Goal: Task Accomplishment & Management: Manage account settings

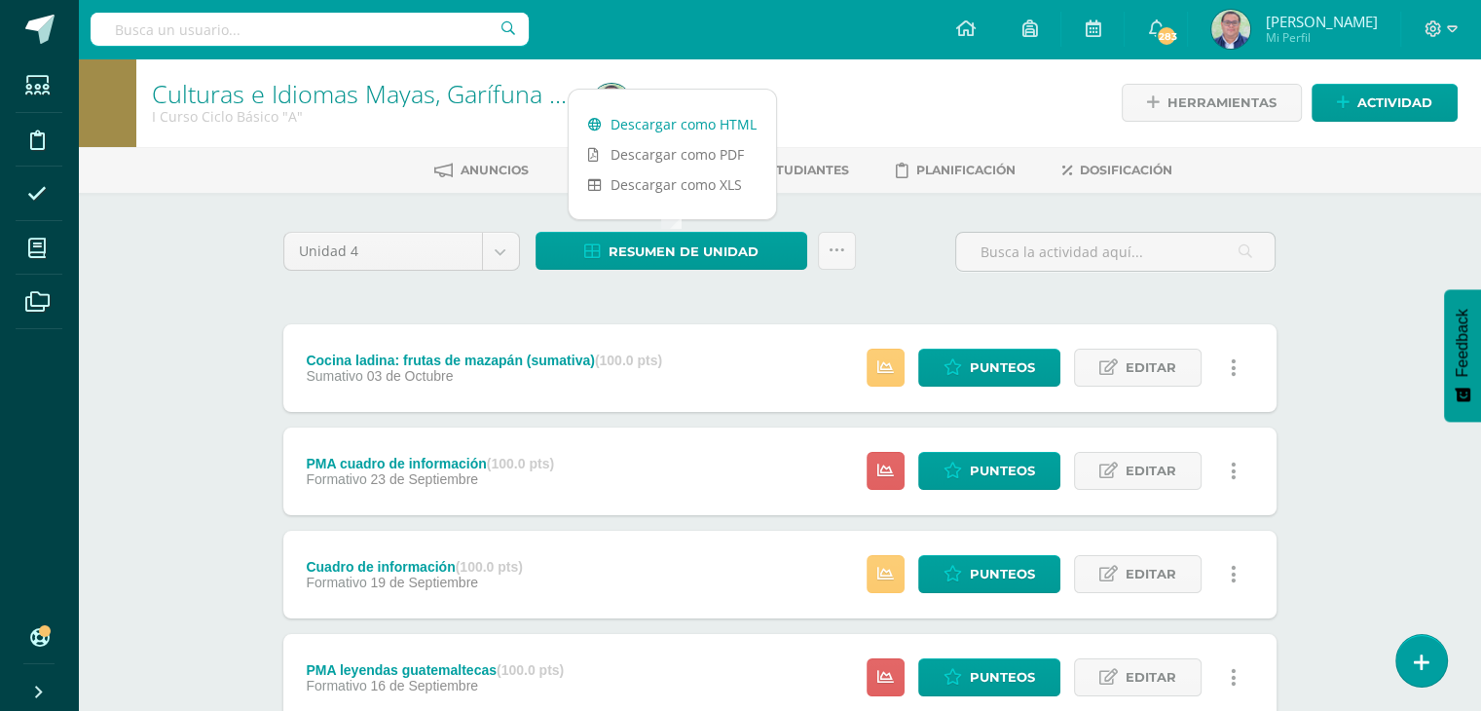
click at [689, 126] on link "Descargar como HTML" at bounding box center [672, 124] width 207 height 30
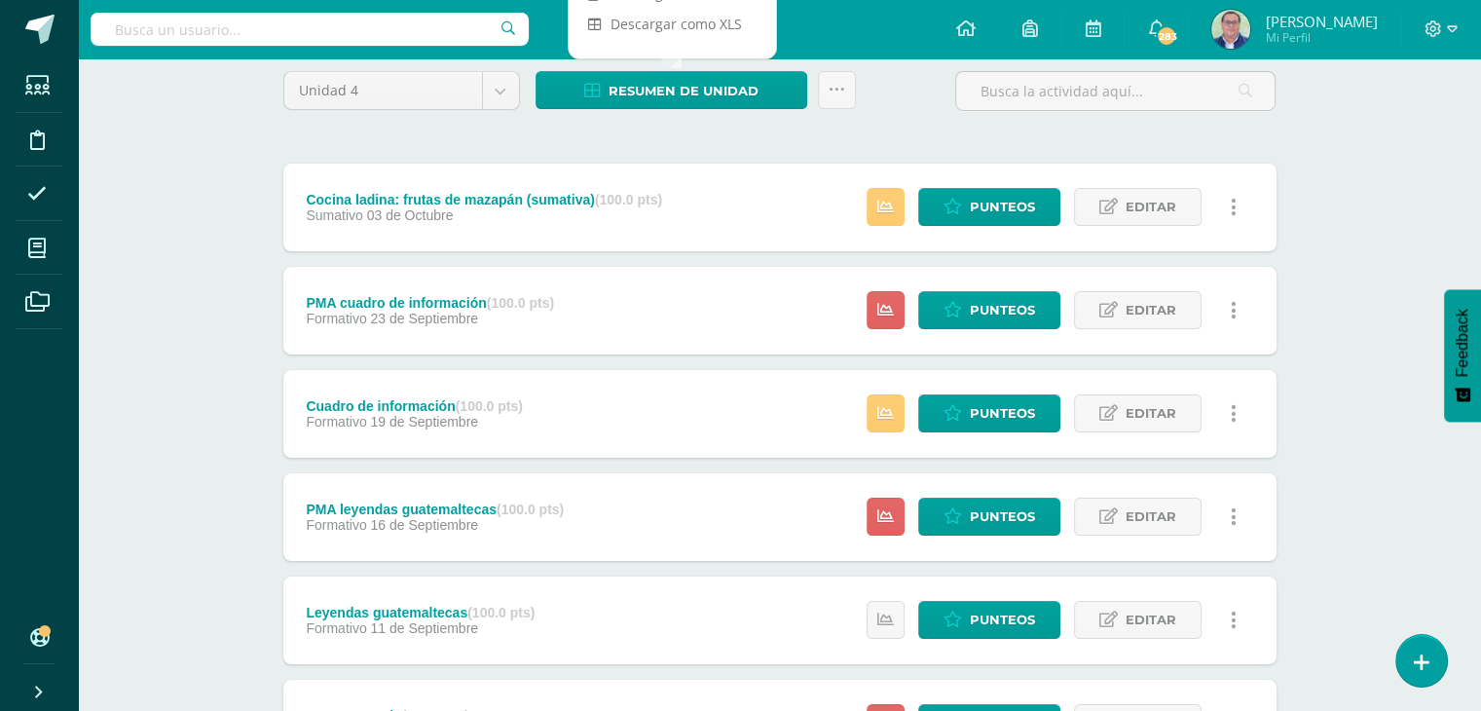
scroll to position [195, 0]
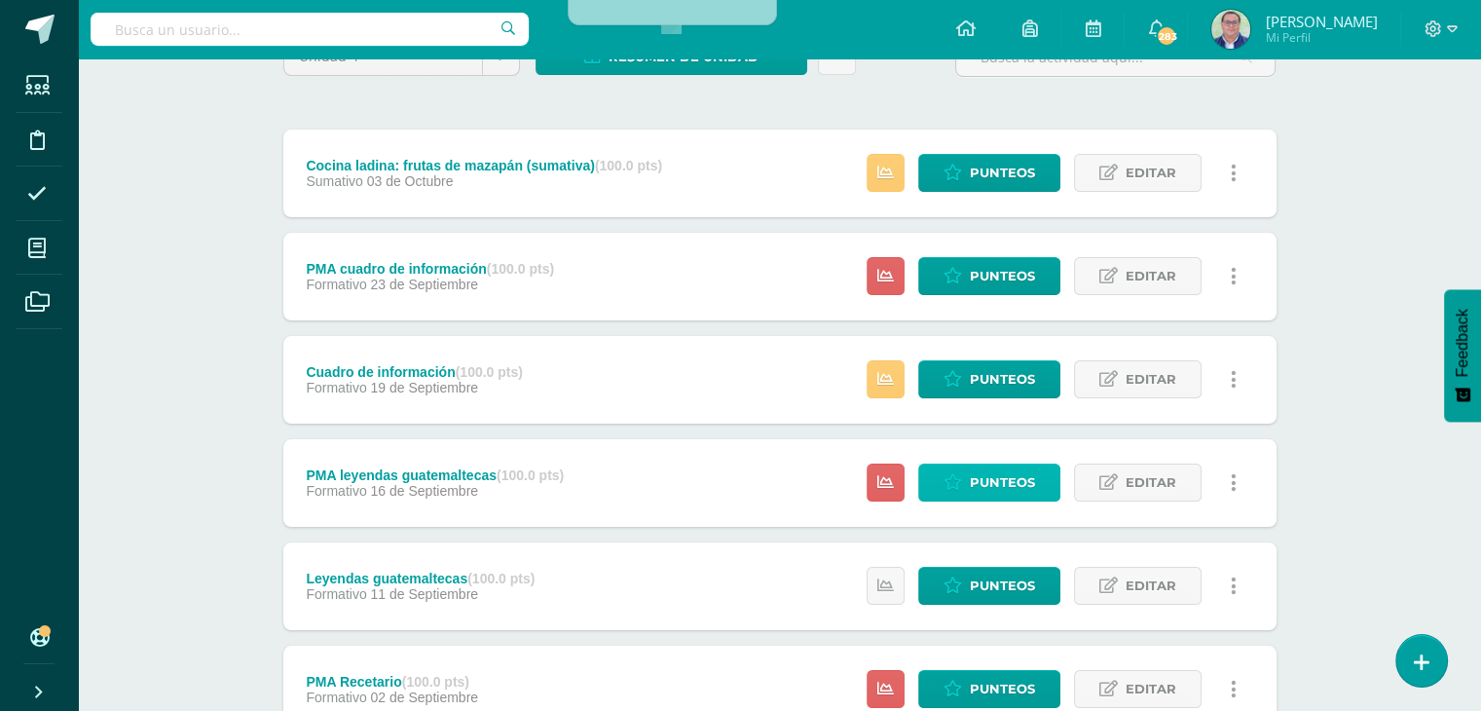
click at [995, 481] on span "Punteos" at bounding box center [1002, 483] width 65 height 36
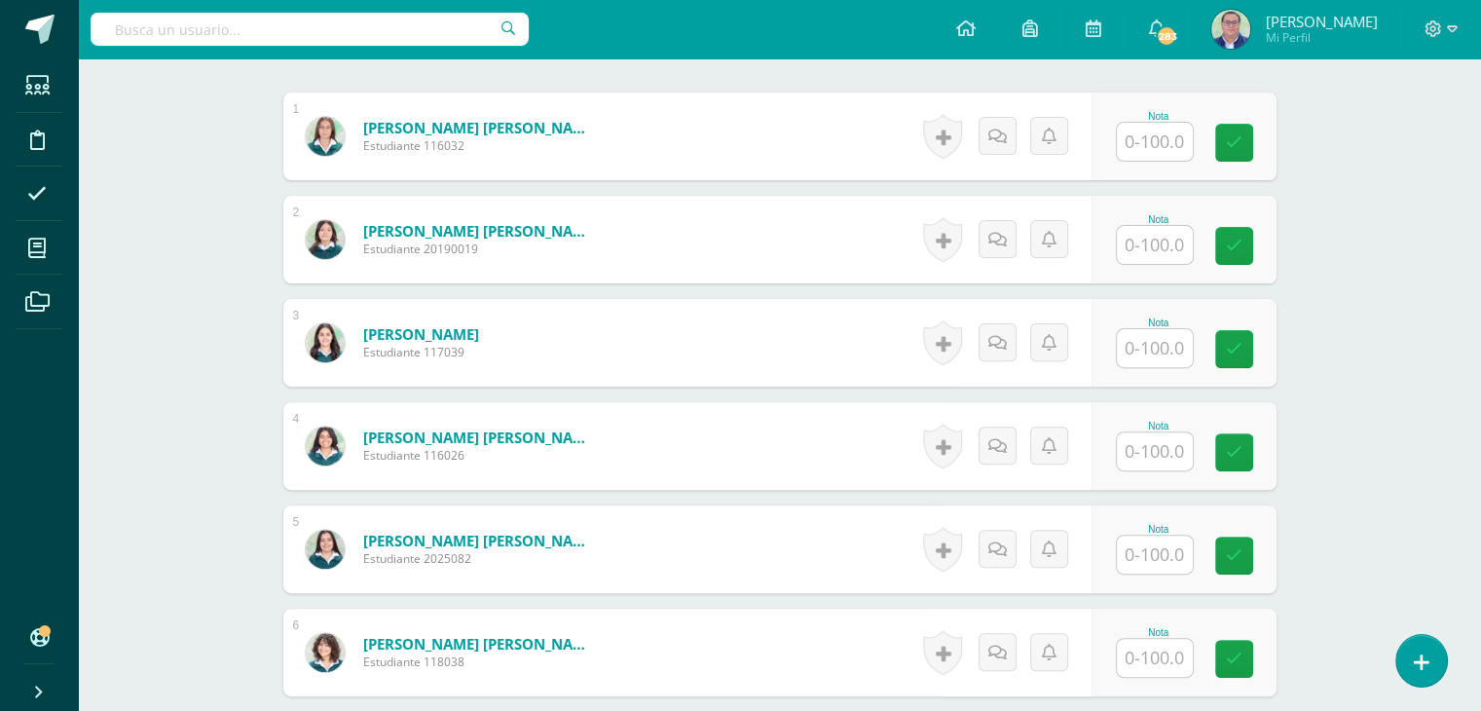
scroll to position [584, 0]
click at [1141, 455] on input "text" at bounding box center [1166, 451] width 78 height 39
type input "100"
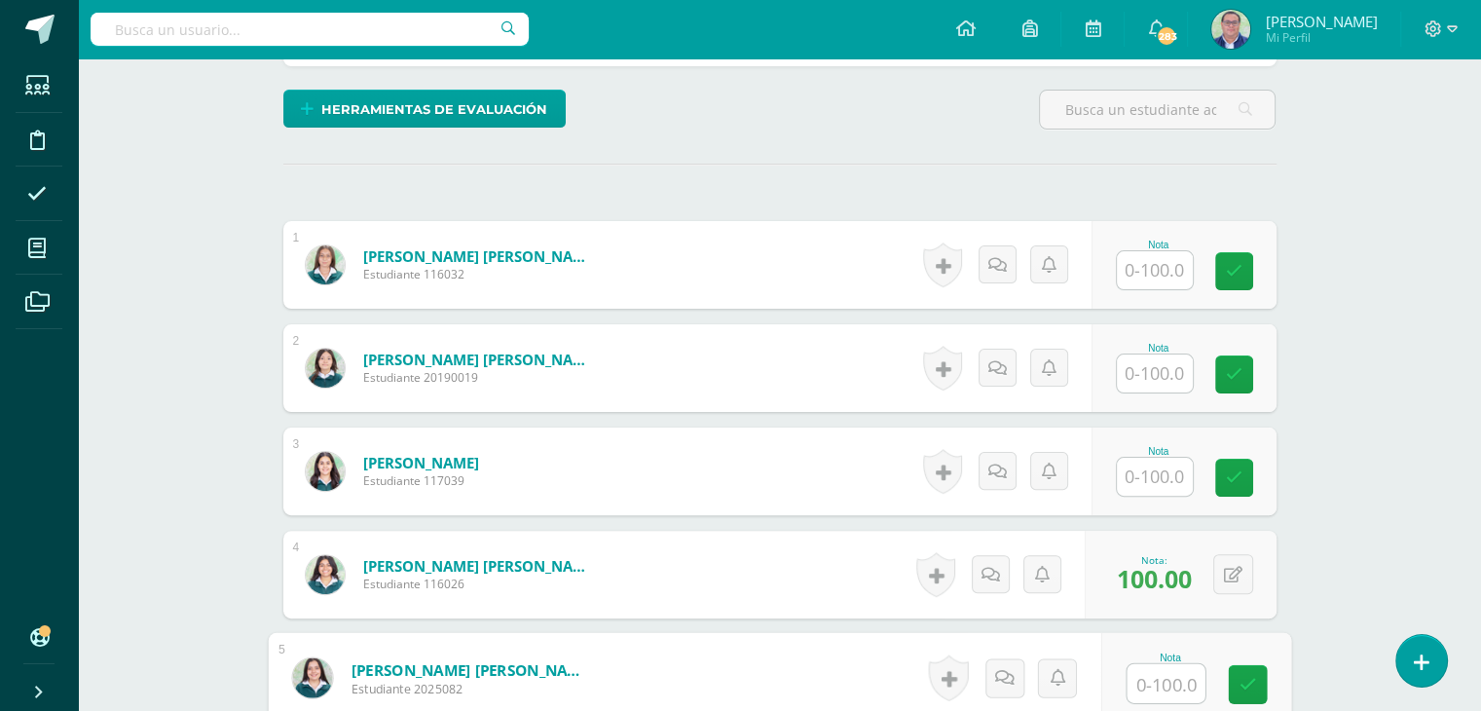
scroll to position [293, 0]
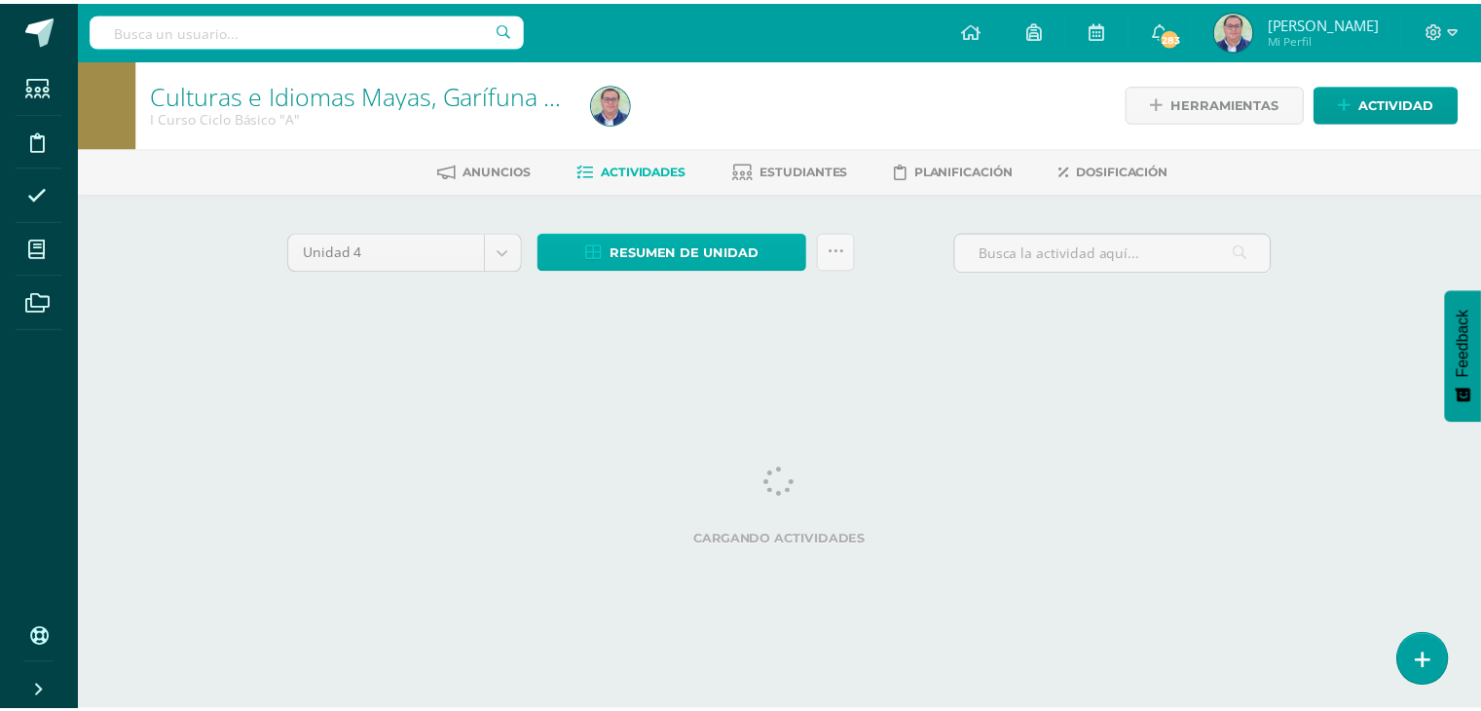
scroll to position [0, 8]
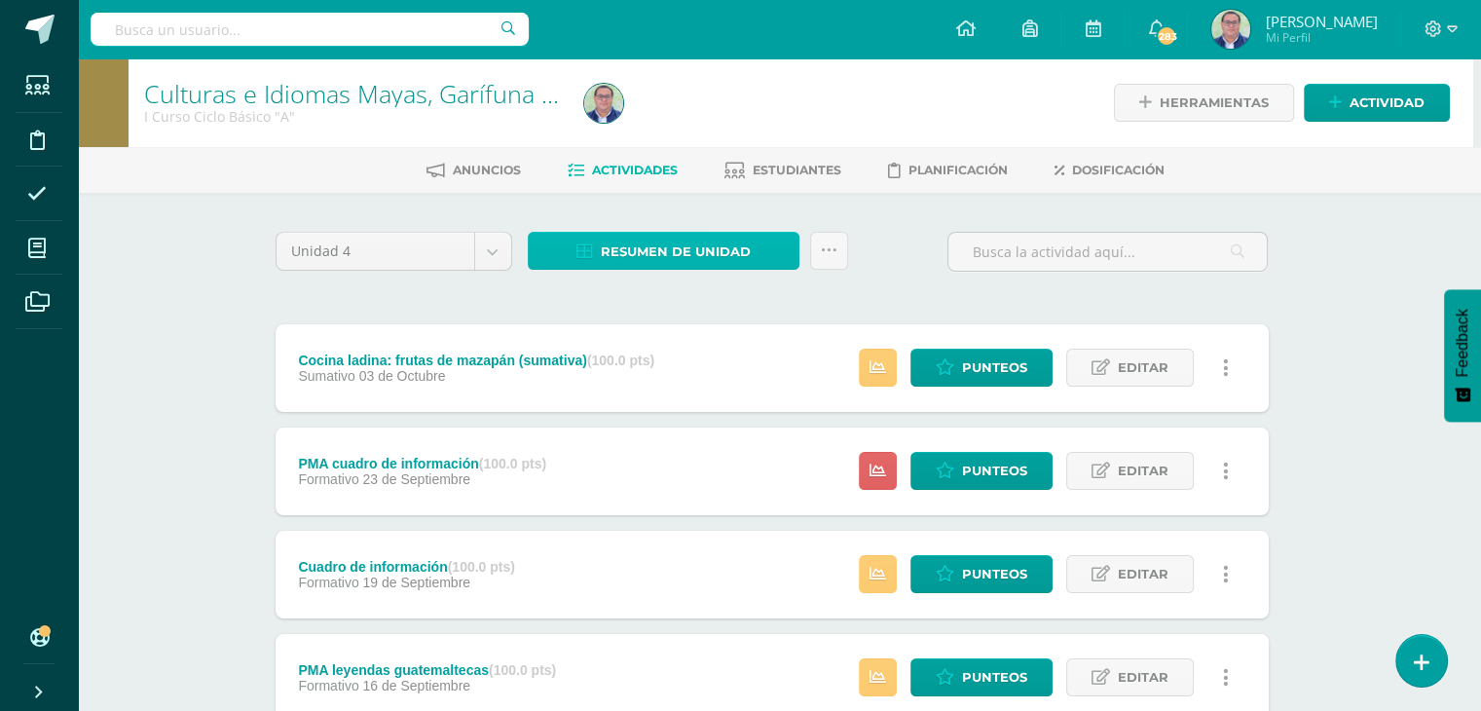
click at [709, 256] on span "Resumen de unidad" at bounding box center [676, 252] width 150 height 36
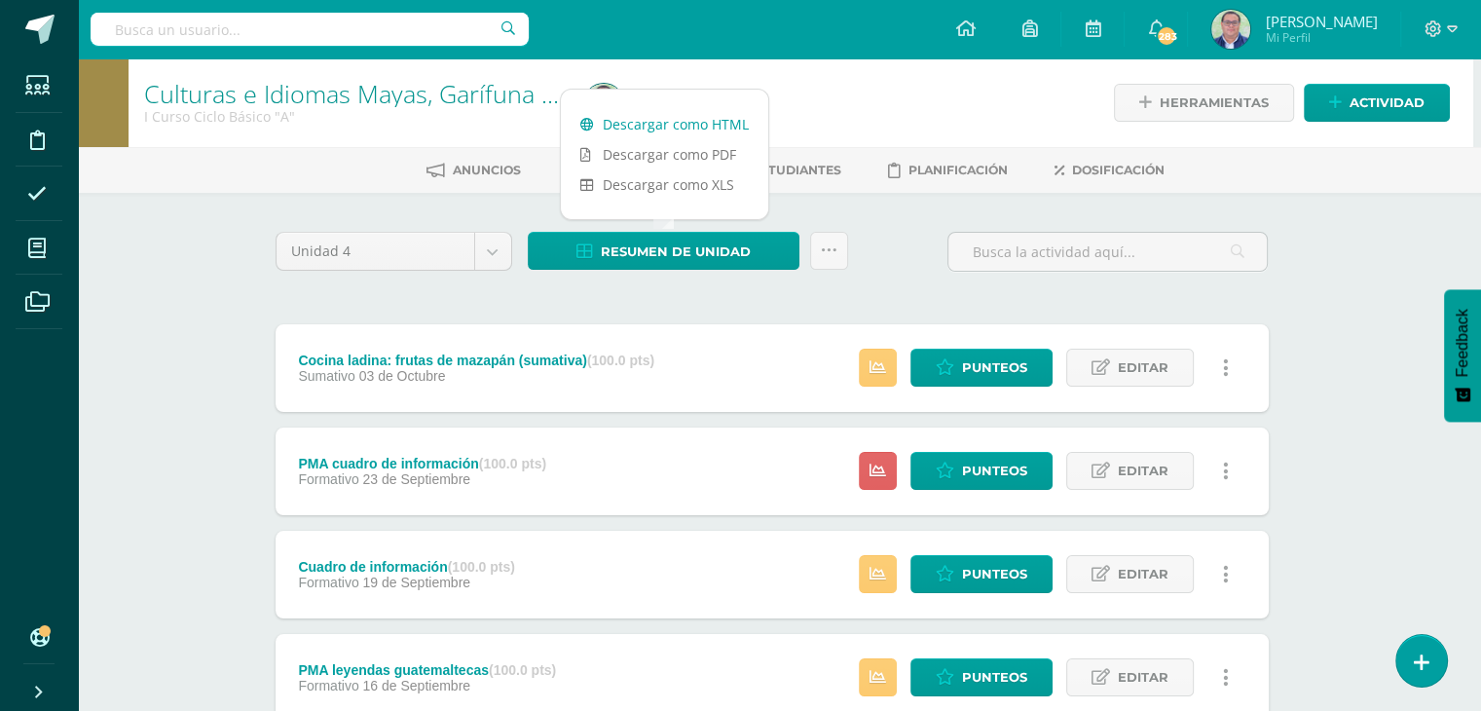
click at [692, 126] on link "Descargar como HTML" at bounding box center [664, 124] width 207 height 30
click at [940, 367] on icon at bounding box center [945, 367] width 19 height 17
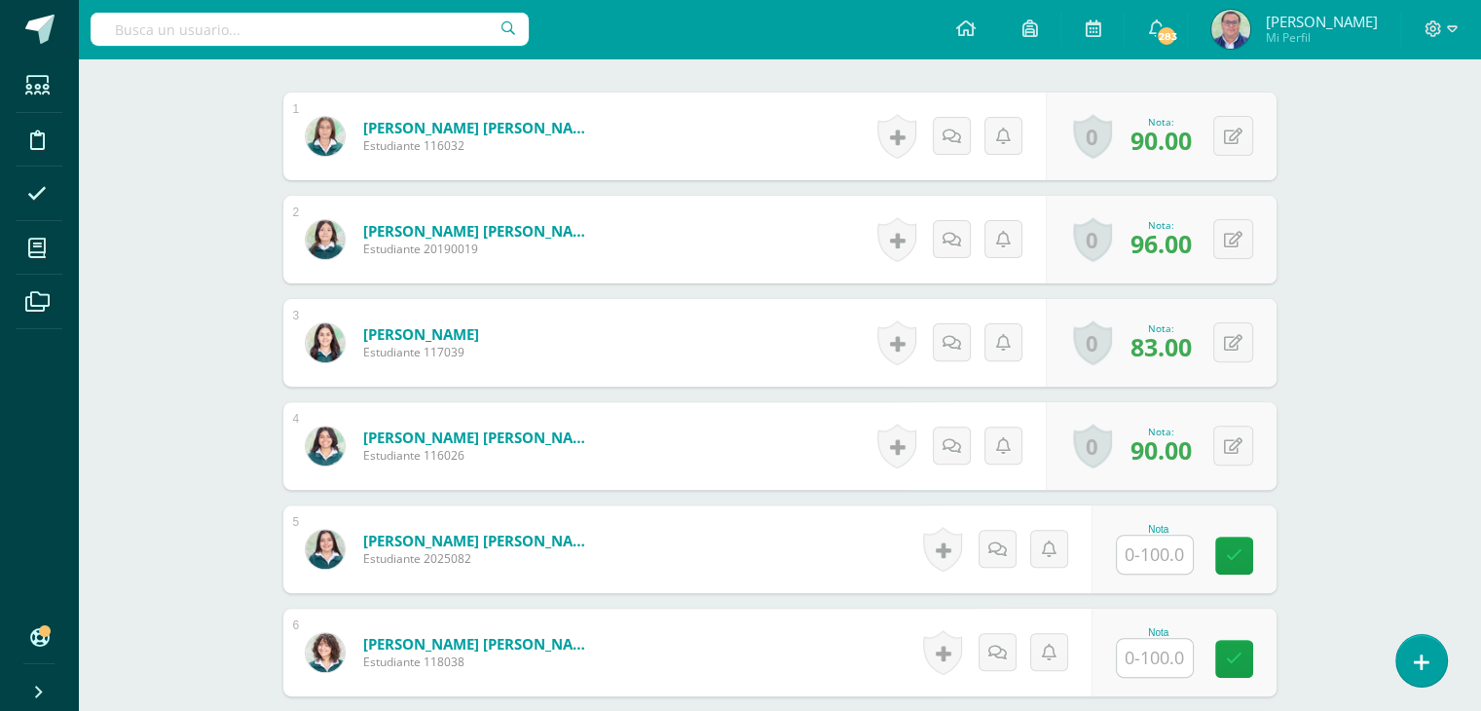
scroll to position [584, 0]
click at [1147, 550] on input "text" at bounding box center [1166, 555] width 78 height 39
type input "95"
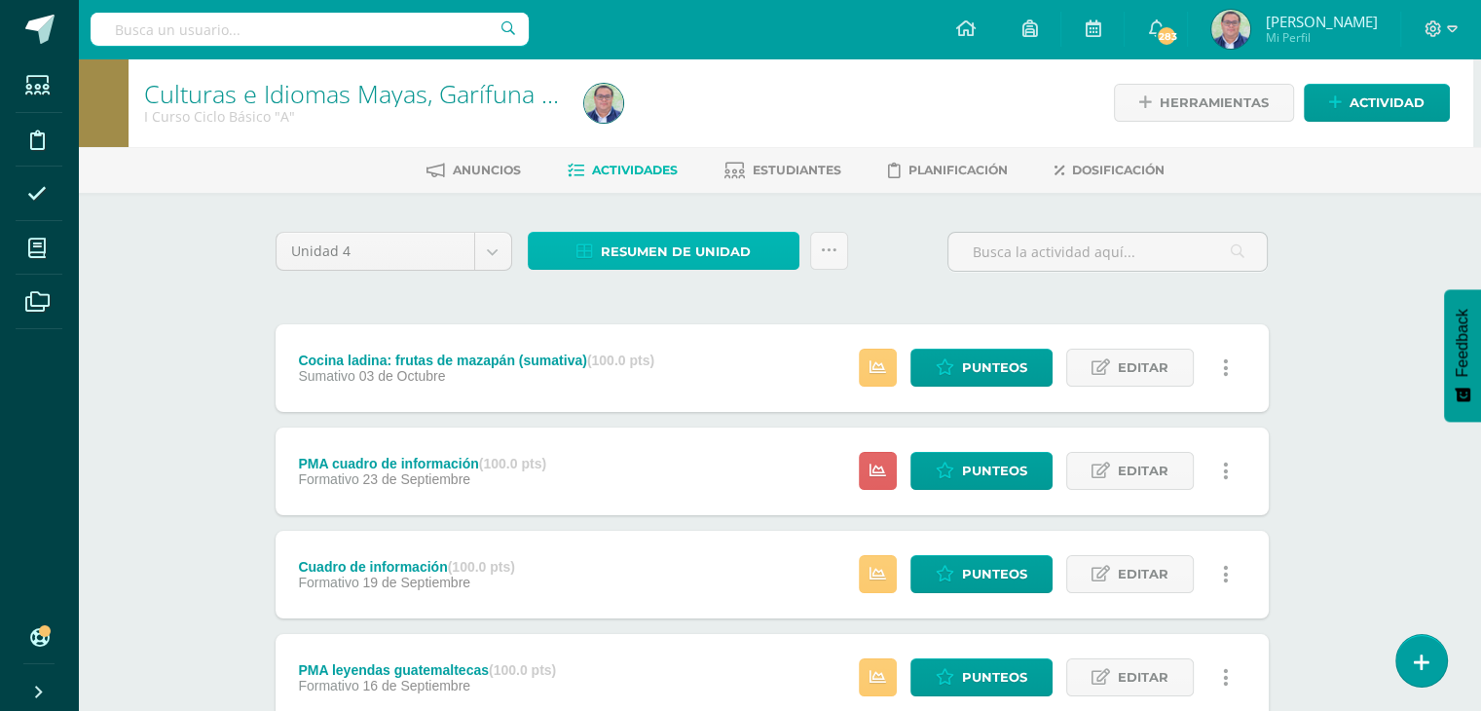
click at [743, 253] on span "Resumen de unidad" at bounding box center [676, 252] width 150 height 36
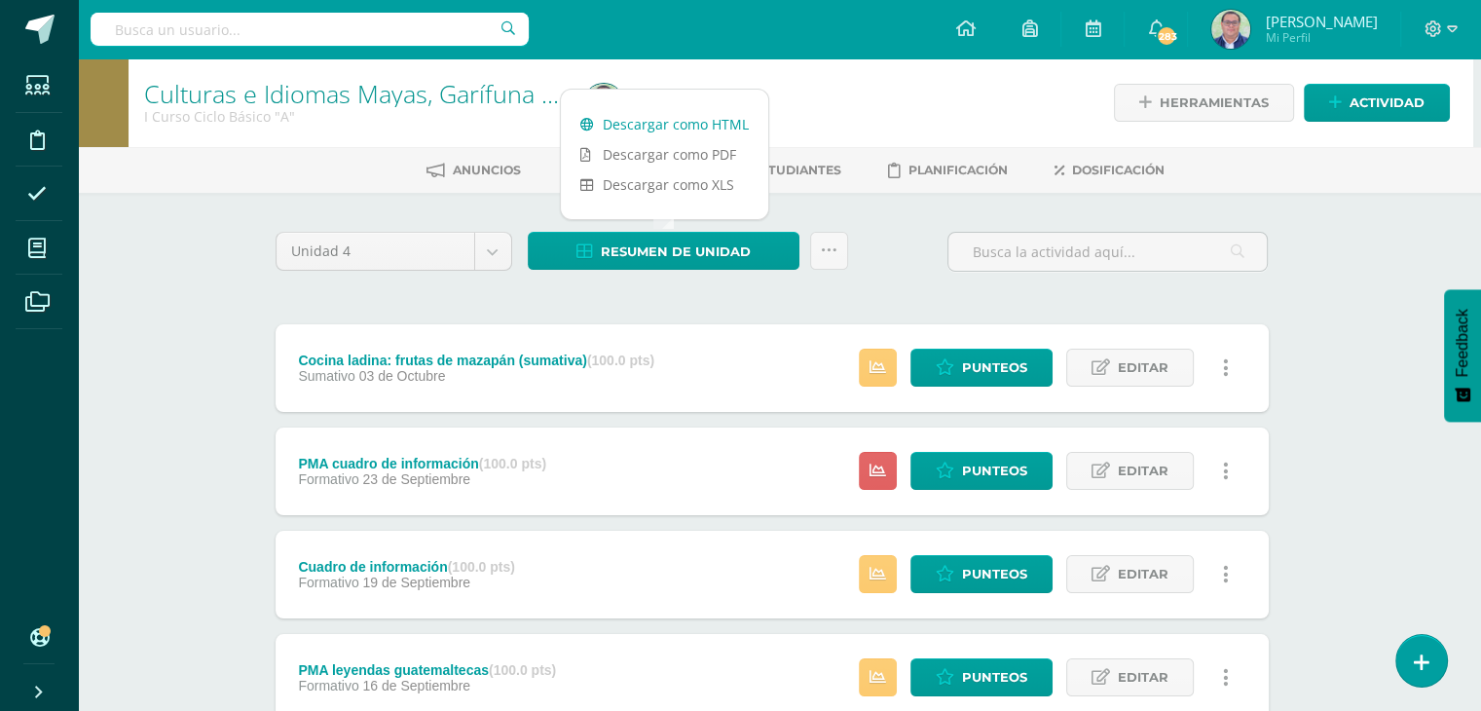
click at [678, 125] on link "Descargar como HTML" at bounding box center [664, 124] width 207 height 30
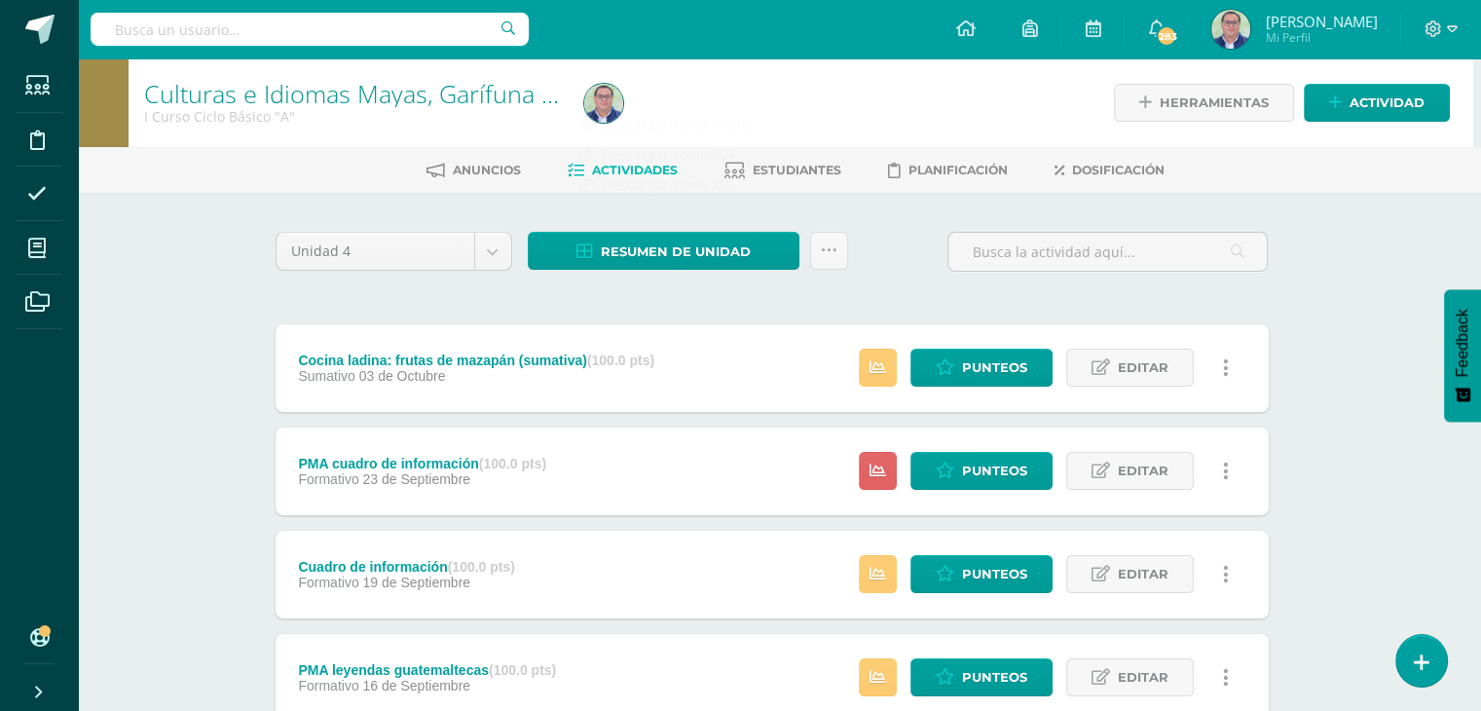
click at [873, 256] on div "Unidad 4 Unidad 1 Unidad 2 Unidad 3 Unidad 4 Resumen de unidad Subir actividade…" at bounding box center [772, 260] width 1009 height 56
click at [834, 255] on icon at bounding box center [829, 250] width 17 height 17
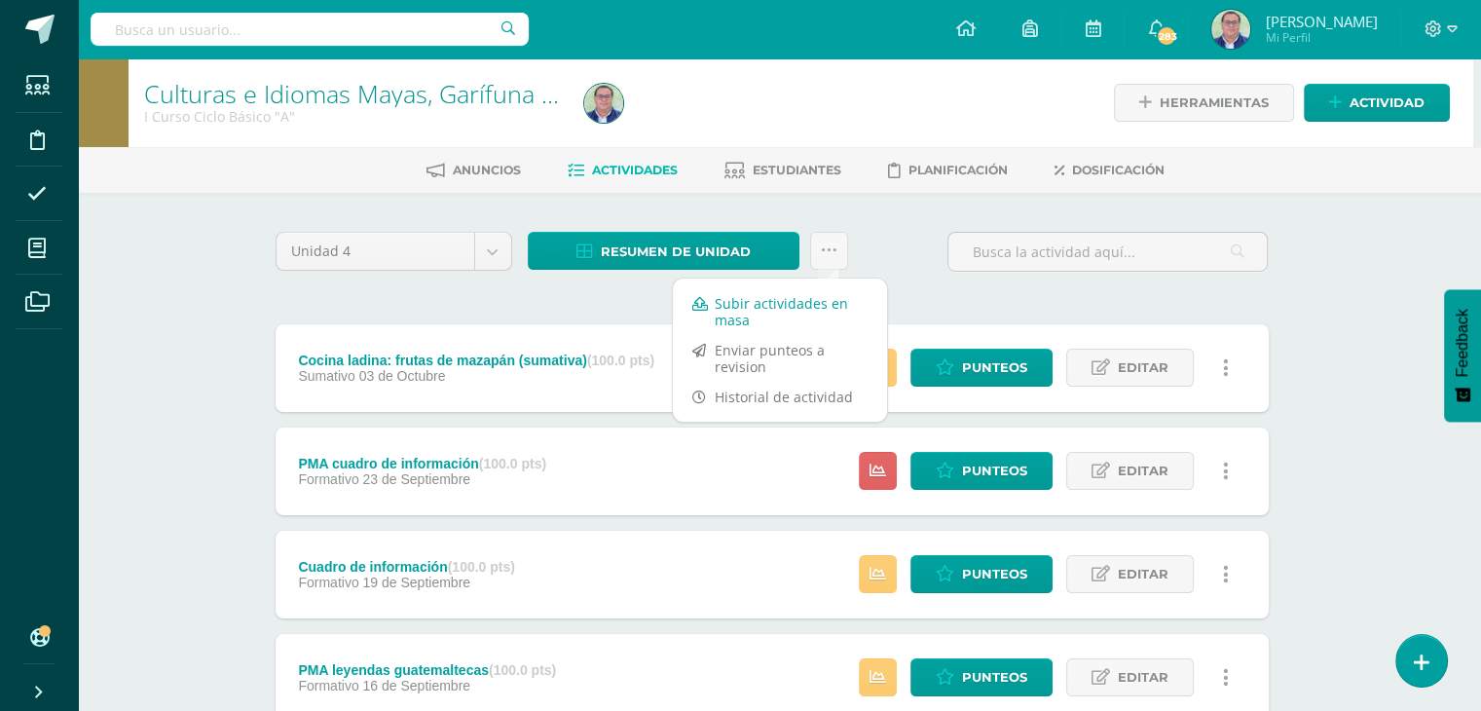
click at [789, 307] on link "Subir actividades en masa" at bounding box center [780, 311] width 214 height 47
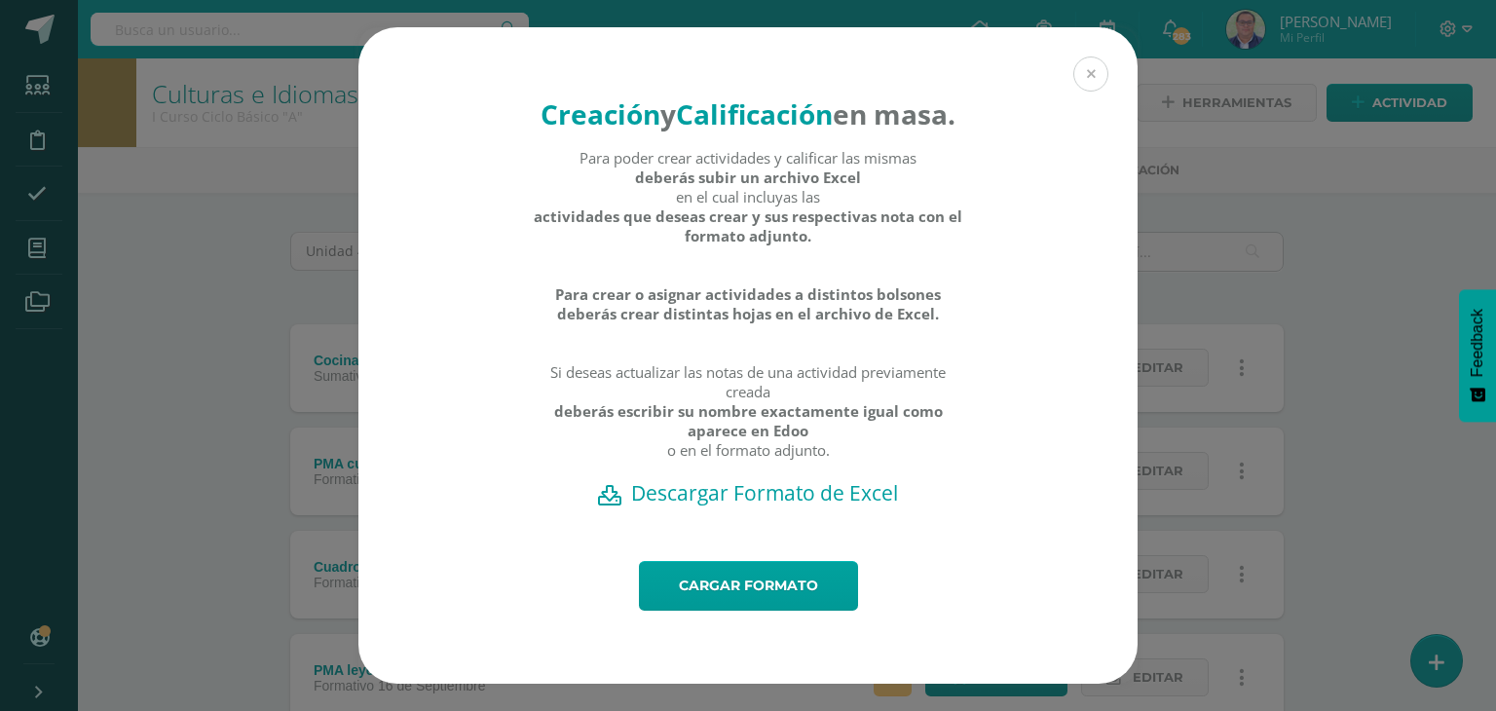
click at [1099, 56] on button at bounding box center [1090, 73] width 35 height 35
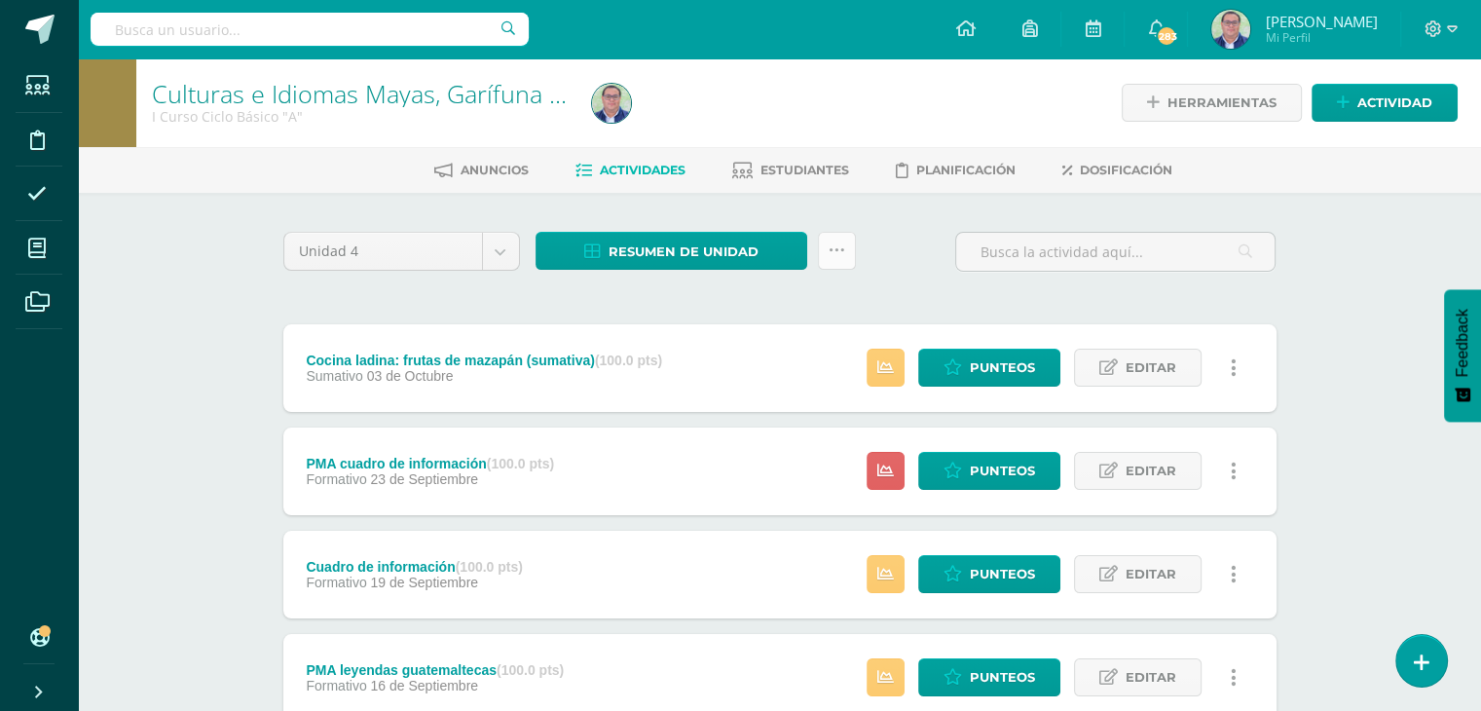
click at [839, 251] on icon at bounding box center [837, 250] width 17 height 17
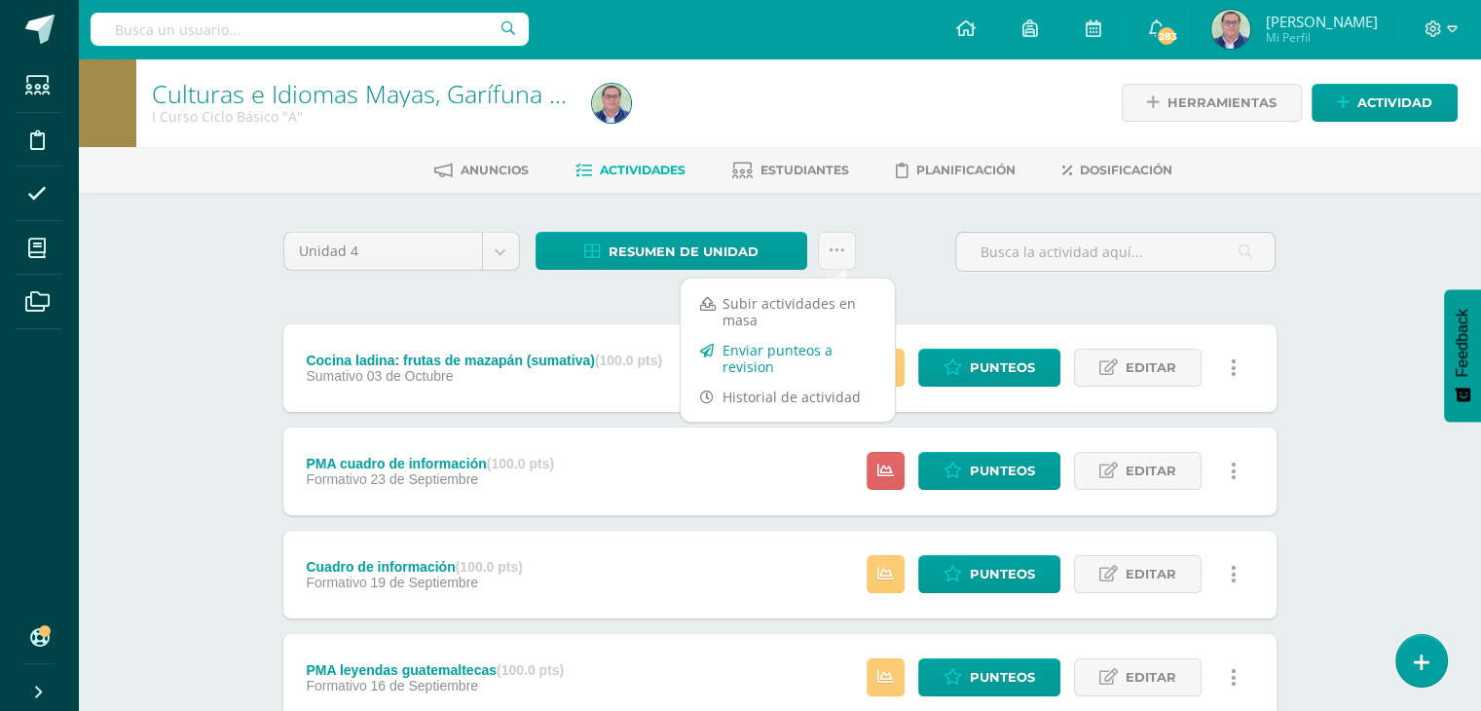
click at [814, 354] on link "Enviar punteos a revision" at bounding box center [788, 358] width 214 height 47
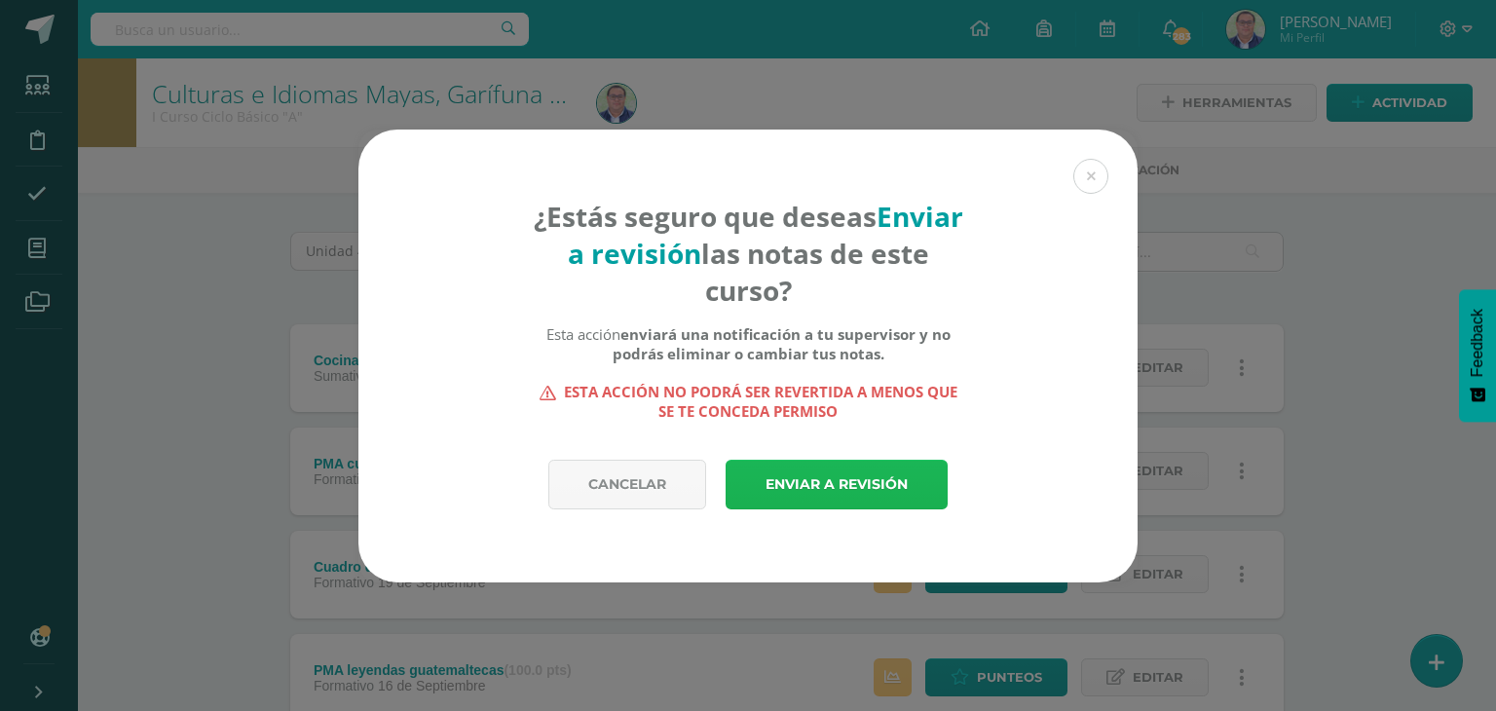
click at [833, 483] on link "Enviar a revisión" at bounding box center [837, 485] width 222 height 50
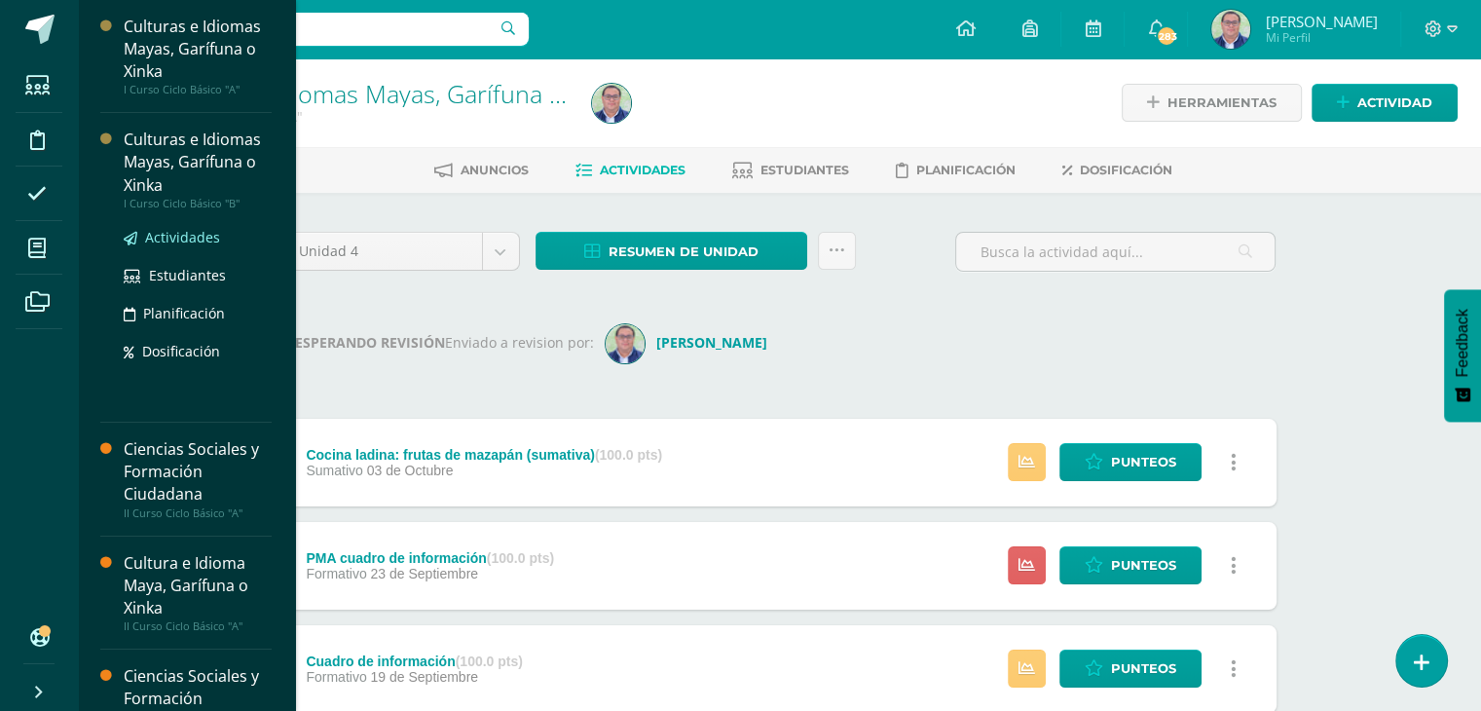
click at [167, 233] on span "Actividades" at bounding box center [182, 237] width 75 height 19
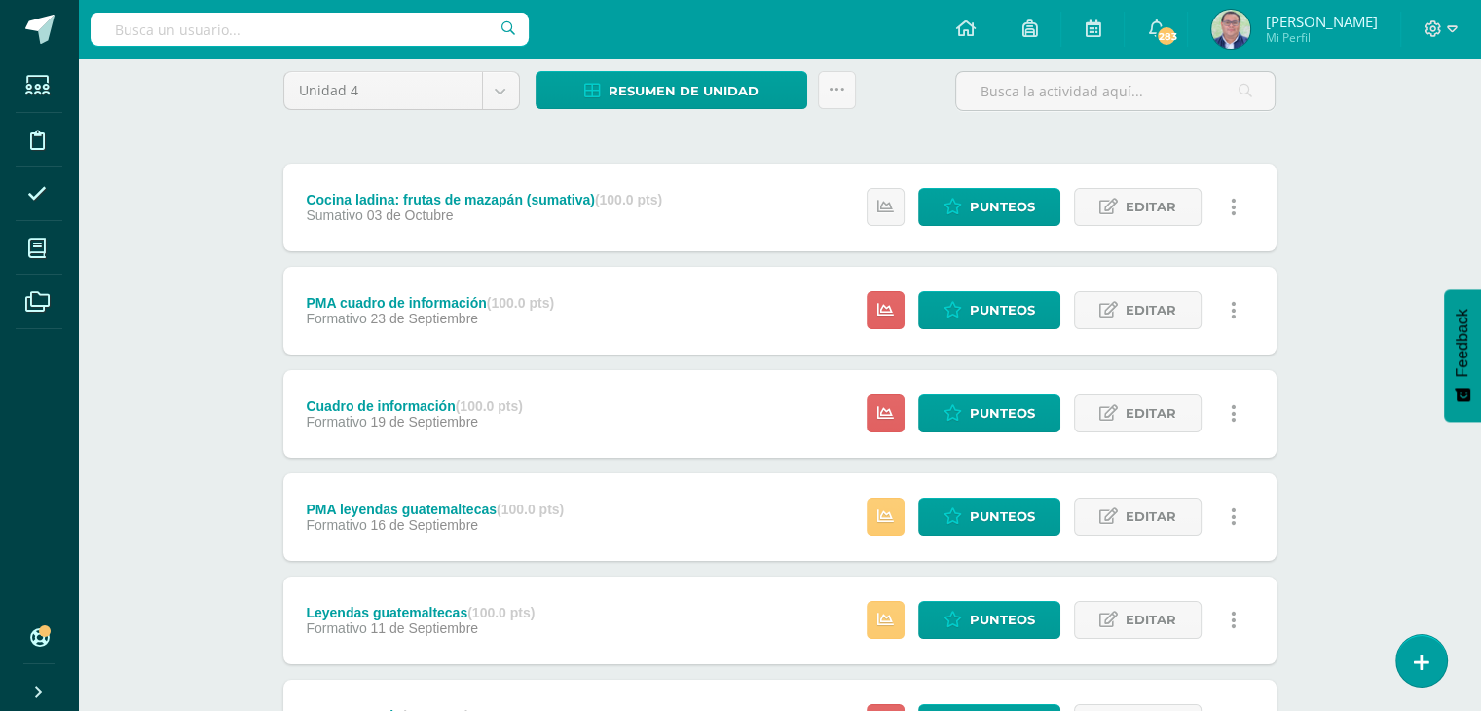
scroll to position [195, 0]
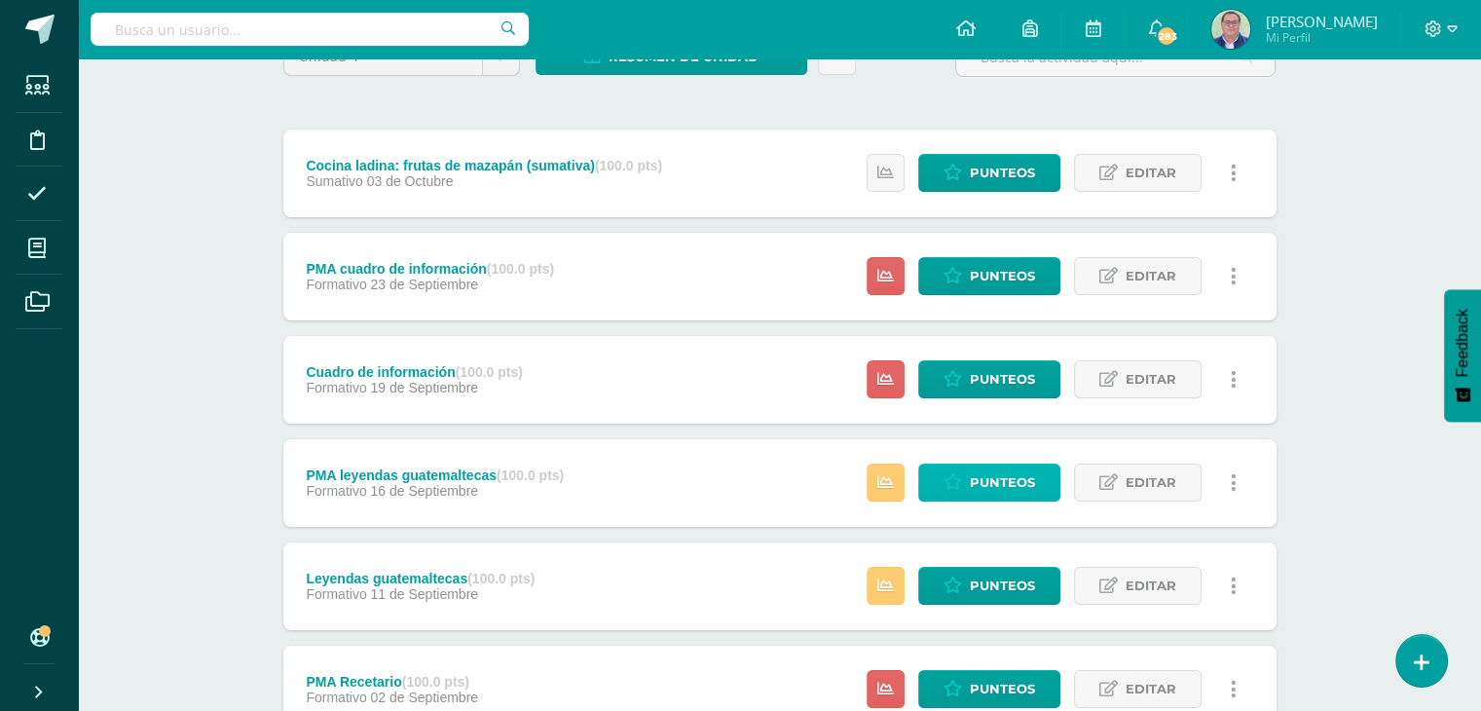
click at [986, 487] on span "Punteos" at bounding box center [1002, 483] width 65 height 36
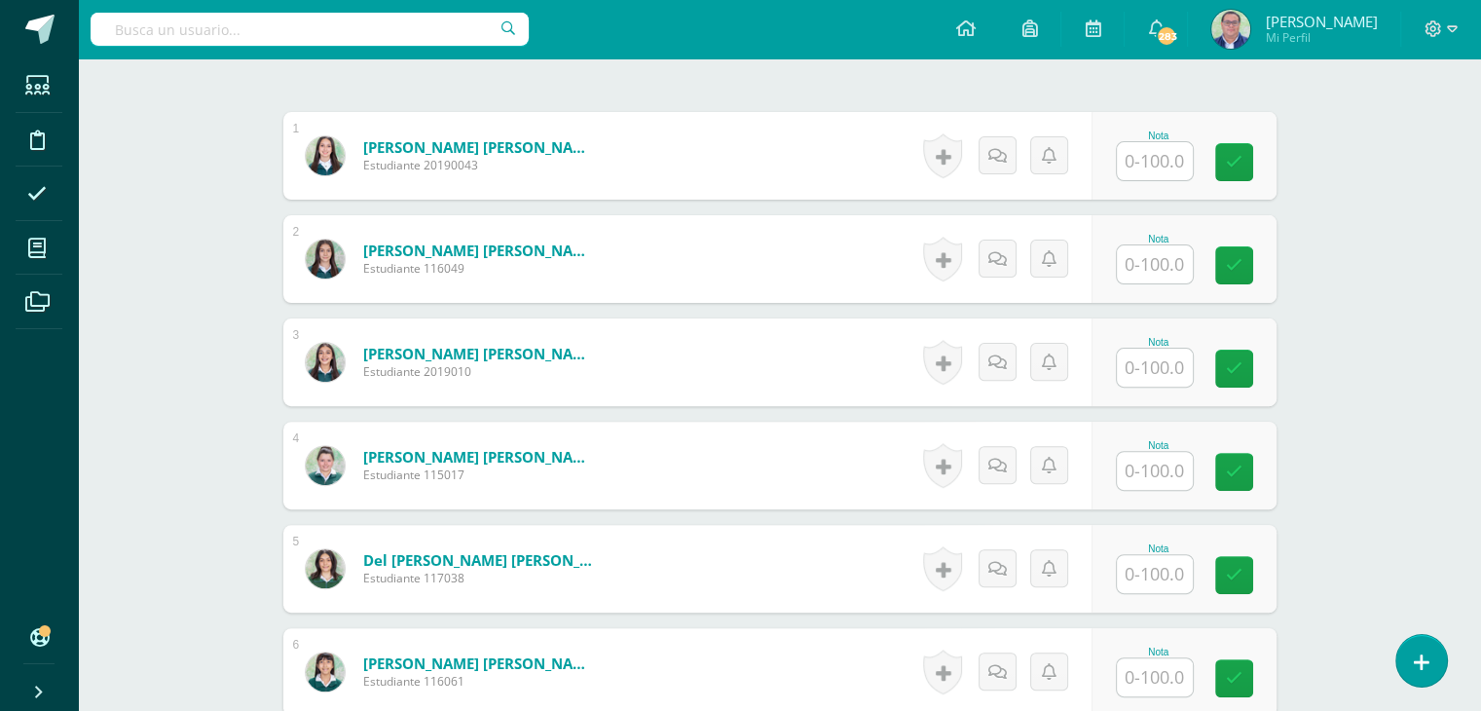
scroll to position [584, 0]
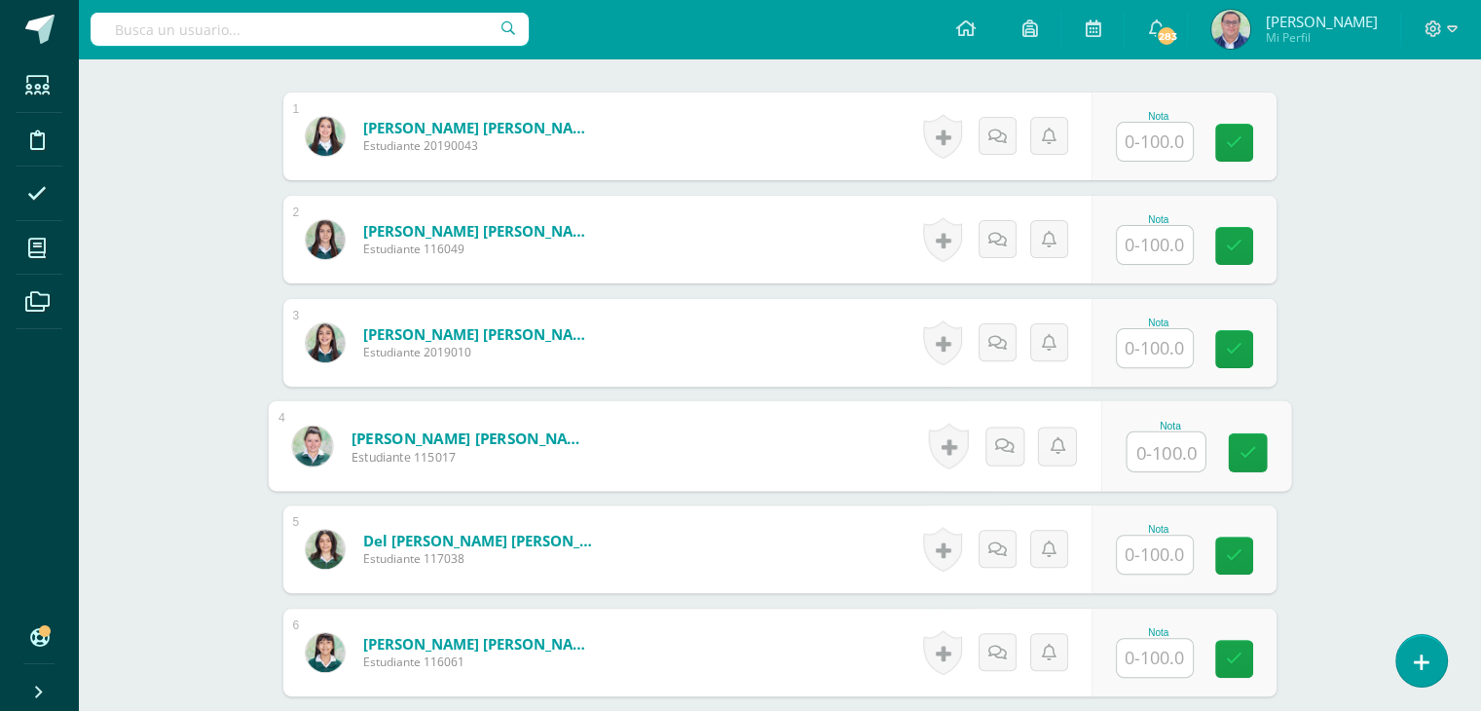
click at [1134, 445] on input "text" at bounding box center [1166, 451] width 78 height 39
type input "60"
click at [1243, 460] on link at bounding box center [1247, 451] width 39 height 39
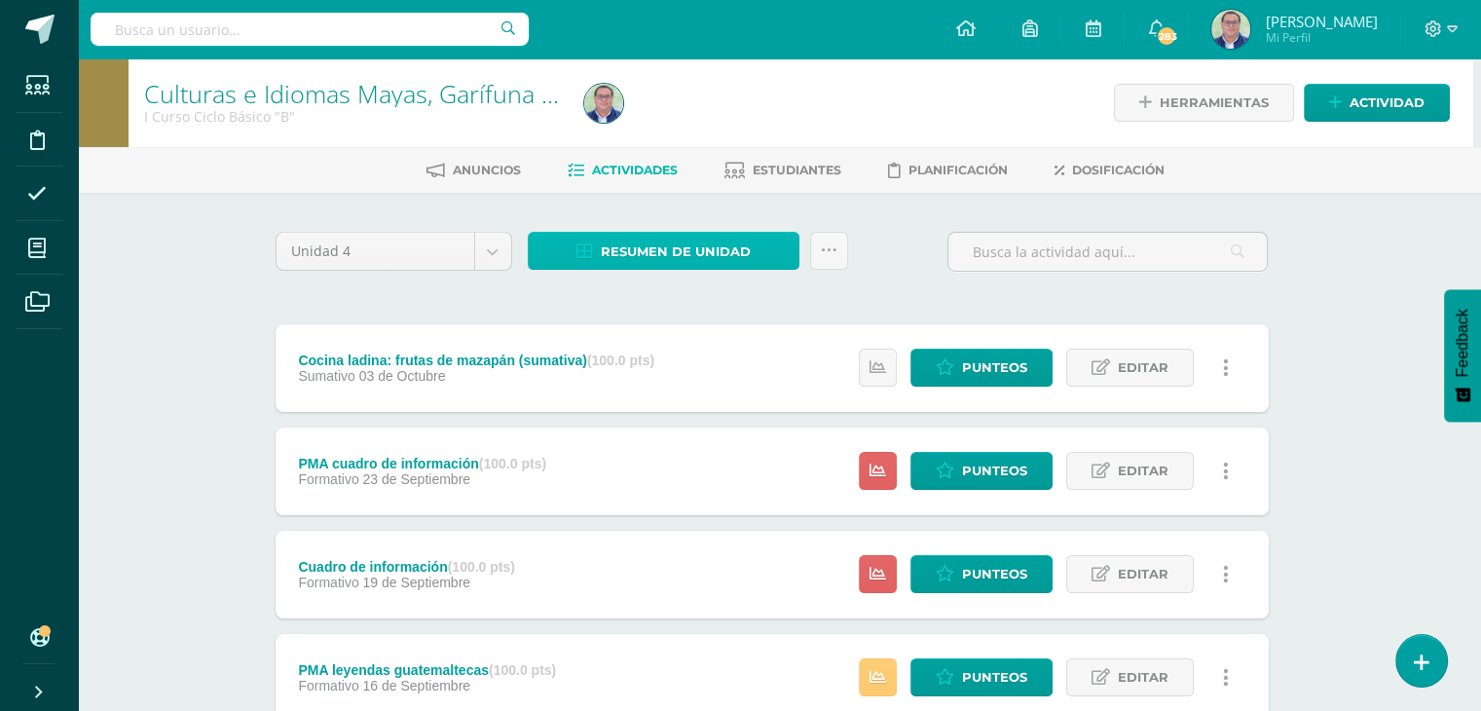
click at [746, 250] on span "Resumen de unidad" at bounding box center [676, 252] width 150 height 36
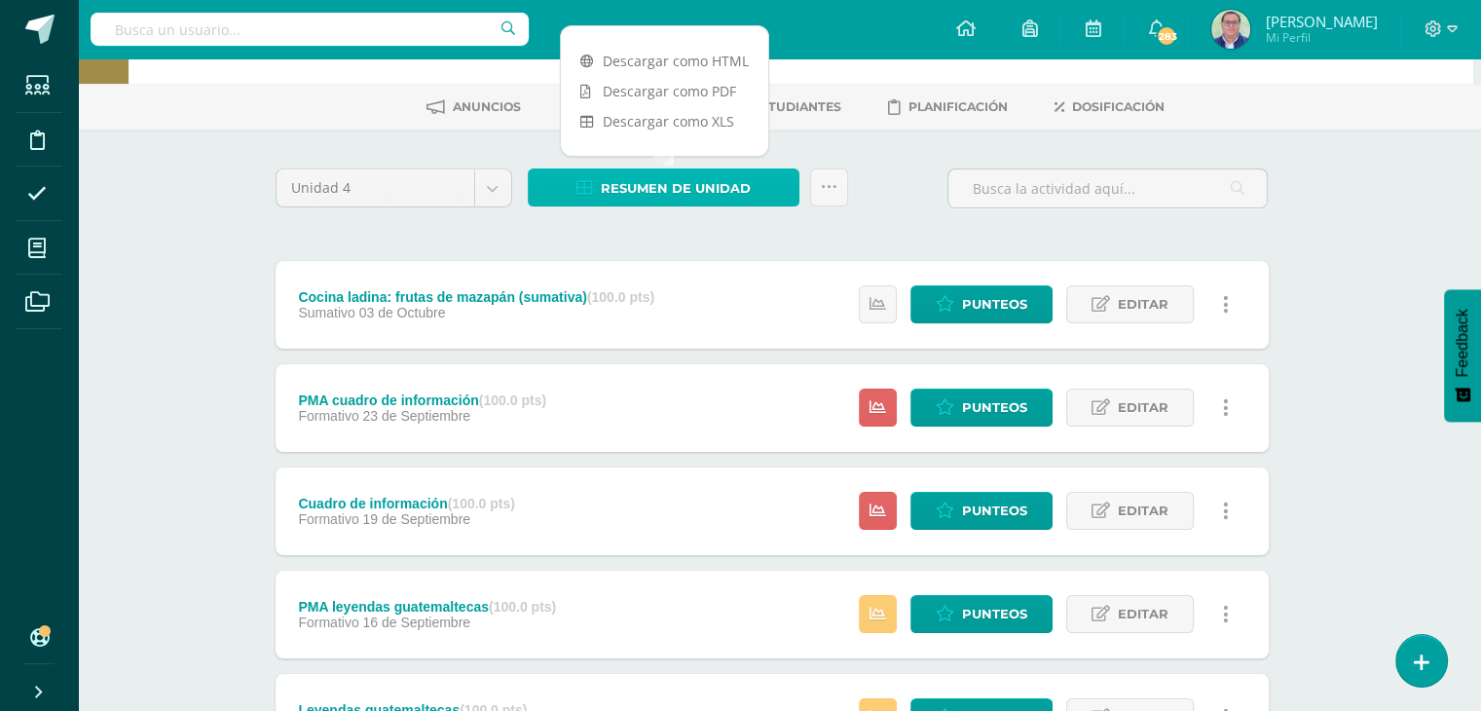
scroll to position [97, 8]
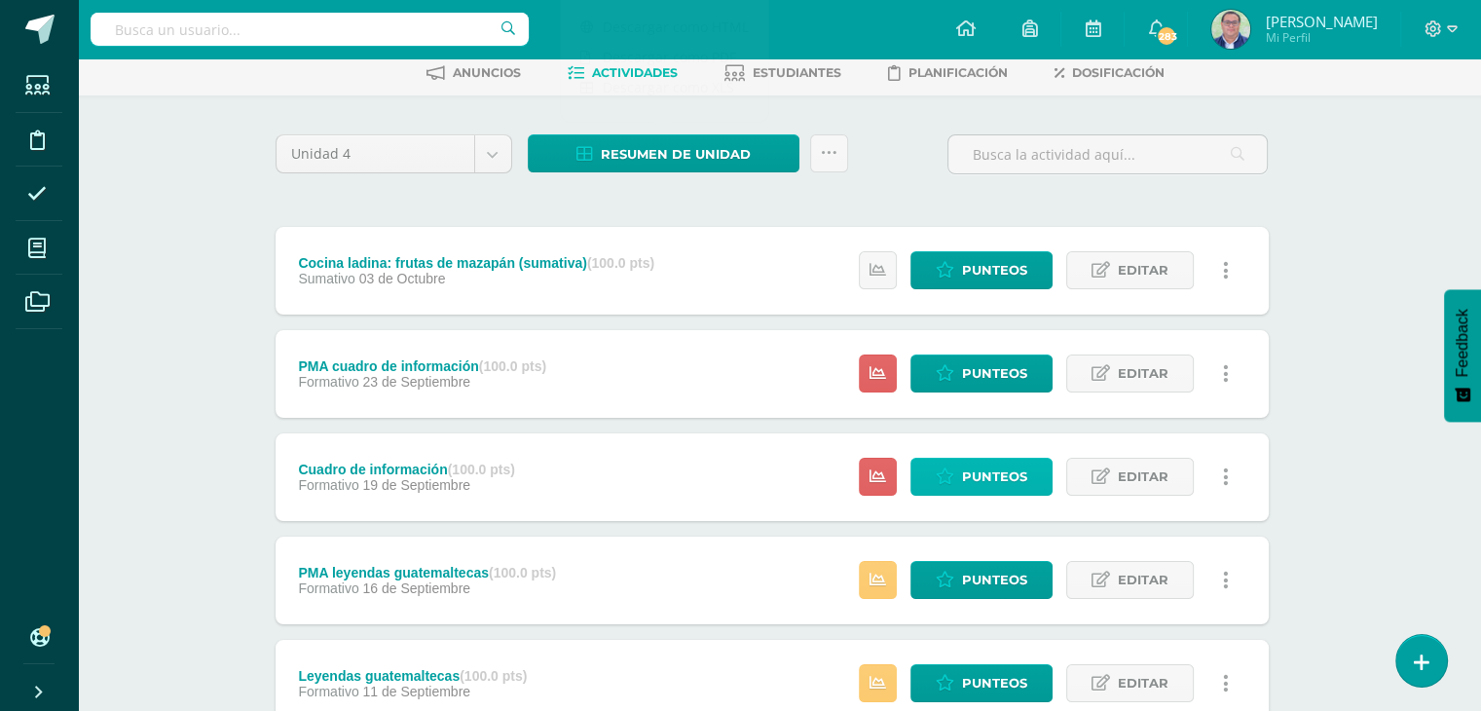
click at [993, 474] on span "Punteos" at bounding box center [994, 477] width 65 height 36
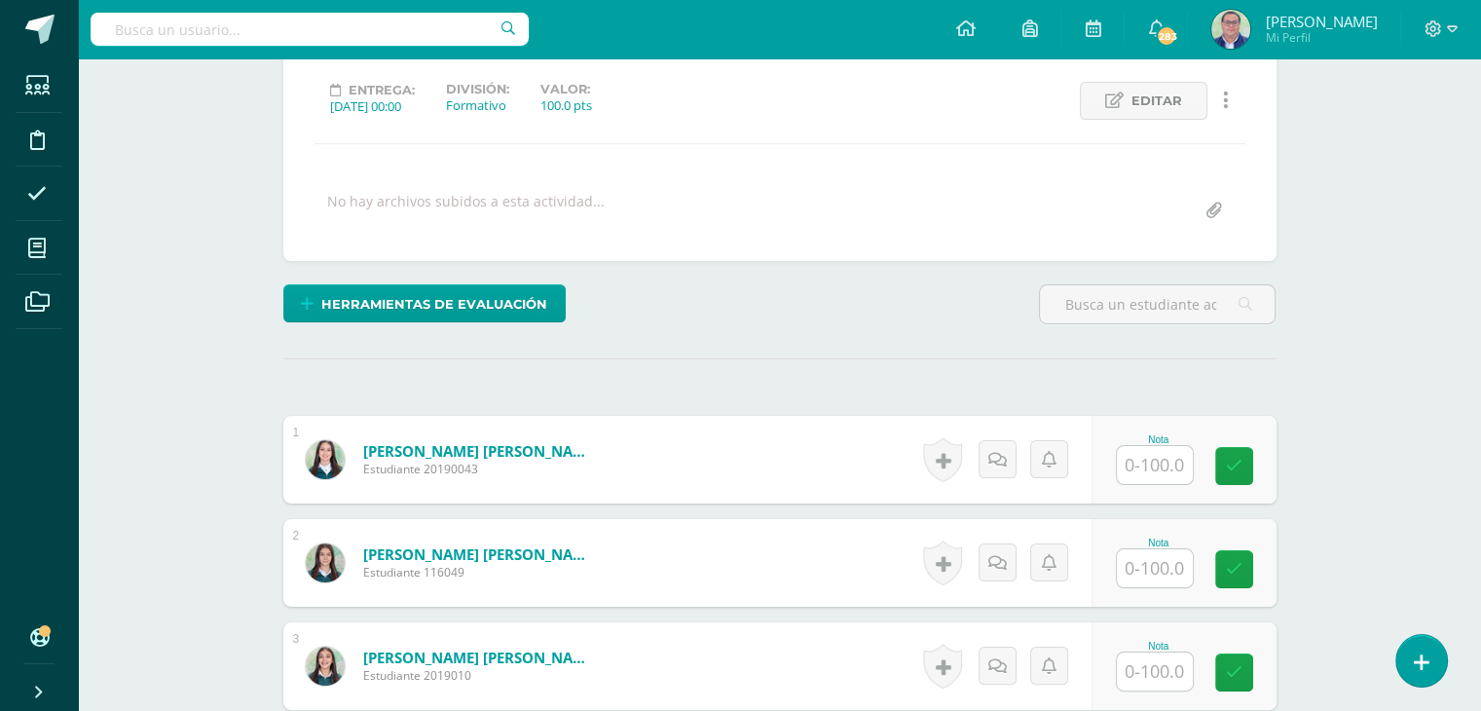
scroll to position [391, 0]
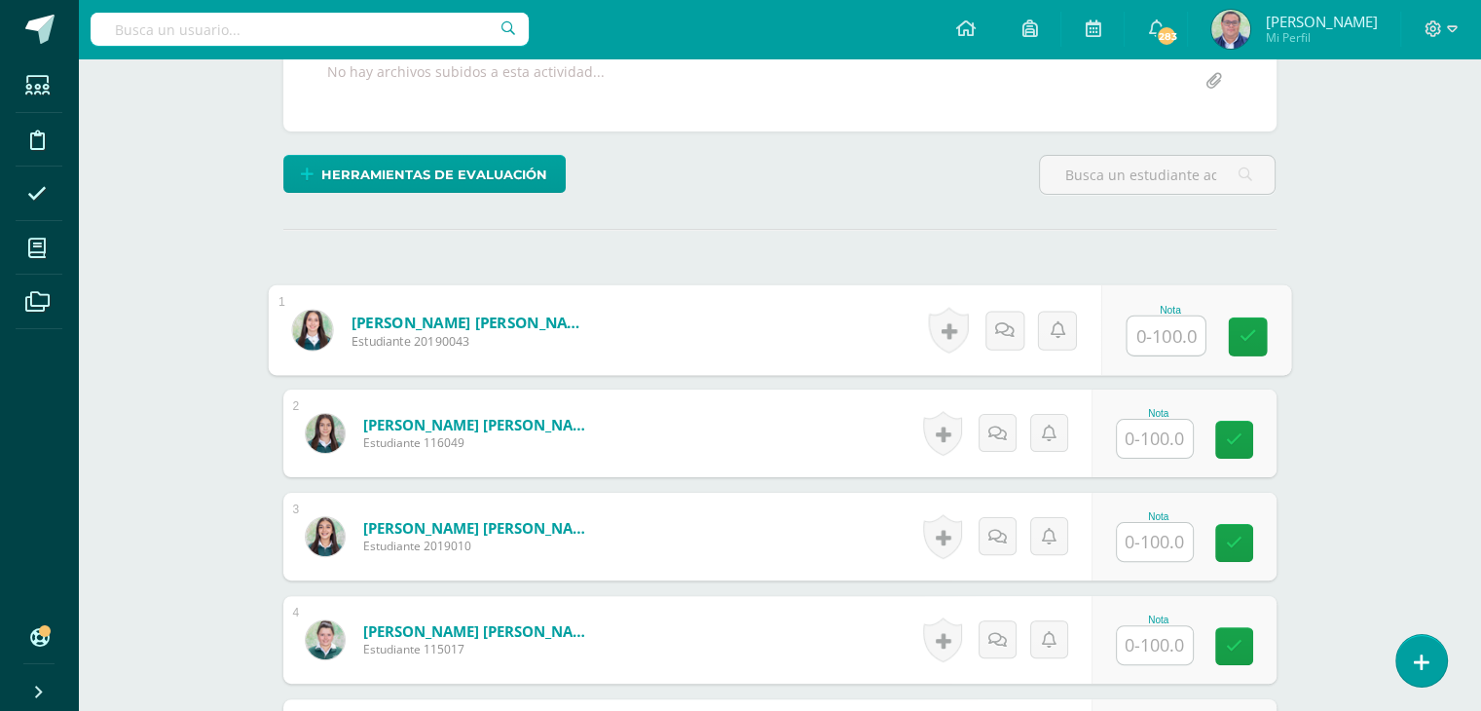
click at [1145, 330] on input "text" at bounding box center [1166, 335] width 78 height 39
type input "82"
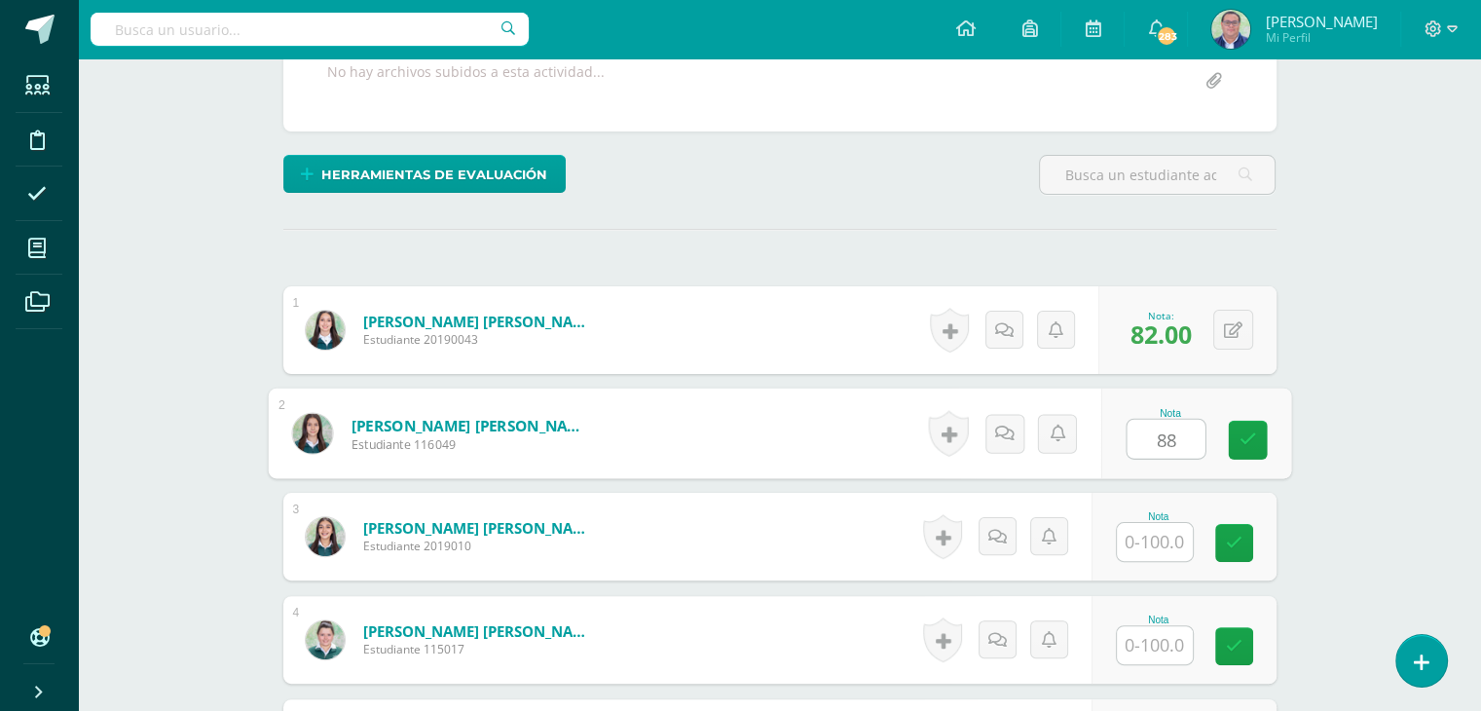
type input "88"
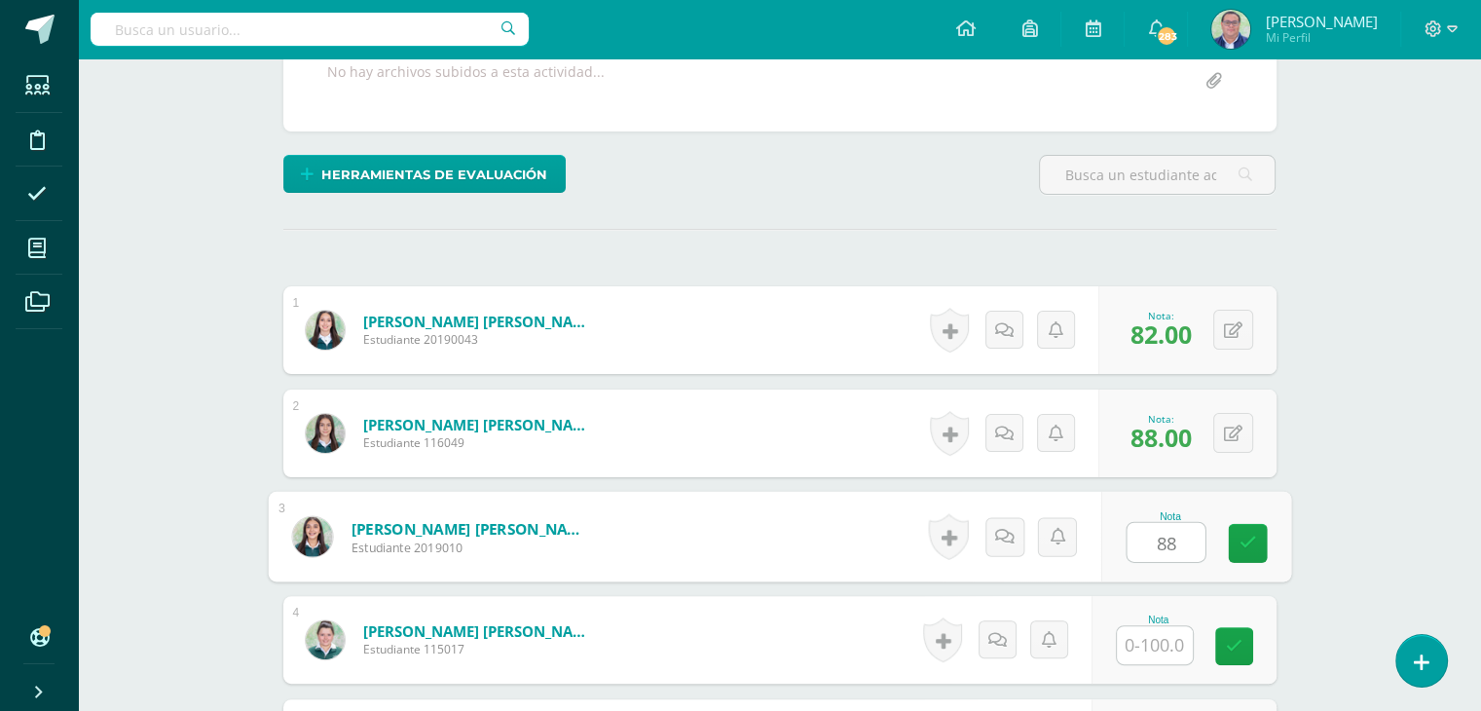
type input "88"
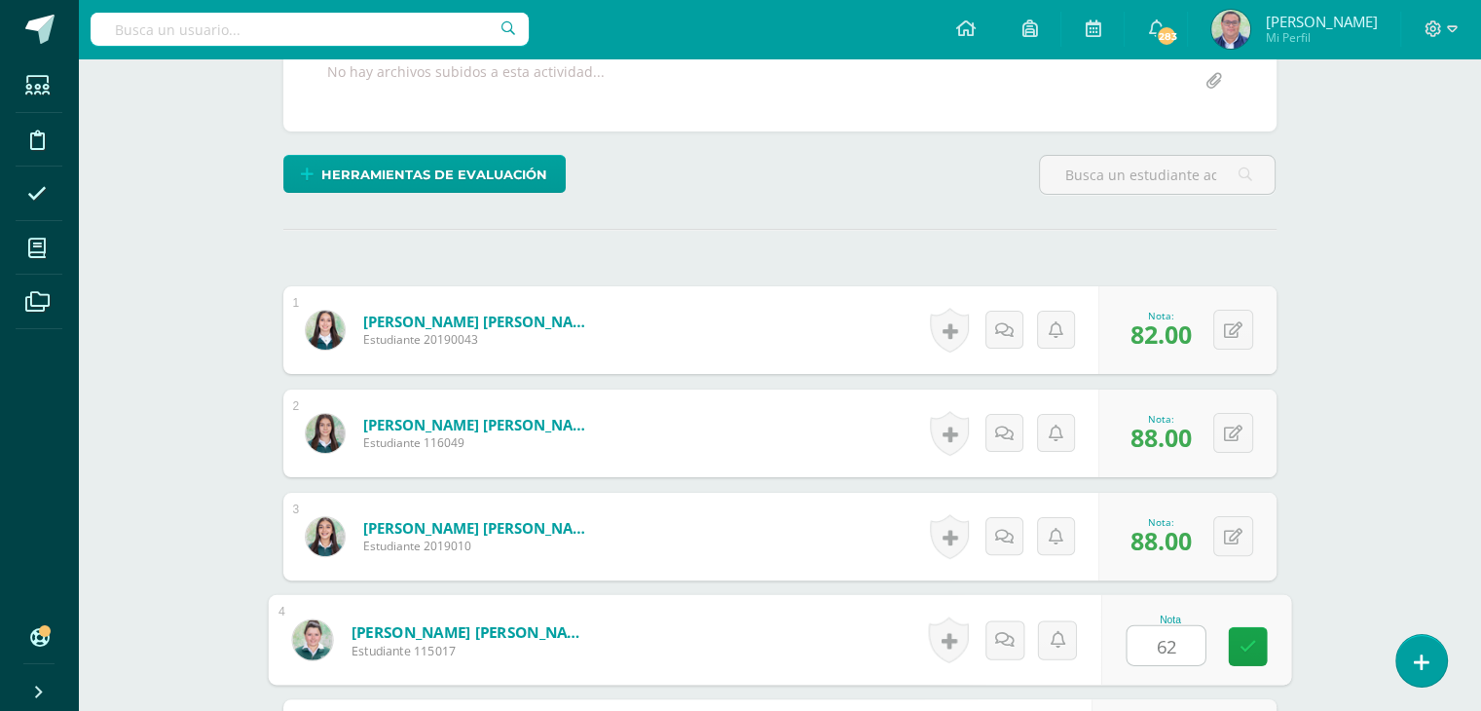
type input "62"
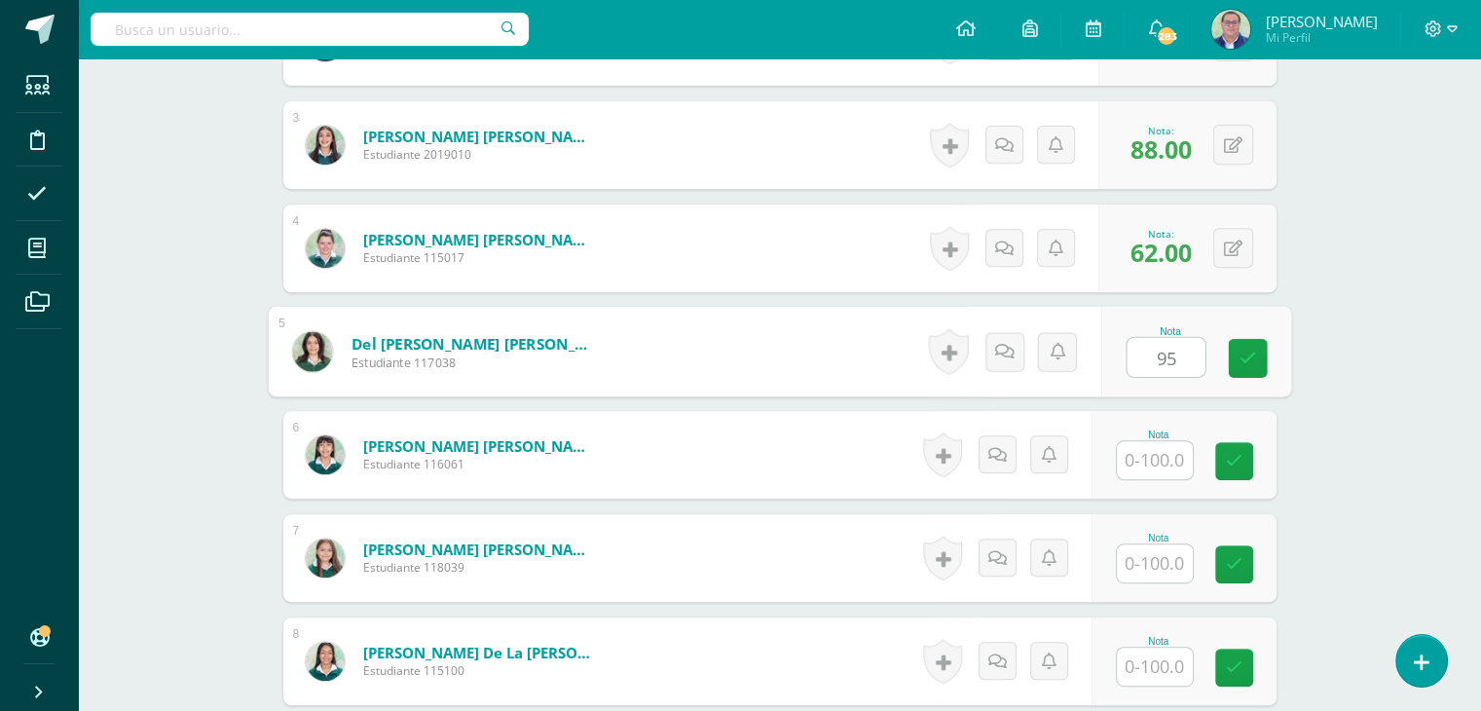
type input "95"
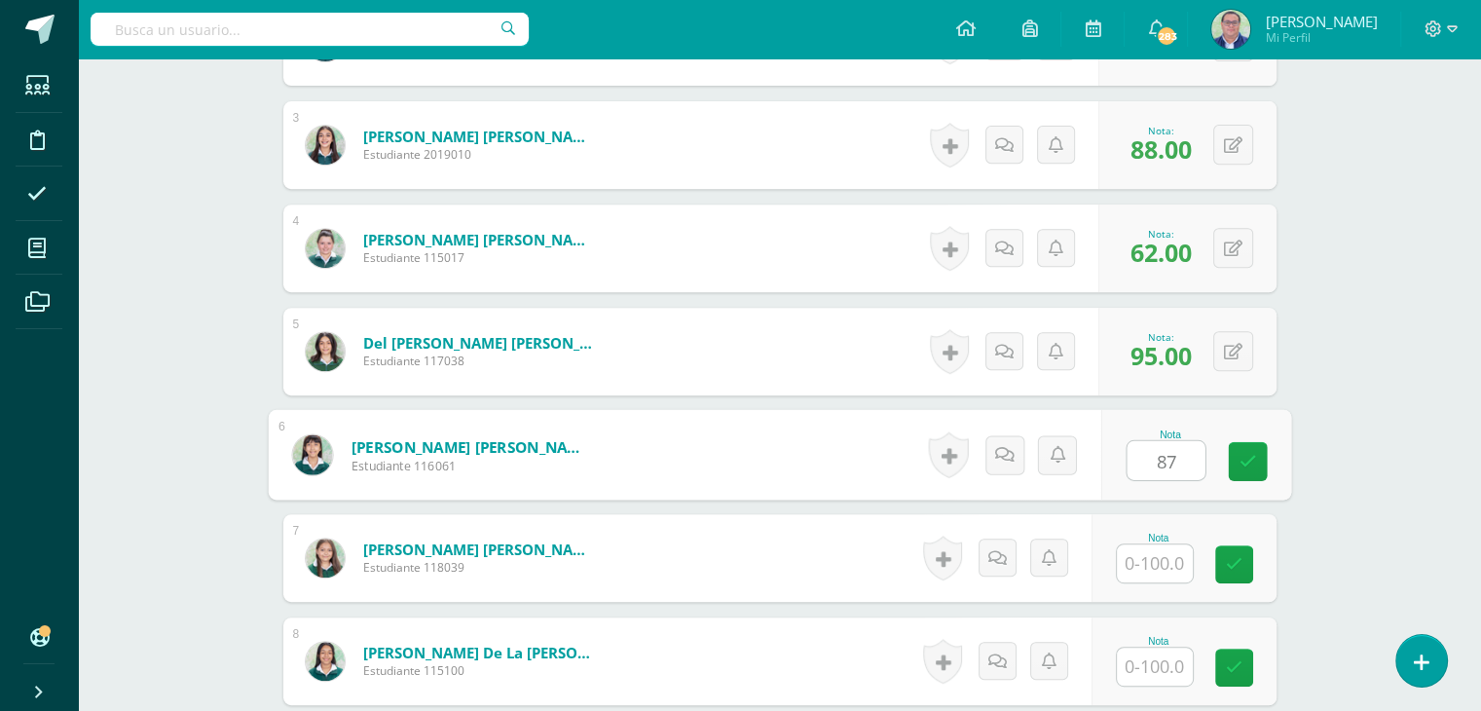
type input "87"
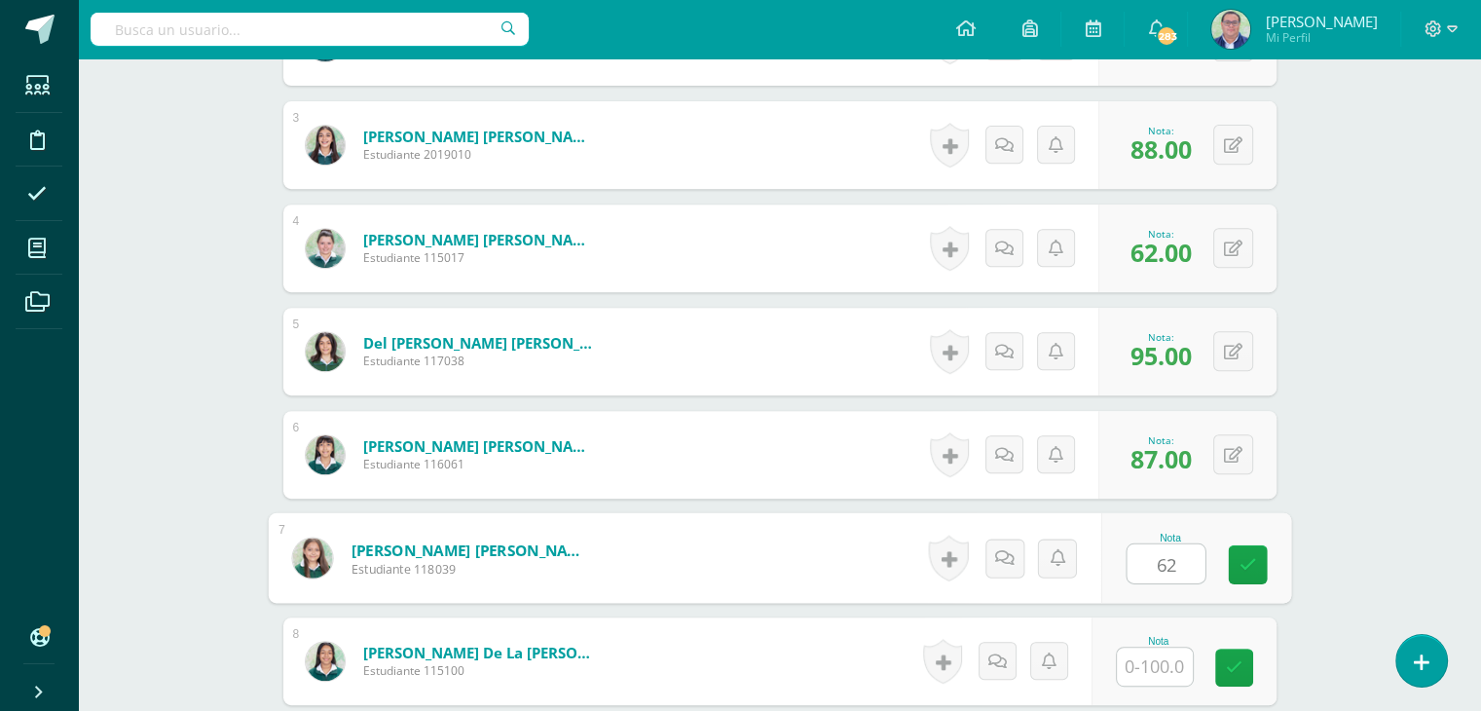
type input "62"
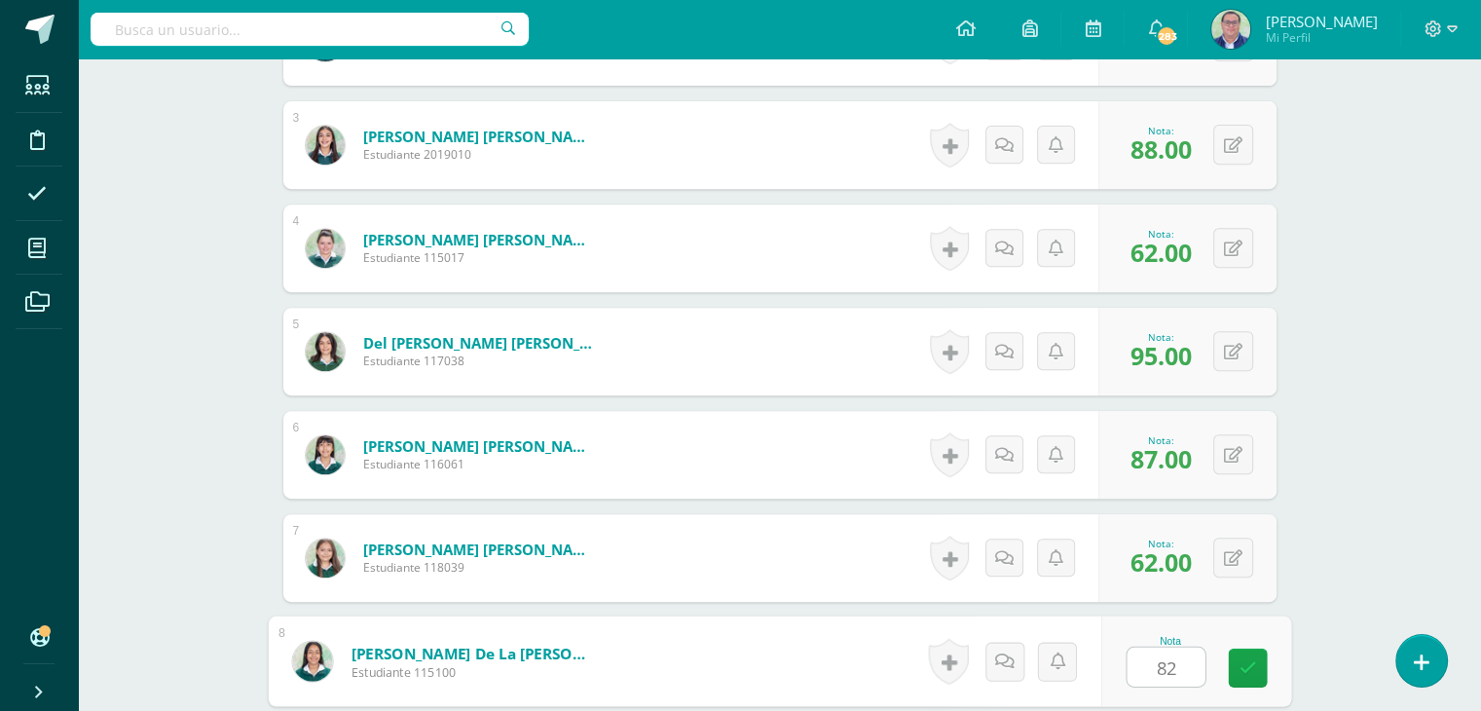
type input "82"
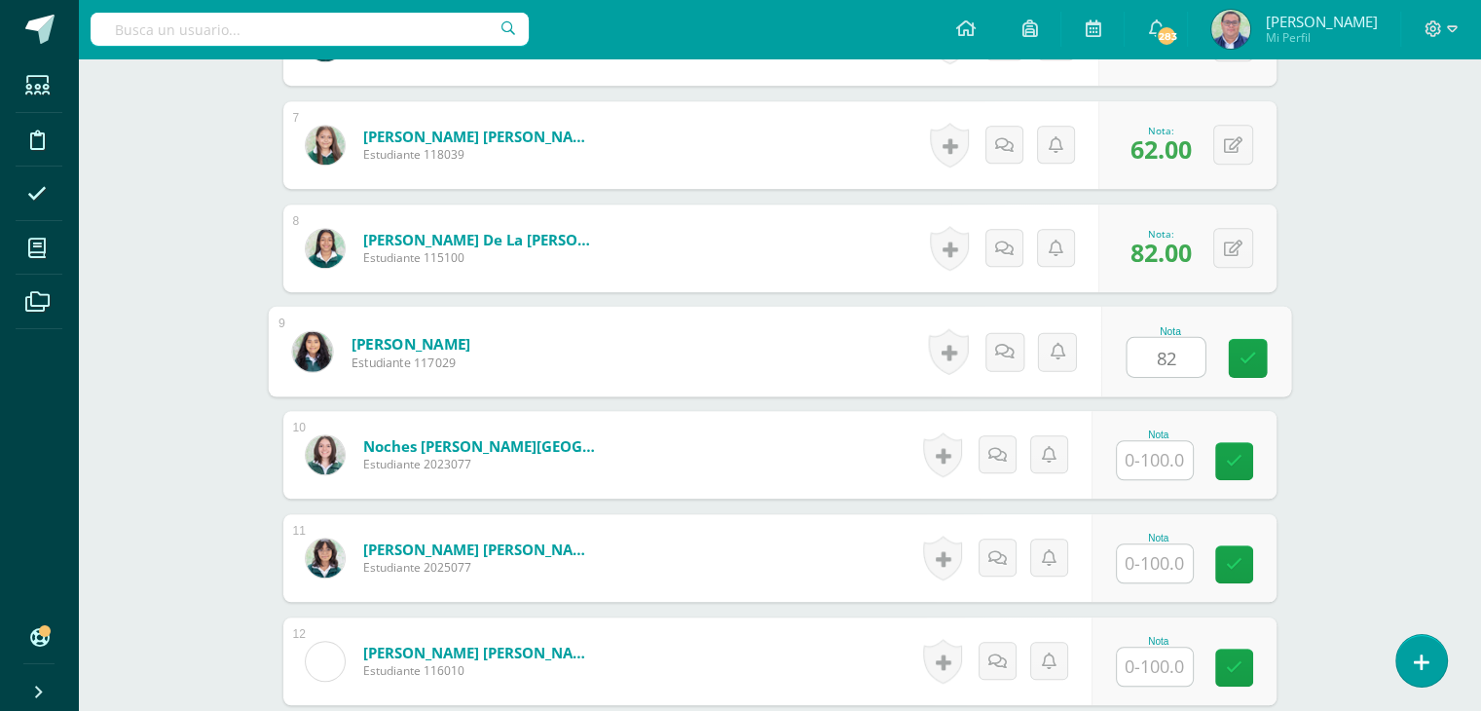
type input "82"
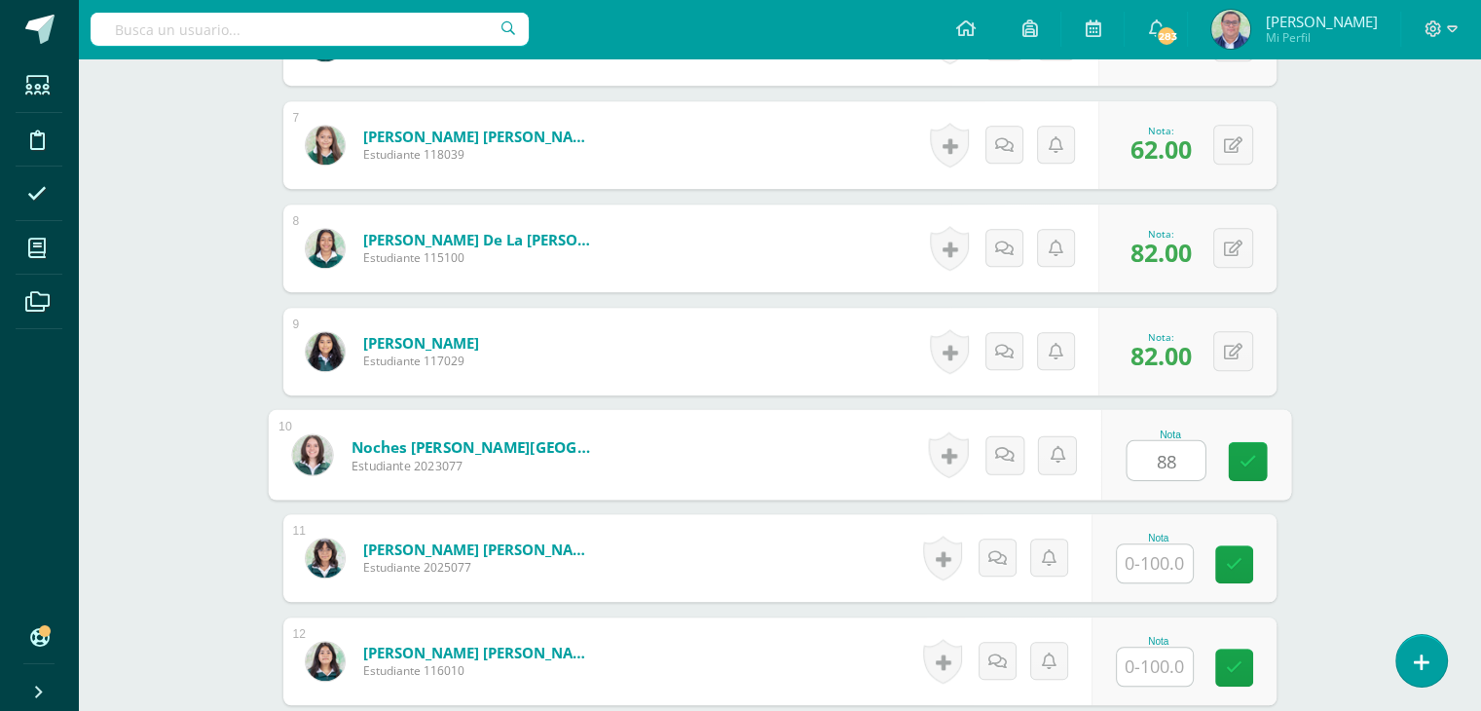
type input "88"
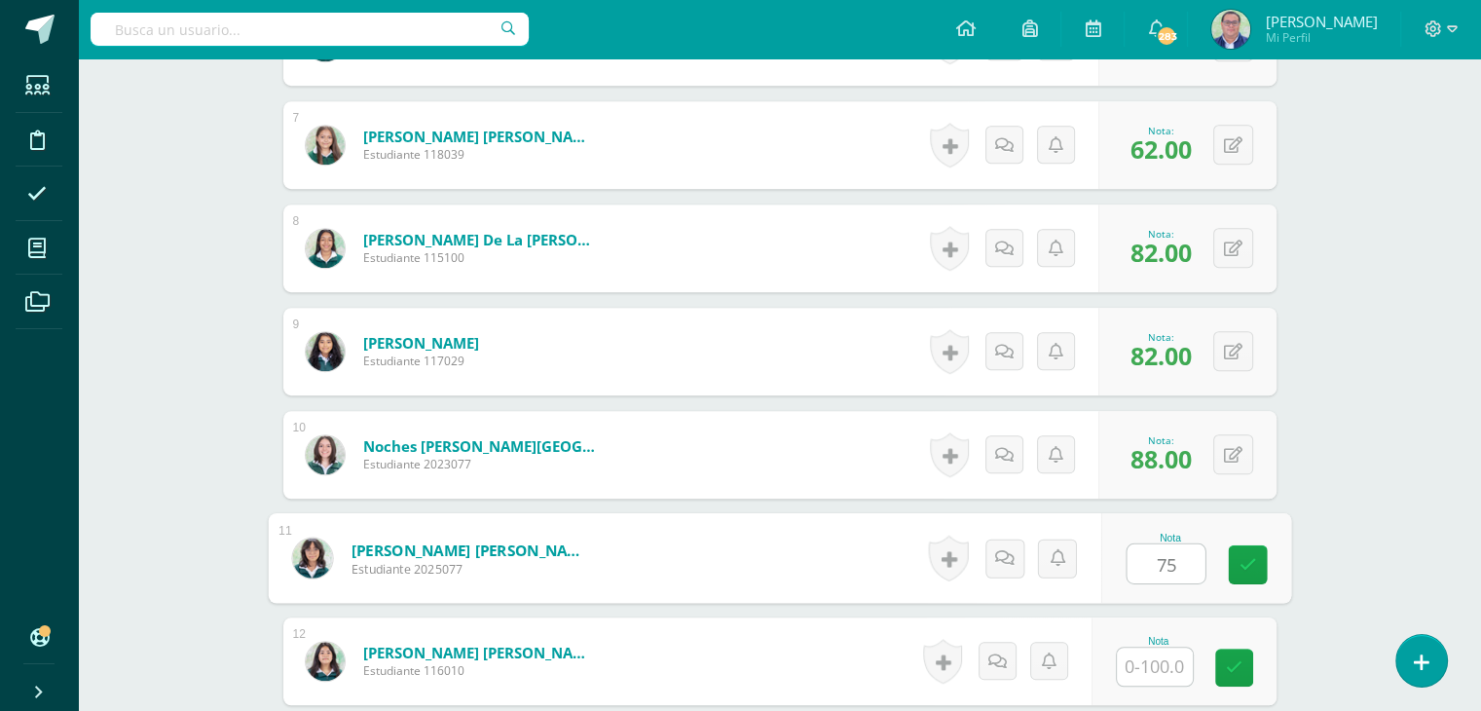
type input "75"
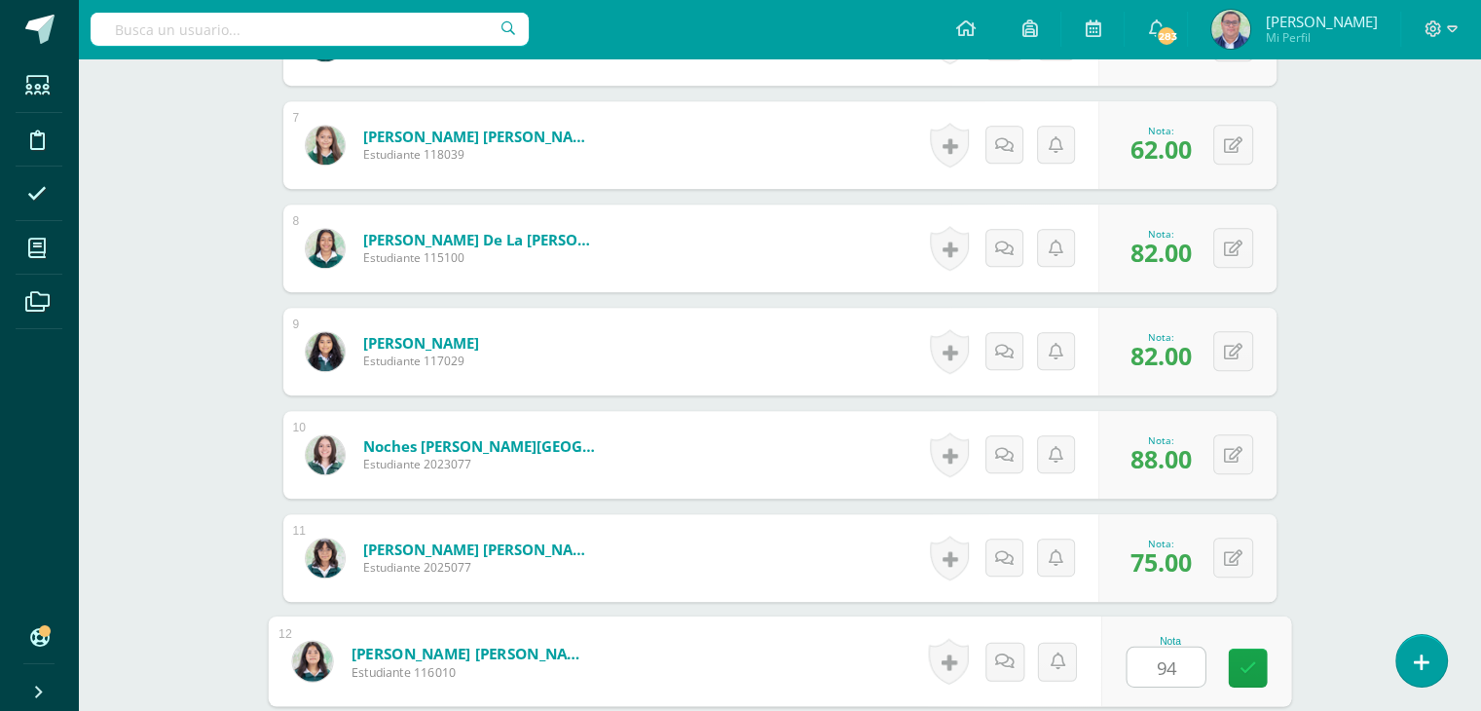
type input "94"
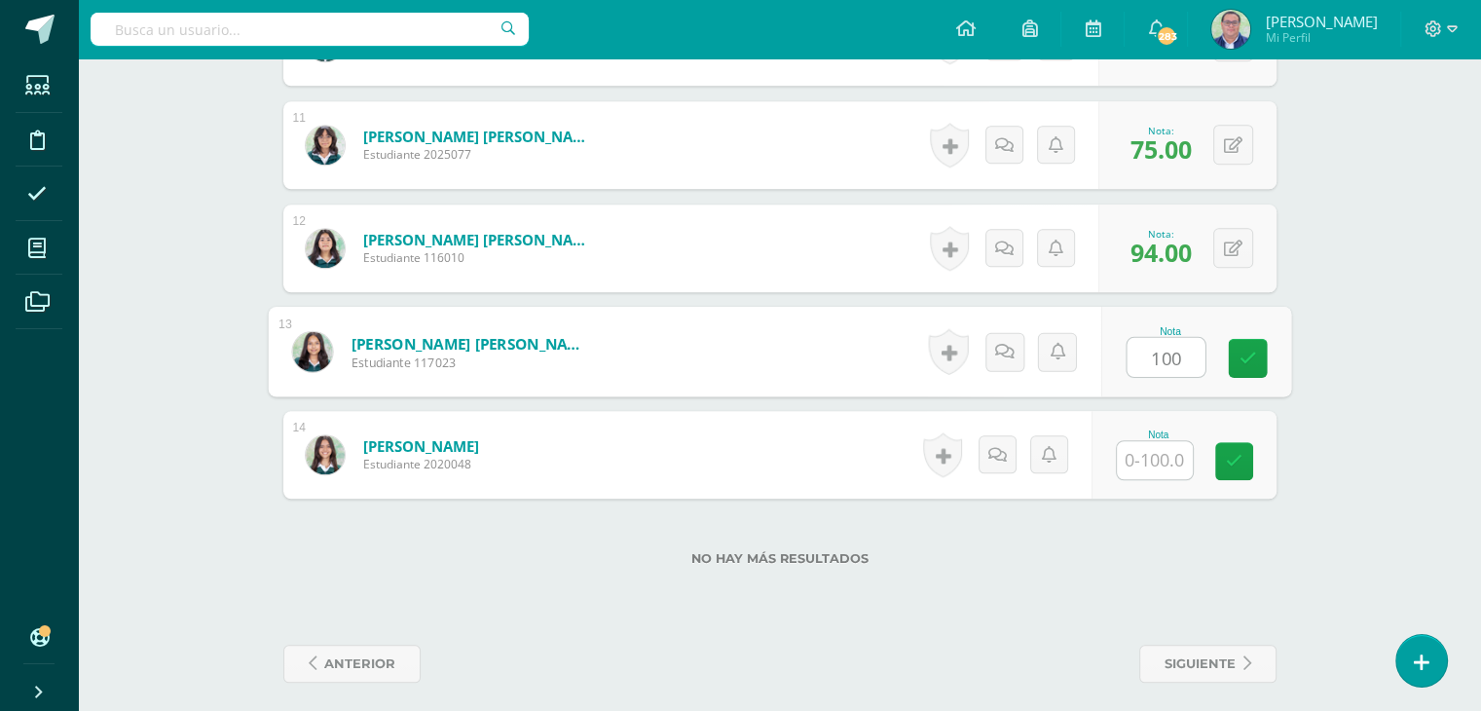
type input "100"
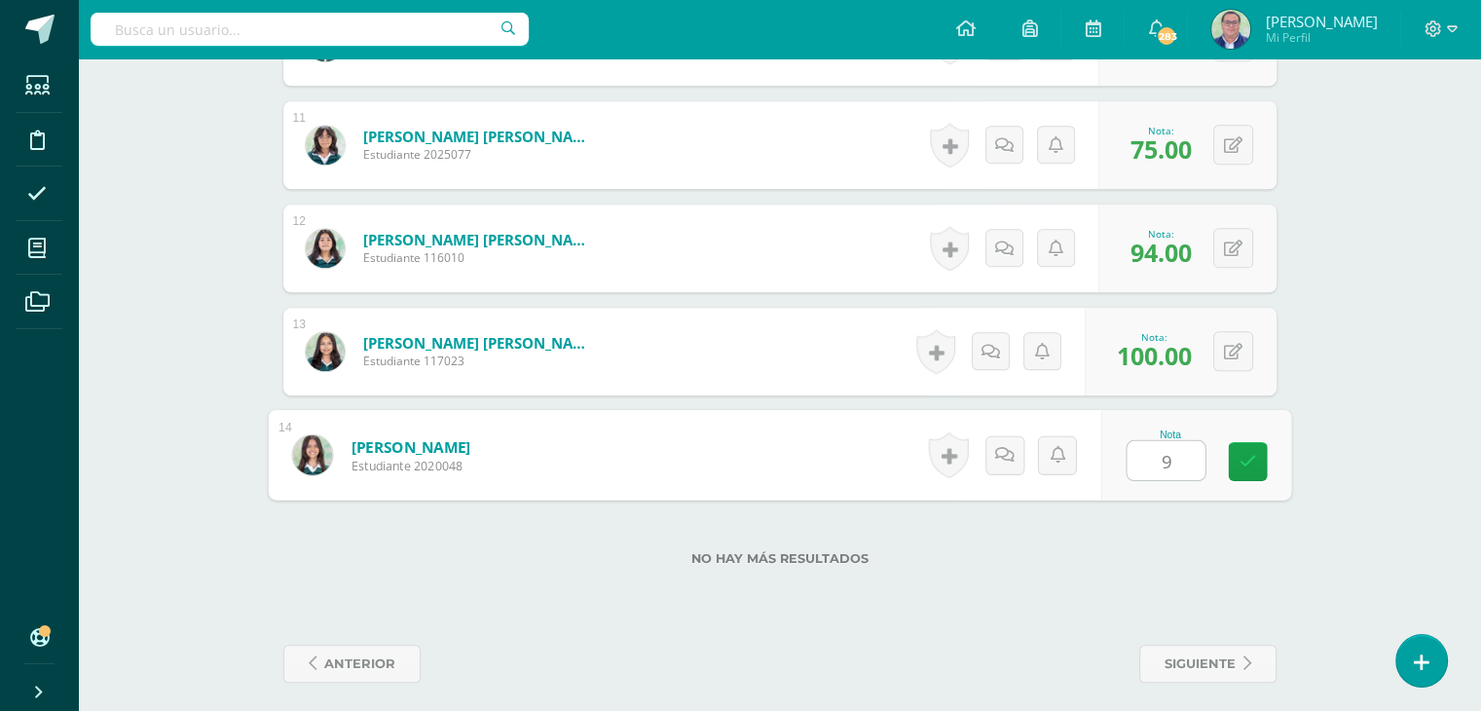
type input "94"
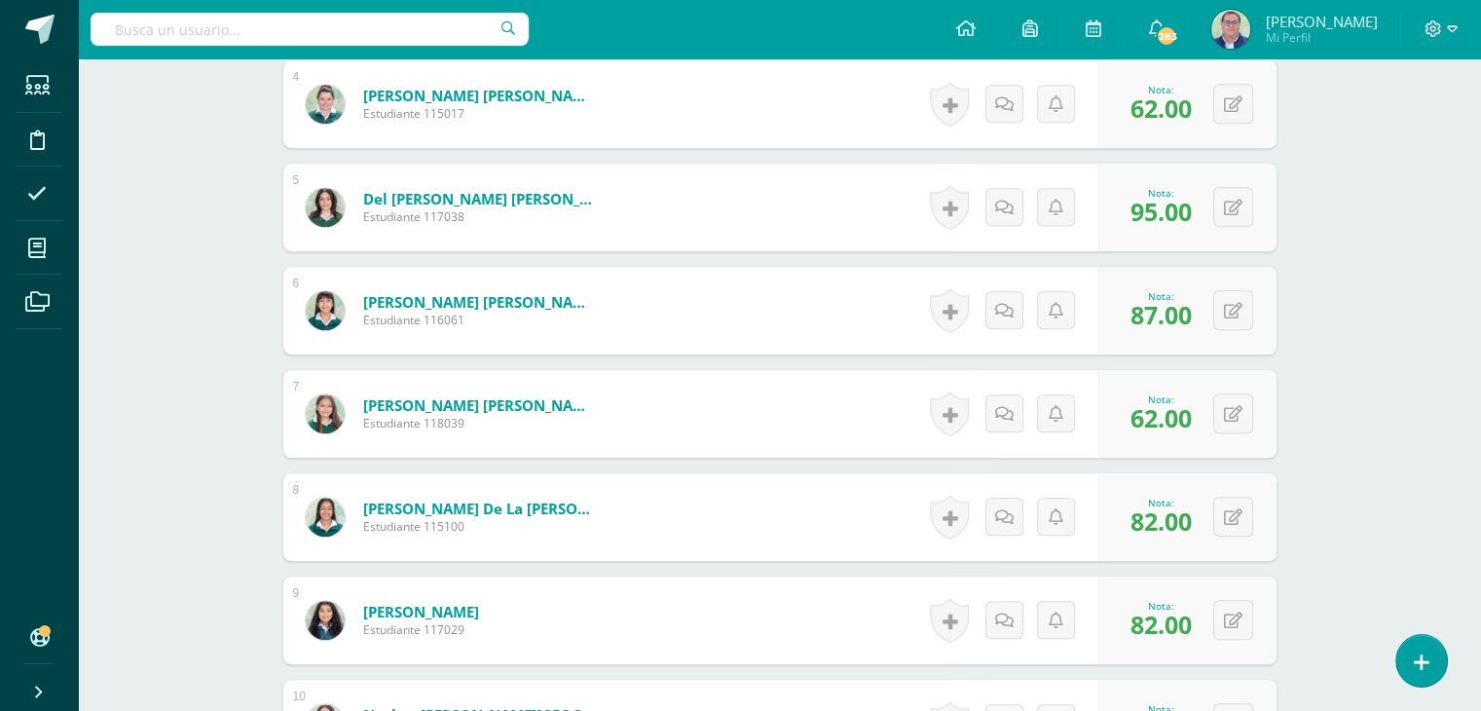
scroll to position [439, 0]
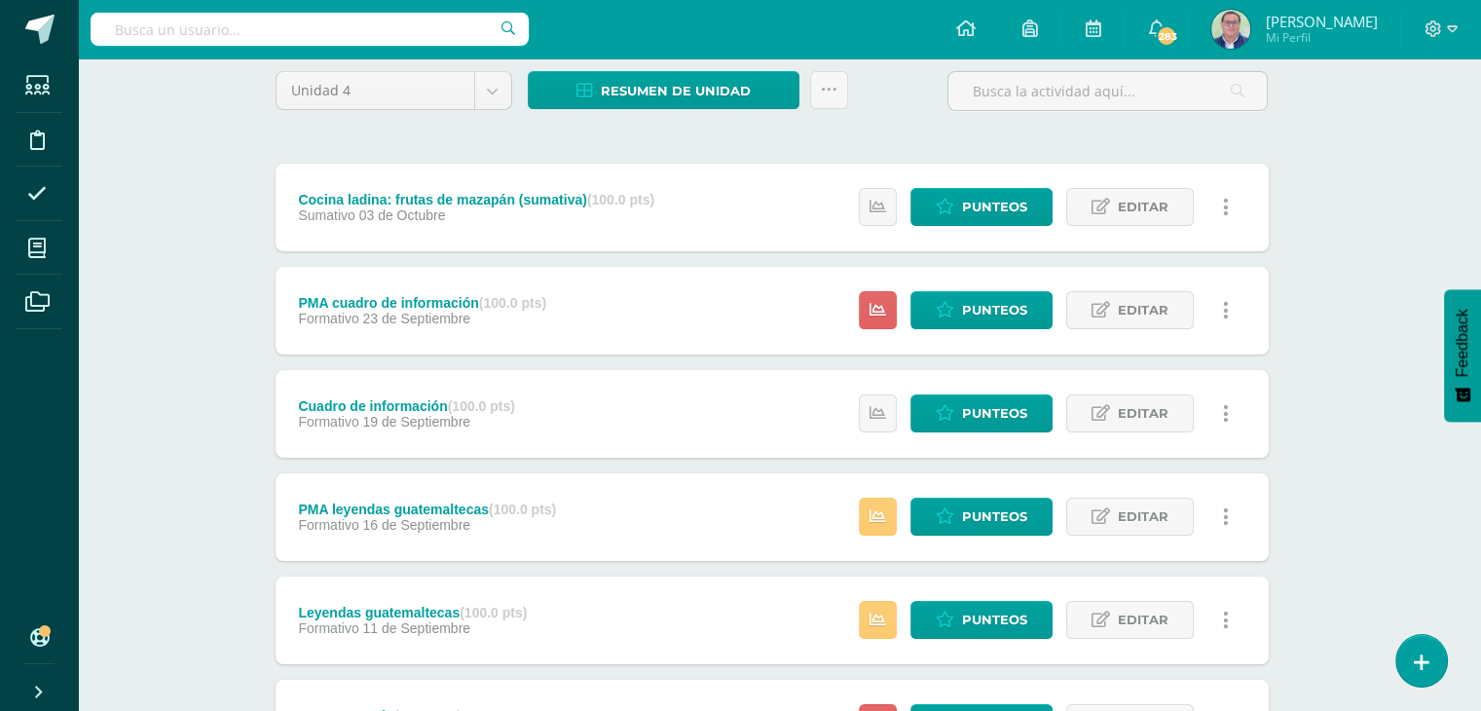
scroll to position [195, 8]
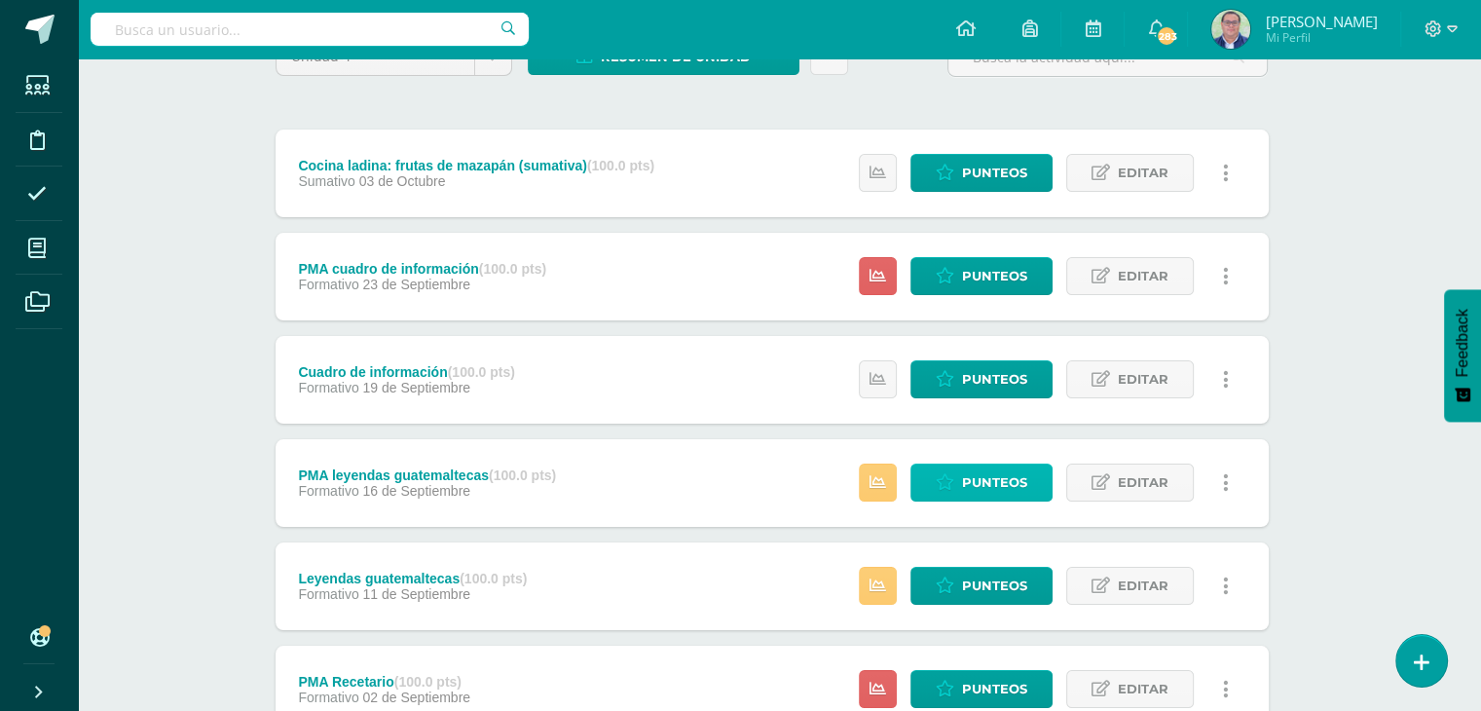
click at [954, 478] on icon at bounding box center [945, 482] width 19 height 17
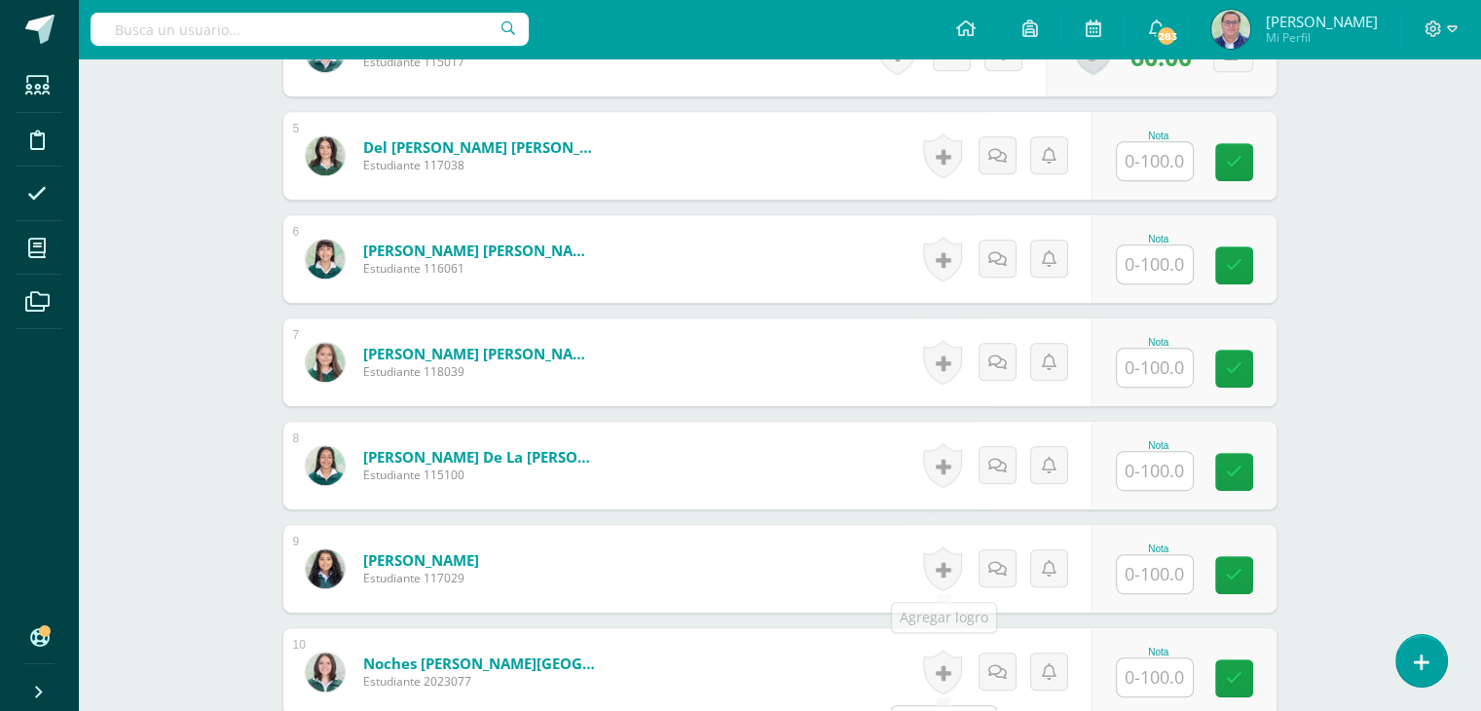
scroll to position [975, 0]
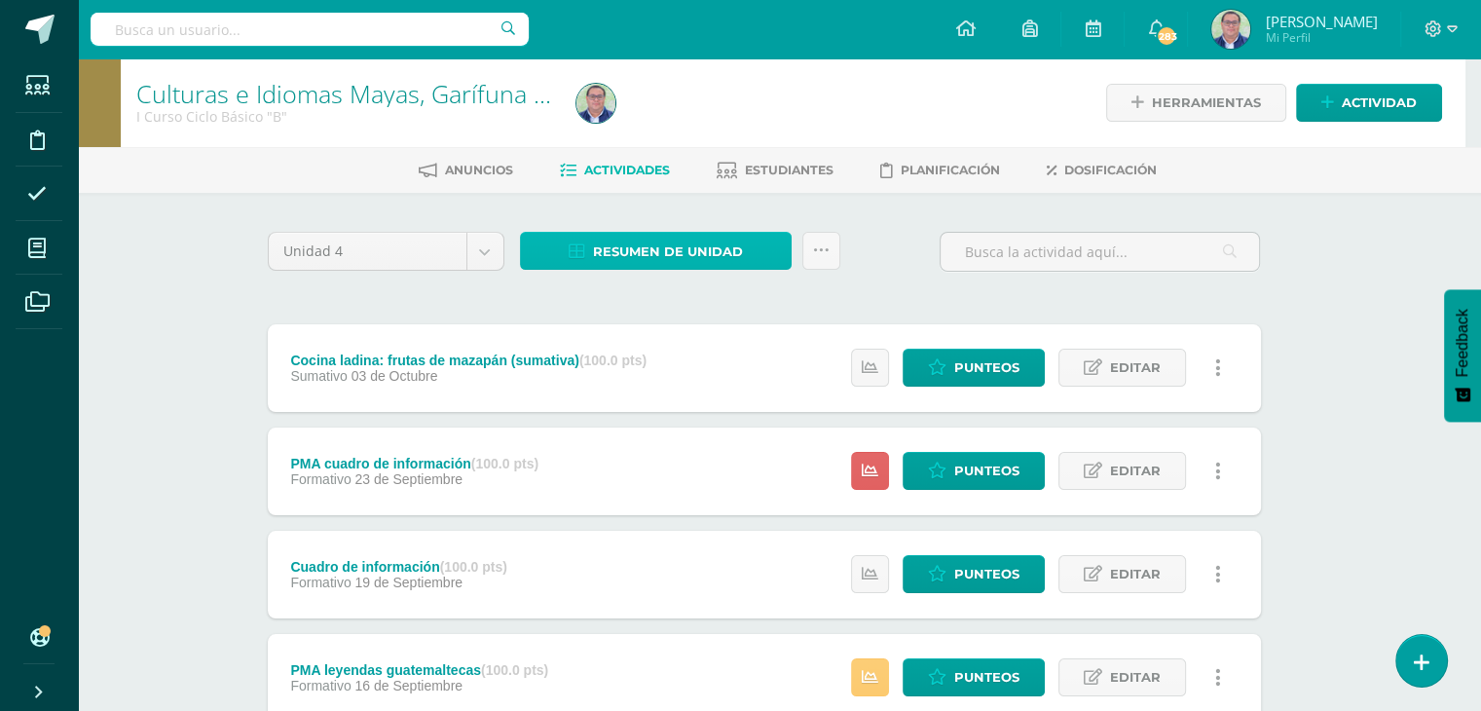
click at [693, 253] on span "Resumen de unidad" at bounding box center [668, 252] width 150 height 36
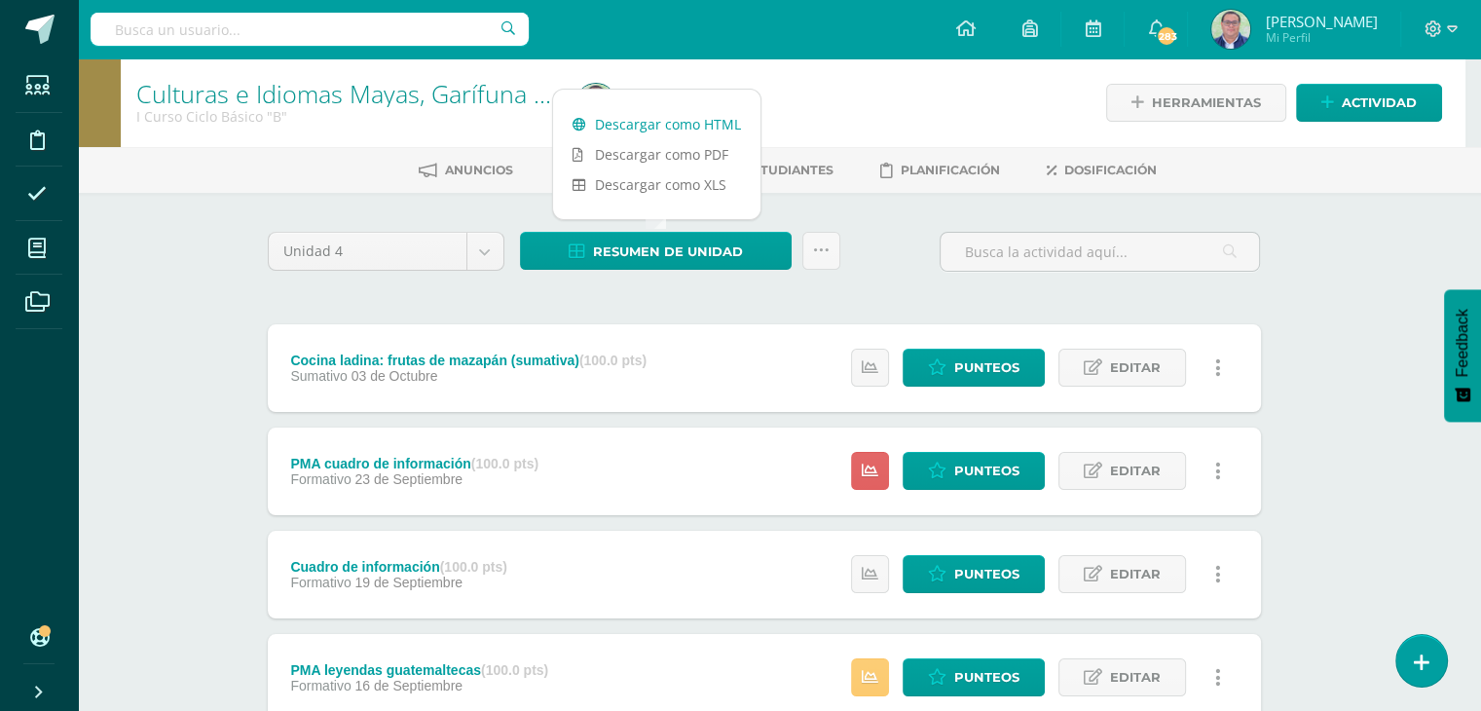
click at [697, 121] on link "Descargar como HTML" at bounding box center [656, 124] width 207 height 30
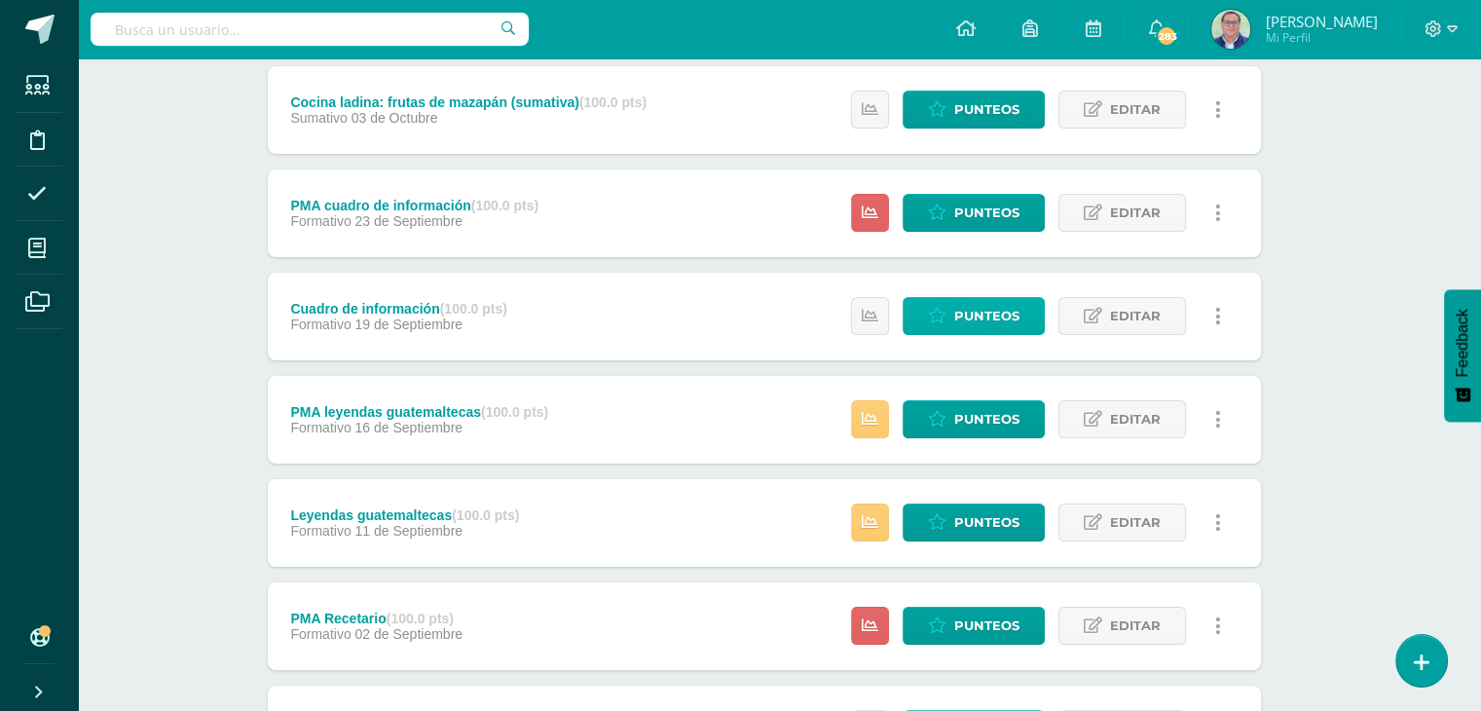
scroll to position [292, 16]
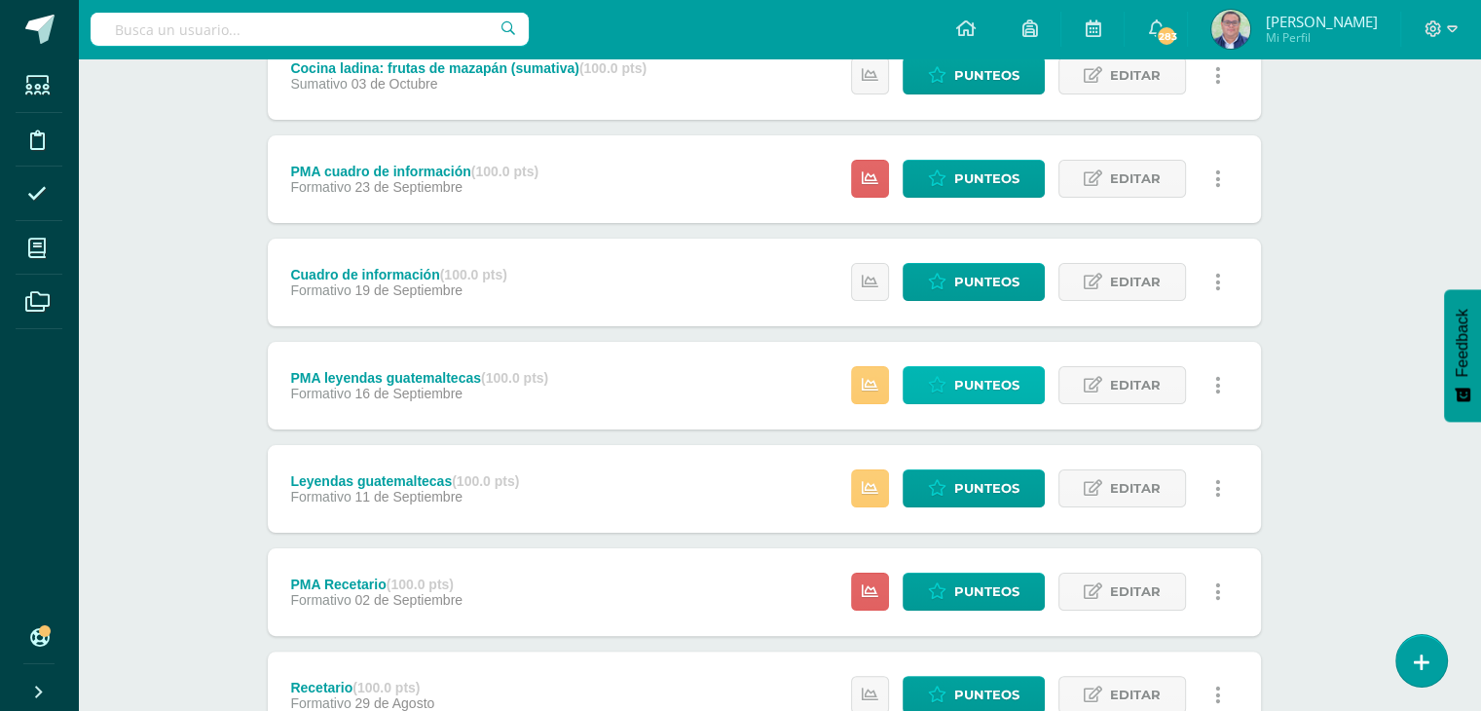
click at [981, 394] on span "Punteos" at bounding box center [986, 385] width 65 height 36
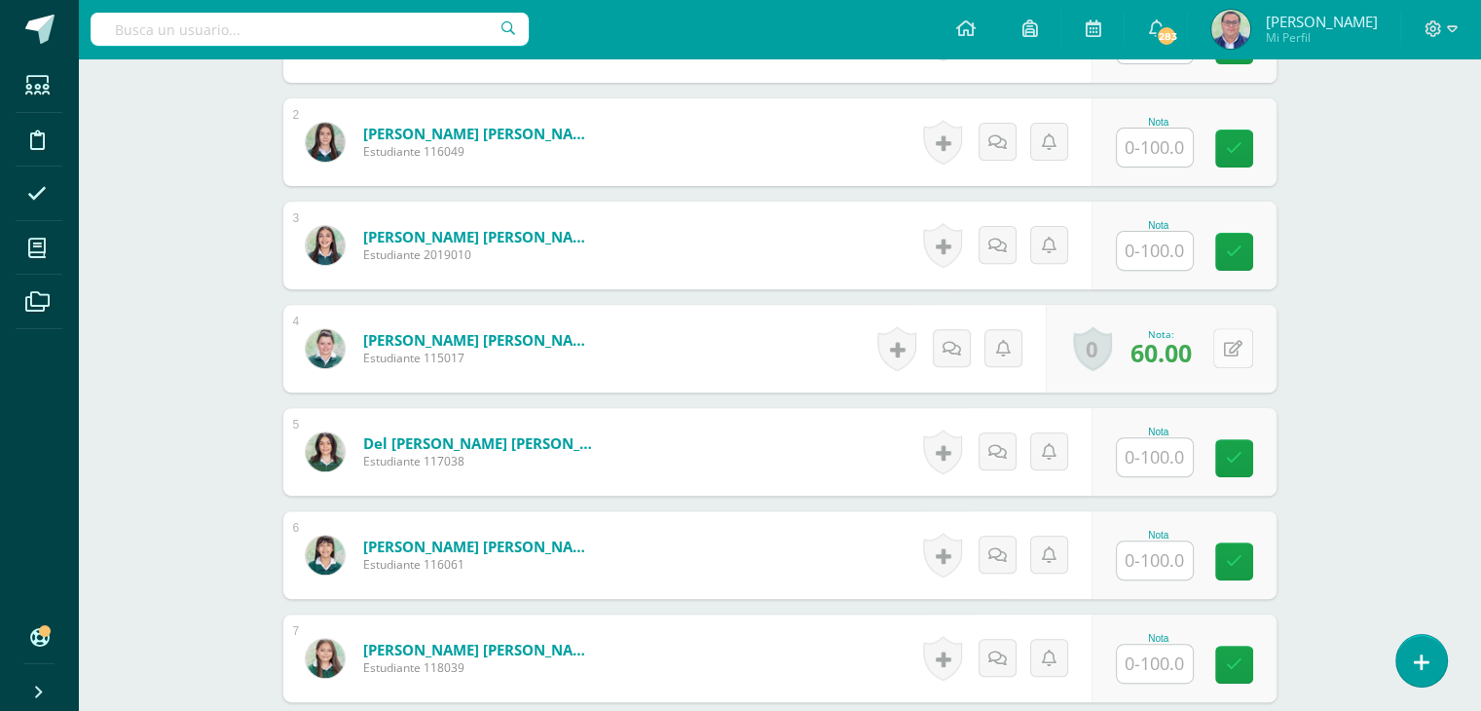
scroll to position [682, 0]
click at [1229, 344] on button at bounding box center [1233, 348] width 40 height 40
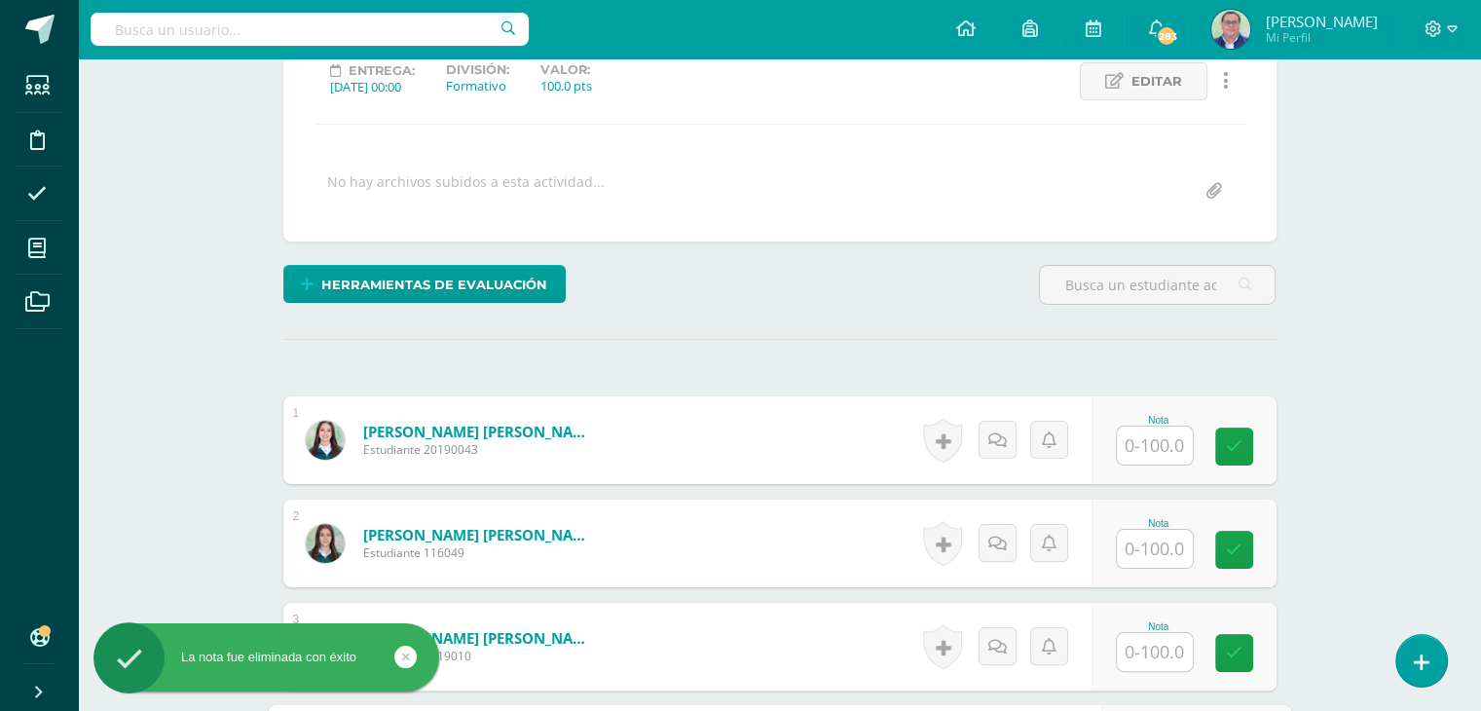
scroll to position [98, 0]
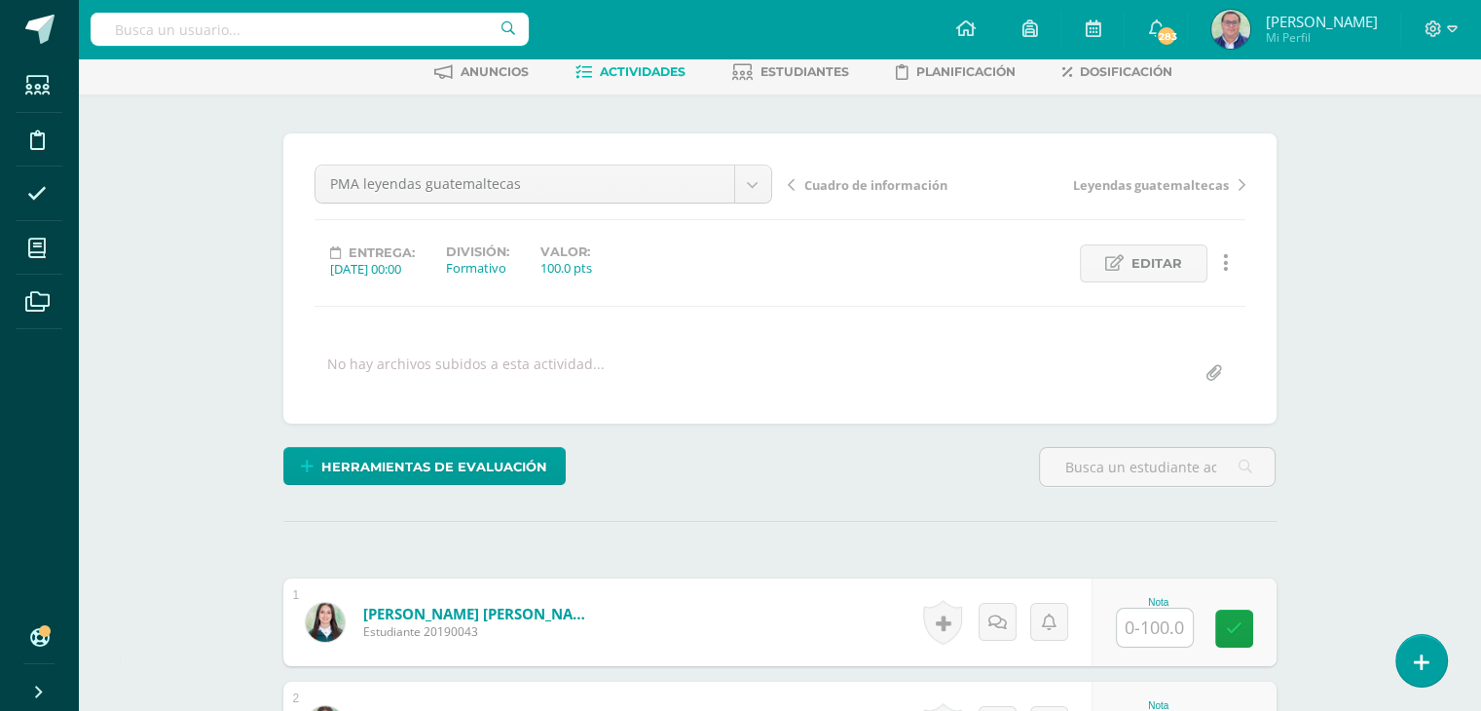
click at [1245, 180] on div "Cuadro de información Leyendas guatemaltecas" at bounding box center [1016, 192] width 473 height 55
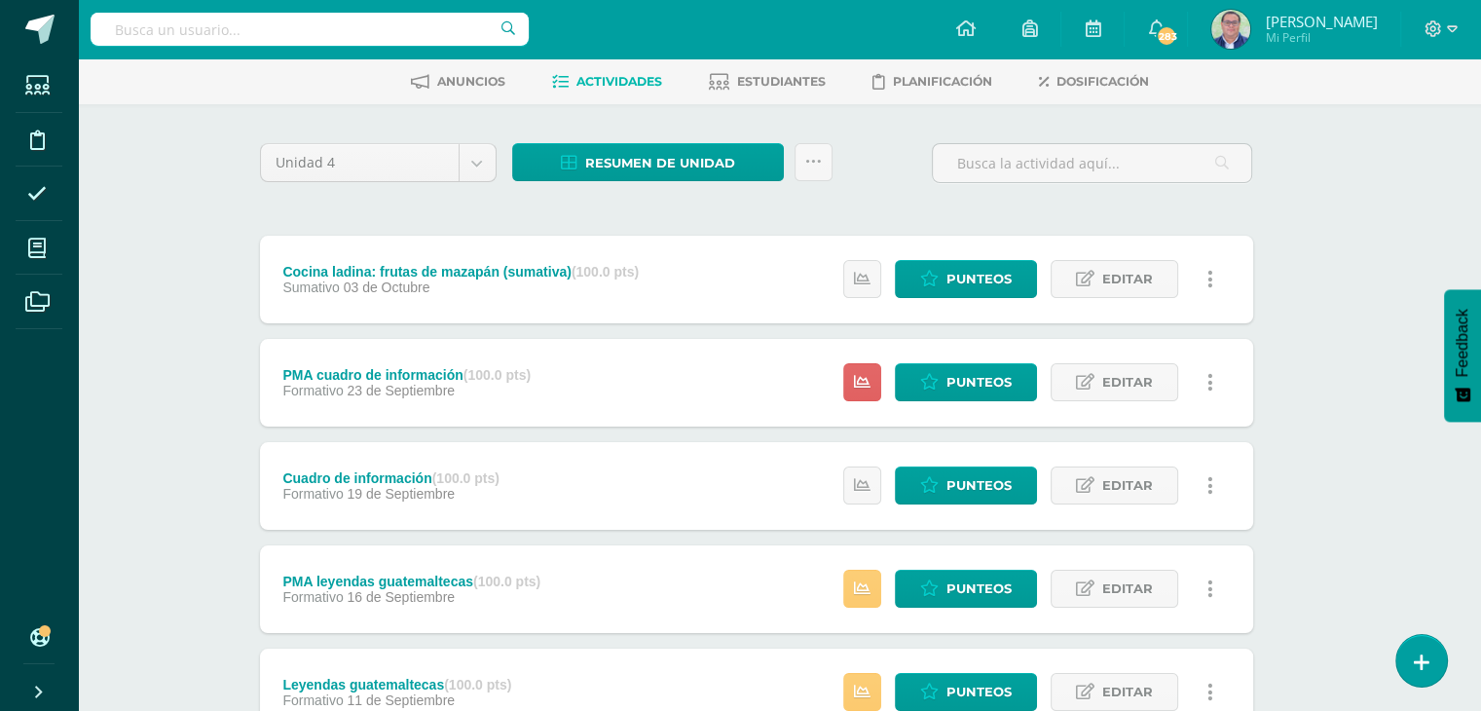
scroll to position [195, 23]
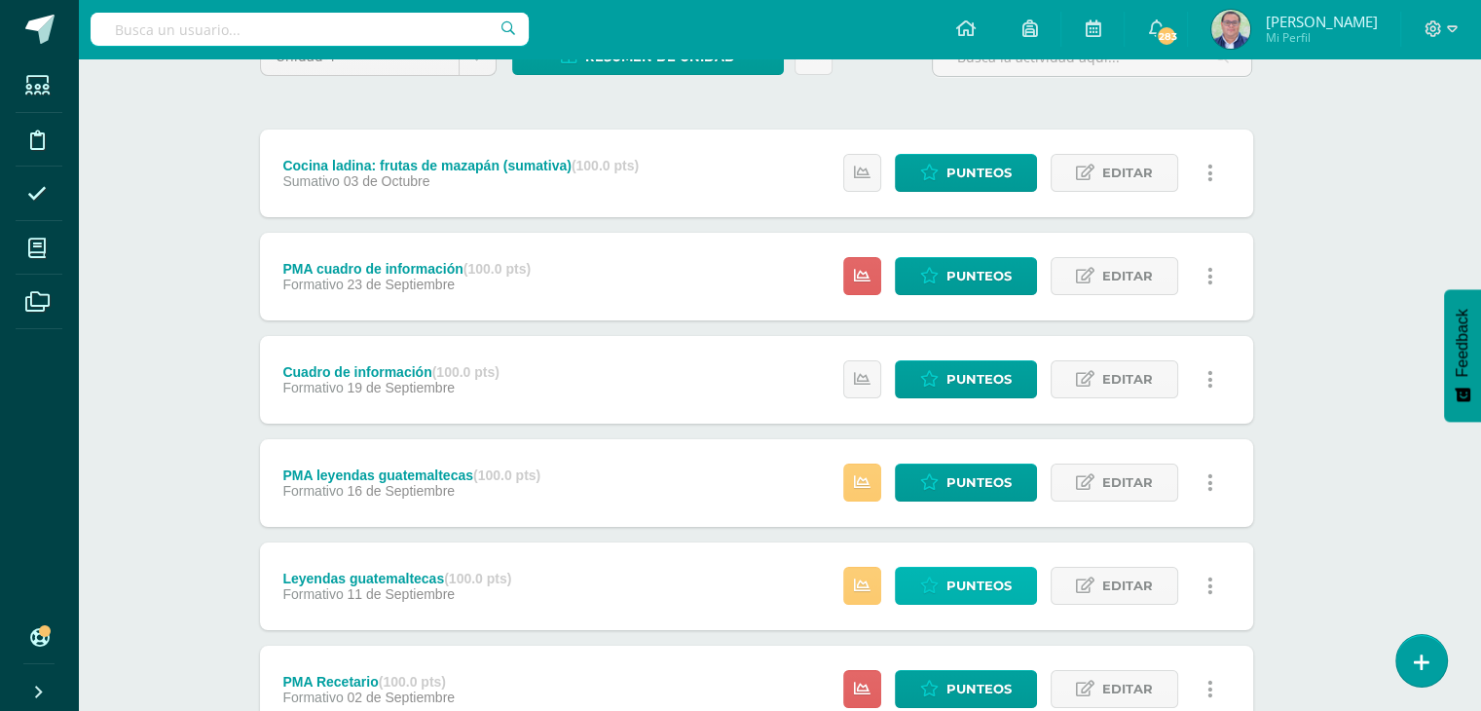
click at [935, 578] on icon at bounding box center [929, 585] width 19 height 17
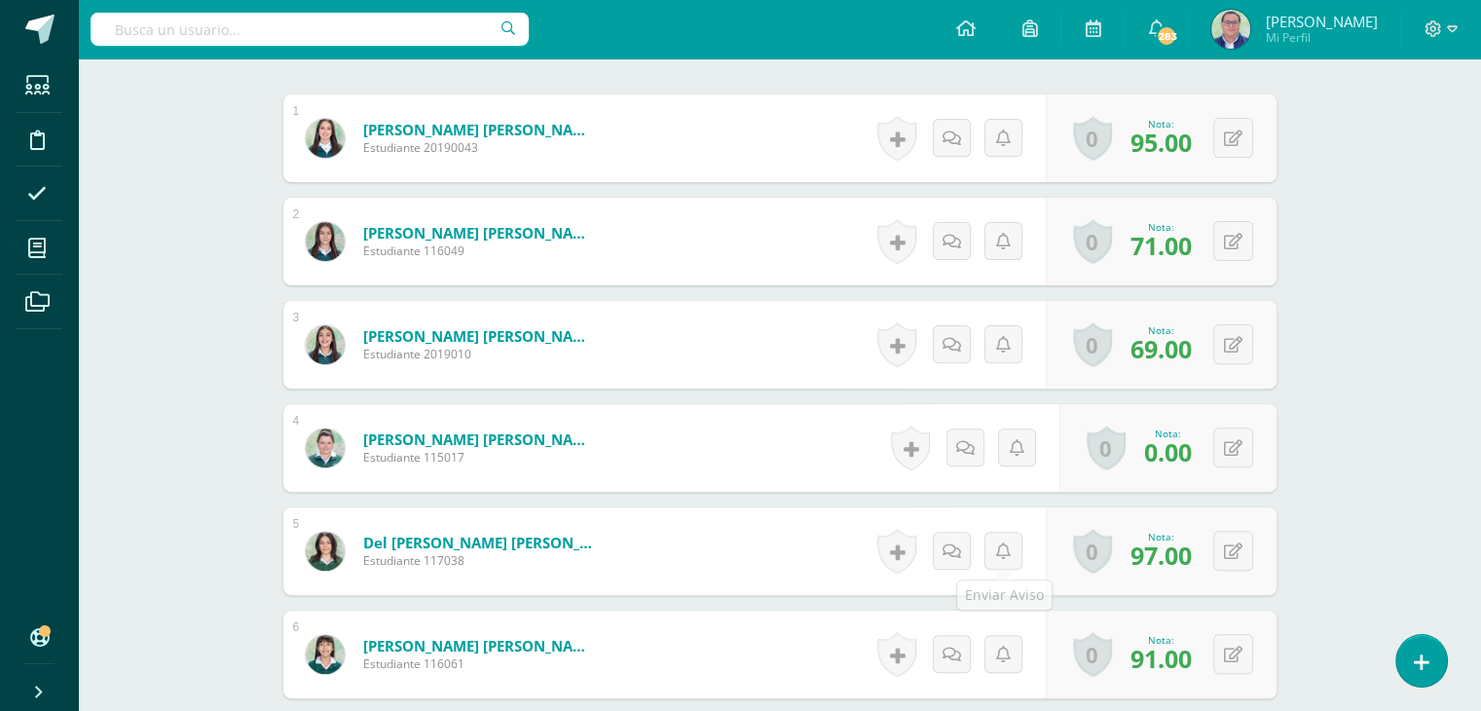
scroll to position [585, 0]
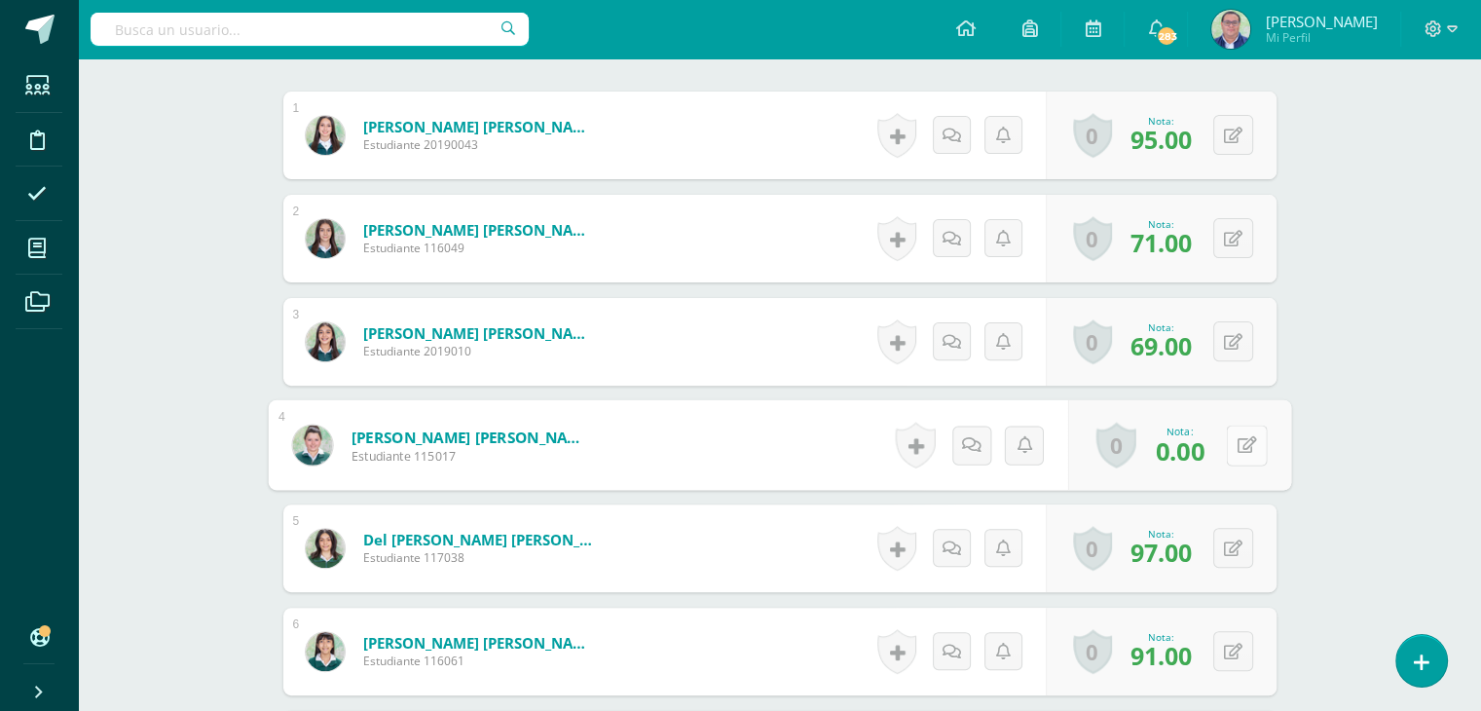
click at [1234, 451] on button at bounding box center [1246, 445] width 41 height 41
type input "60"
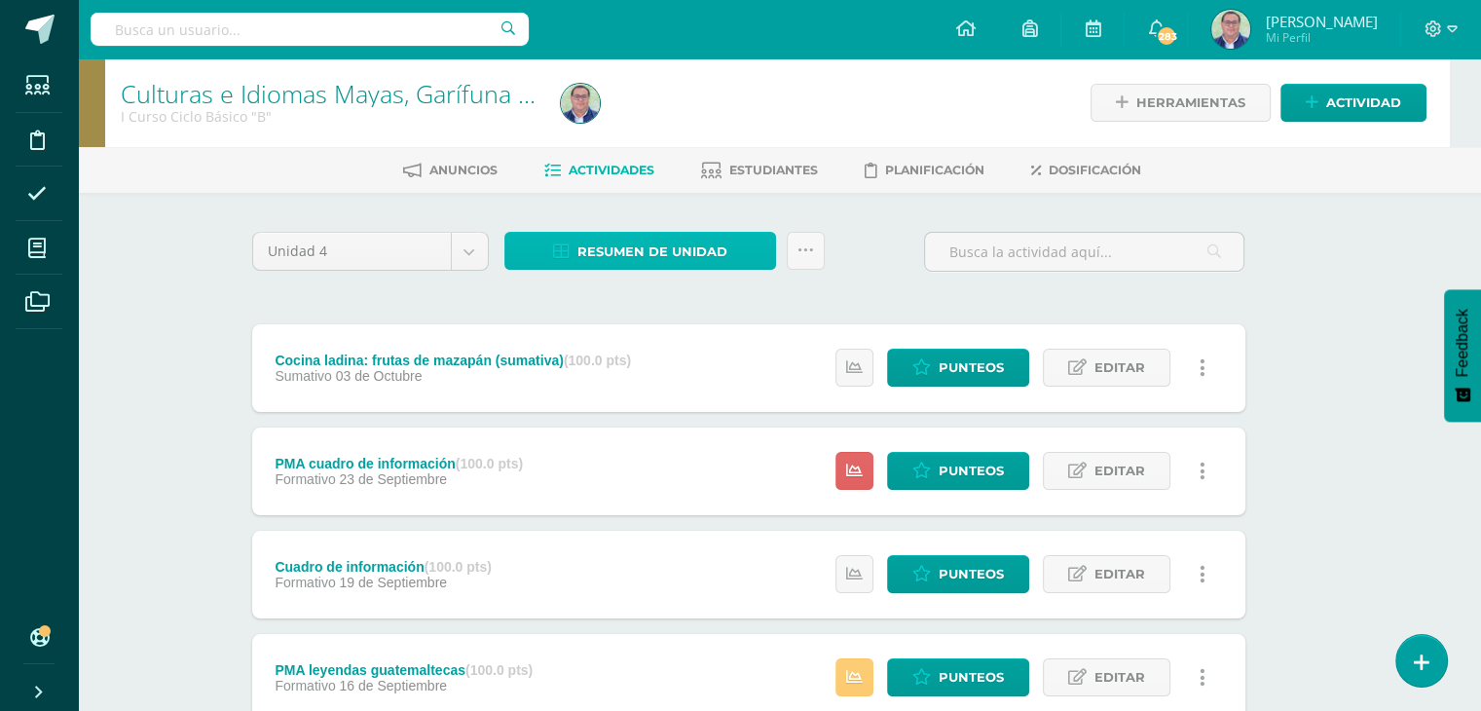
click at [693, 249] on span "Resumen de unidad" at bounding box center [652, 252] width 150 height 36
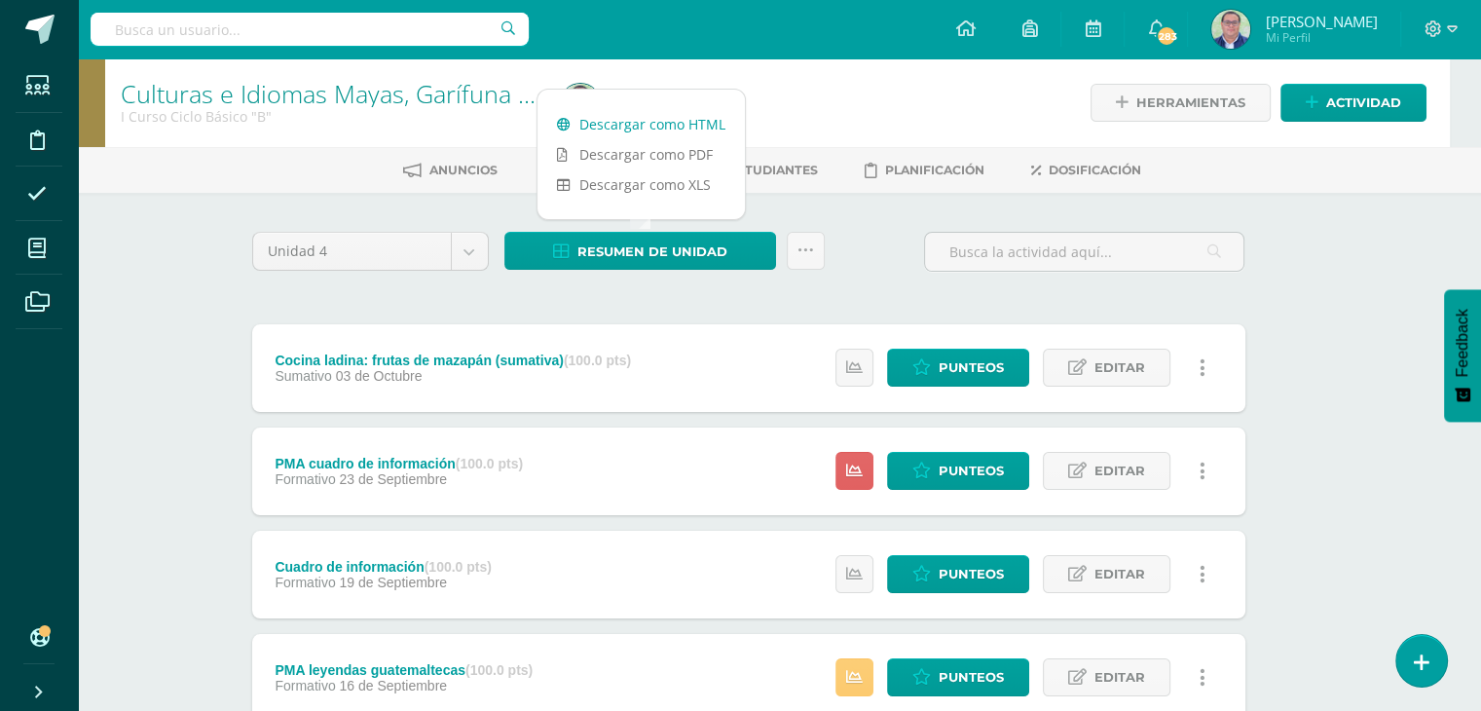
click at [681, 126] on link "Descargar como HTML" at bounding box center [641, 124] width 207 height 30
click at [799, 253] on icon at bounding box center [806, 250] width 17 height 17
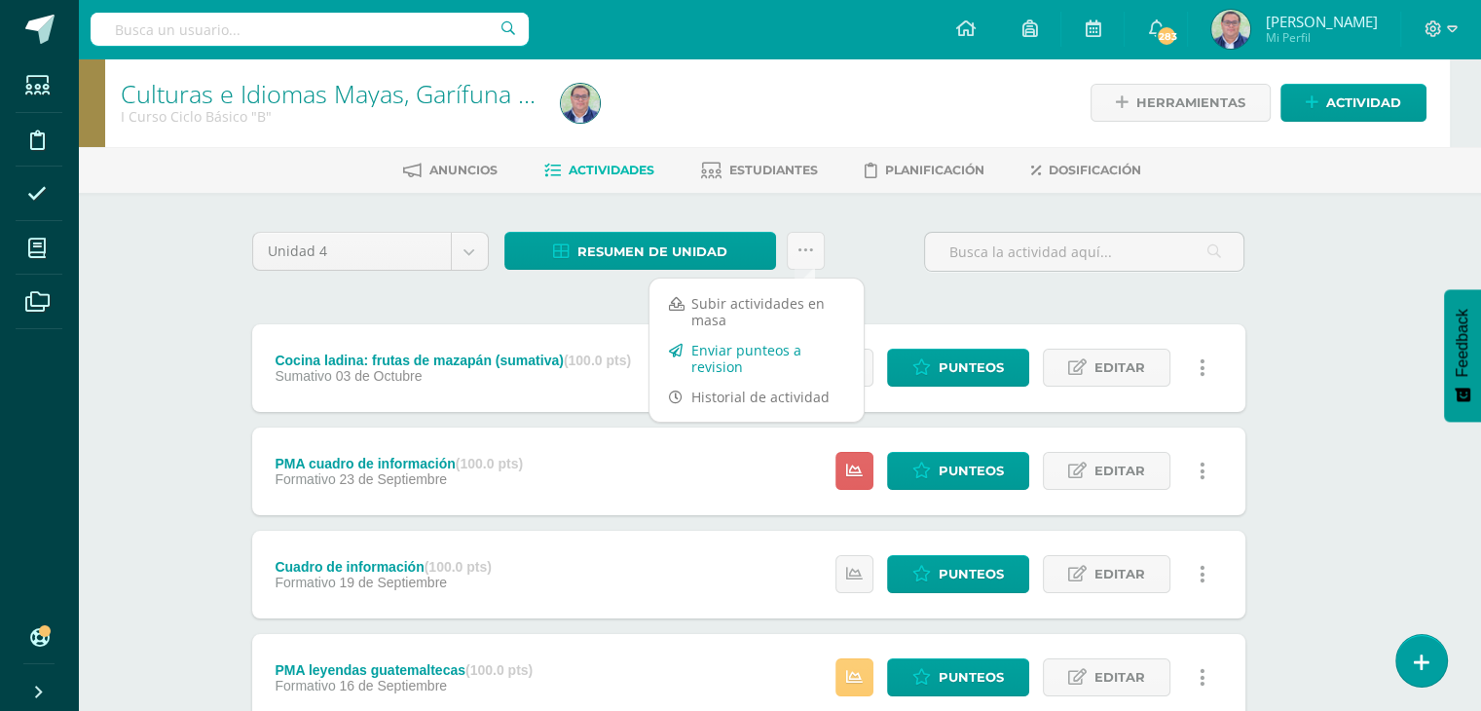
click at [761, 359] on link "Enviar punteos a revision" at bounding box center [757, 358] width 214 height 47
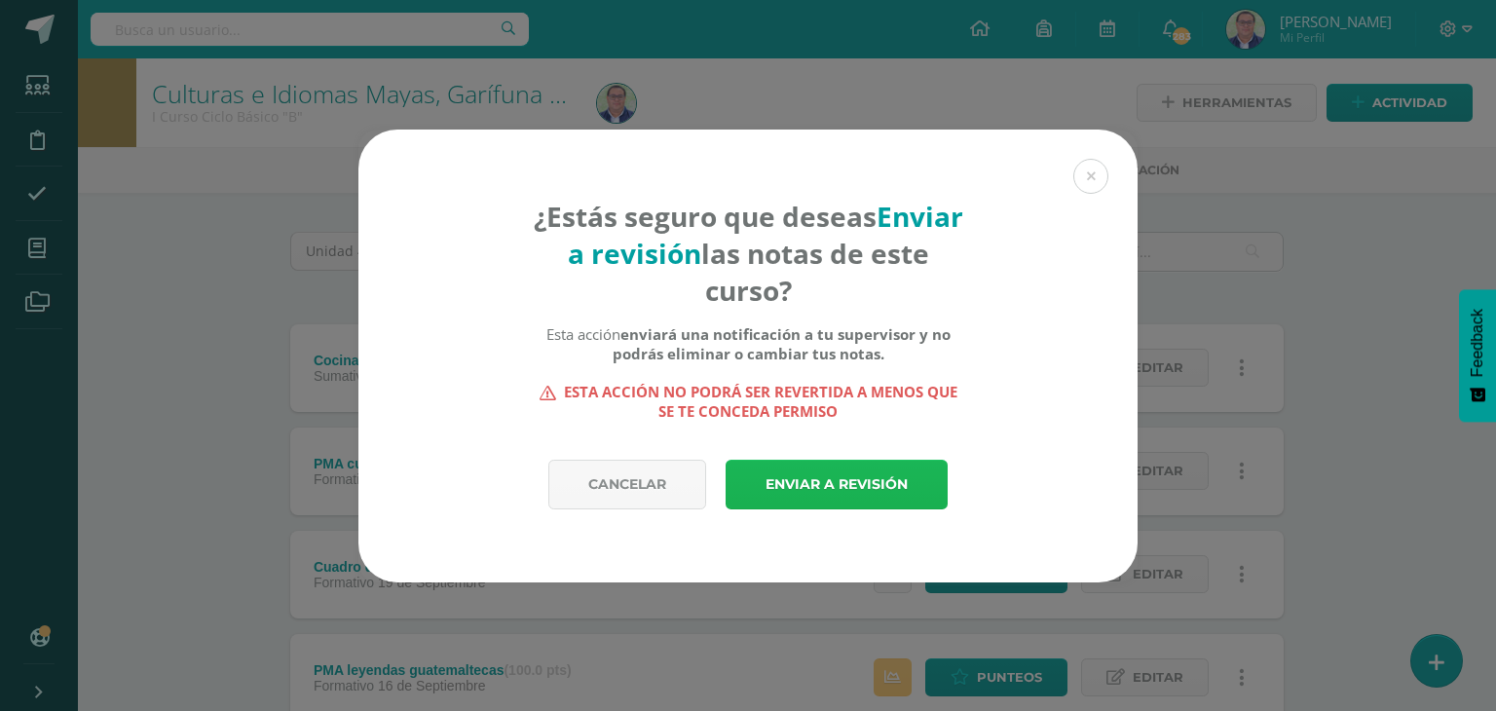
click at [789, 487] on link "Enviar a revisión" at bounding box center [837, 485] width 222 height 50
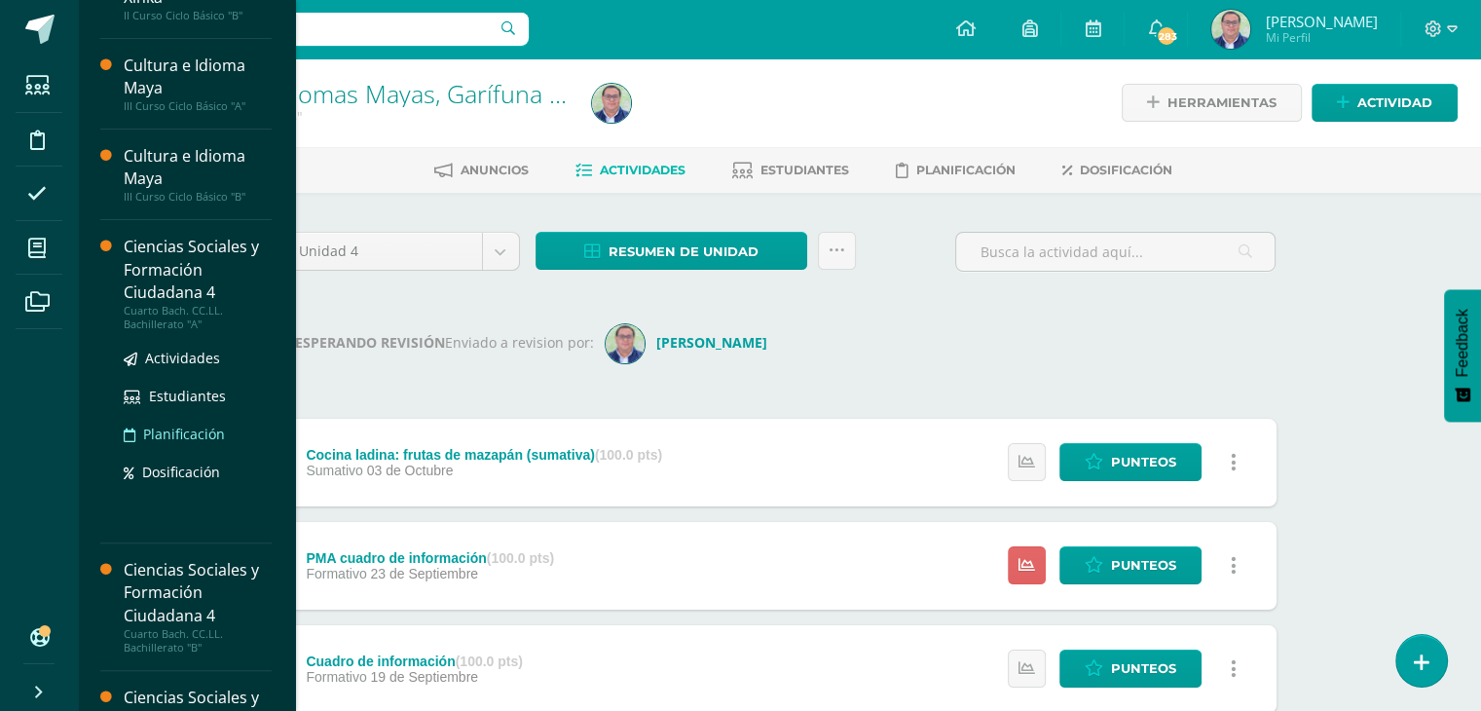
scroll to position [642, 0]
click at [201, 355] on span "Actividades" at bounding box center [182, 357] width 75 height 19
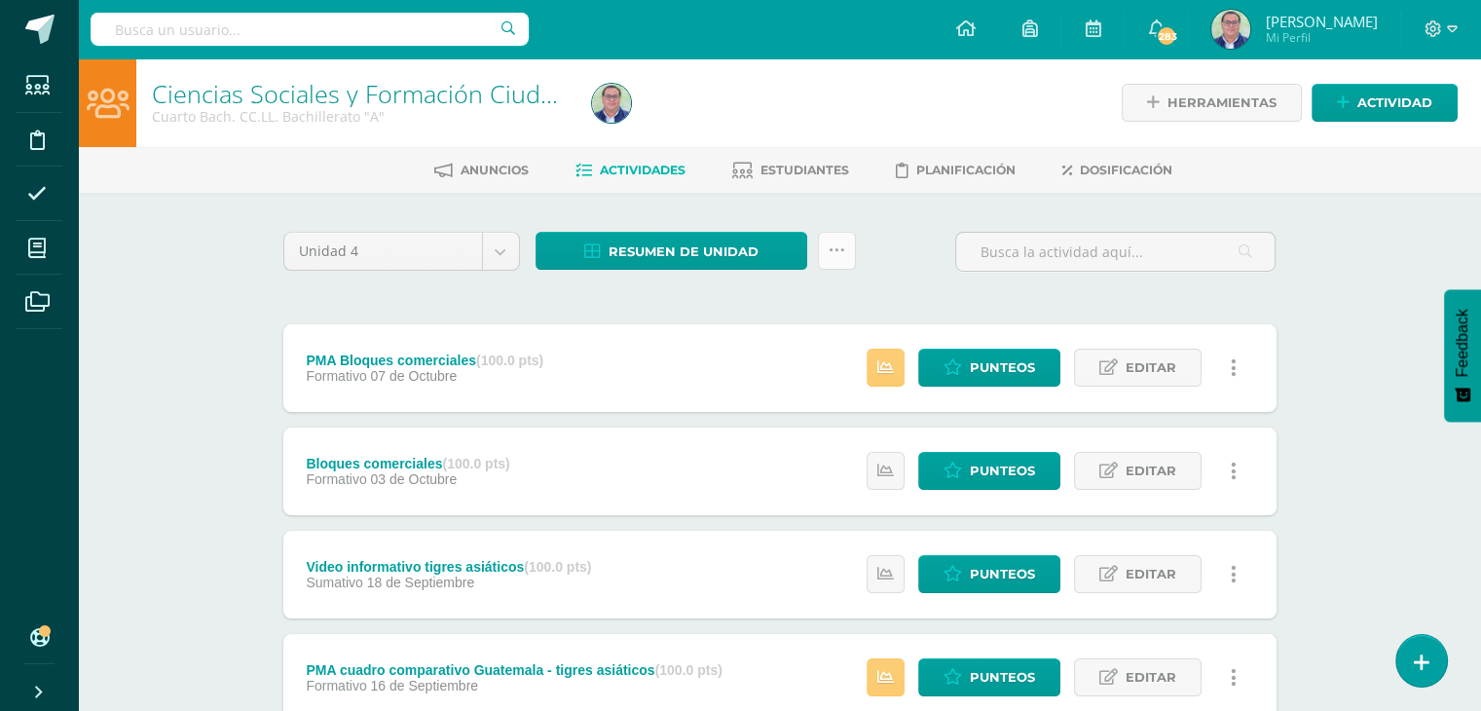
click at [838, 261] on link at bounding box center [837, 251] width 38 height 38
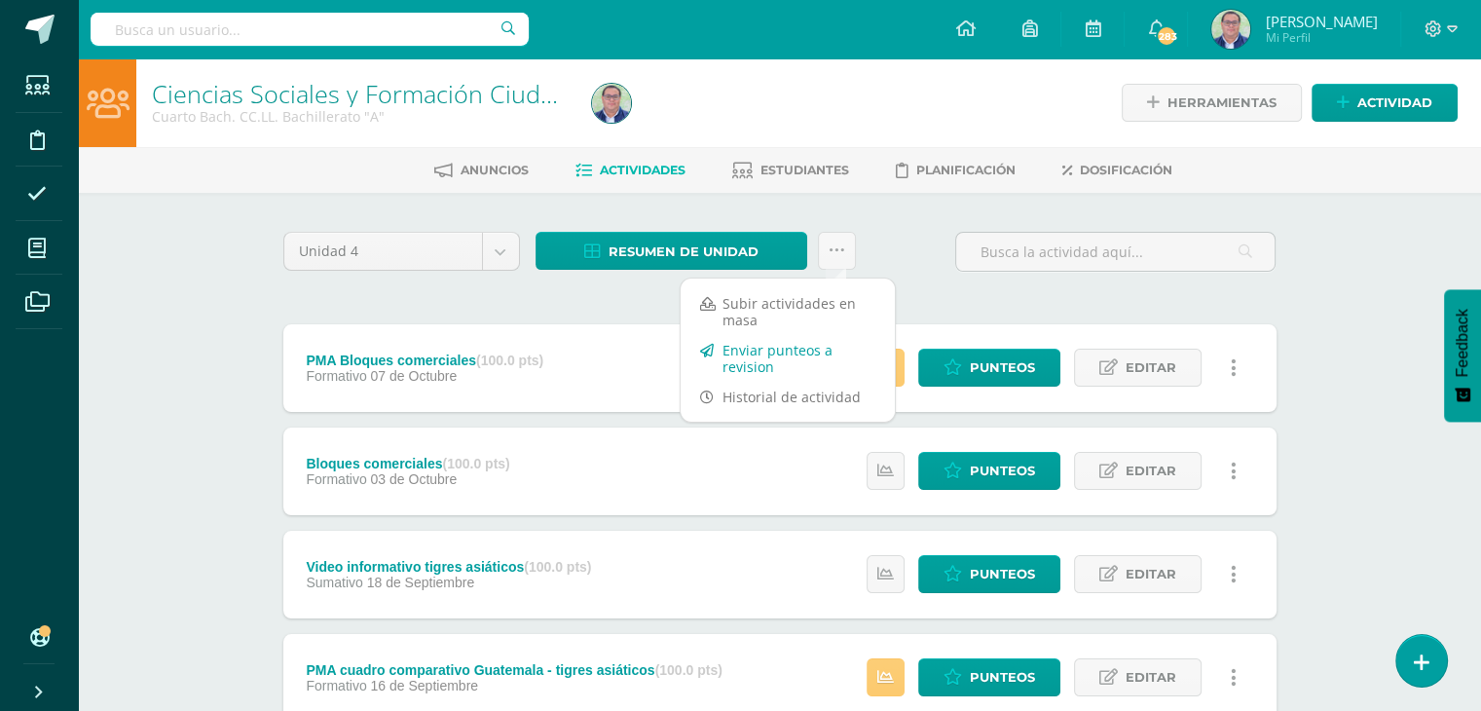
click at [804, 348] on link "Enviar punteos a revision" at bounding box center [788, 358] width 214 height 47
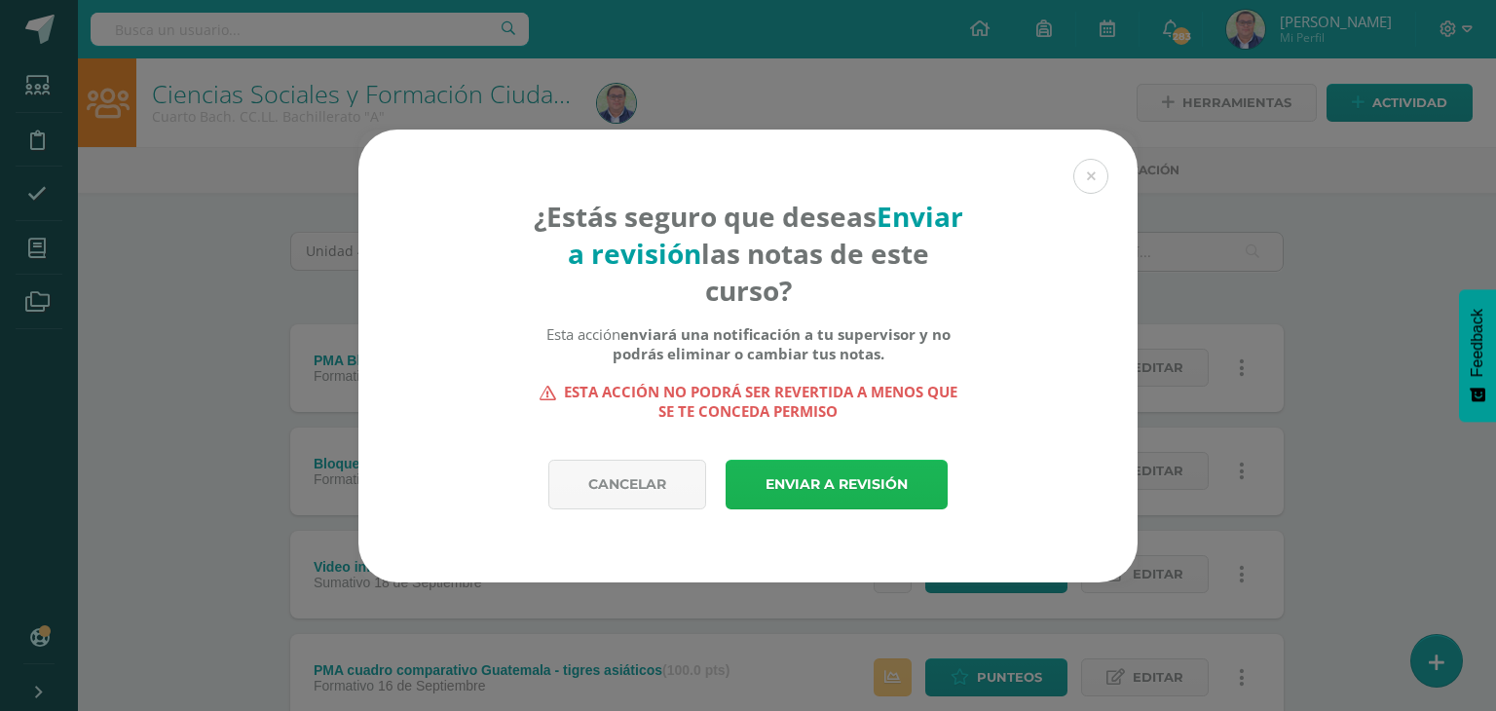
click at [797, 481] on link "Enviar a revisión" at bounding box center [837, 485] width 222 height 50
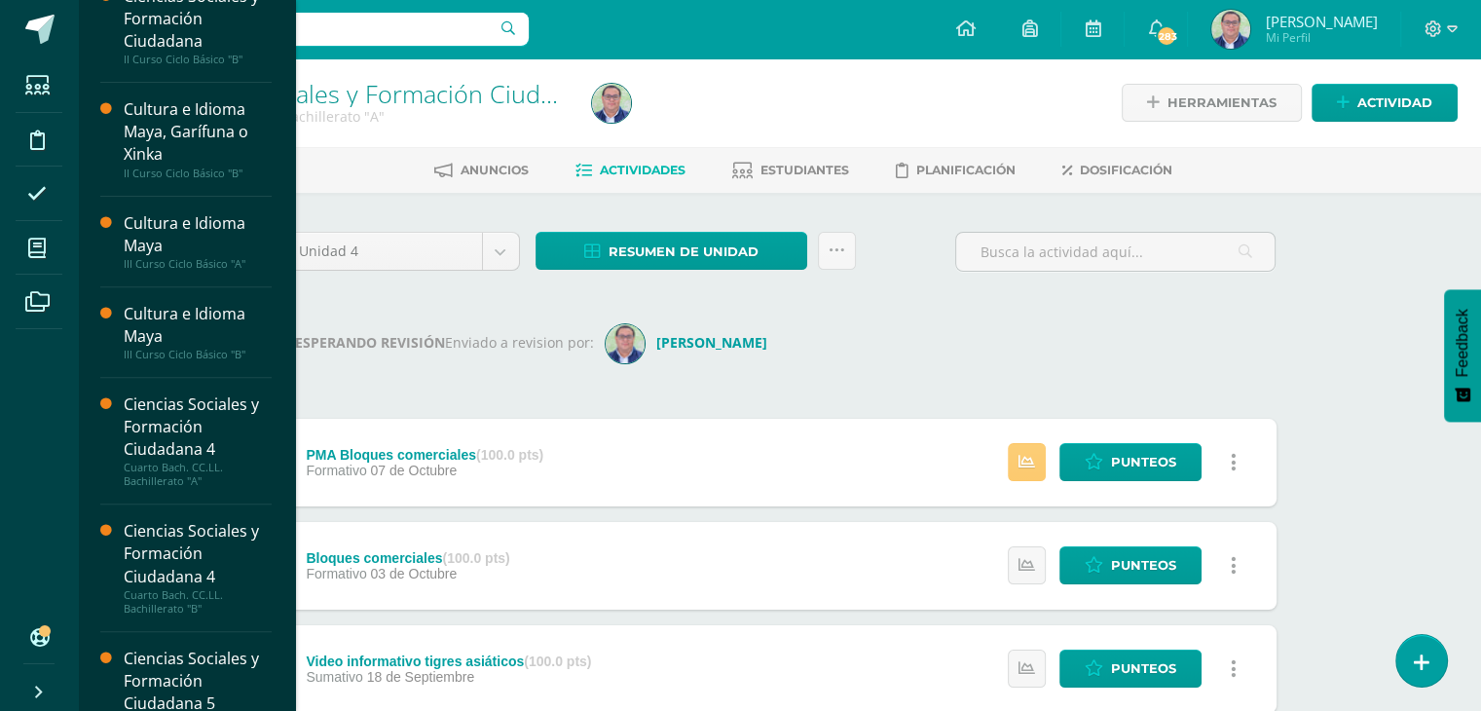
scroll to position [875, 0]
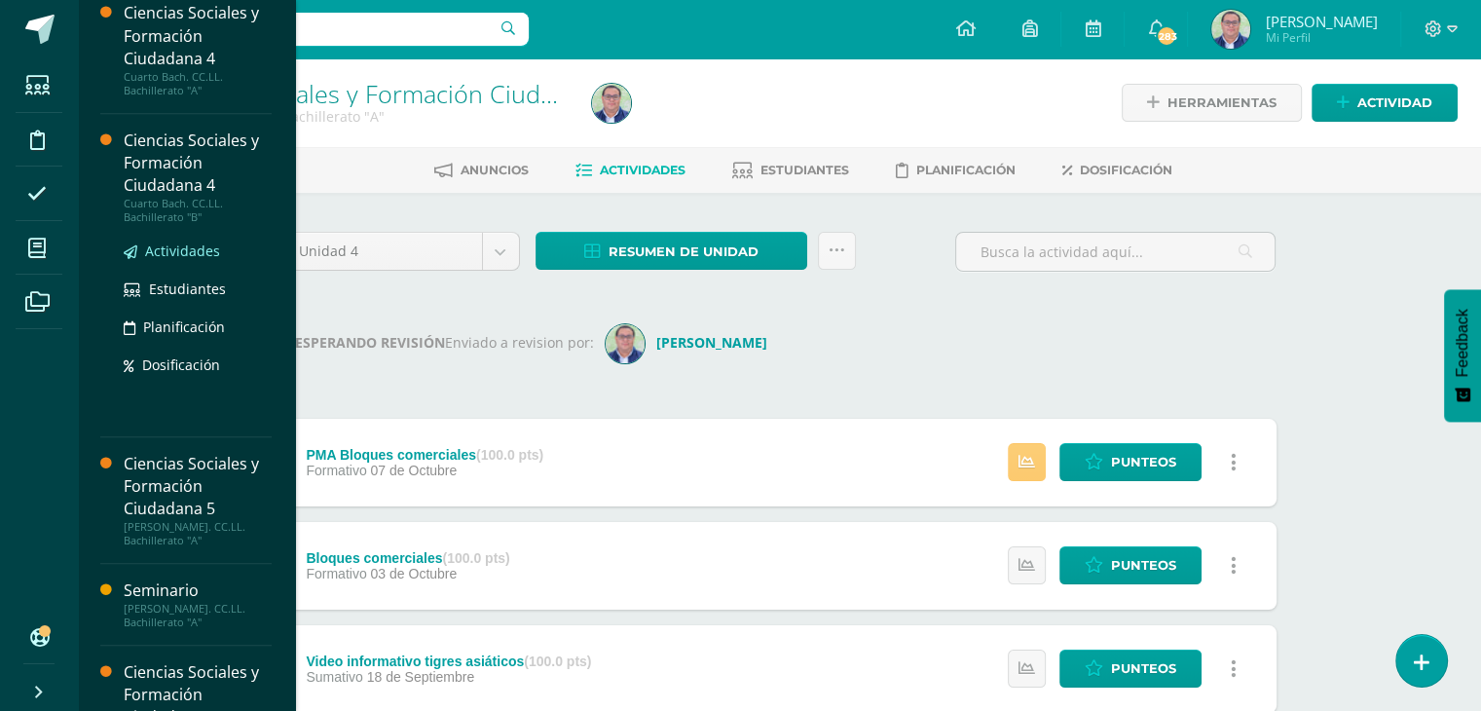
click at [205, 250] on span "Actividades" at bounding box center [182, 251] width 75 height 19
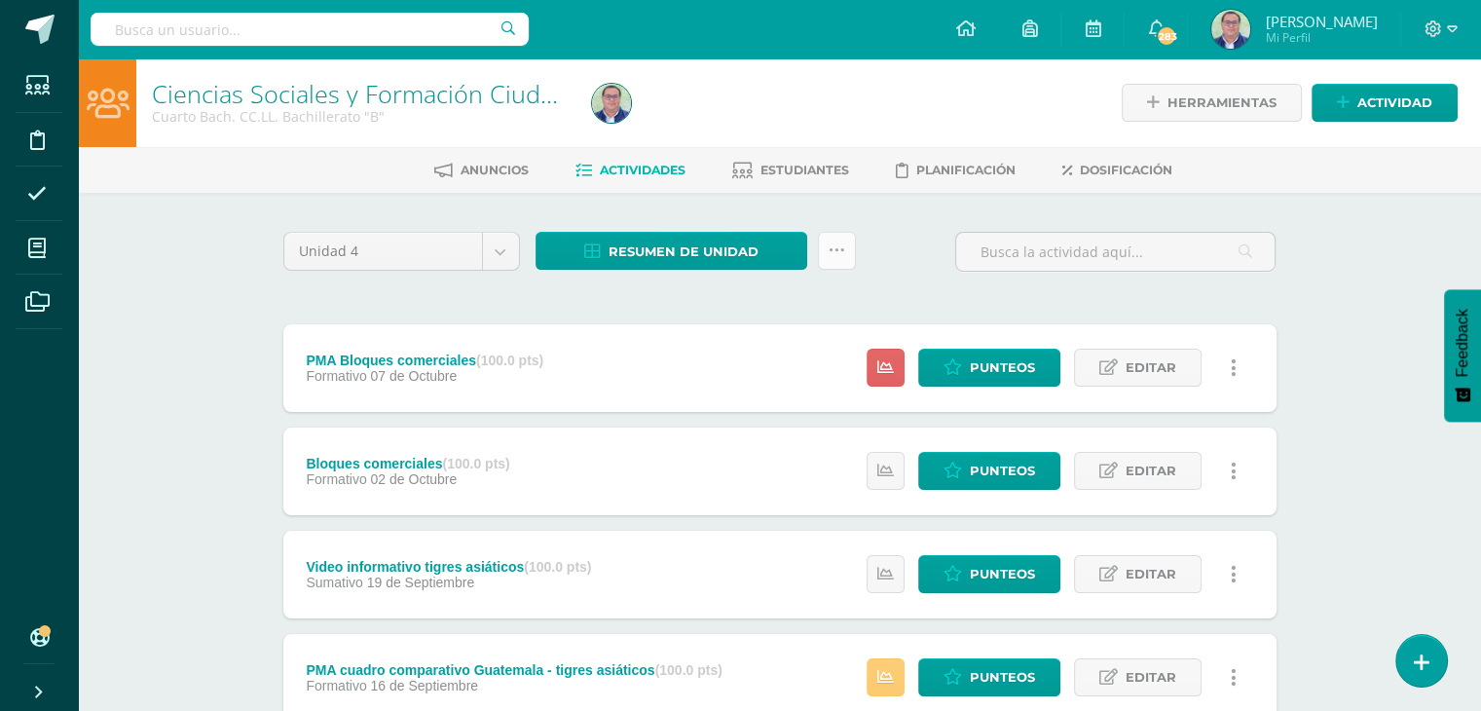
click at [849, 253] on link at bounding box center [837, 251] width 38 height 38
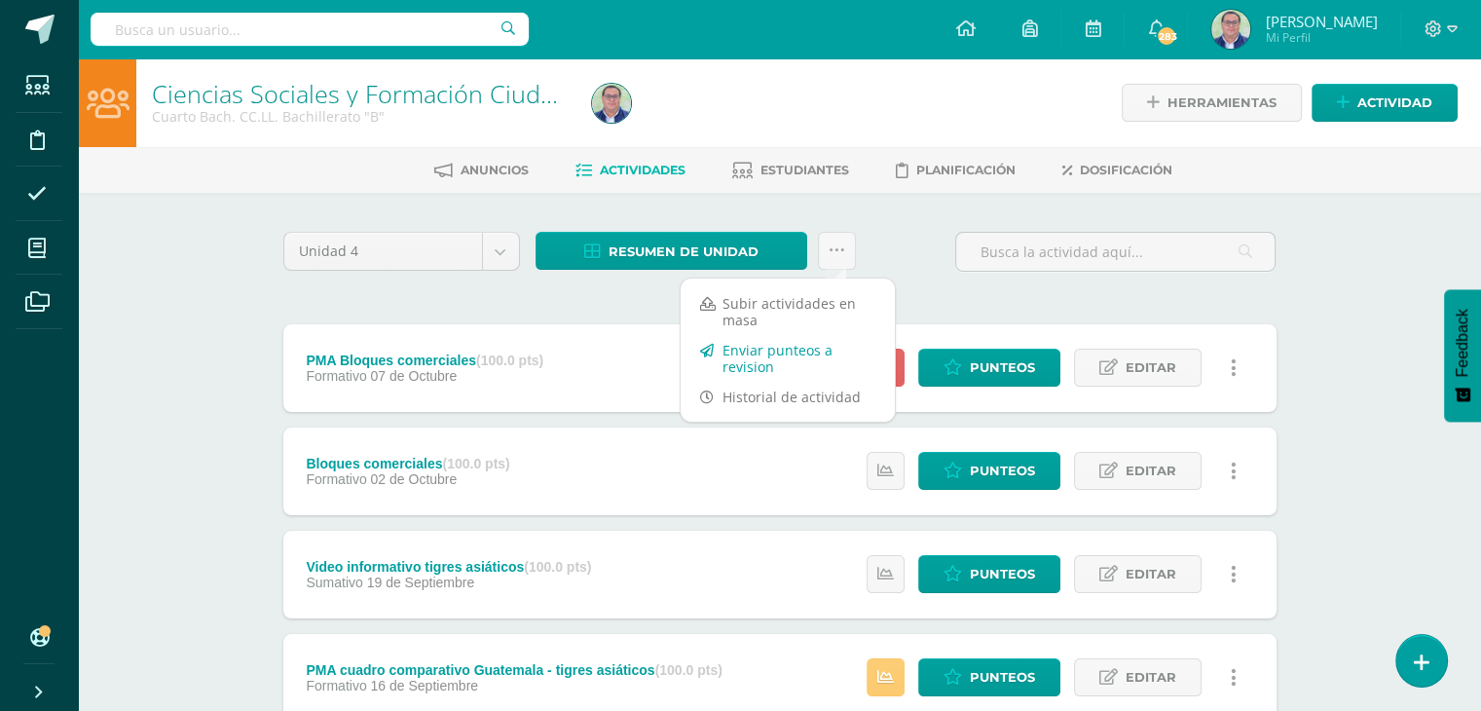
click at [799, 350] on link "Enviar punteos a revision" at bounding box center [788, 358] width 214 height 47
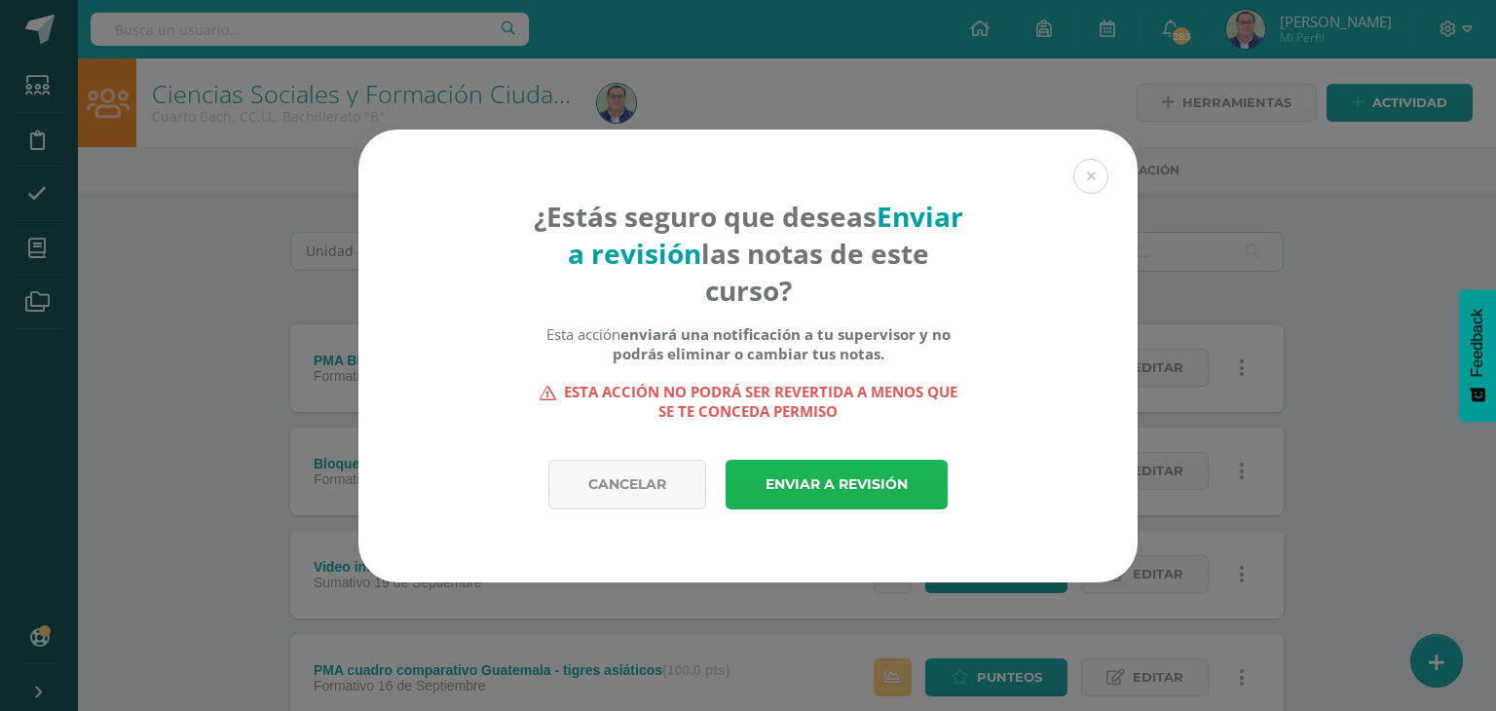
click at [799, 477] on link "Enviar a revisión" at bounding box center [837, 485] width 222 height 50
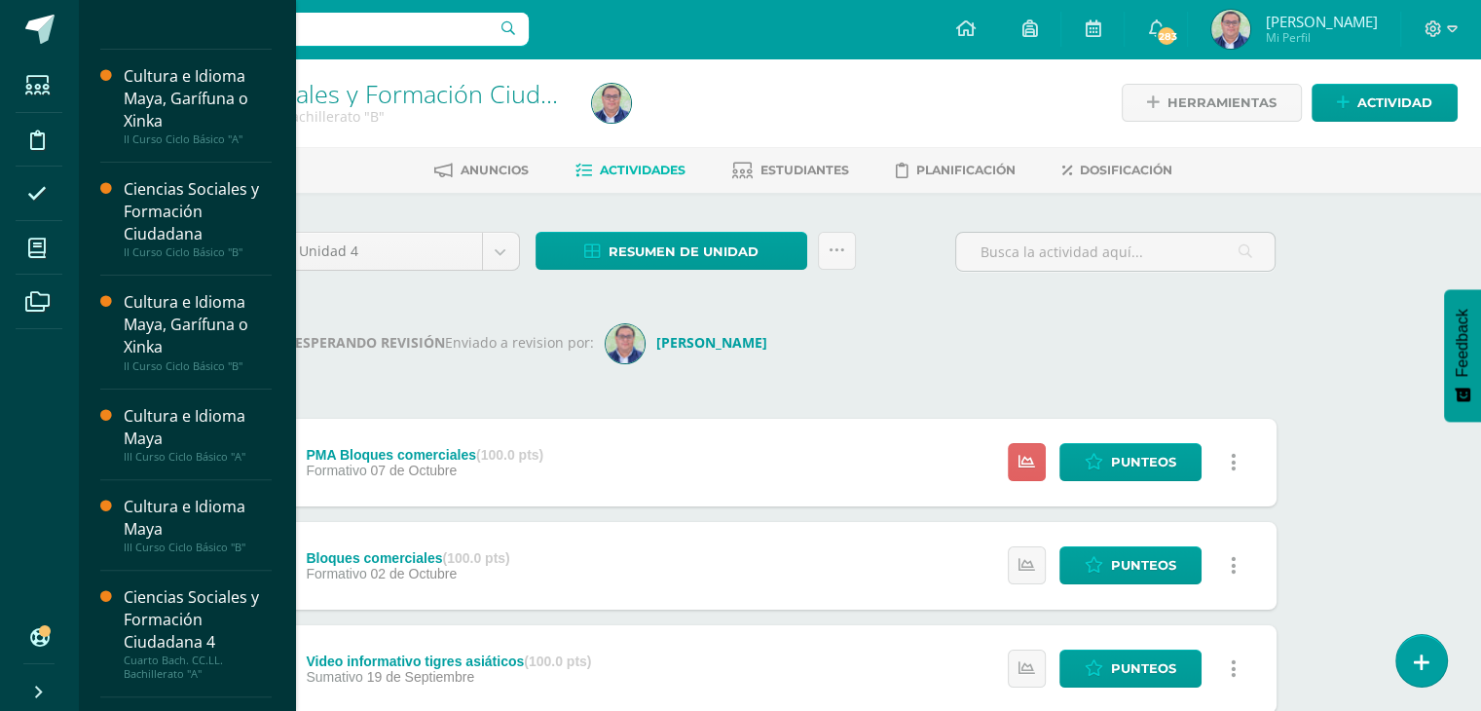
scroll to position [584, 0]
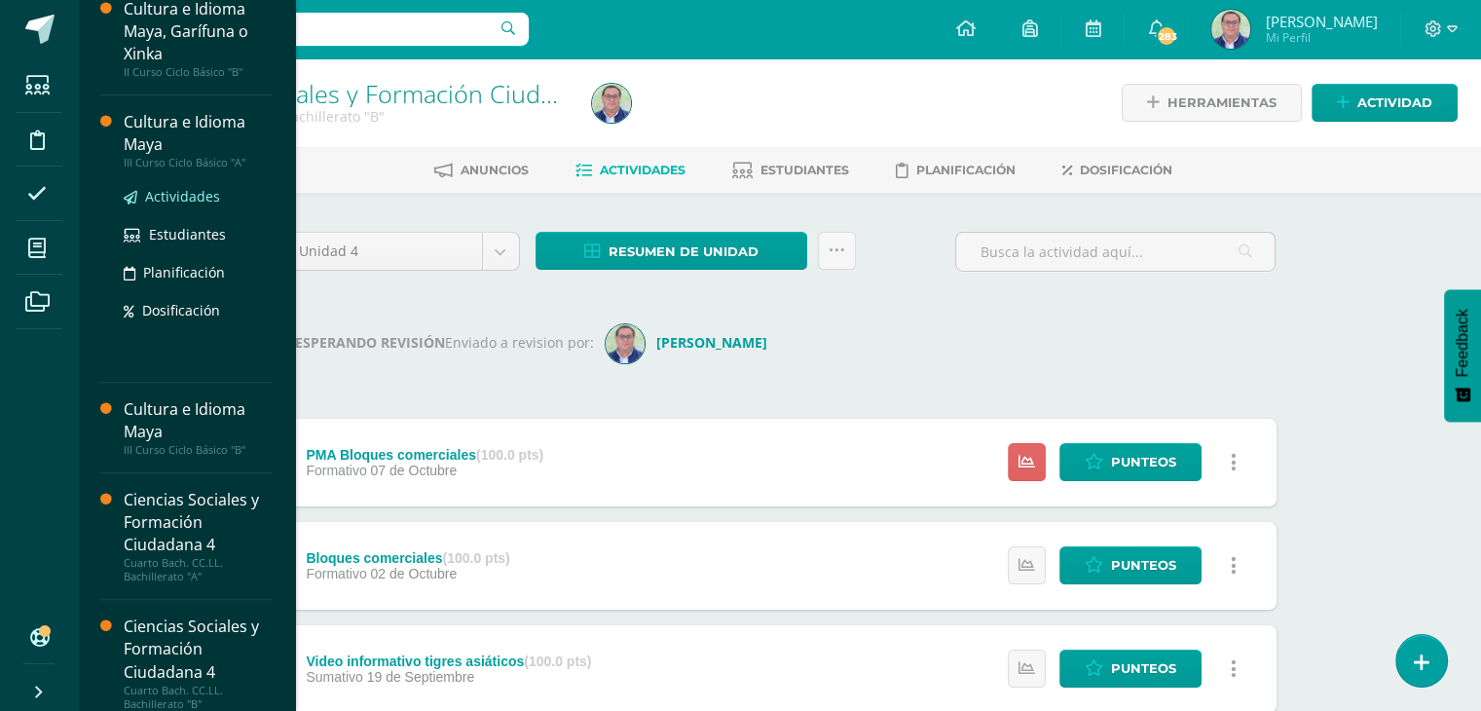
click at [193, 198] on span "Actividades" at bounding box center [182, 196] width 75 height 19
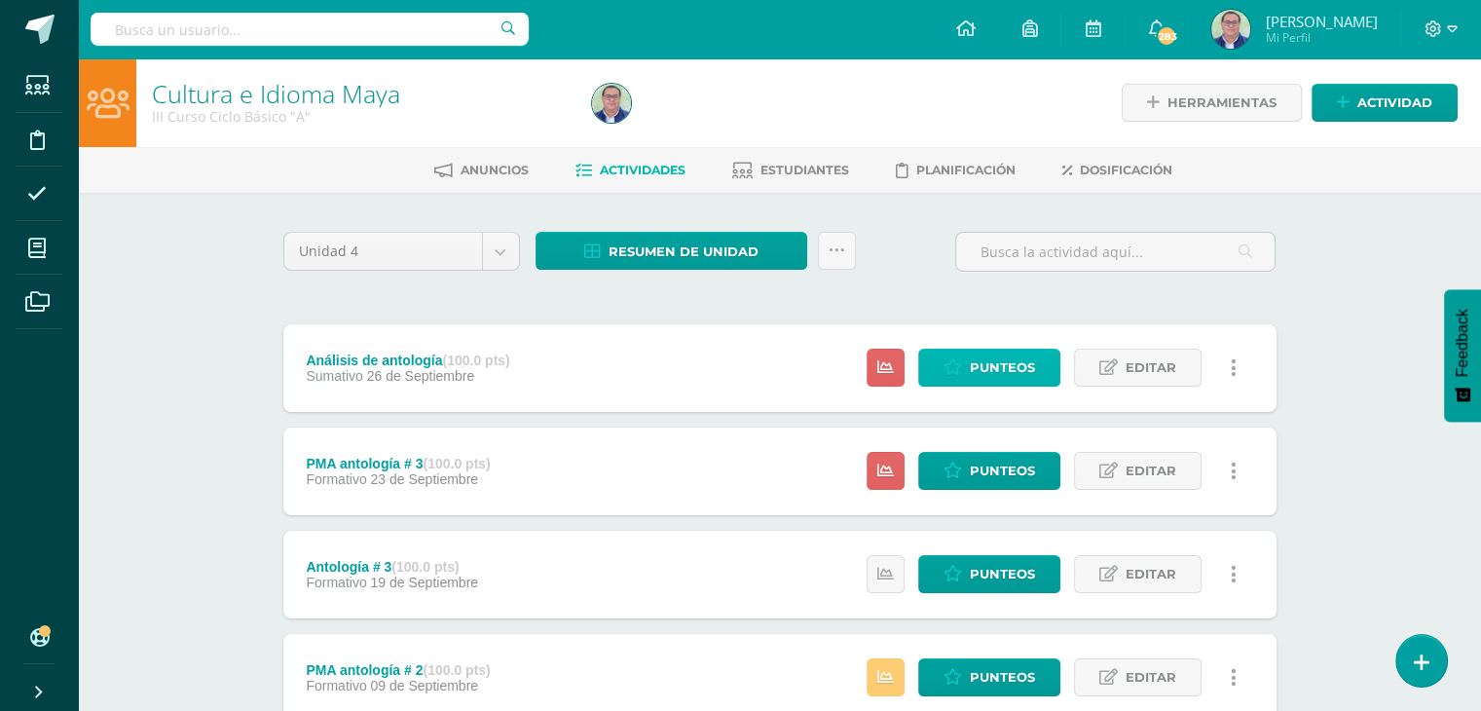
click at [974, 367] on span "Punteos" at bounding box center [1002, 368] width 65 height 36
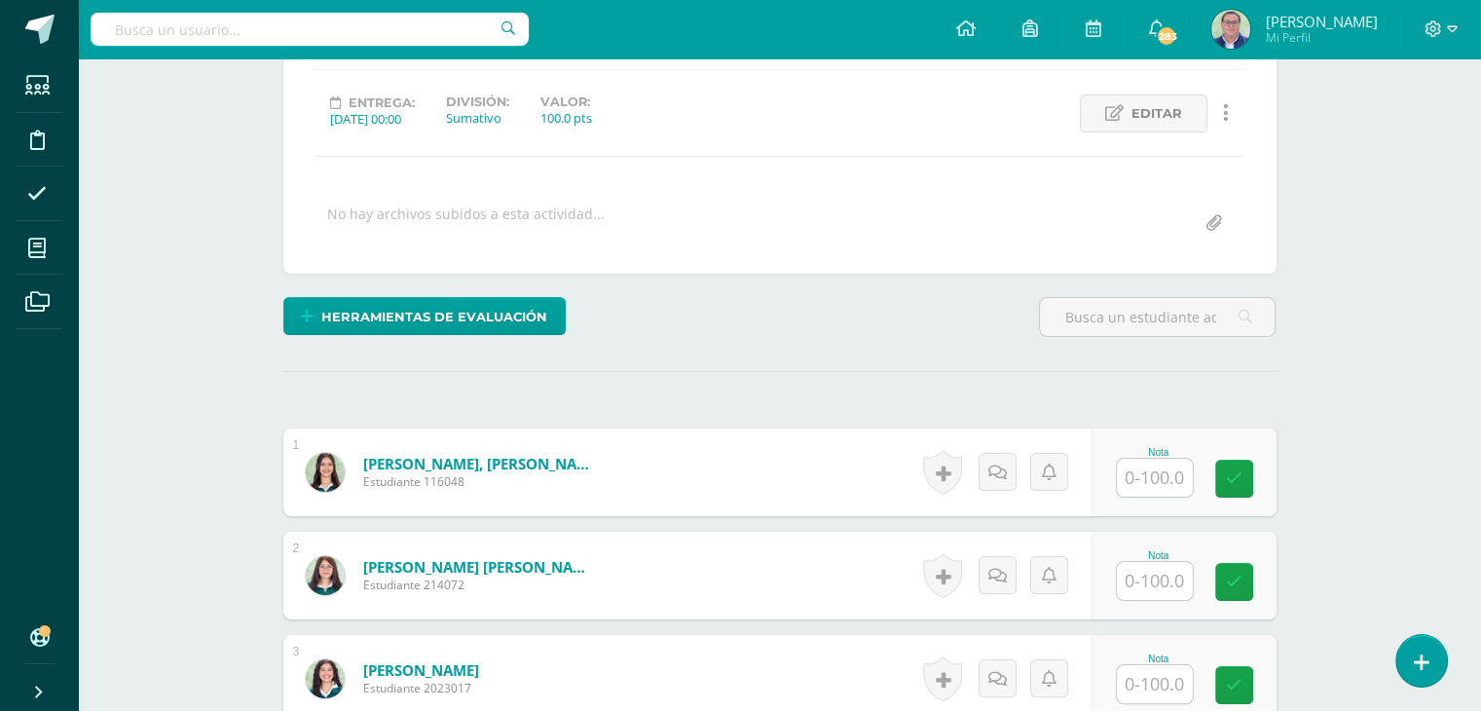
scroll to position [292, 0]
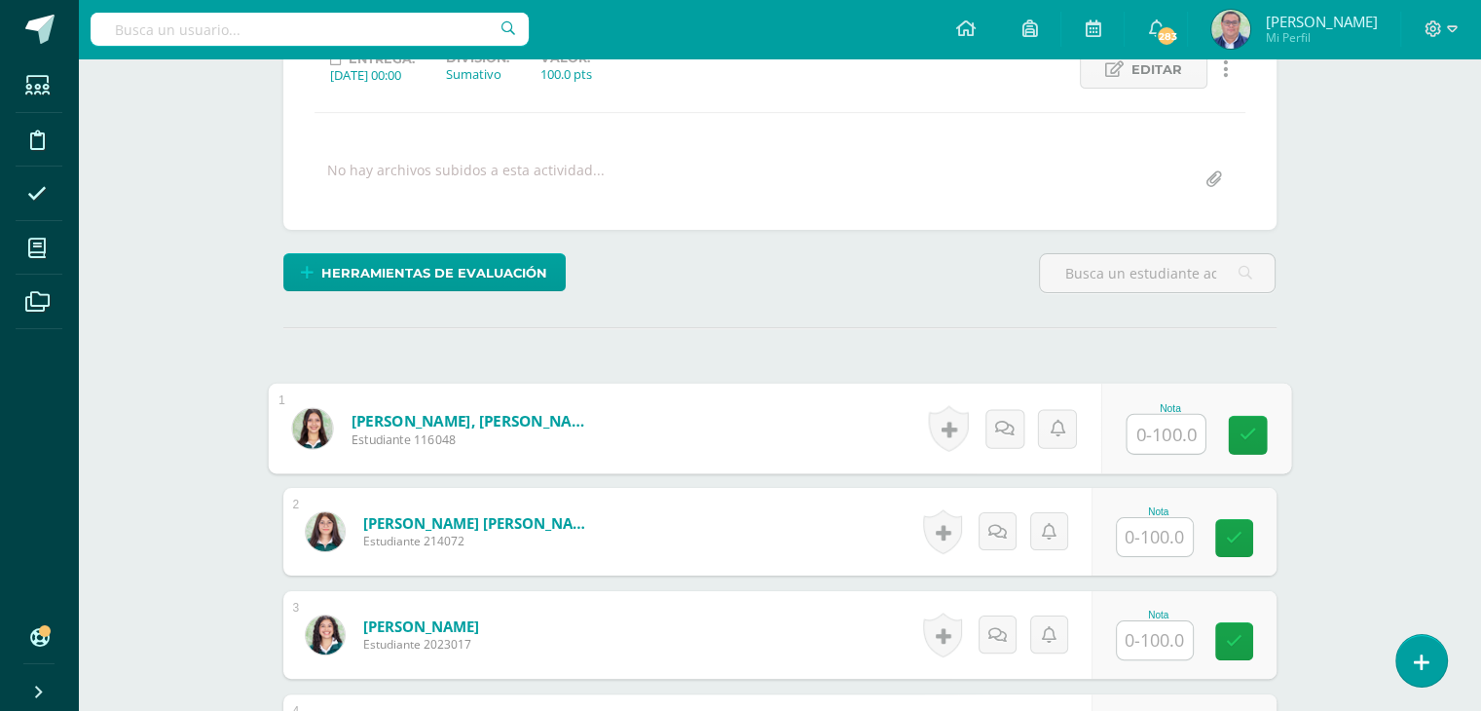
click at [1155, 439] on input "text" at bounding box center [1166, 434] width 78 height 39
type input "80"
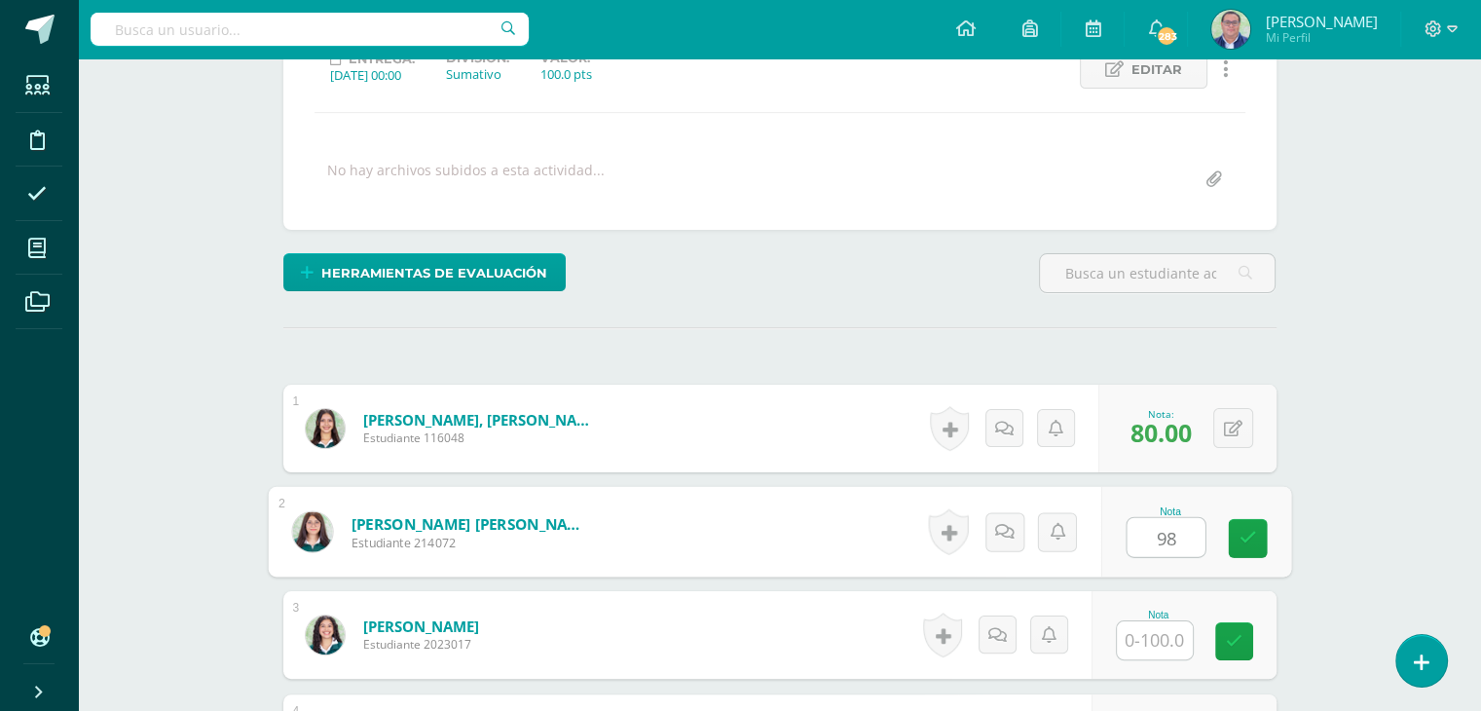
type input "98"
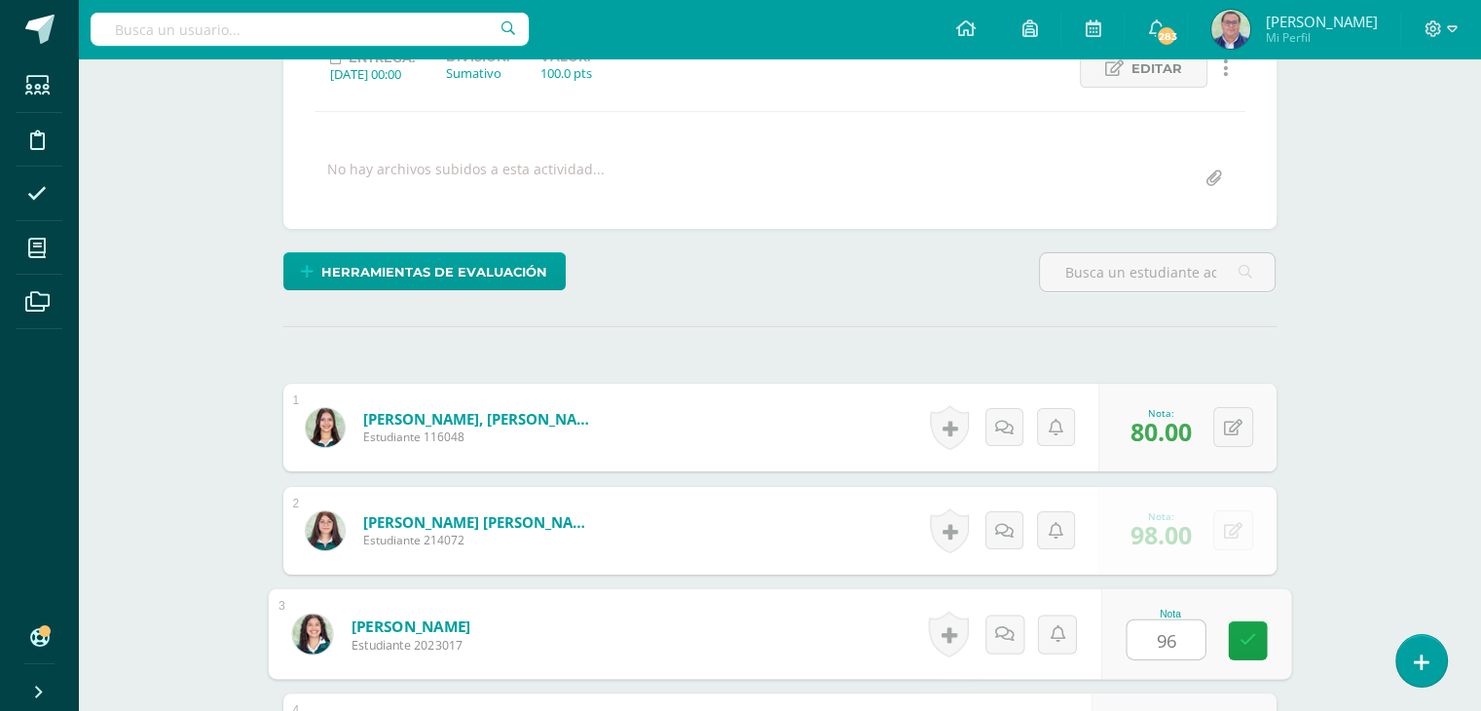
type input "96"
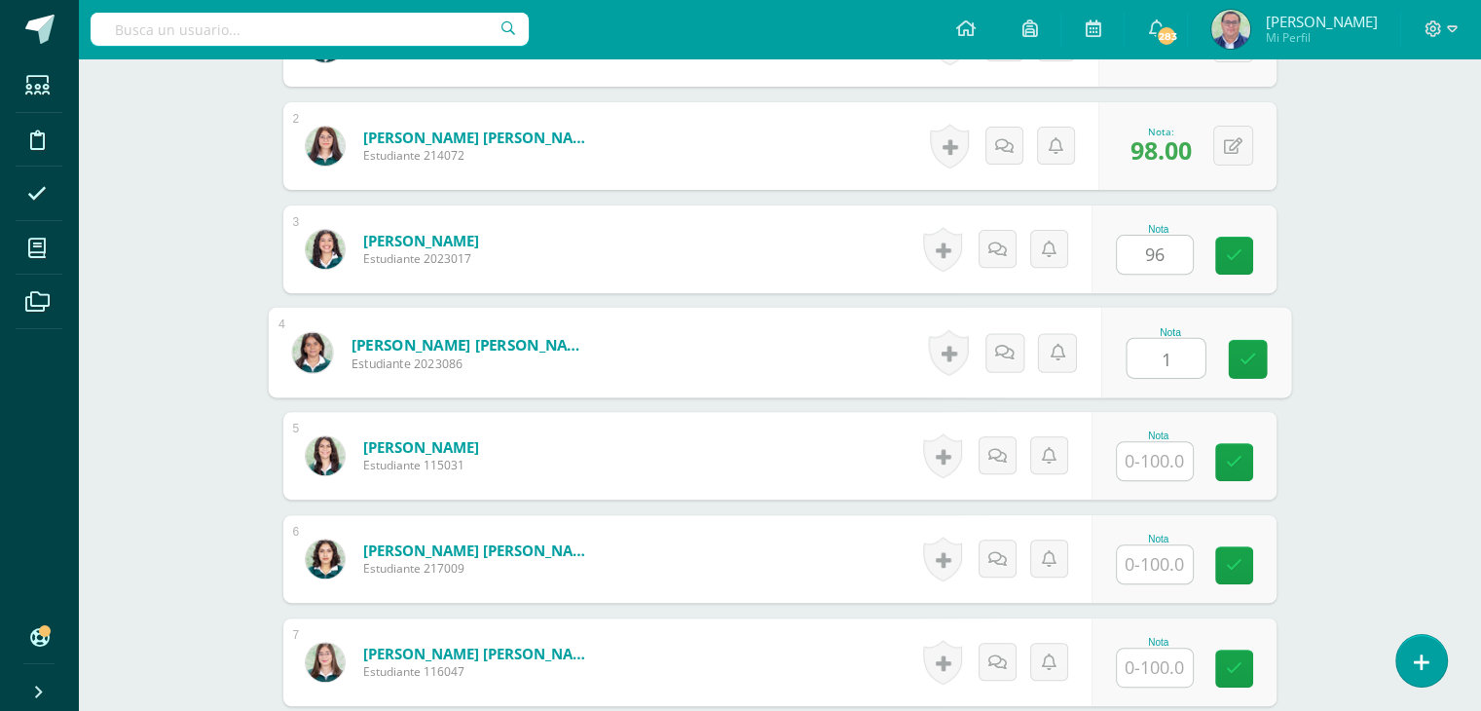
scroll to position [679, 0]
type input "100"
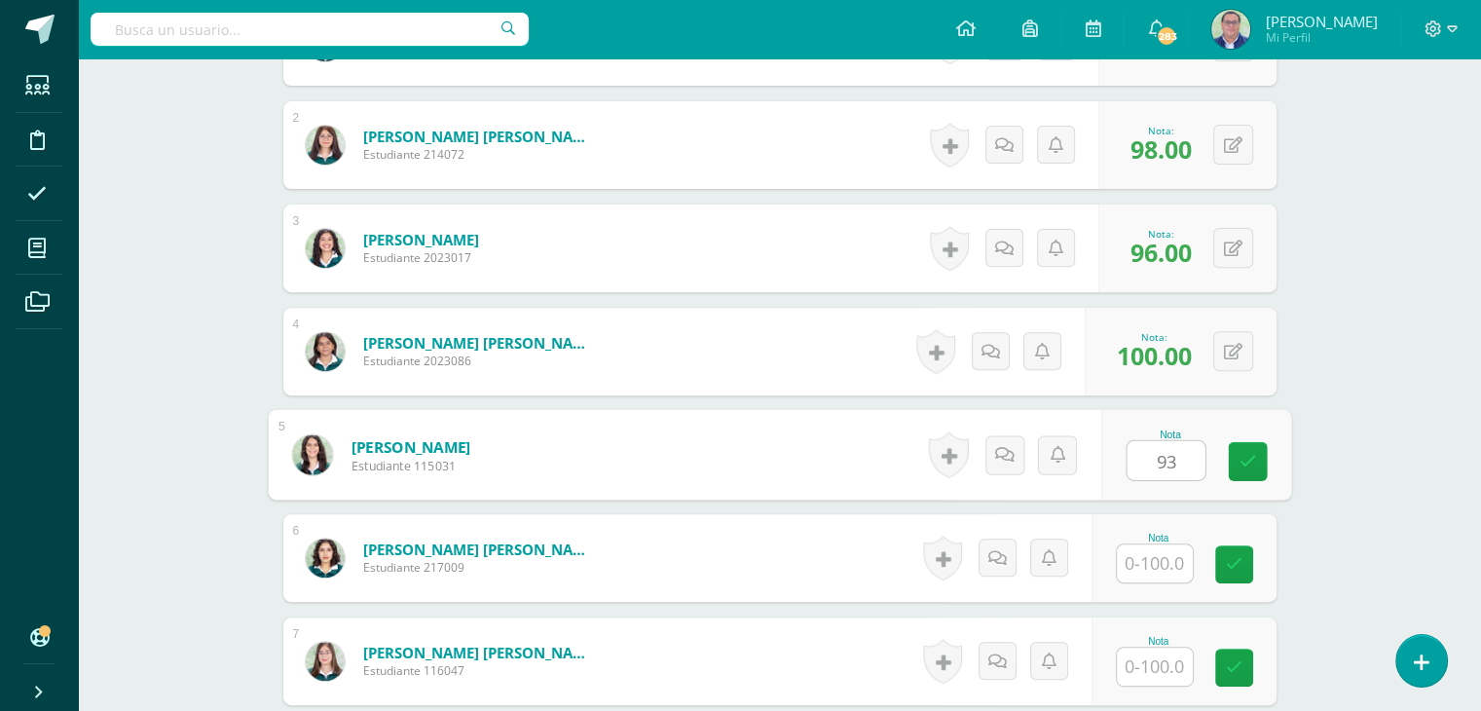
type input "93"
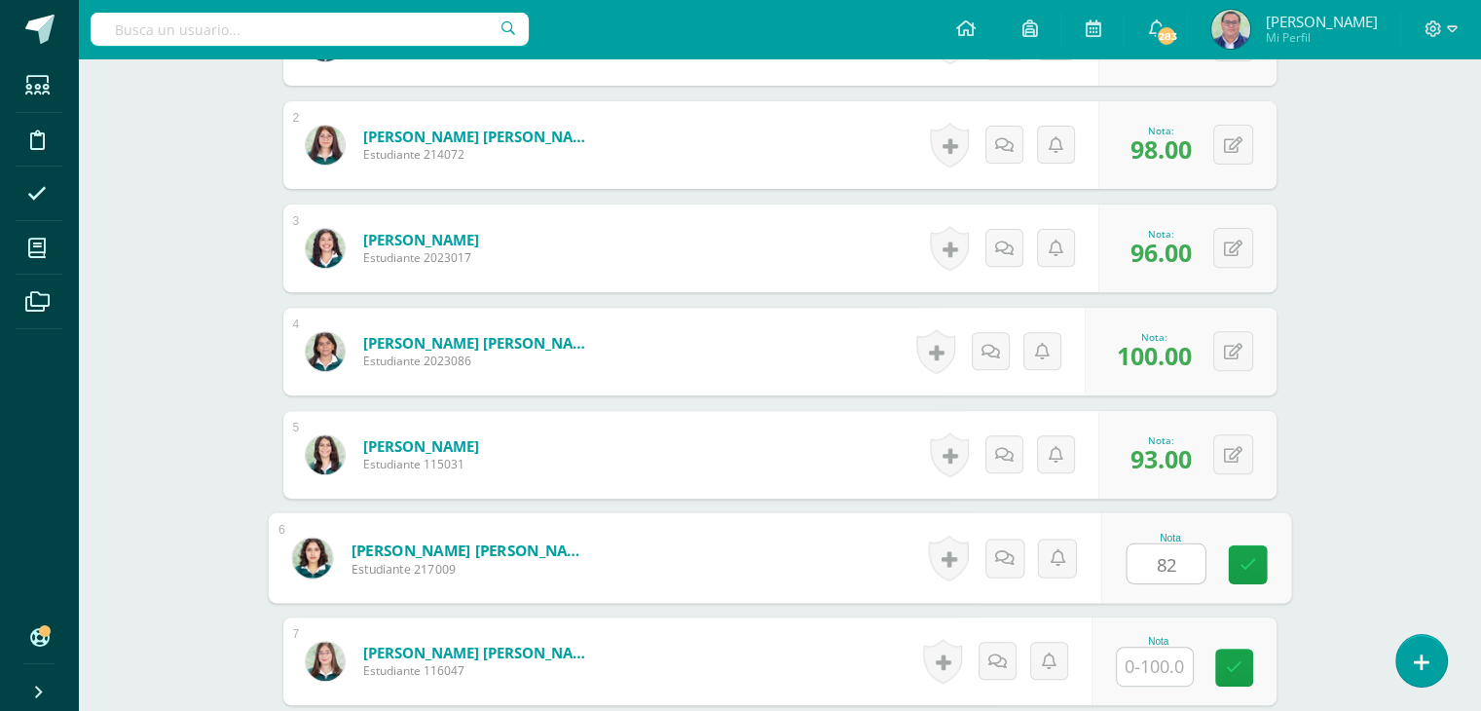
type input "82"
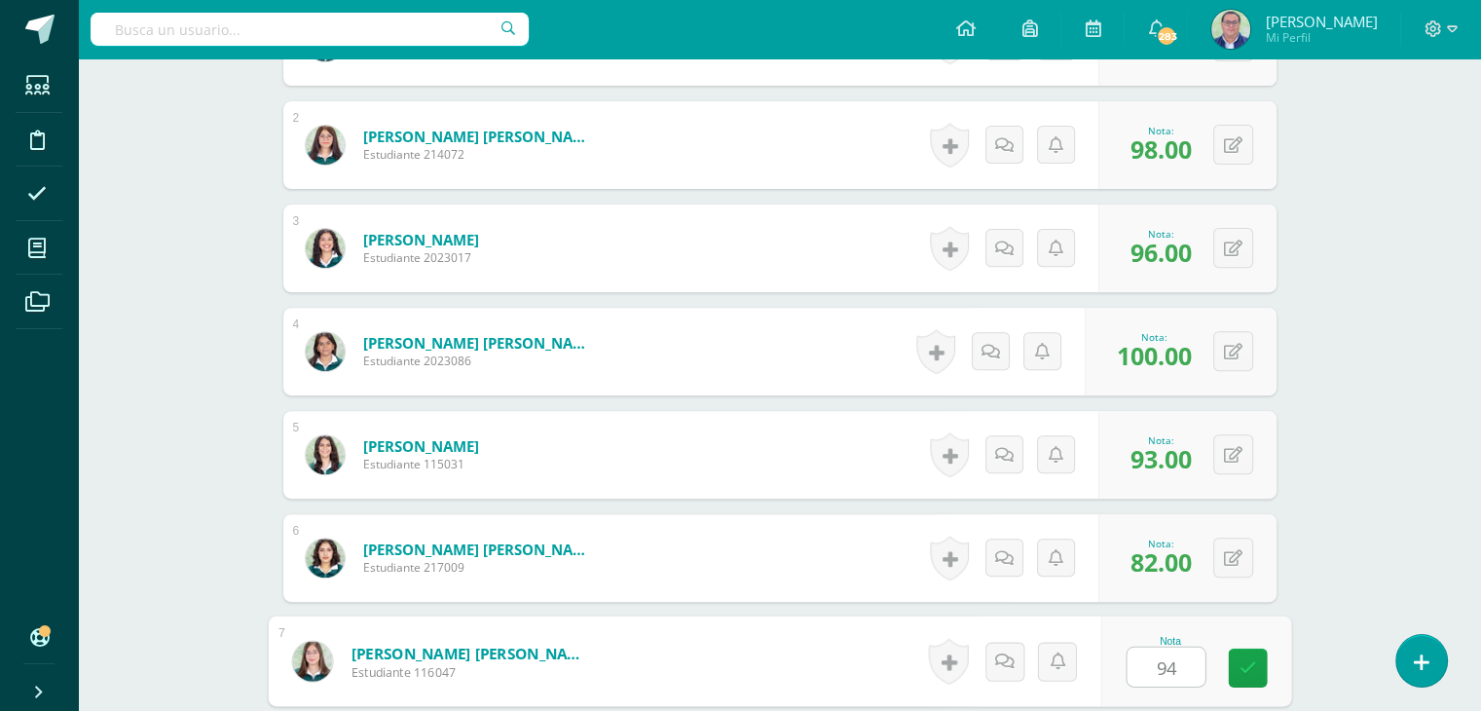
type input "94"
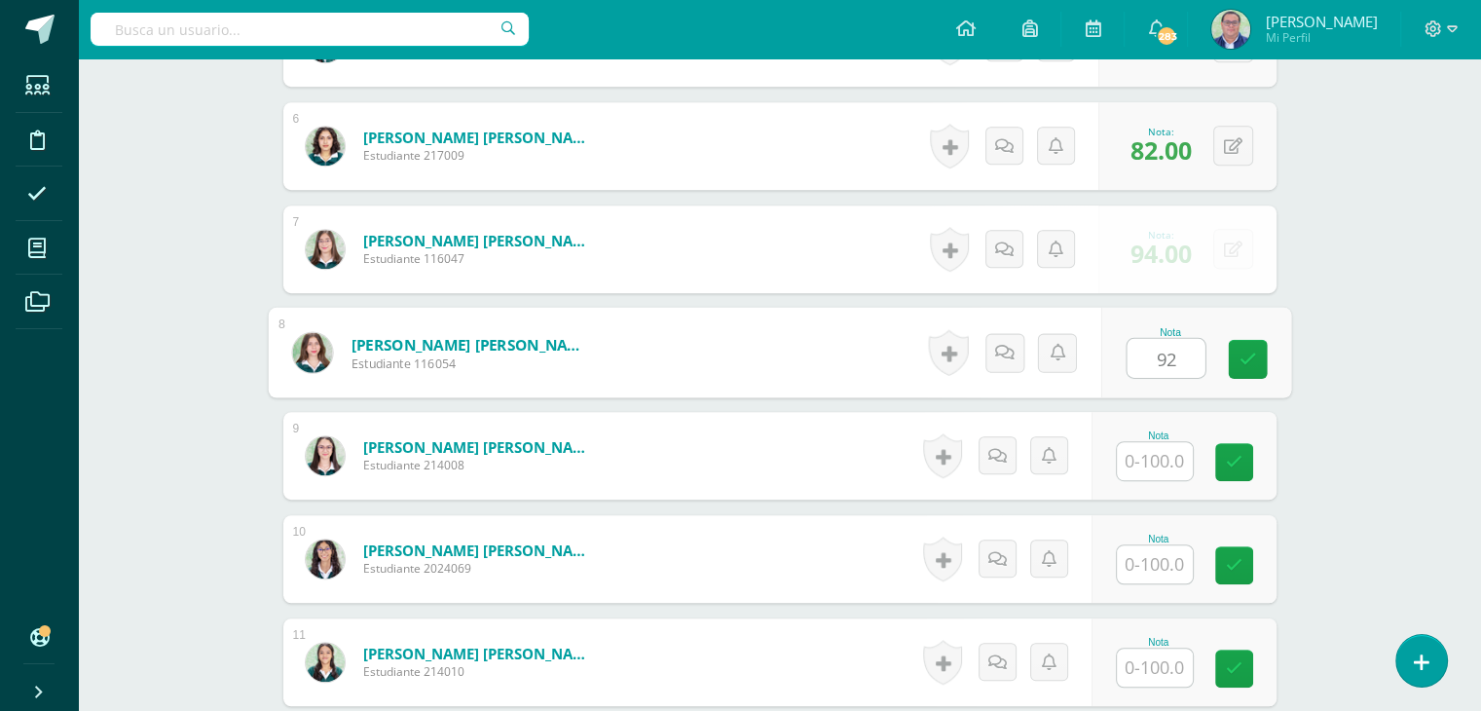
type input "92"
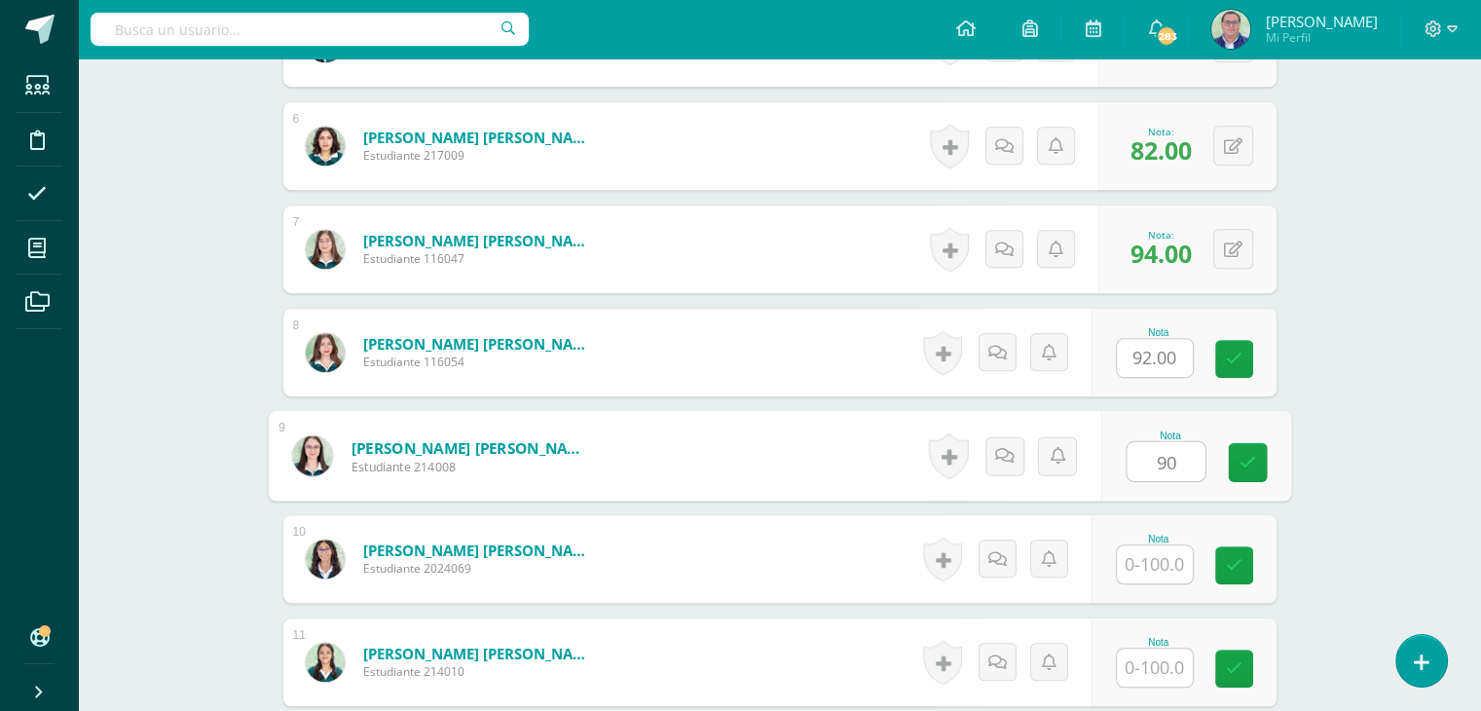
type input "90"
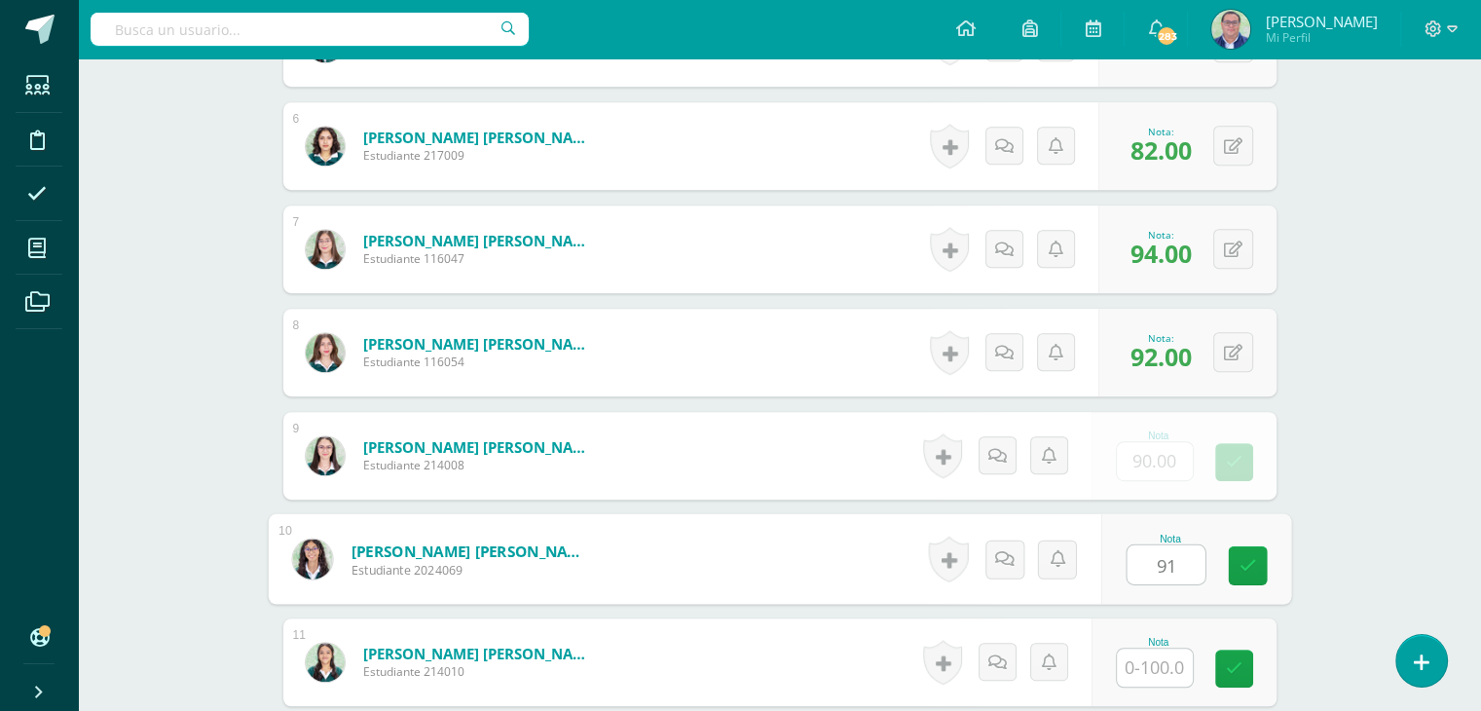
type input "91"
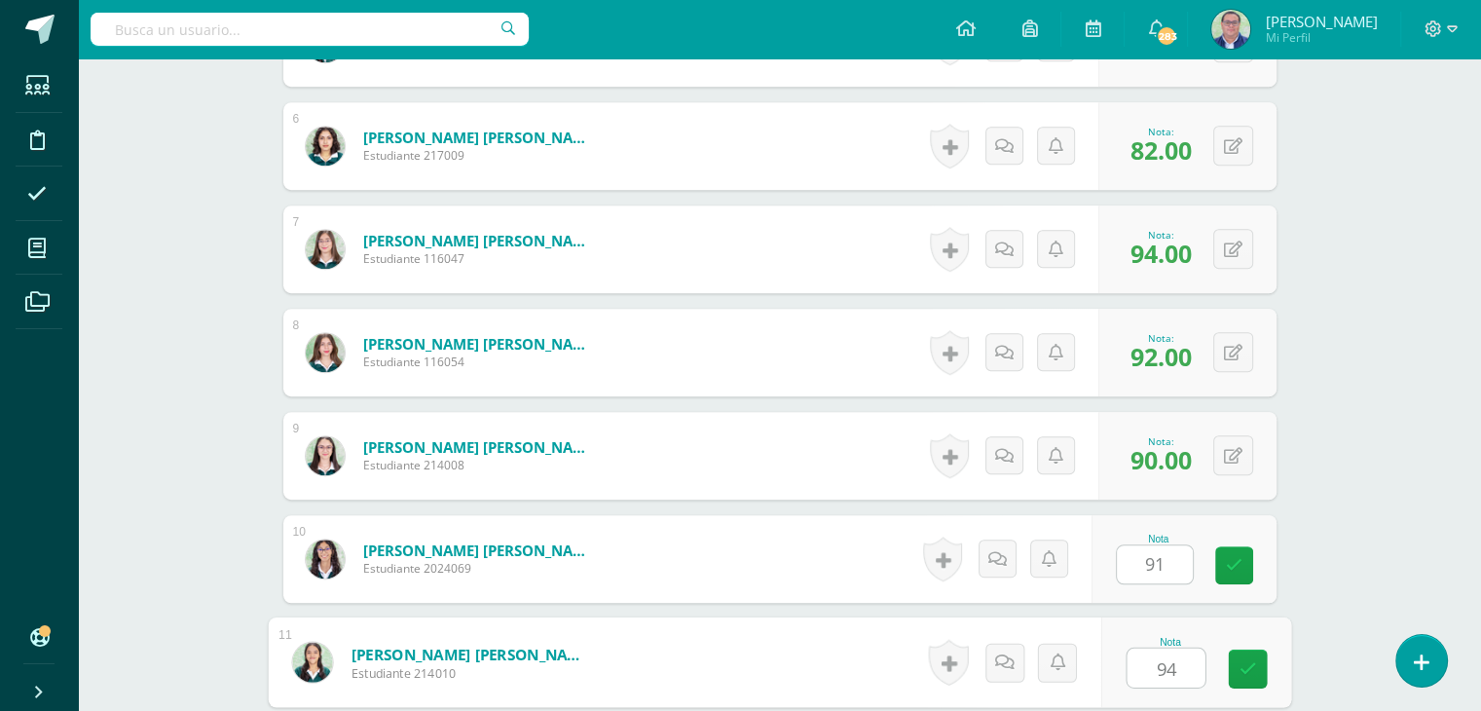
type input "94"
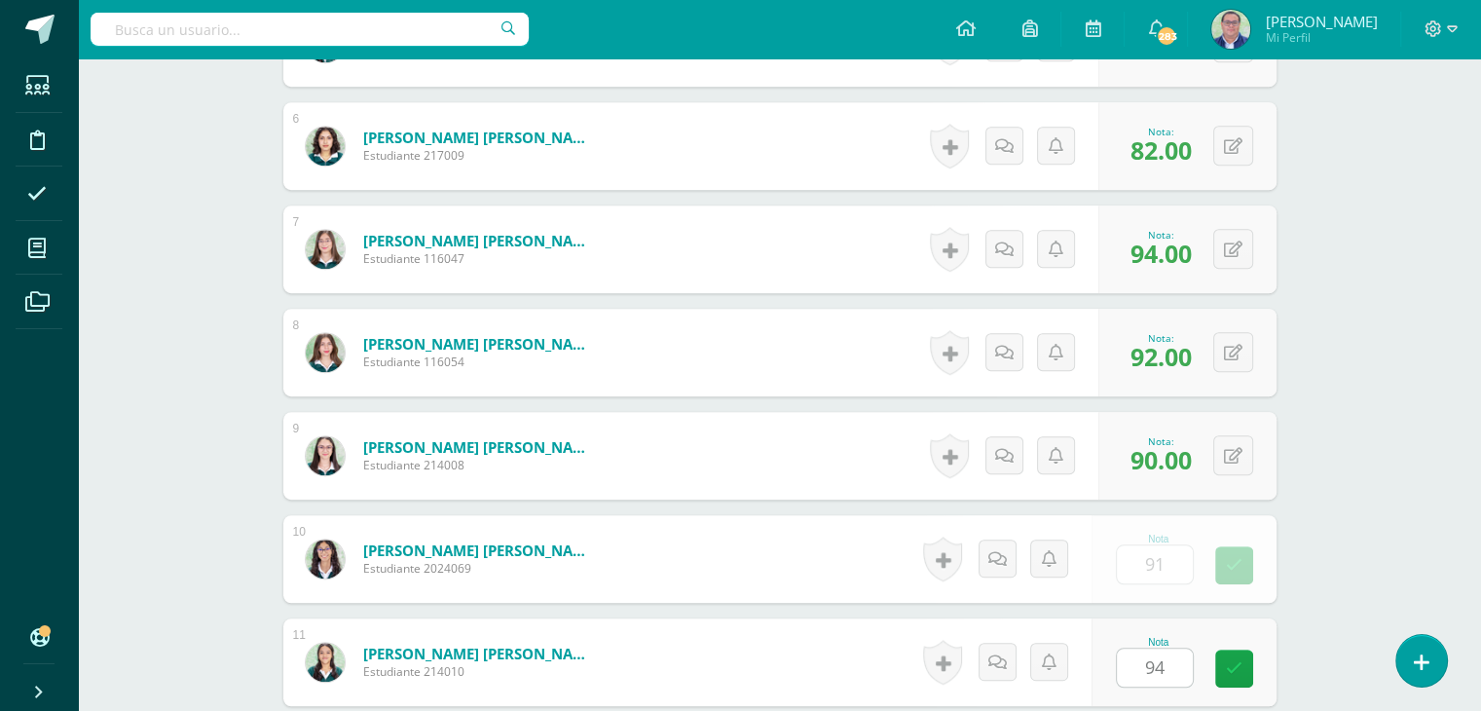
scroll to position [1504, 0]
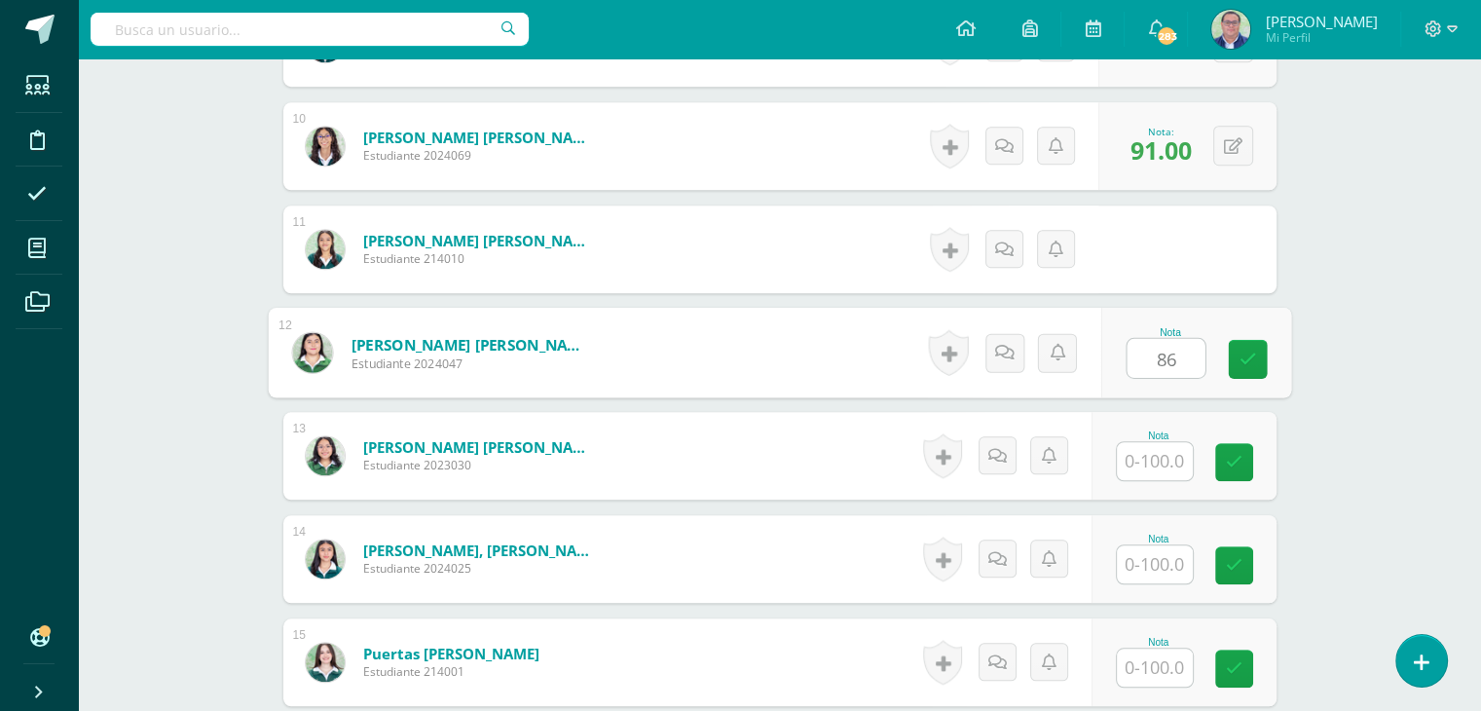
type input "86"
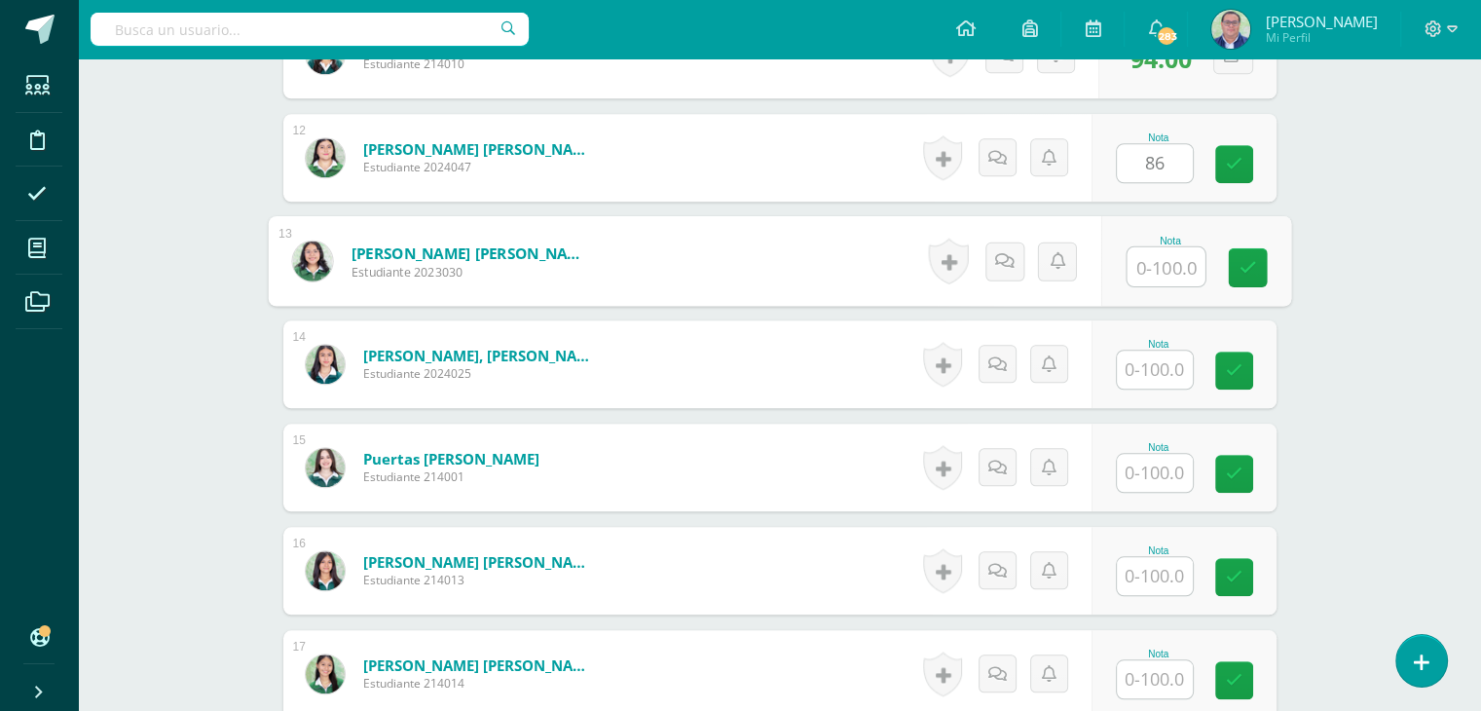
scroll to position [1698, 0]
click at [1237, 156] on icon at bounding box center [1234, 164] width 17 height 17
click at [1161, 362] on input "text" at bounding box center [1155, 370] width 76 height 38
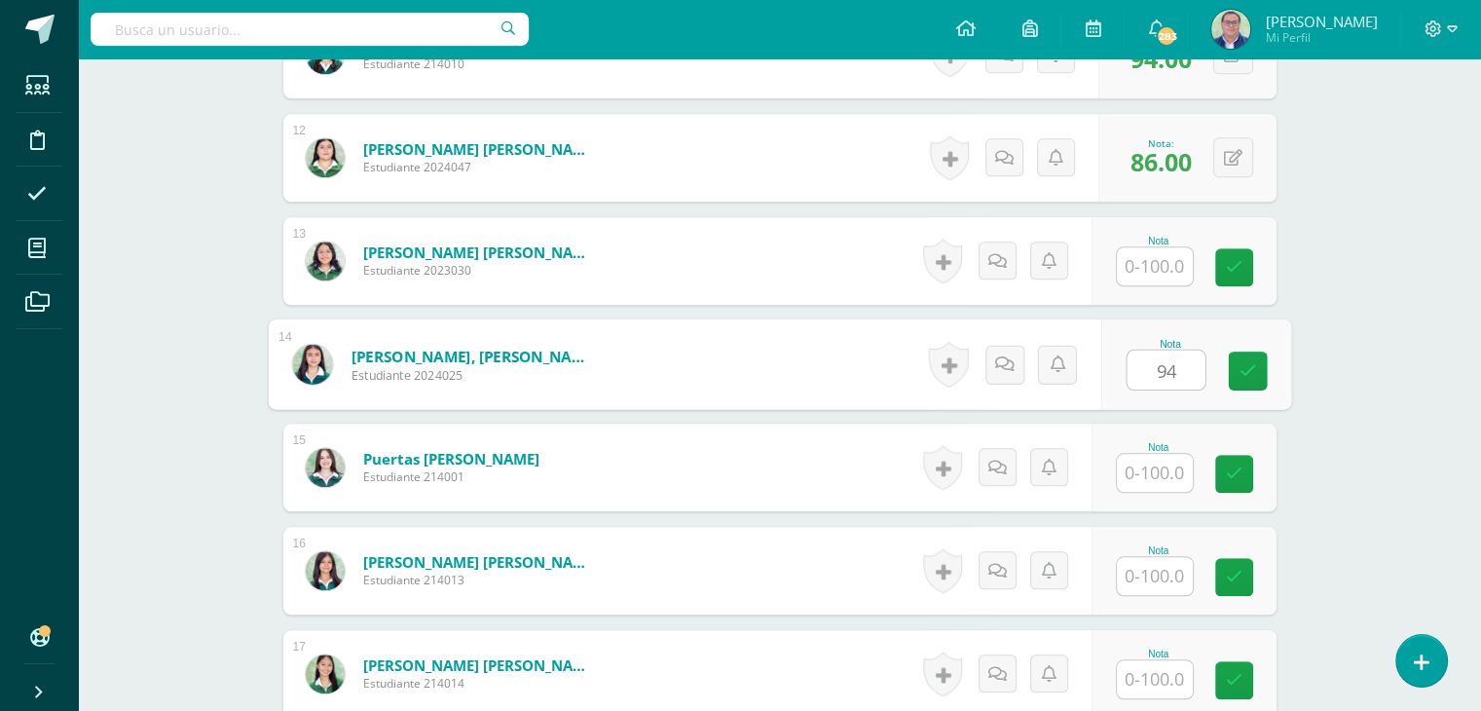
type input "94"
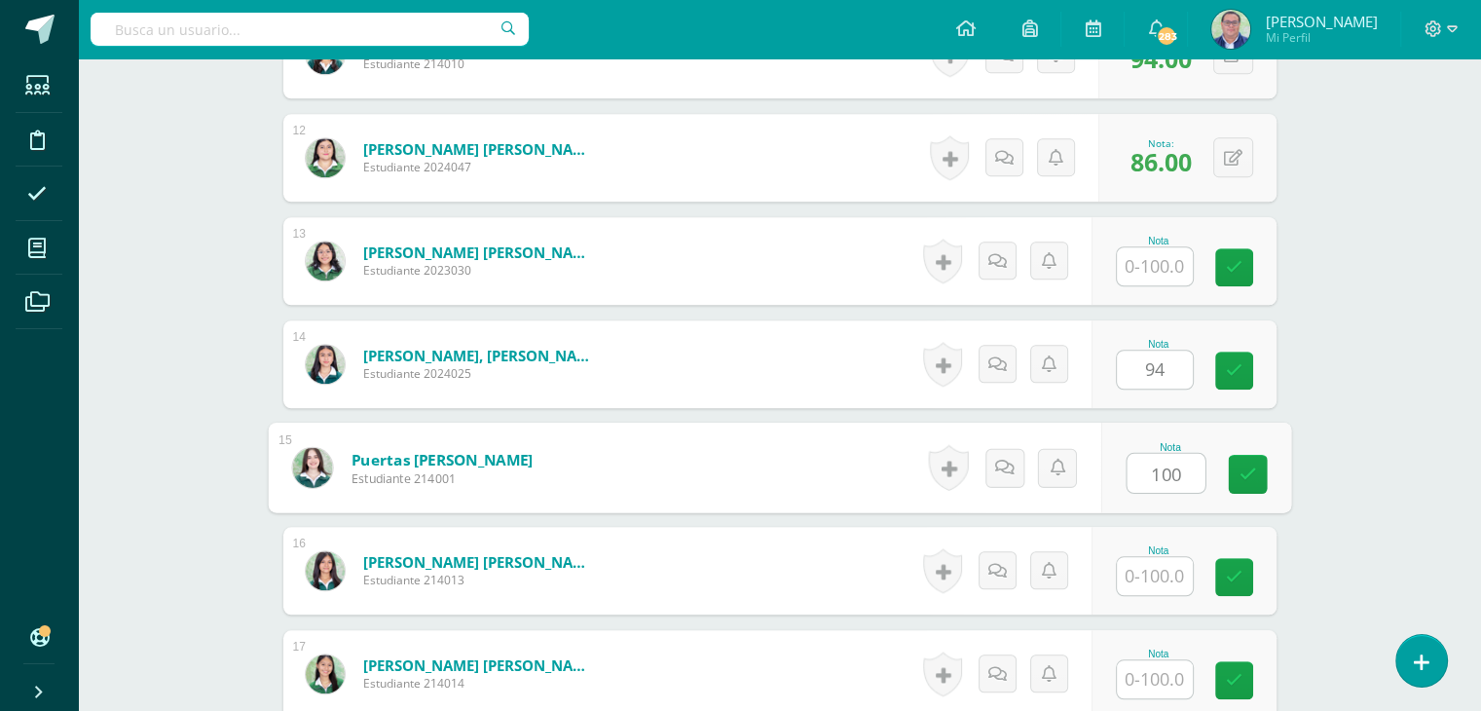
type input "100"
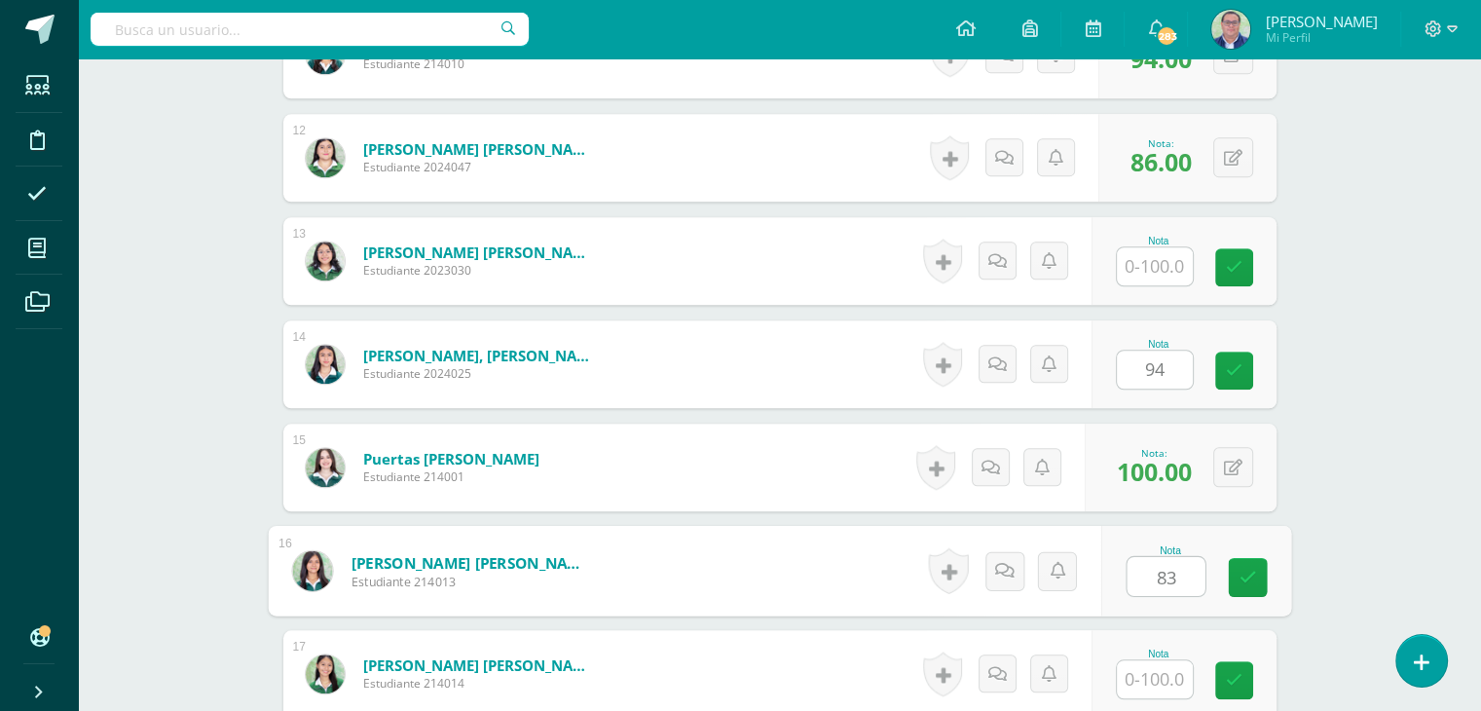
type input "83"
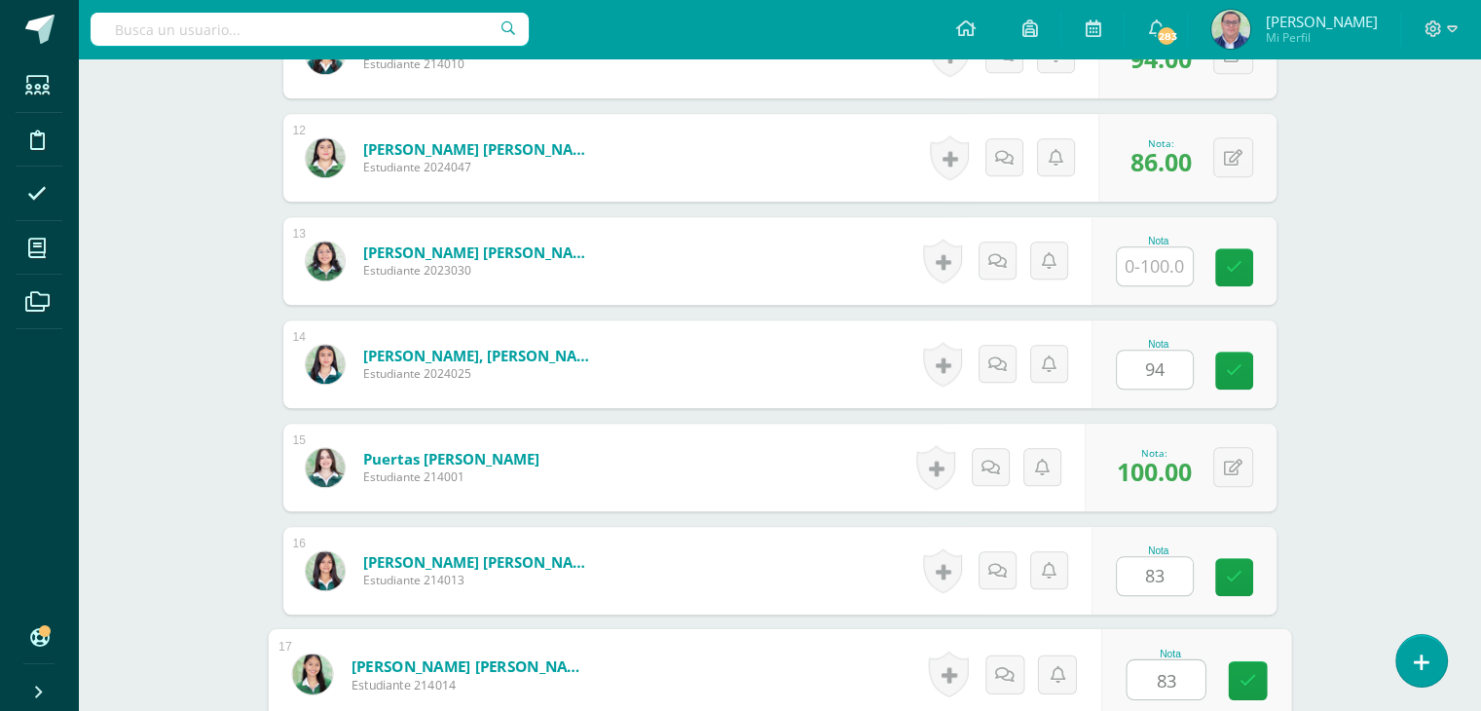
type input "83"
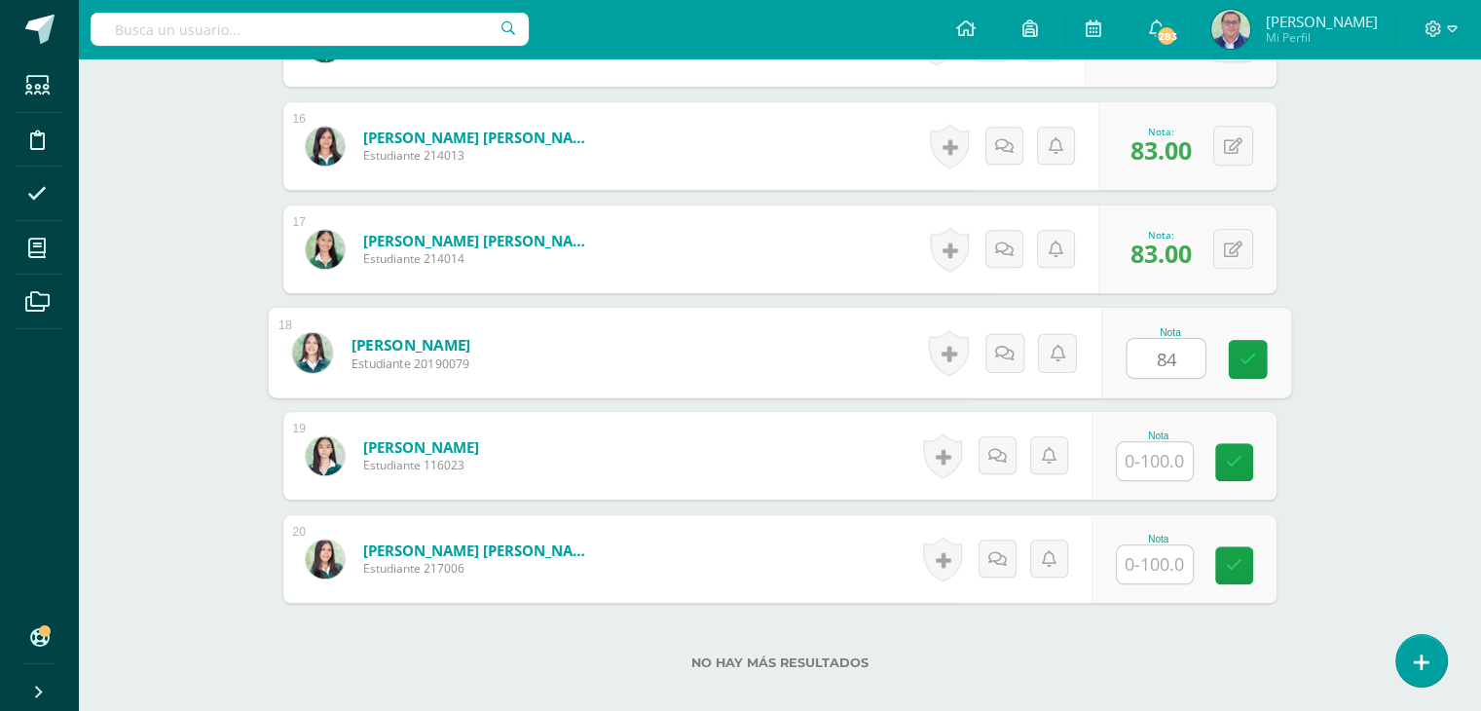
type input "84"
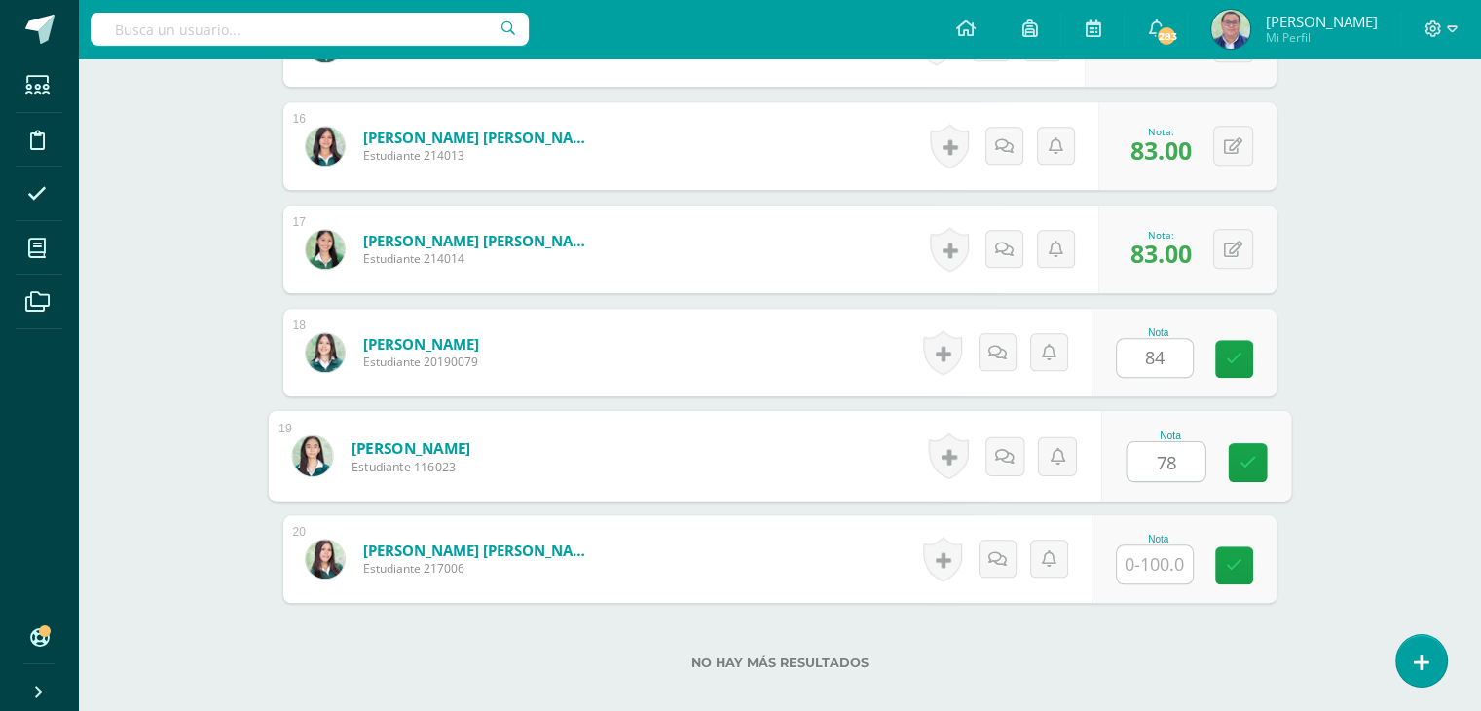
type input "78"
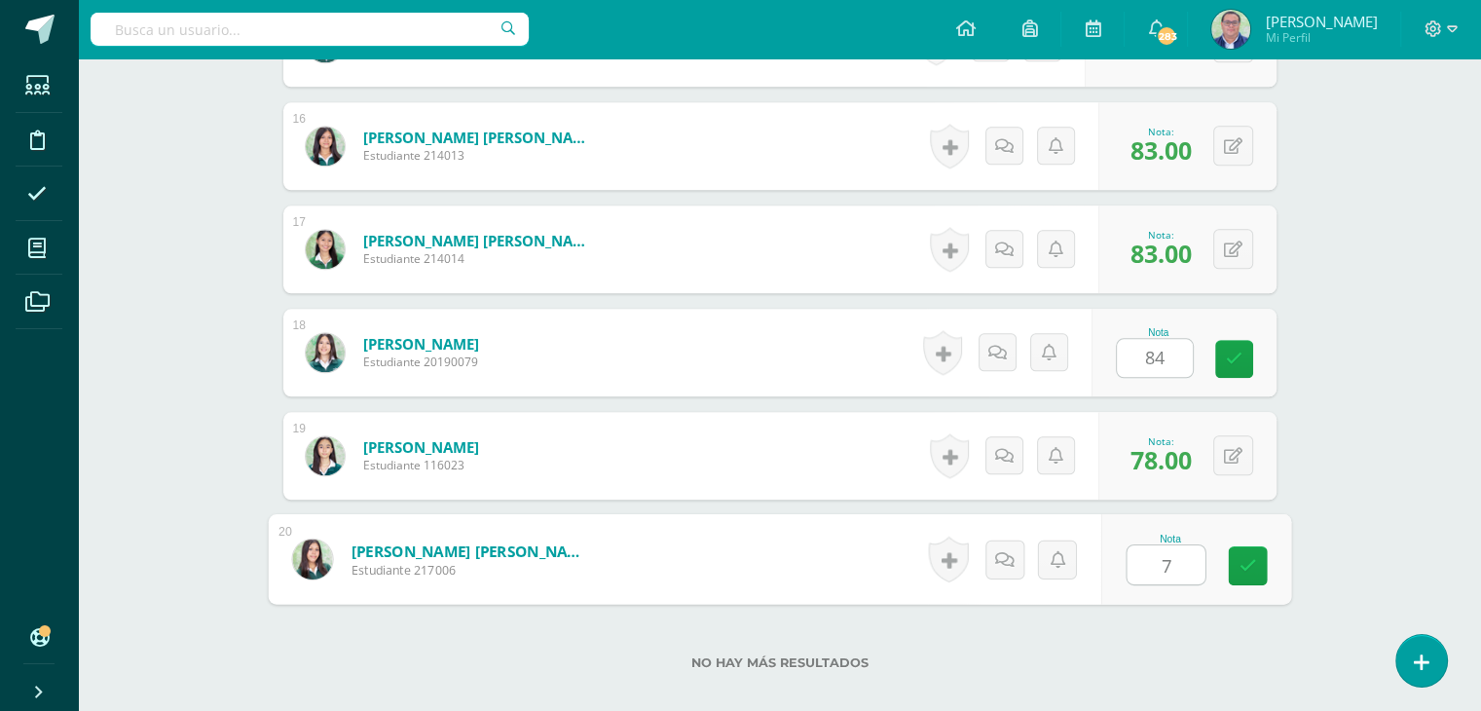
type input "76"
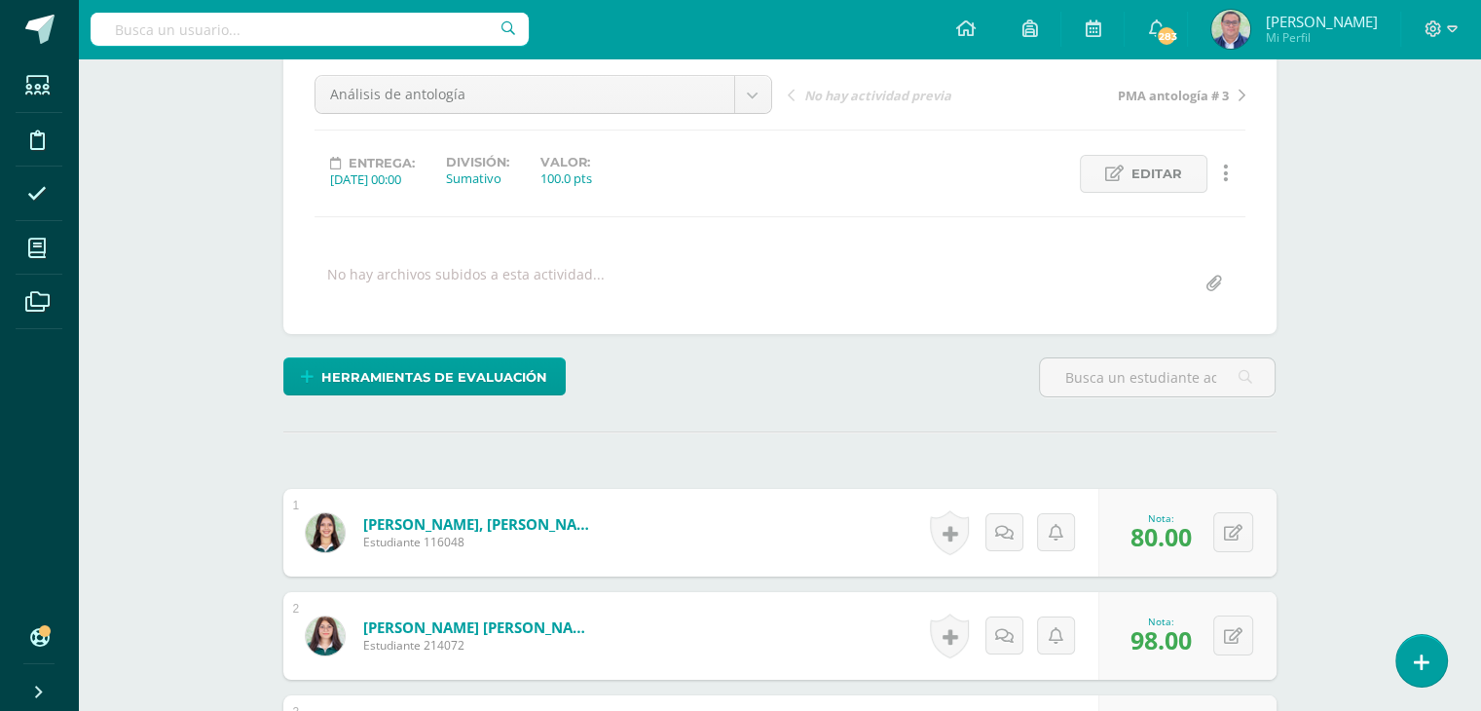
scroll to position [175, 0]
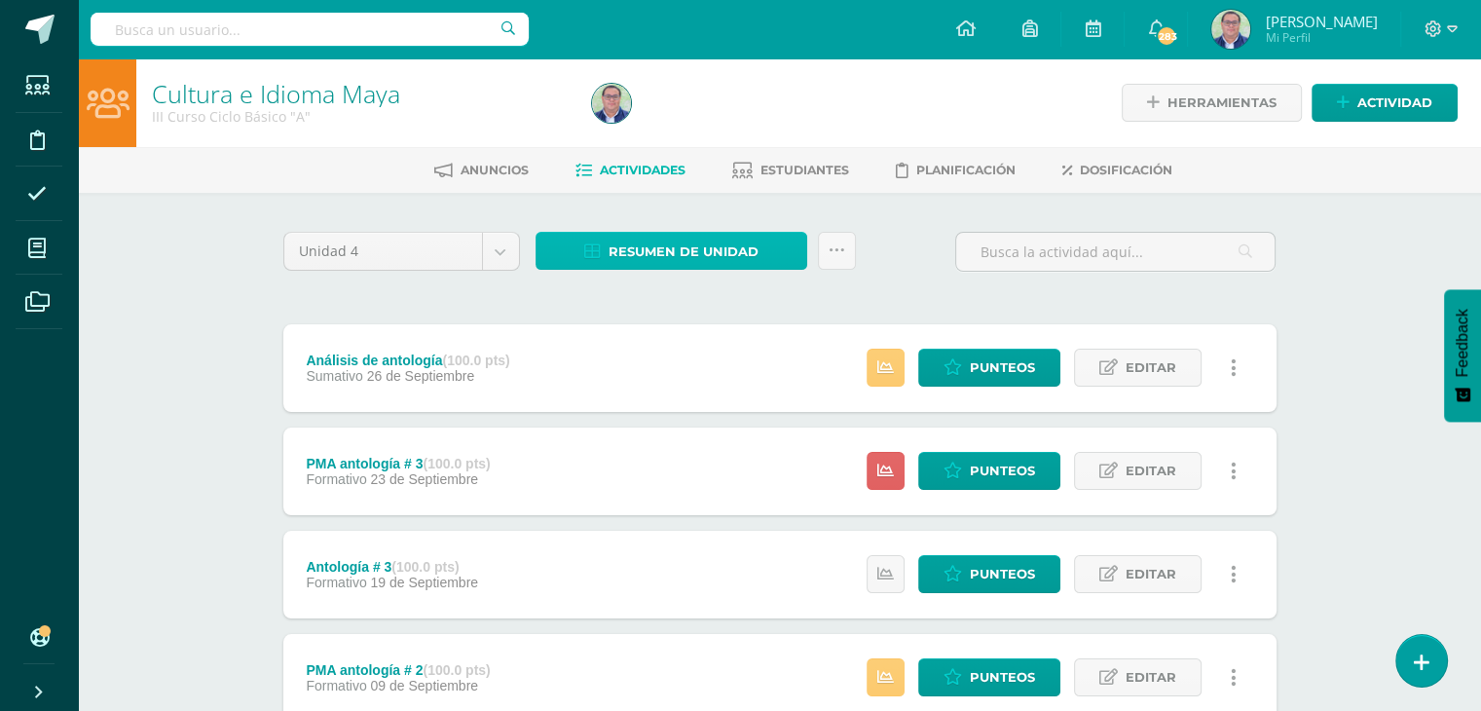
click at [674, 256] on span "Resumen de unidad" at bounding box center [684, 252] width 150 height 36
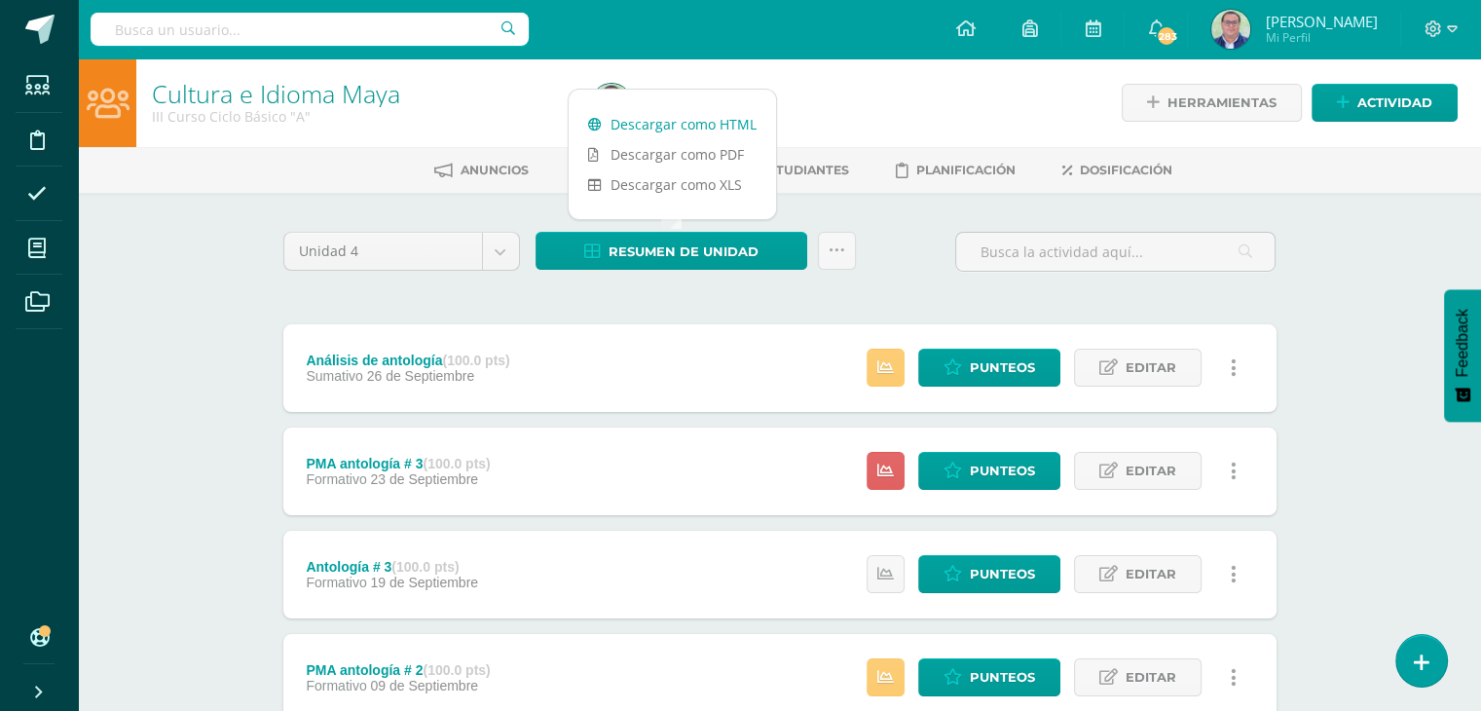
click at [684, 122] on link "Descargar como HTML" at bounding box center [672, 124] width 207 height 30
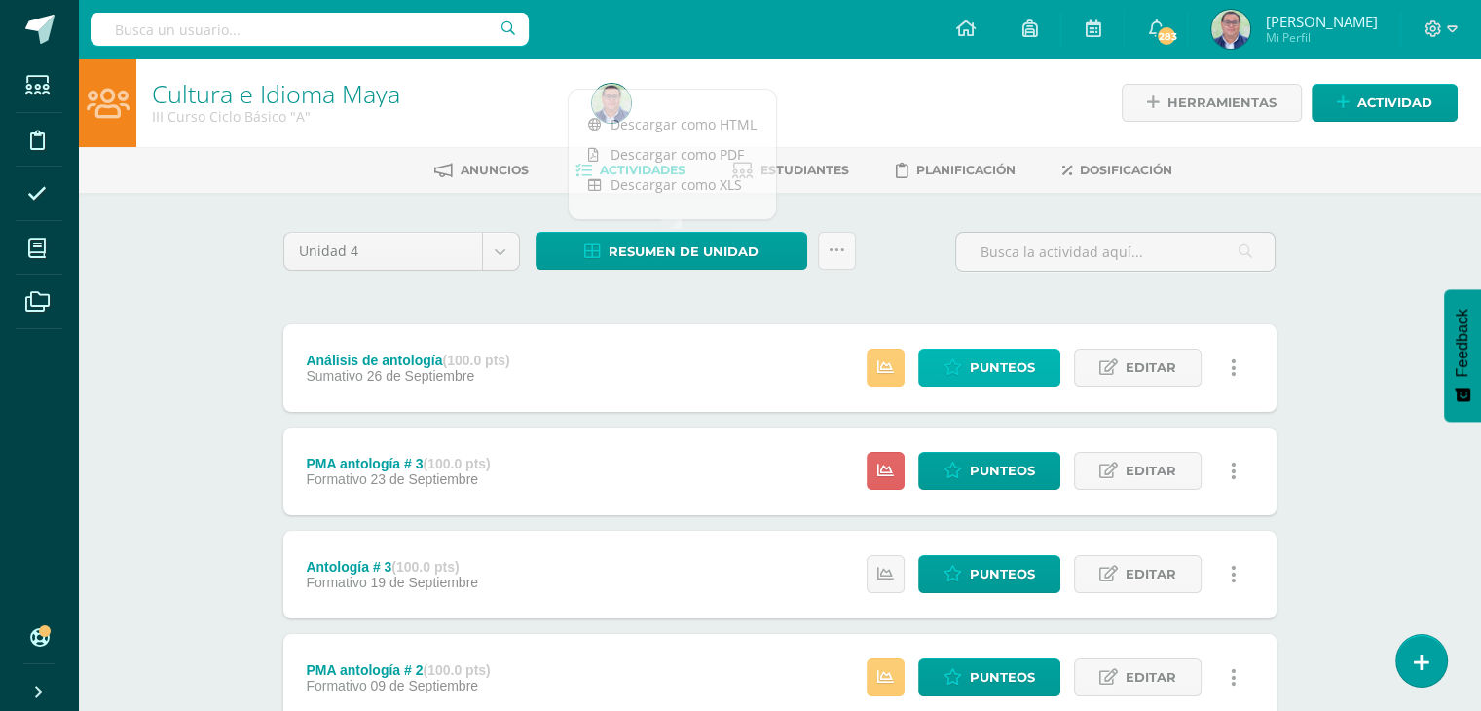
click at [989, 366] on span "Punteos" at bounding box center [1002, 368] width 65 height 36
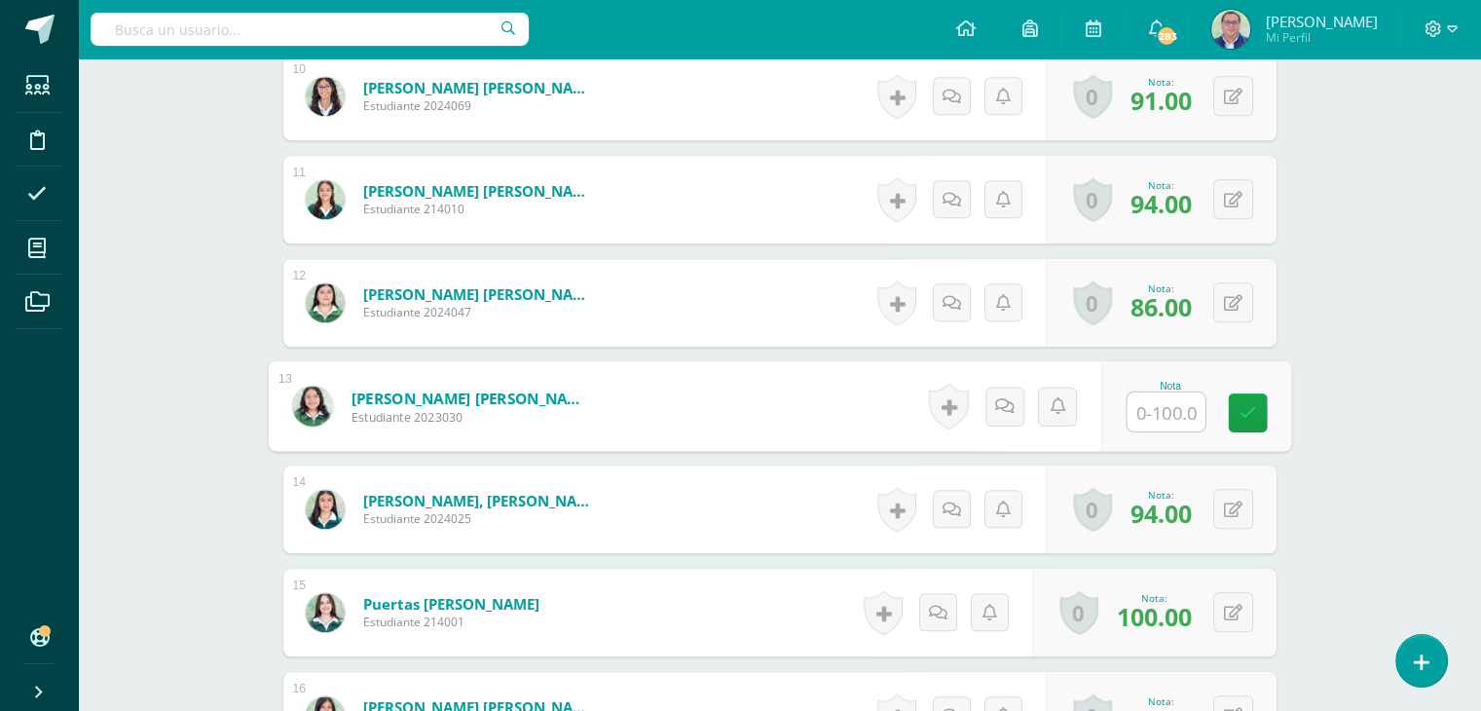
scroll to position [1554, 0]
click at [1146, 415] on input "text" at bounding box center [1166, 410] width 78 height 39
type input "75"
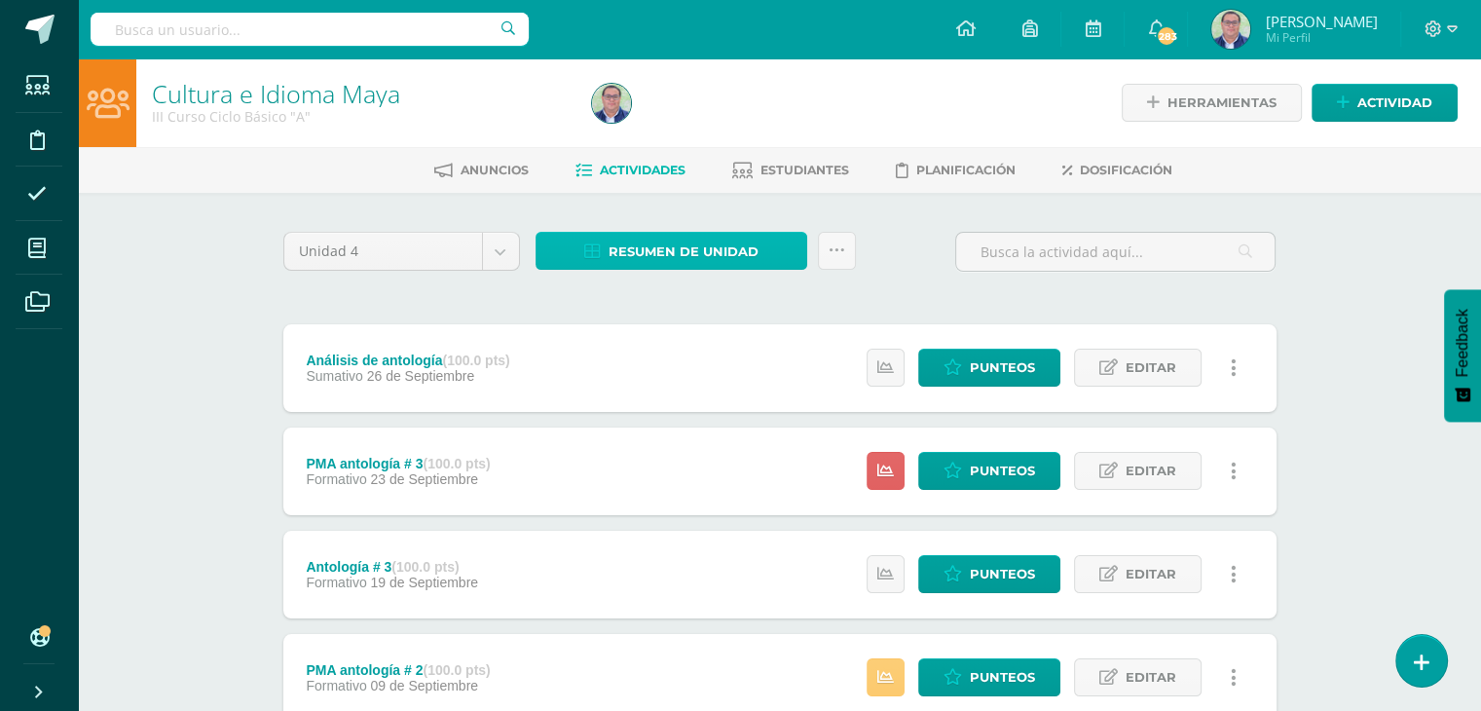
click at [712, 252] on span "Resumen de unidad" at bounding box center [684, 252] width 150 height 36
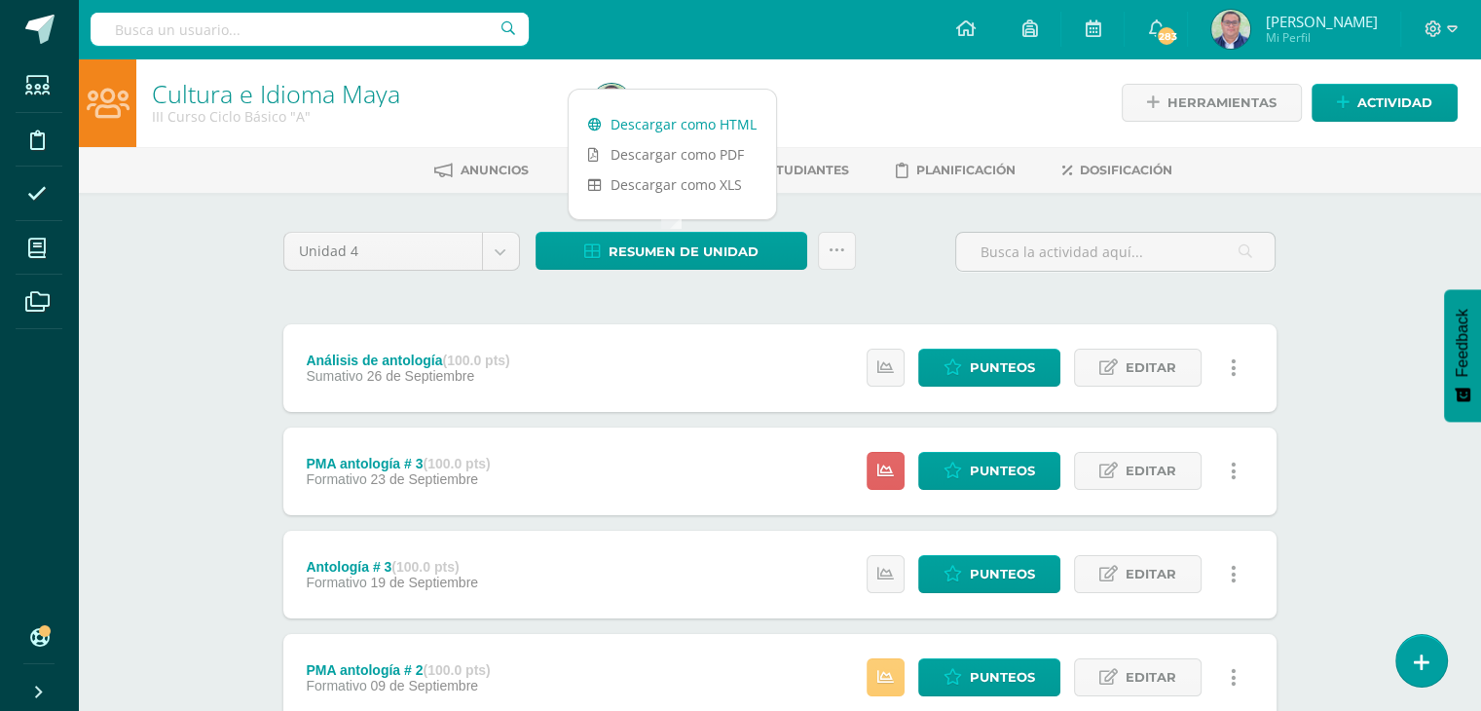
click at [674, 126] on link "Descargar como HTML" at bounding box center [672, 124] width 207 height 30
click at [978, 373] on span "Punteos" at bounding box center [1002, 368] width 65 height 36
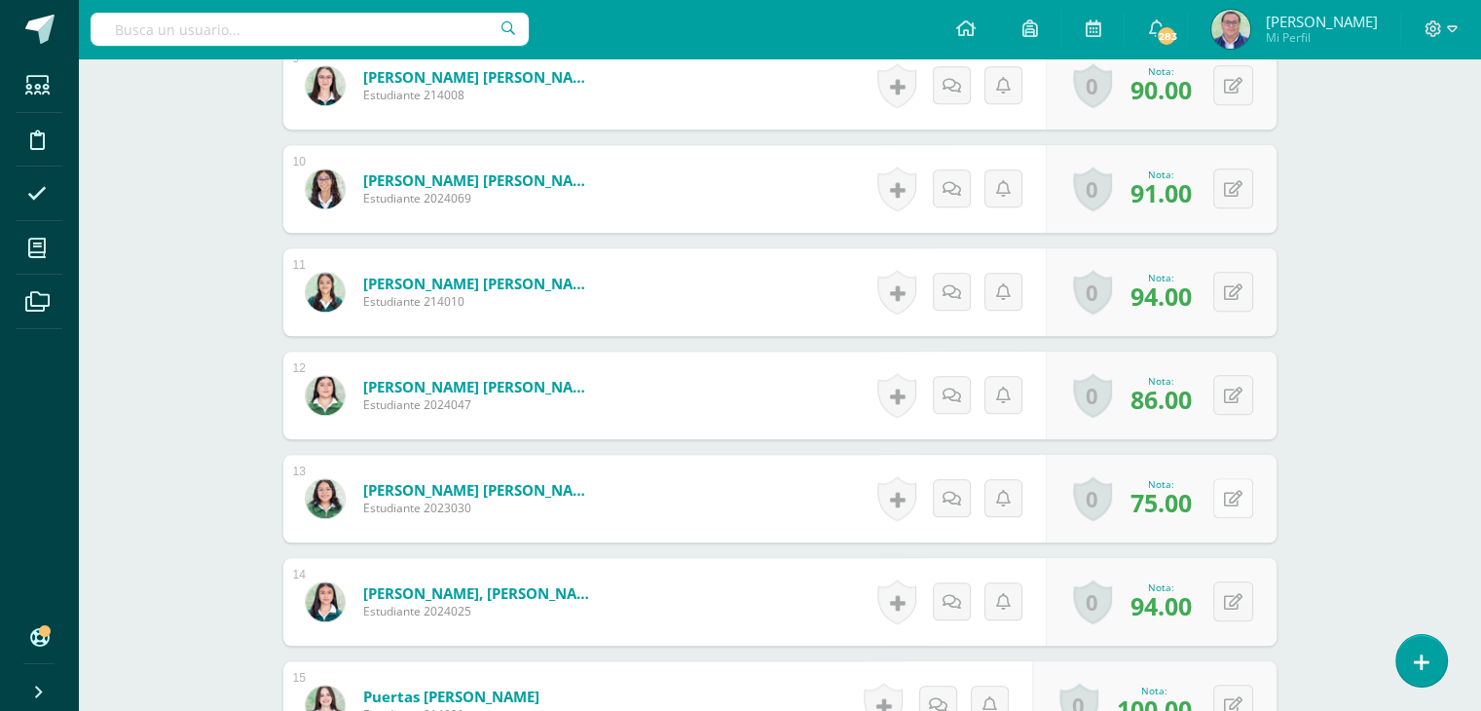
scroll to position [1462, 0]
click at [1226, 498] on button at bounding box center [1246, 497] width 41 height 41
type input "0"
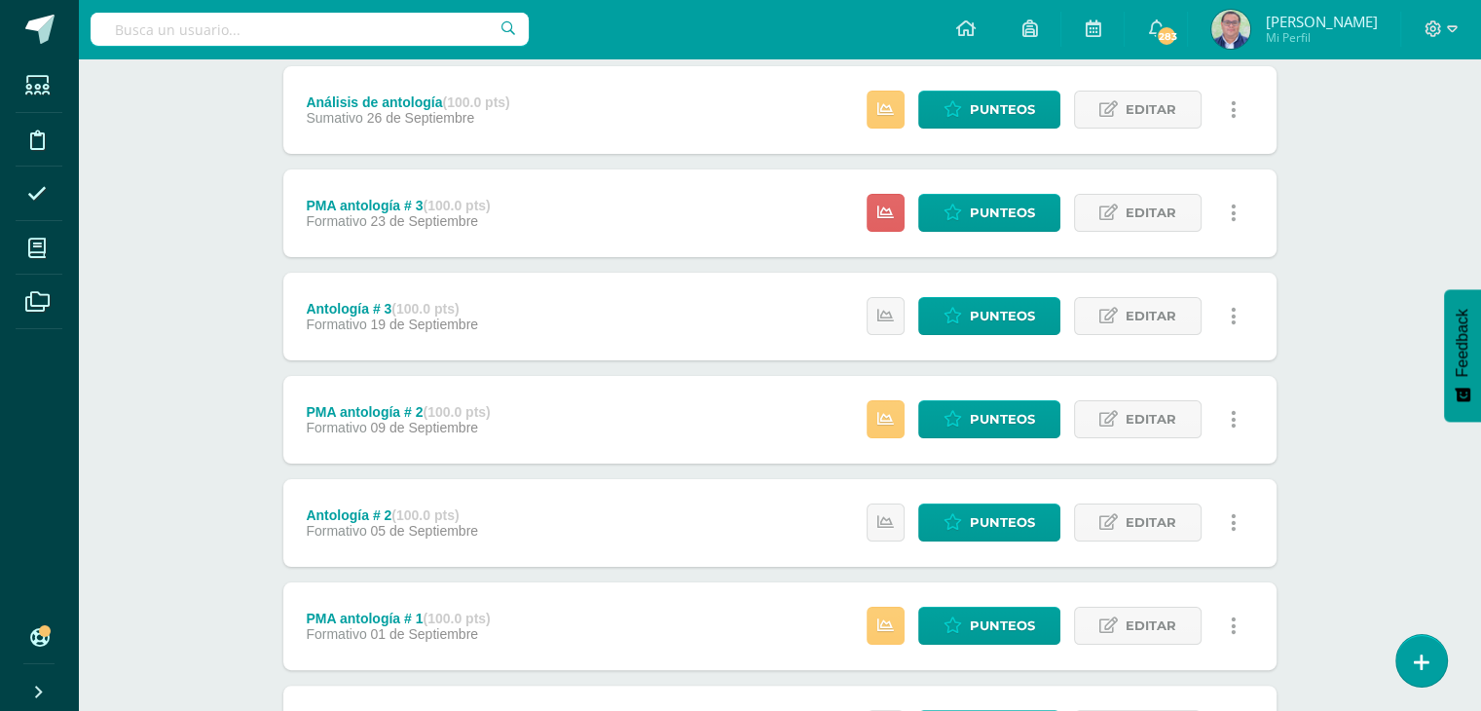
scroll to position [292, 0]
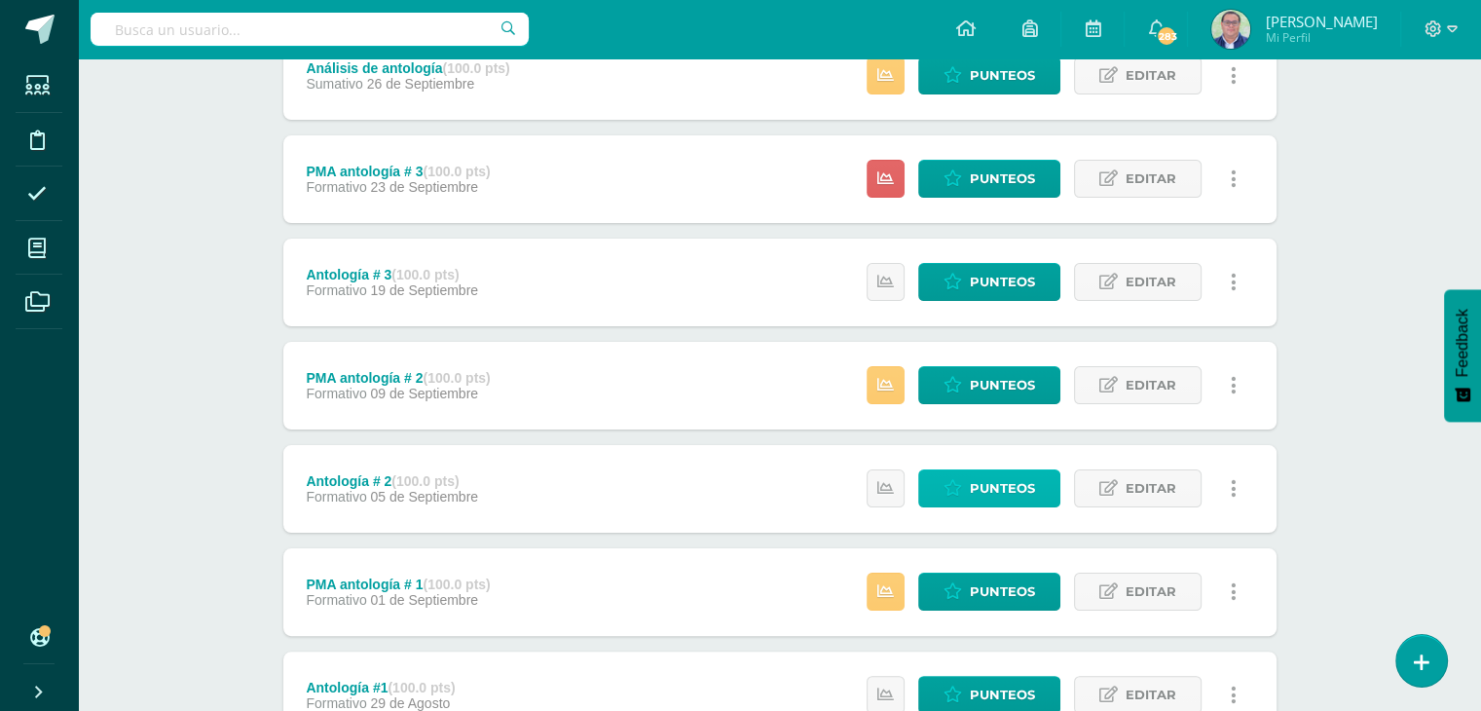
click at [989, 486] on span "Punteos" at bounding box center [1002, 488] width 65 height 36
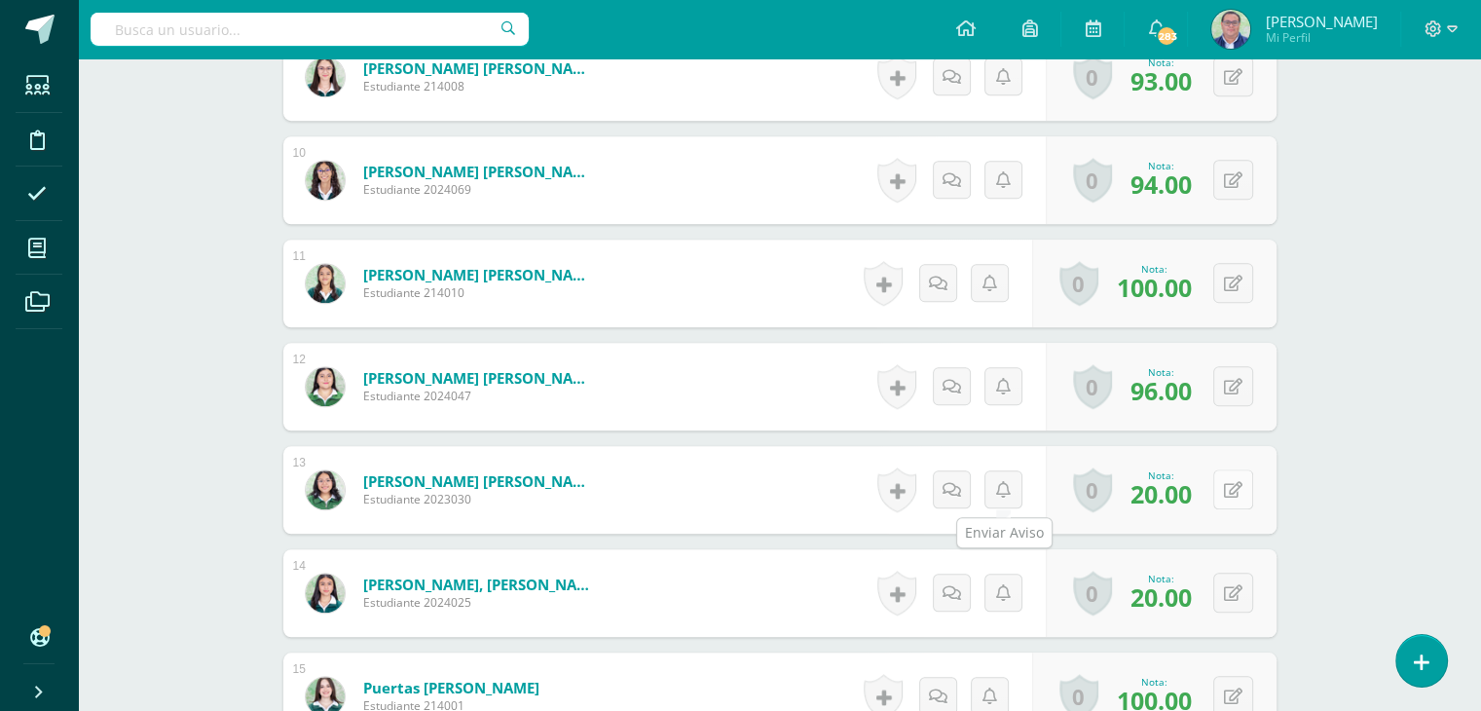
scroll to position [1488, 0]
click at [1234, 488] on button at bounding box center [1233, 489] width 40 height 40
type input "40"
click at [1233, 592] on button at bounding box center [1246, 593] width 41 height 41
type input "40"
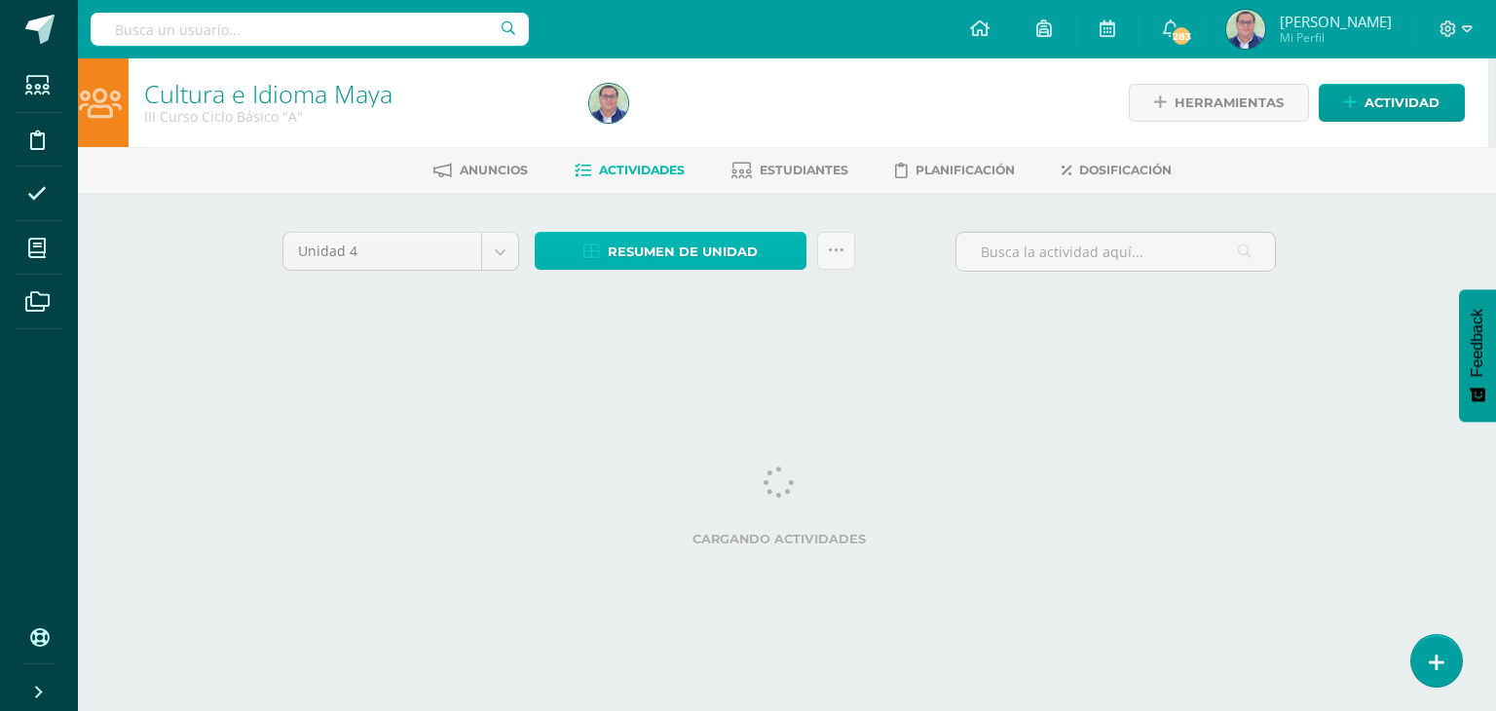
click at [719, 250] on span "Resumen de unidad" at bounding box center [683, 252] width 150 height 36
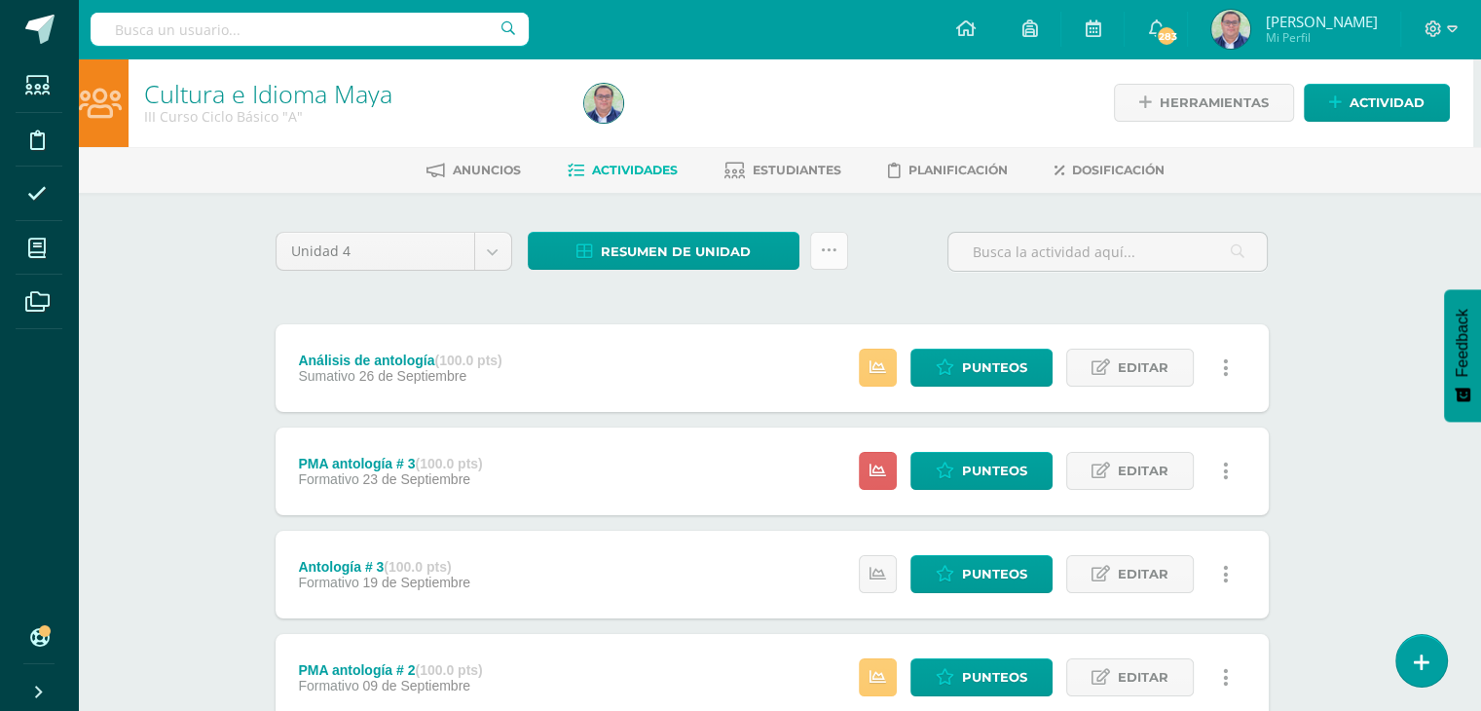
click at [822, 254] on icon at bounding box center [829, 250] width 17 height 17
click at [918, 254] on div "Unidad 4 Unidad 1 Unidad 2 Unidad 3 Unidad 4 Resumen de unidad ¿Estás seguro qu…" at bounding box center [772, 260] width 1009 height 56
click at [763, 247] on link "Resumen de unidad" at bounding box center [664, 251] width 272 height 38
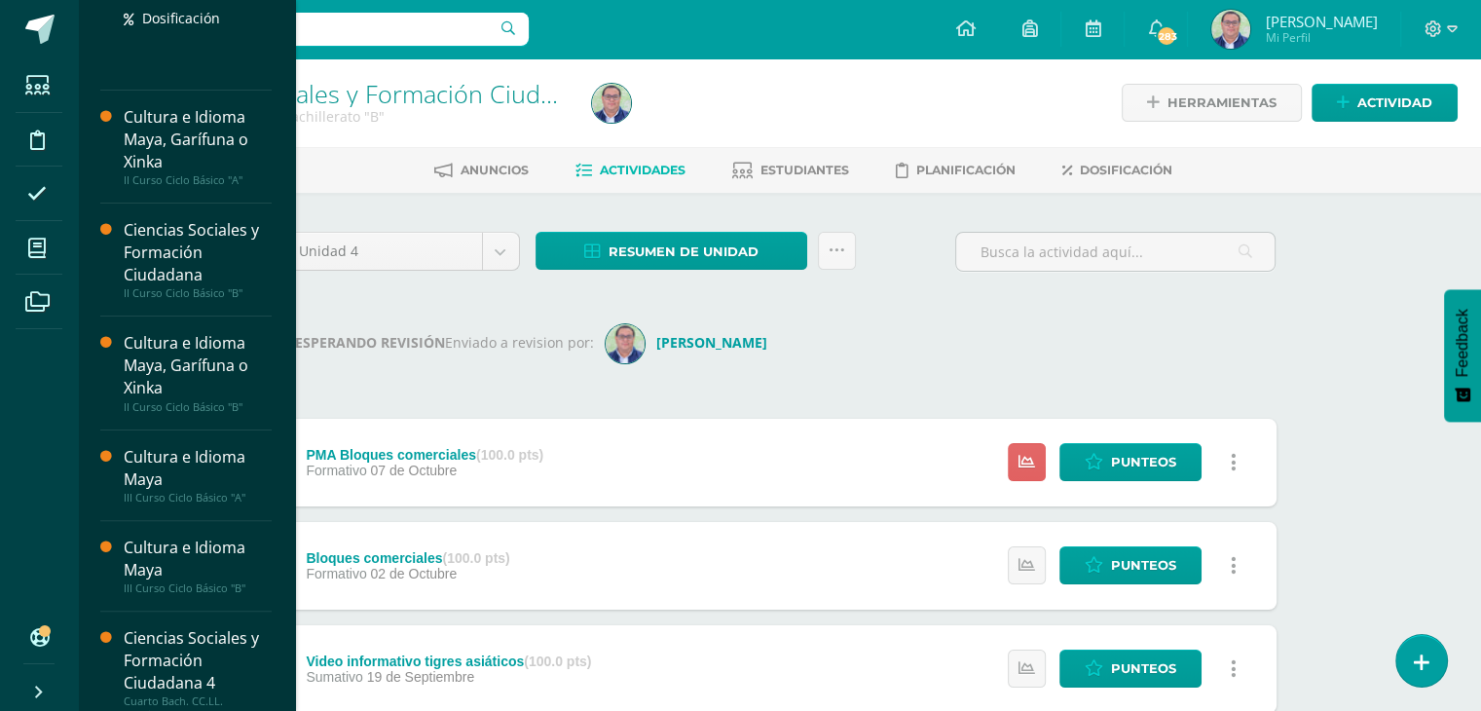
scroll to position [487, 0]
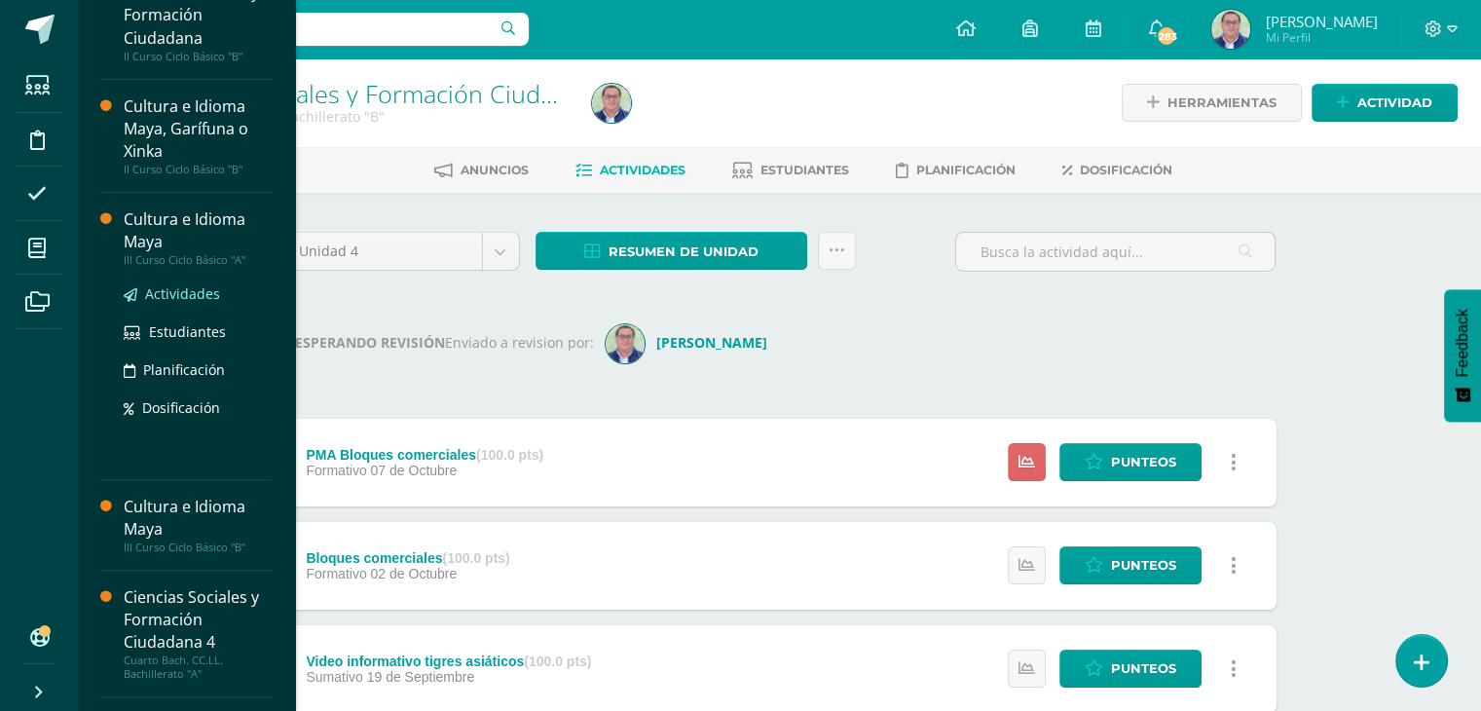
click at [179, 295] on span "Actividades" at bounding box center [182, 293] width 75 height 19
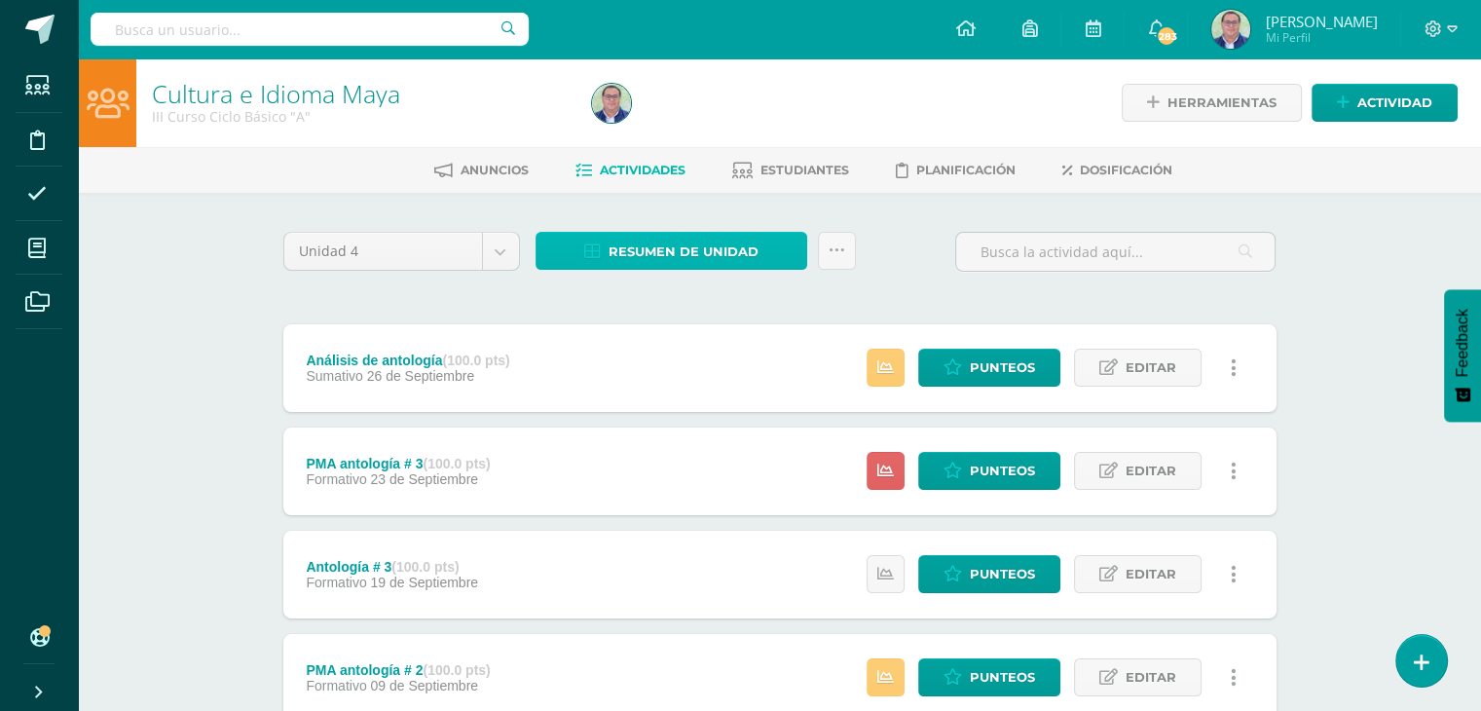
click at [678, 248] on span "Resumen de unidad" at bounding box center [684, 252] width 150 height 36
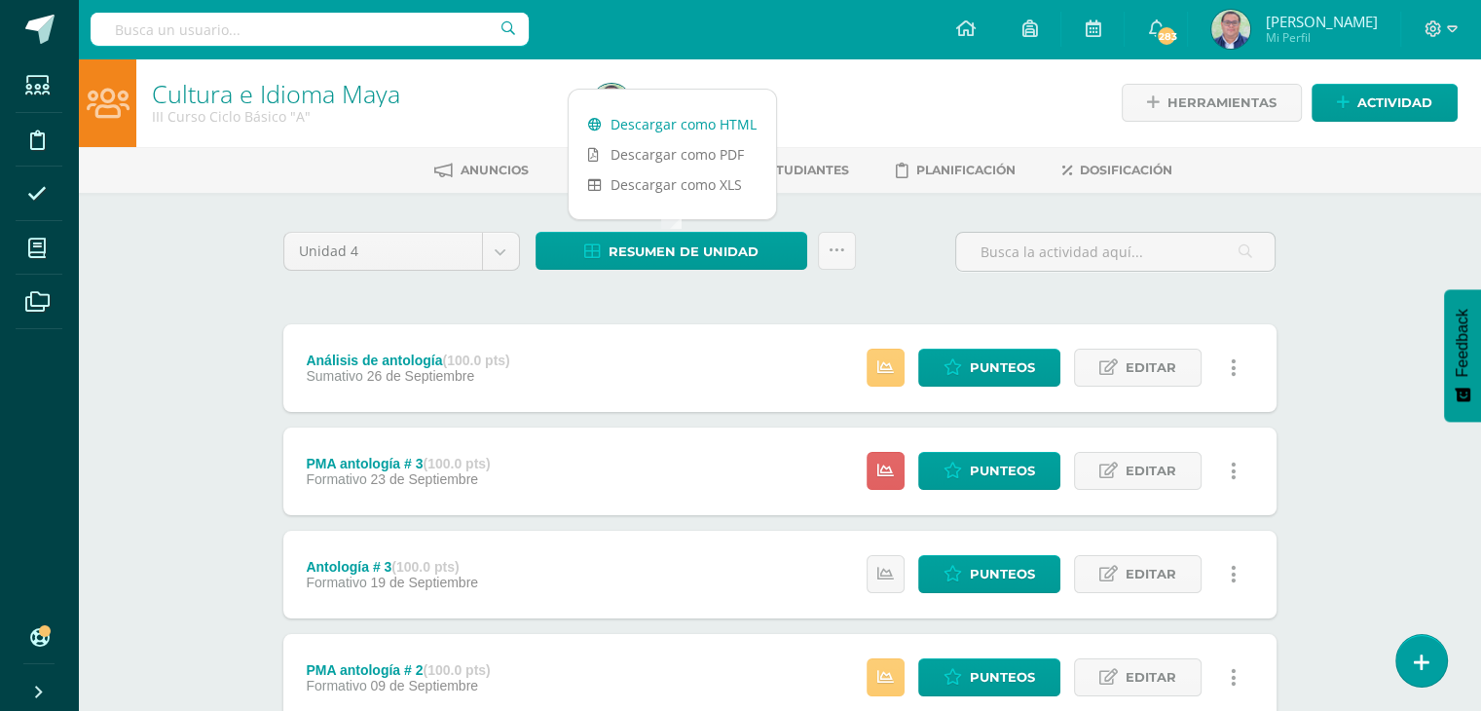
click at [672, 122] on link "Descargar como HTML" at bounding box center [672, 124] width 207 height 30
click at [834, 254] on icon at bounding box center [837, 250] width 17 height 17
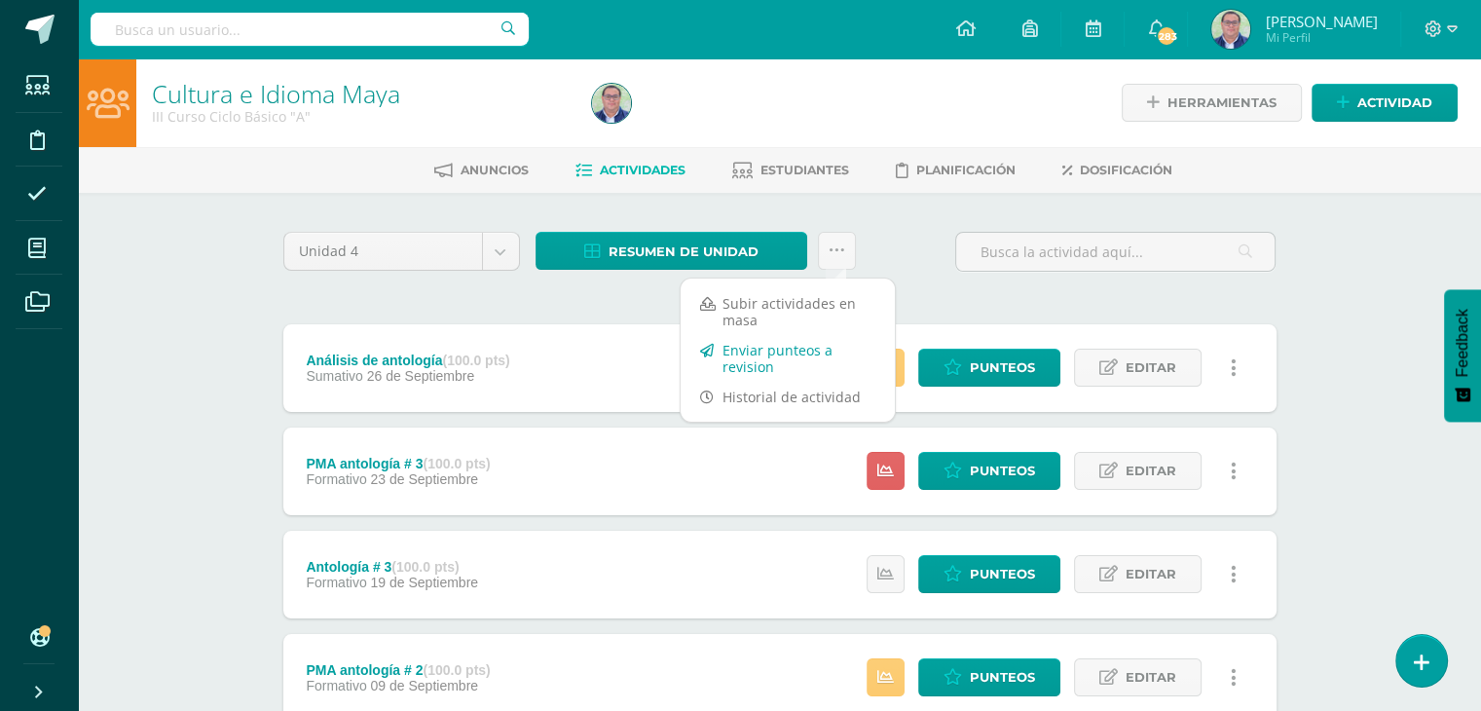
click at [810, 359] on link "Enviar punteos a revision" at bounding box center [788, 358] width 214 height 47
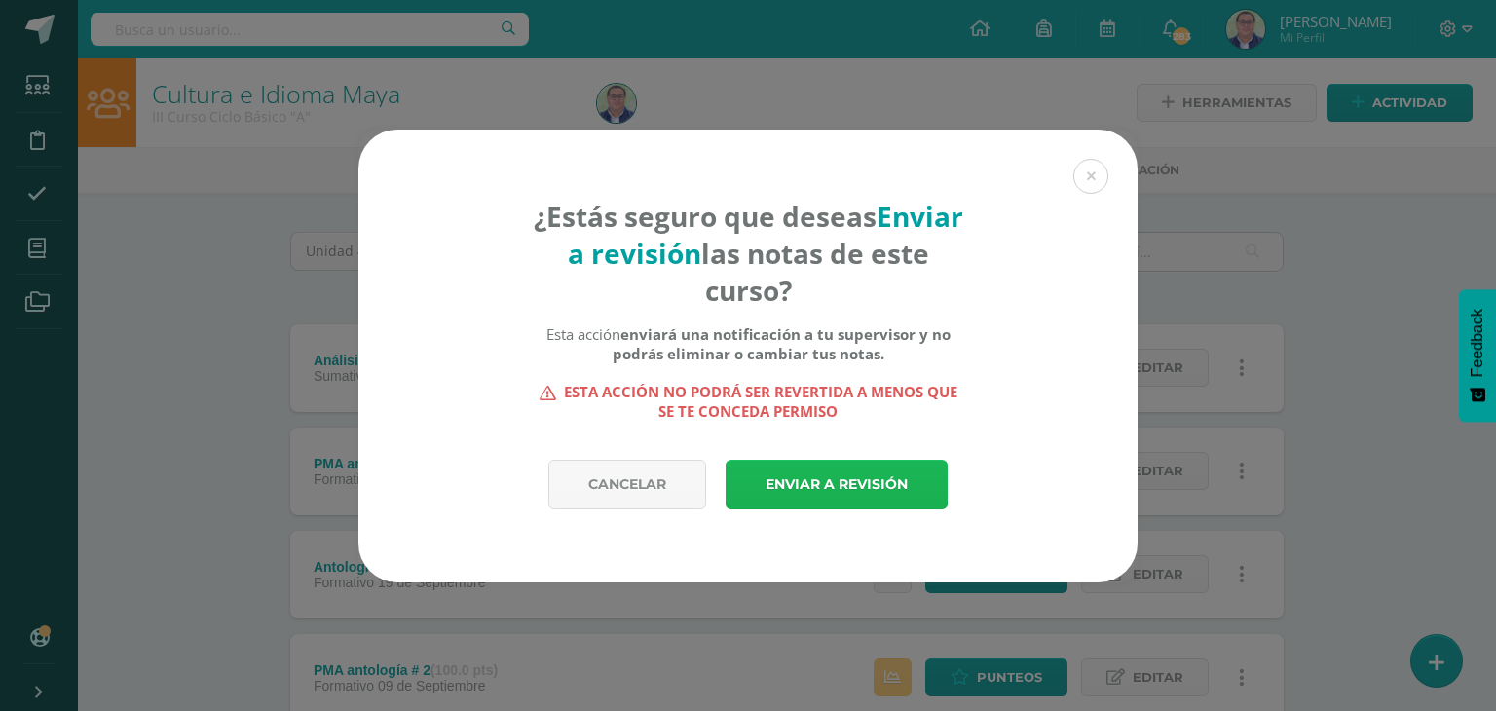
click at [826, 476] on link "Enviar a revisión" at bounding box center [837, 485] width 222 height 50
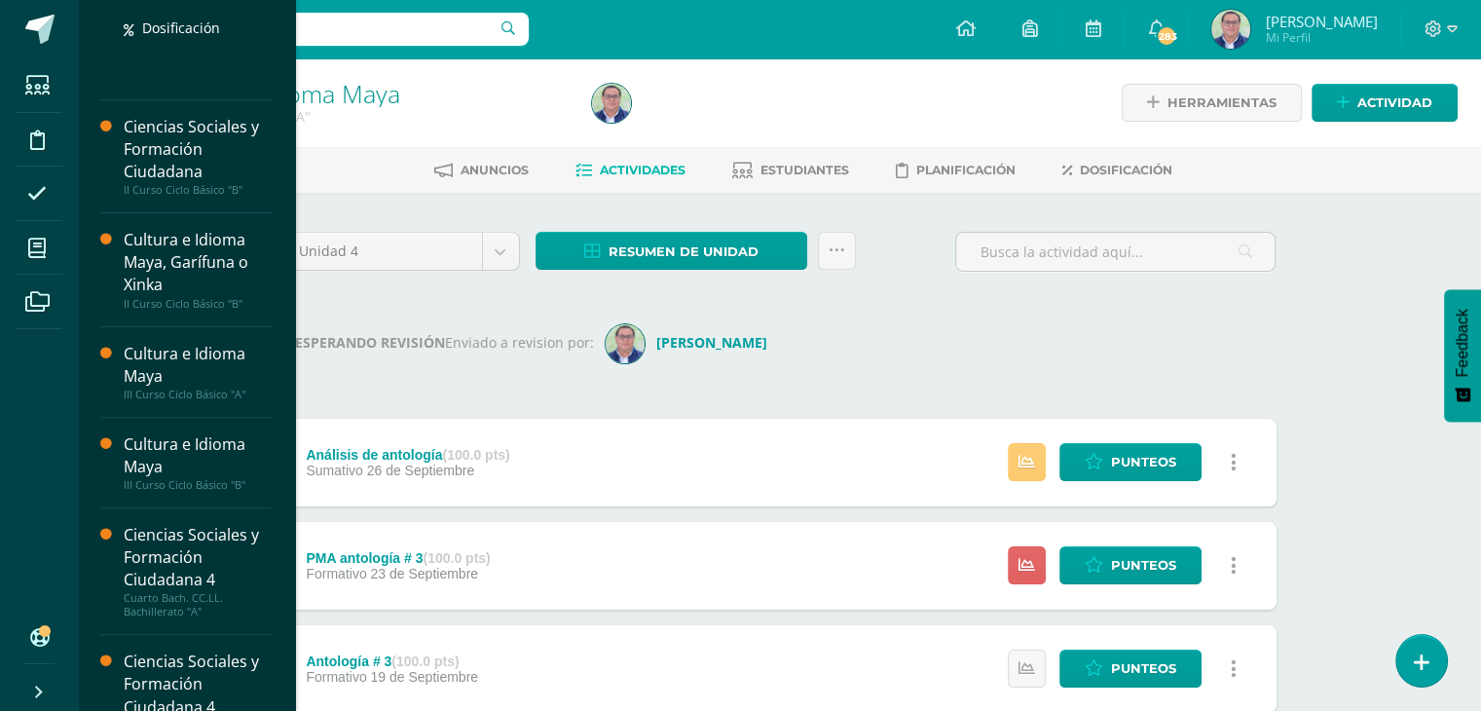
scroll to position [584, 0]
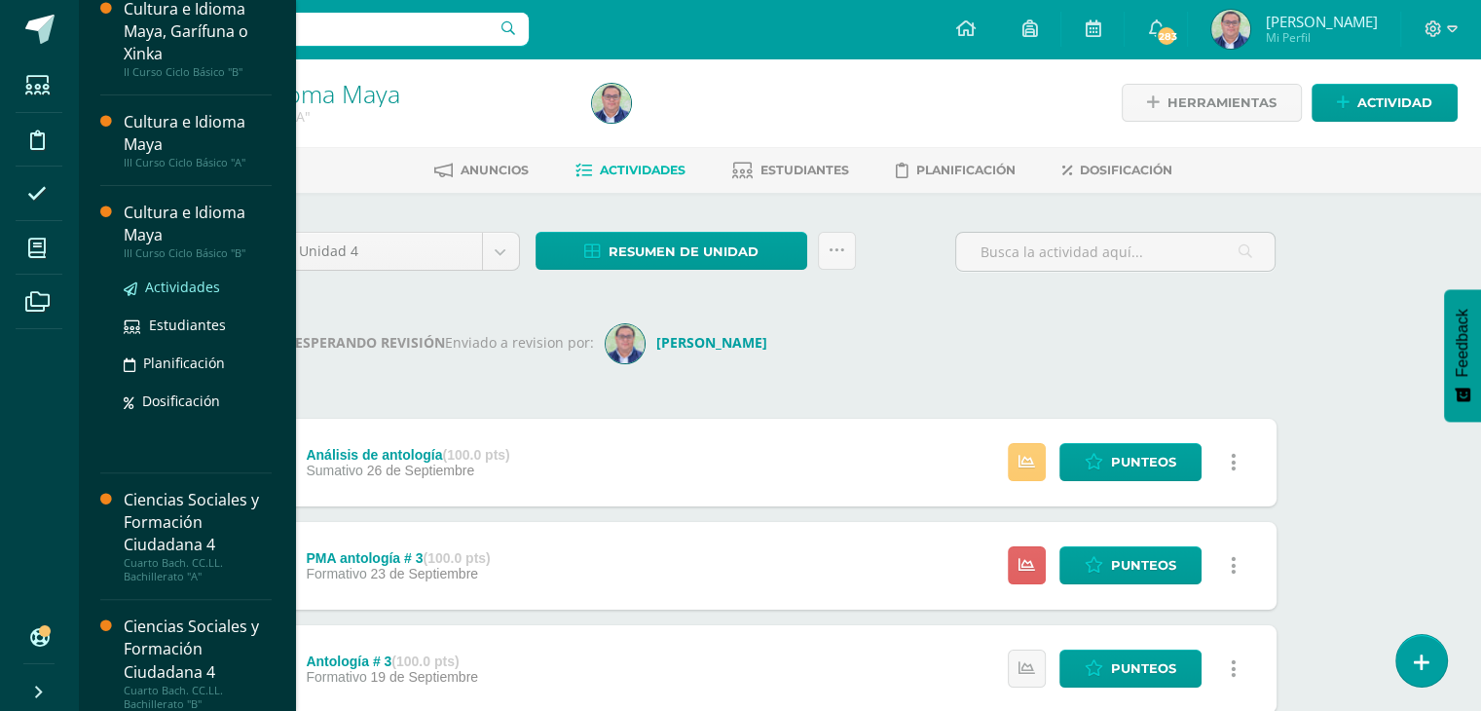
click at [200, 288] on span "Actividades" at bounding box center [182, 287] width 75 height 19
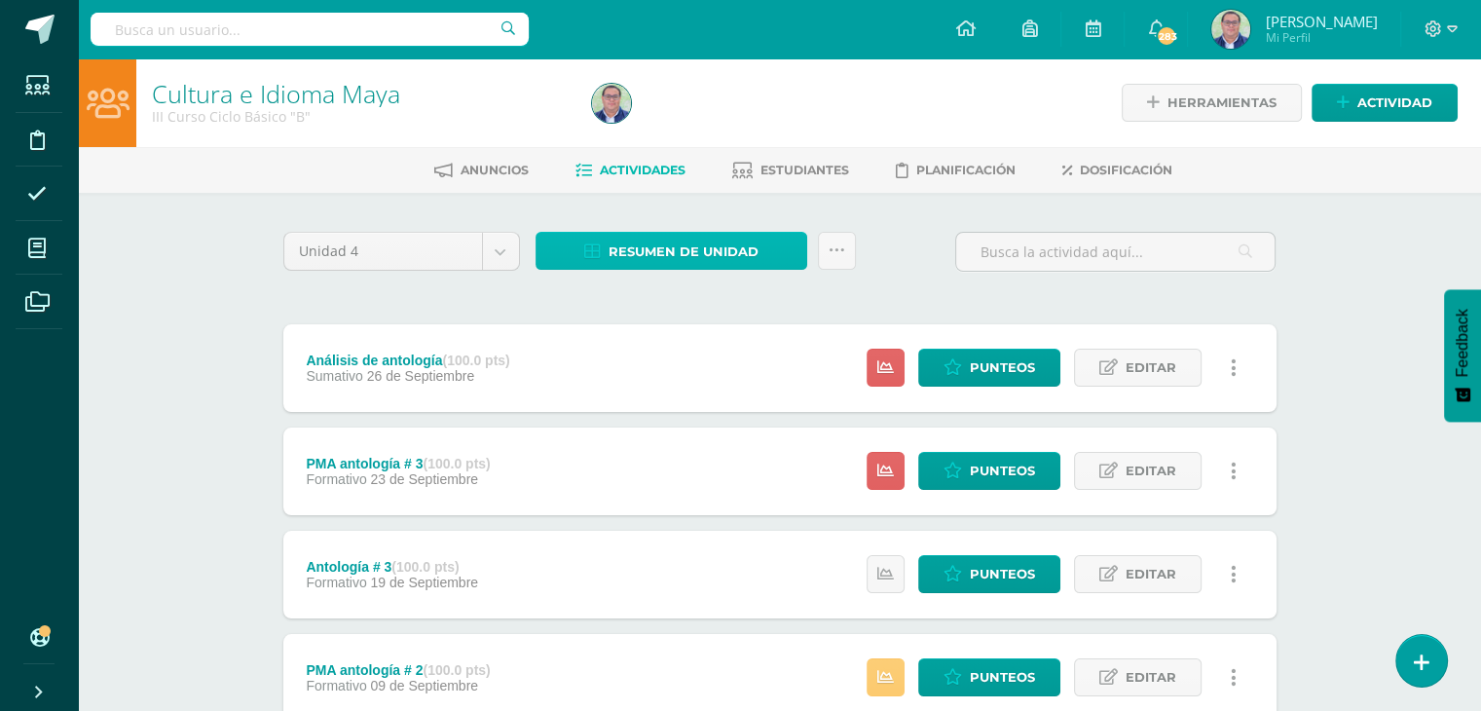
click at [722, 254] on span "Resumen de unidad" at bounding box center [684, 252] width 150 height 36
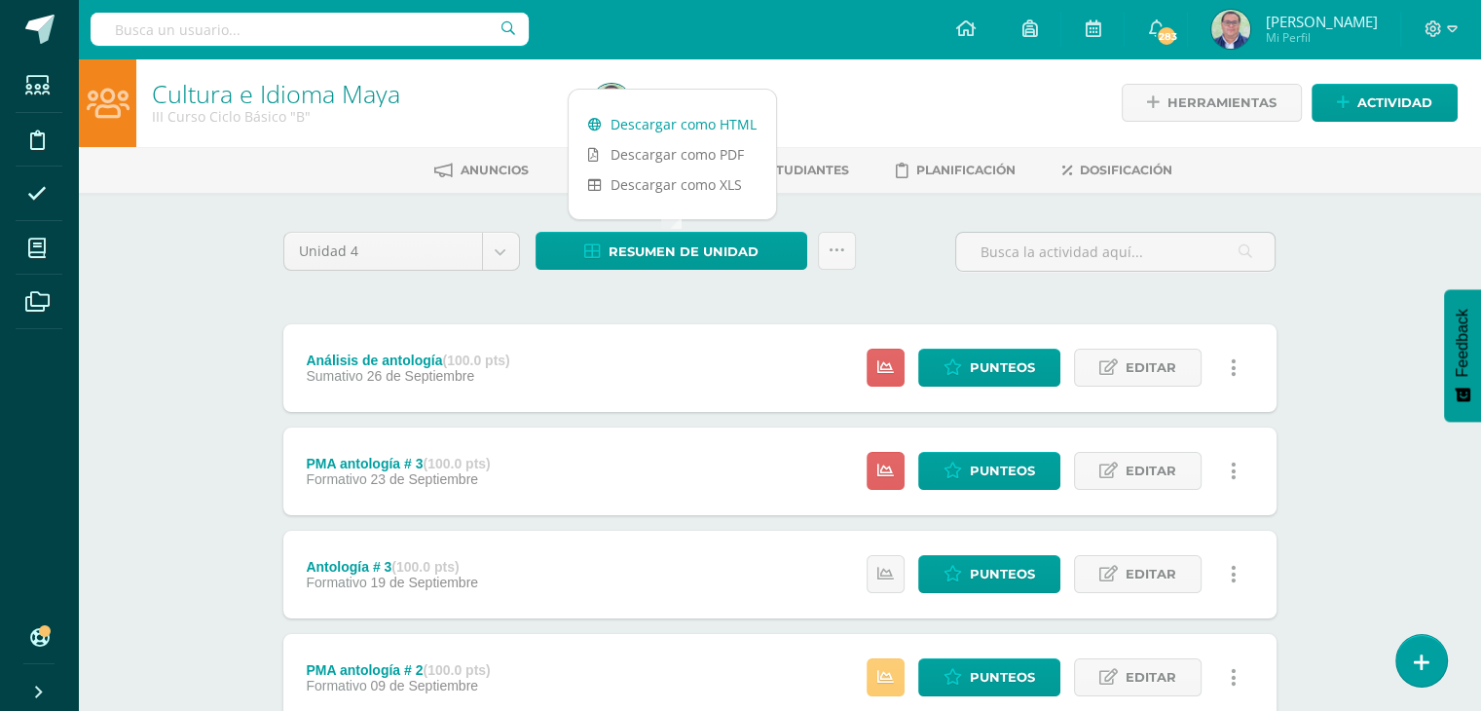
click at [706, 126] on link "Descargar como HTML" at bounding box center [672, 124] width 207 height 30
click at [902, 289] on div "Unidad 4 Unidad 1 Unidad 2 Unidad 3 Unidad 4 Resumen de unidad Subir actividade…" at bounding box center [780, 677] width 1009 height 890
click at [839, 251] on icon at bounding box center [837, 250] width 17 height 17
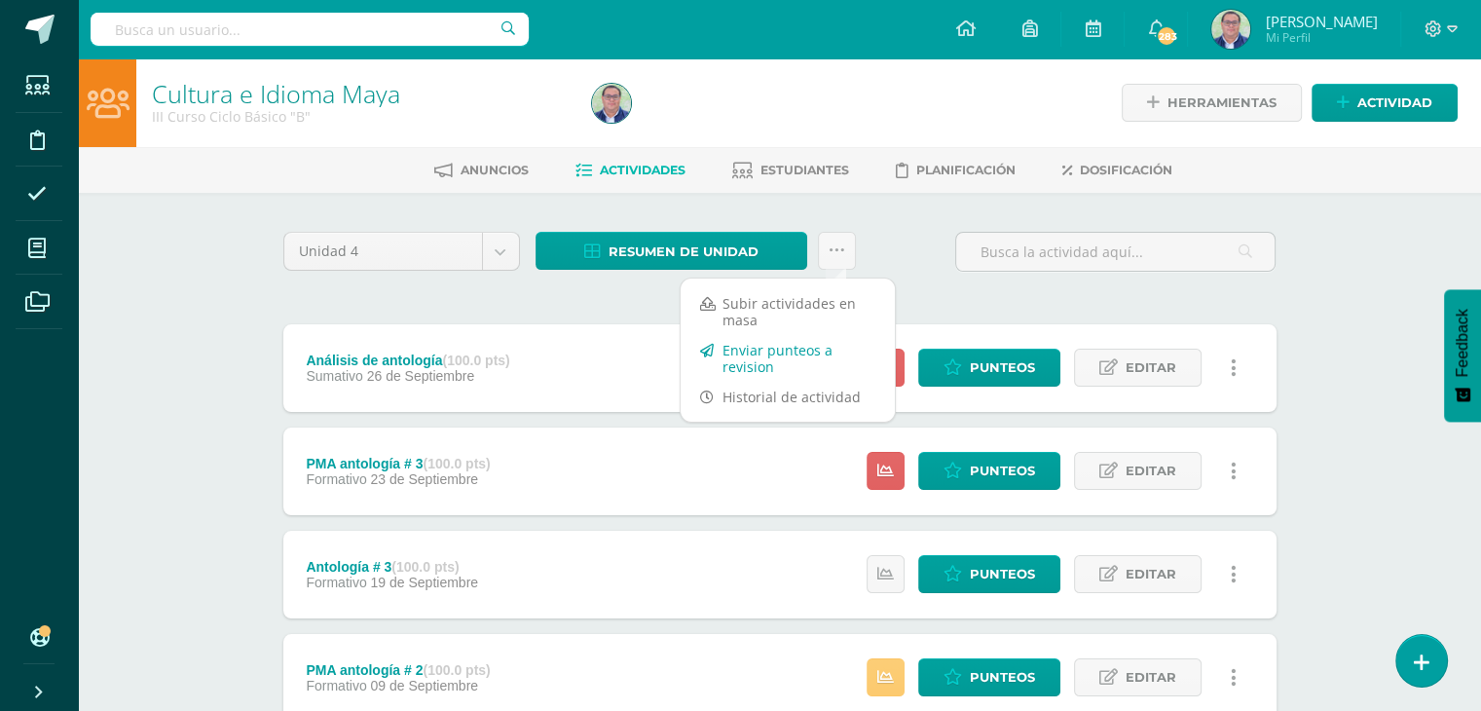
click at [794, 356] on link "Enviar punteos a revision" at bounding box center [788, 358] width 214 height 47
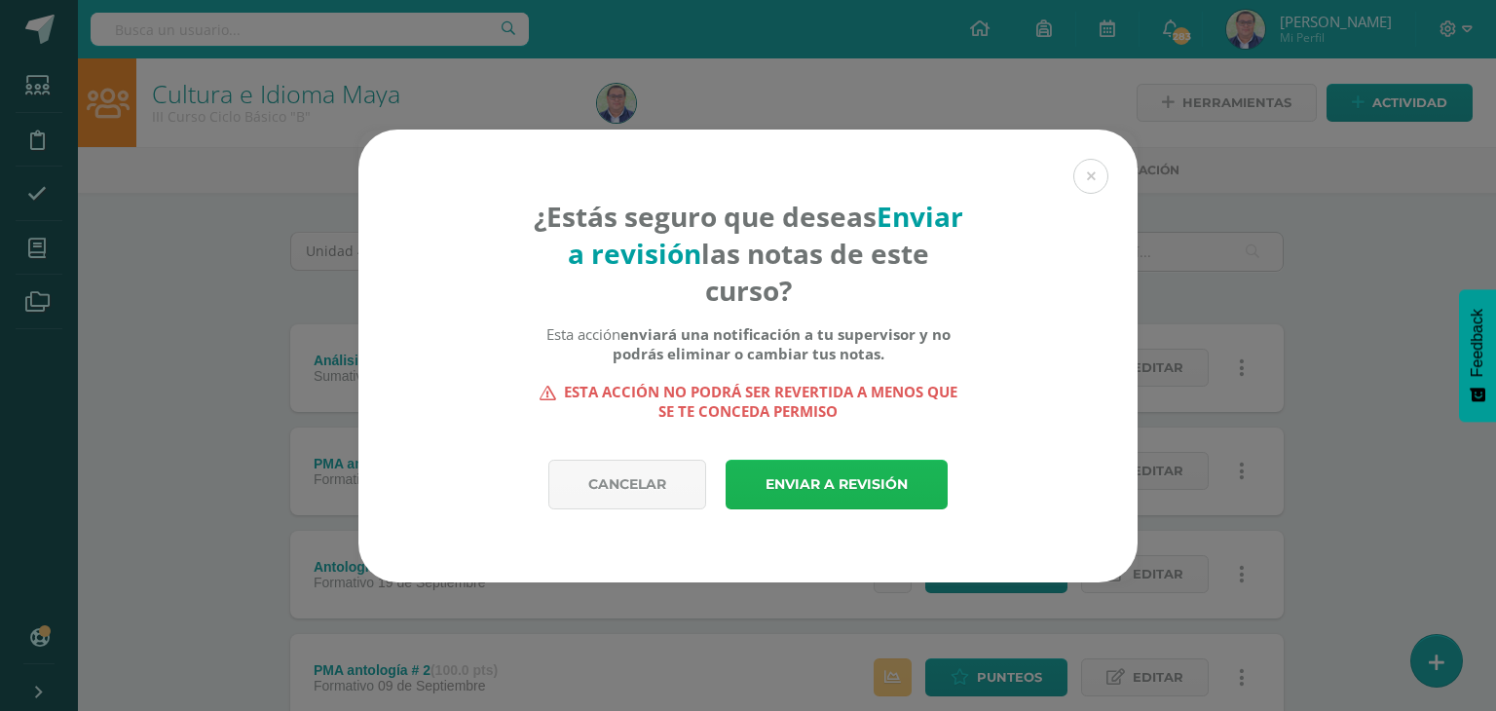
click at [831, 473] on link "Enviar a revisión" at bounding box center [837, 485] width 222 height 50
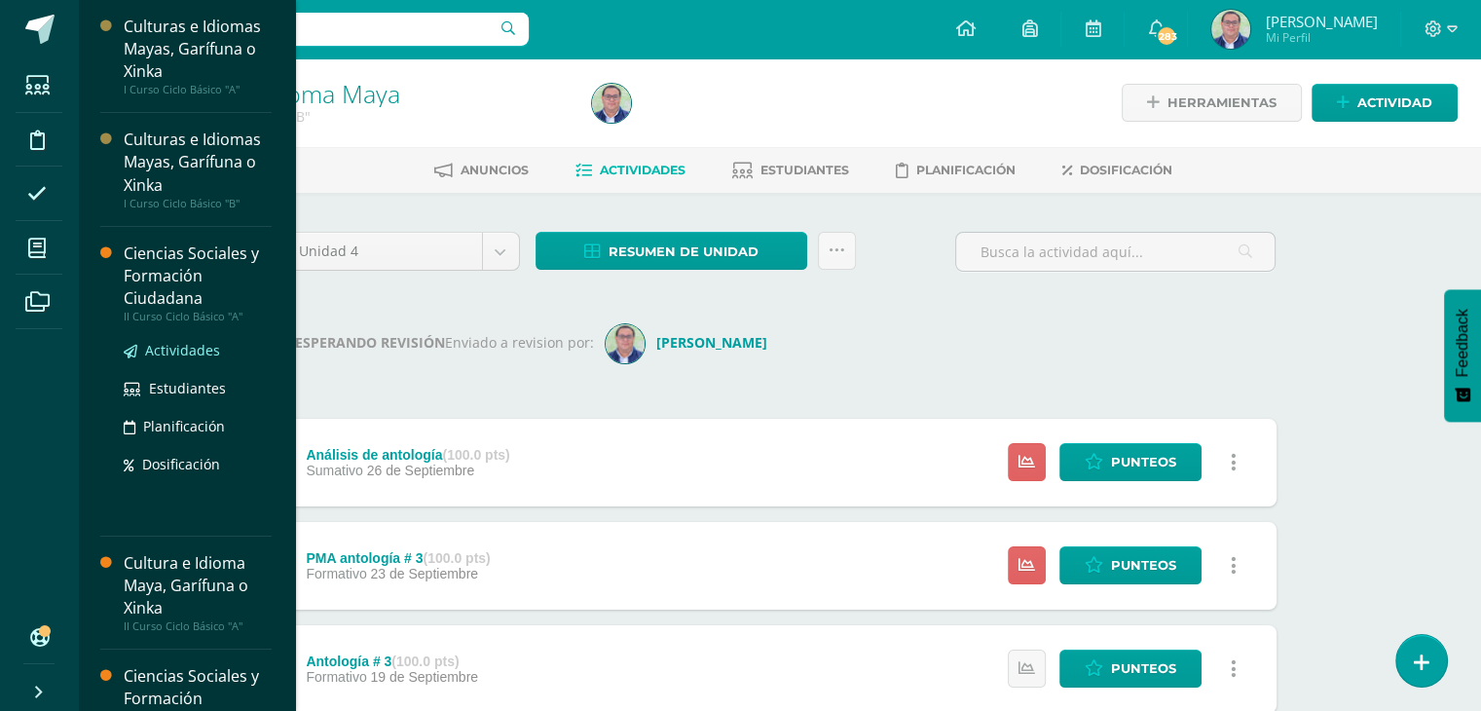
click at [183, 353] on span "Actividades" at bounding box center [182, 350] width 75 height 19
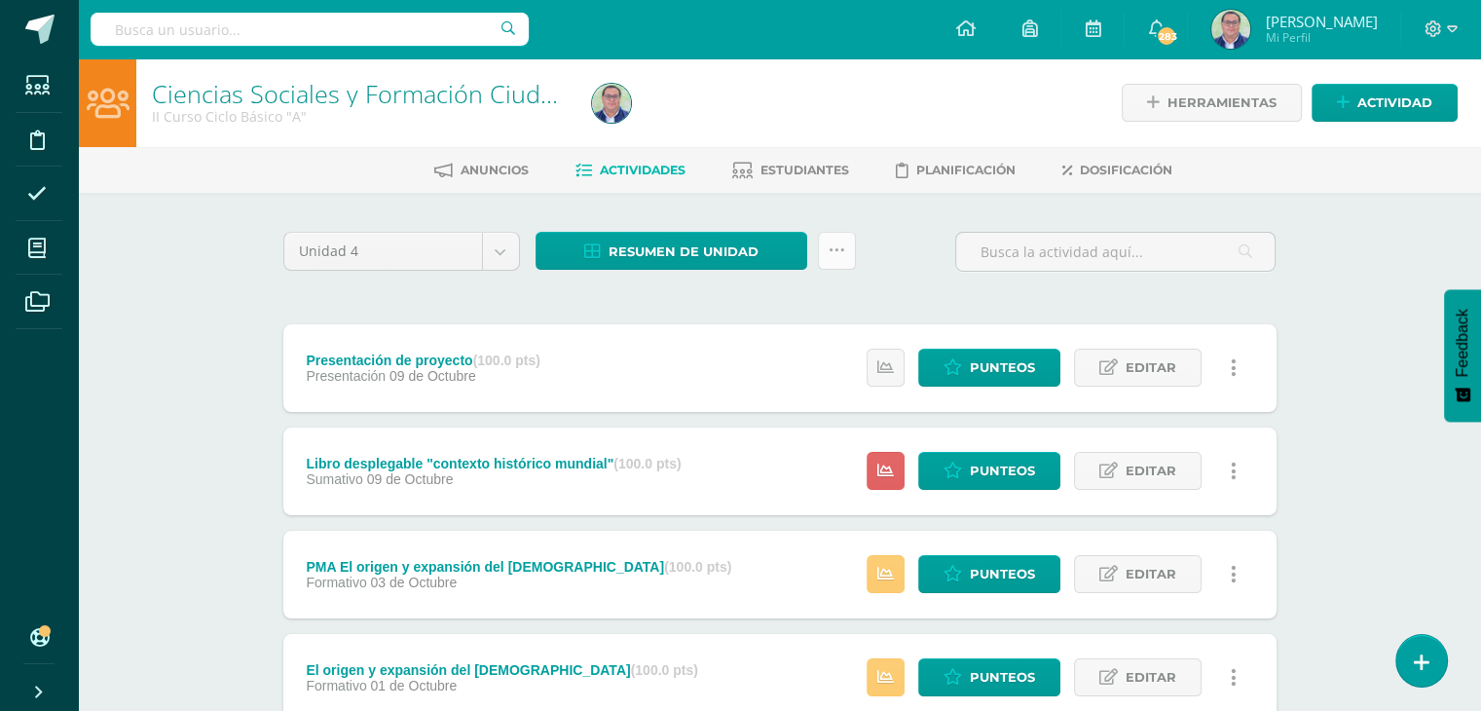
click at [834, 246] on icon at bounding box center [837, 250] width 17 height 17
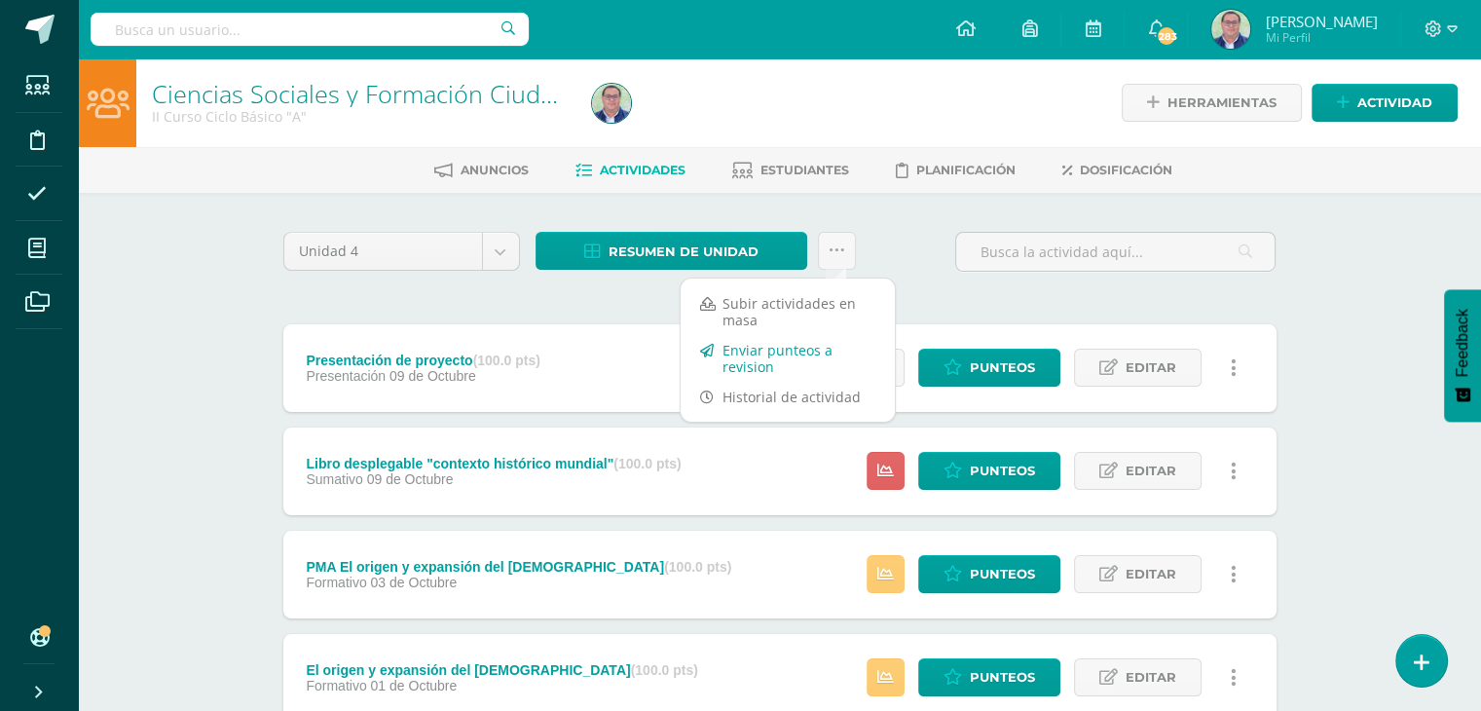
click at [791, 363] on link "Enviar punteos a revision" at bounding box center [788, 358] width 214 height 47
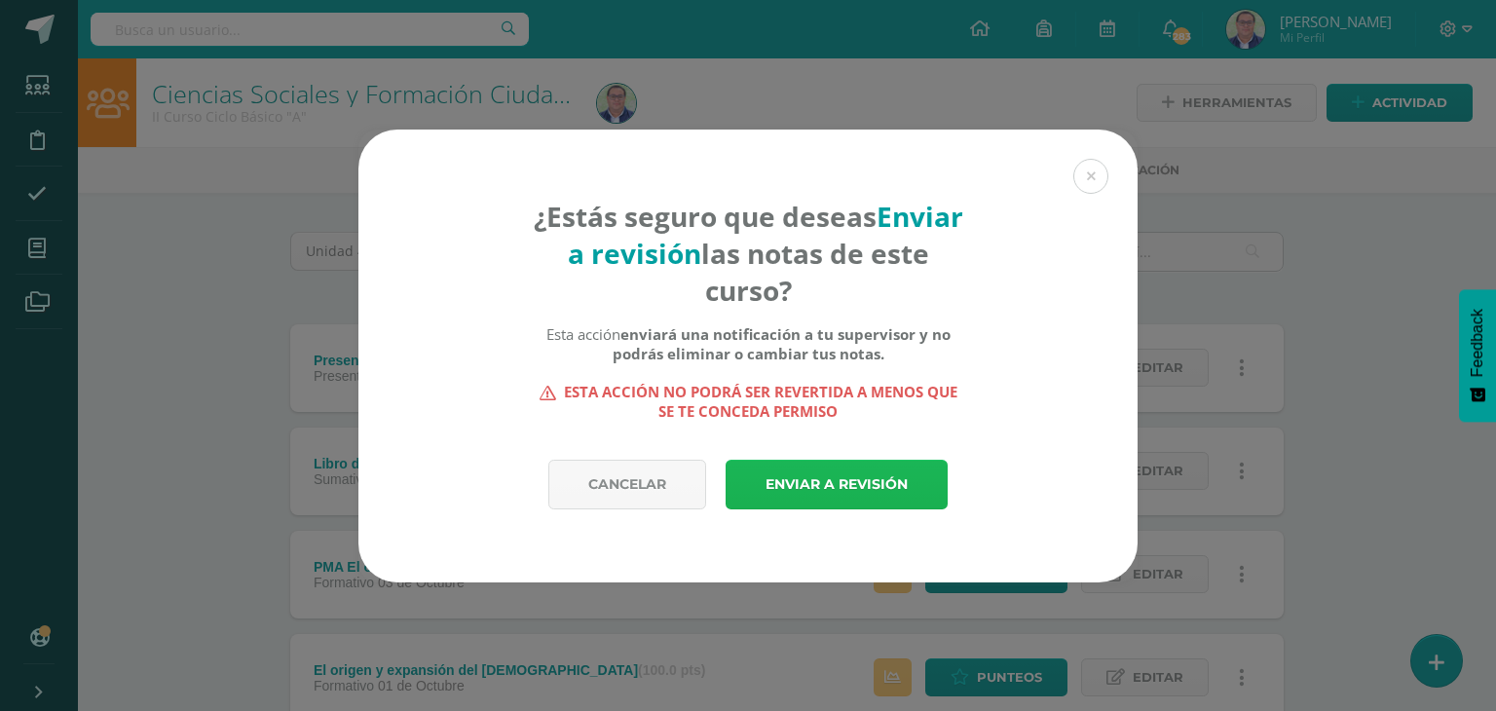
click at [867, 478] on link "Enviar a revisión" at bounding box center [837, 485] width 222 height 50
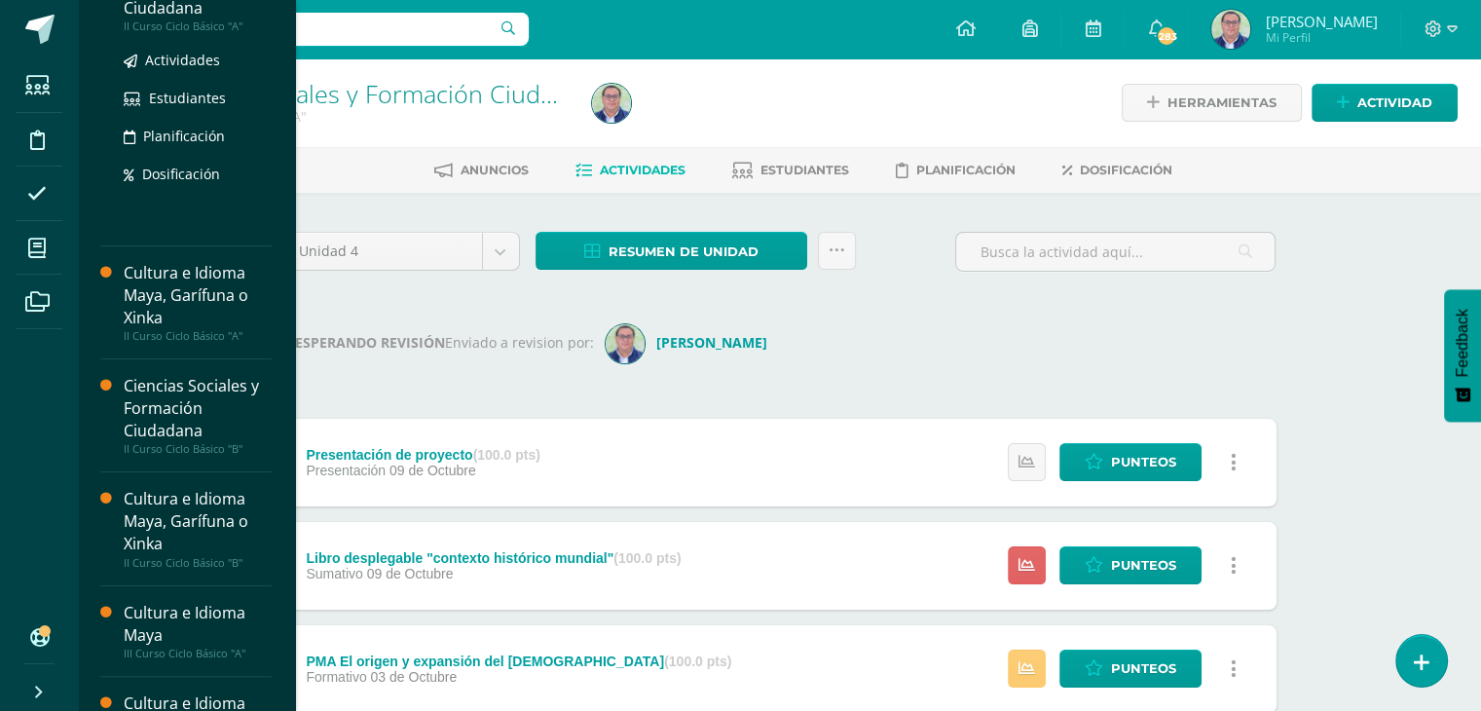
scroll to position [292, 0]
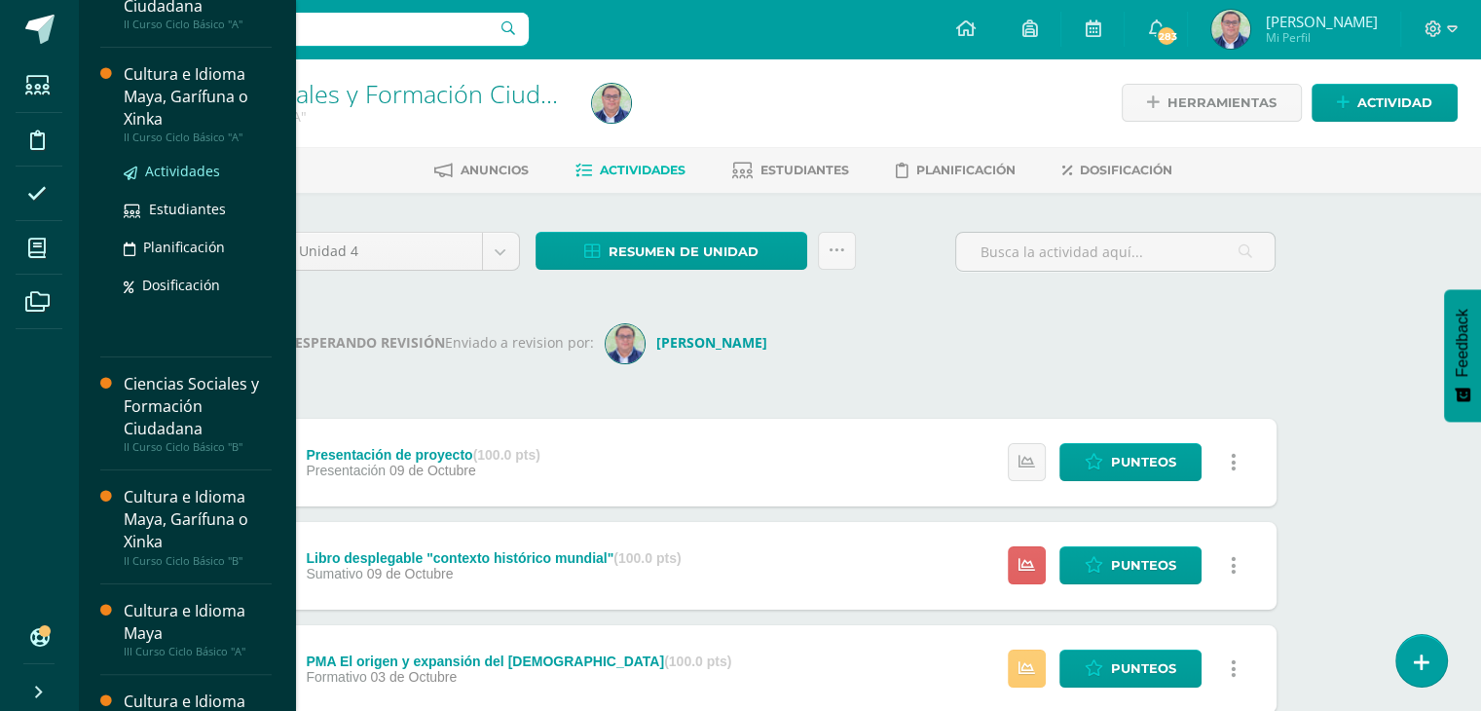
click at [179, 167] on span "Actividades" at bounding box center [182, 171] width 75 height 19
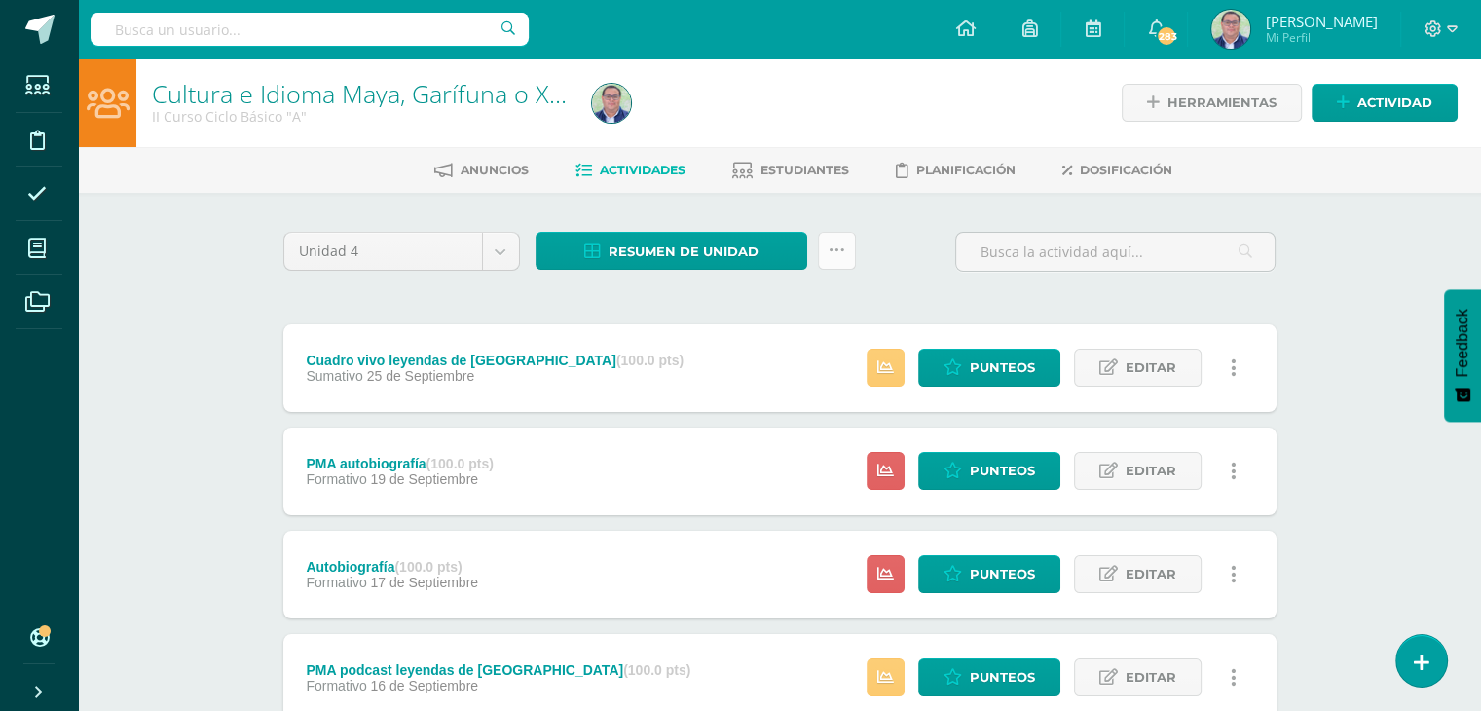
click at [849, 252] on link at bounding box center [837, 251] width 38 height 38
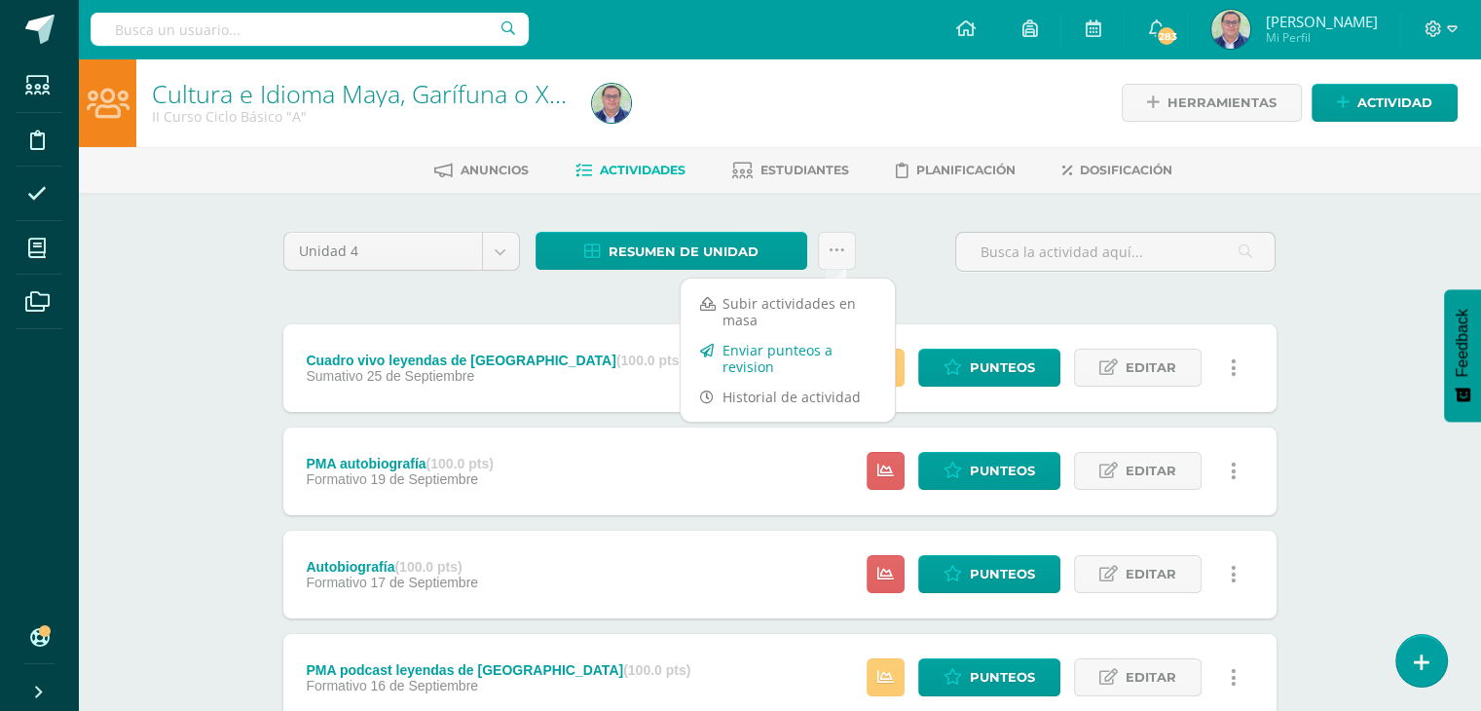
click at [791, 355] on link "Enviar punteos a revision" at bounding box center [788, 358] width 214 height 47
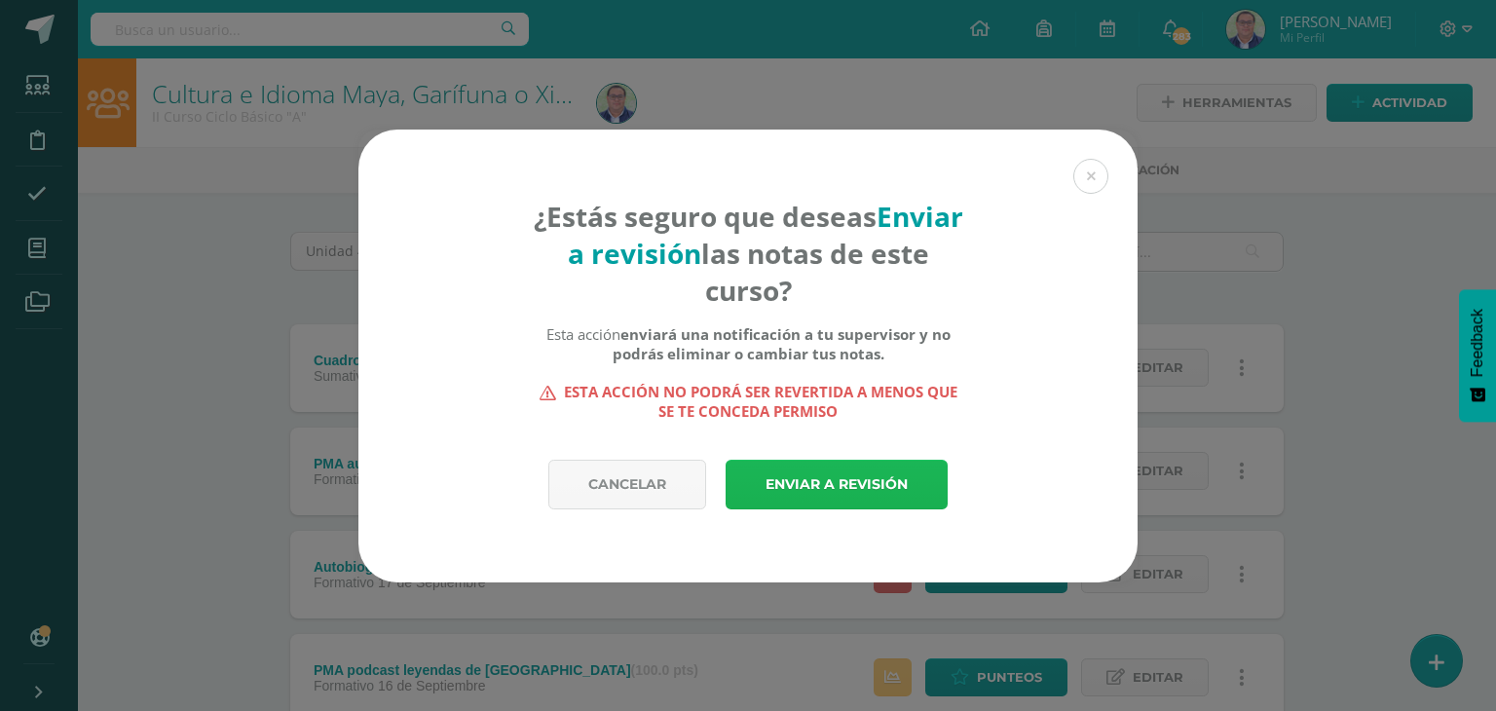
click at [844, 484] on link "Enviar a revisión" at bounding box center [837, 485] width 222 height 50
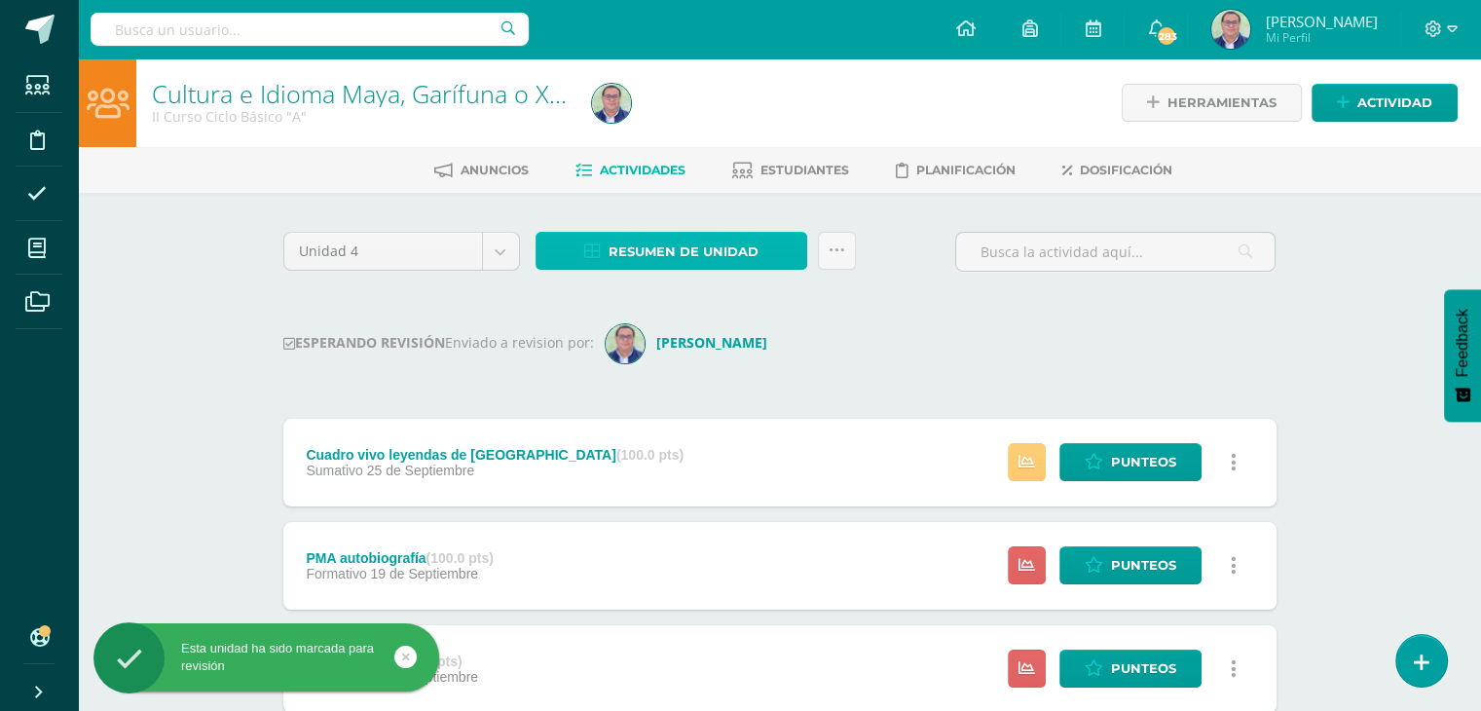
click at [733, 250] on span "Resumen de unidad" at bounding box center [684, 252] width 150 height 36
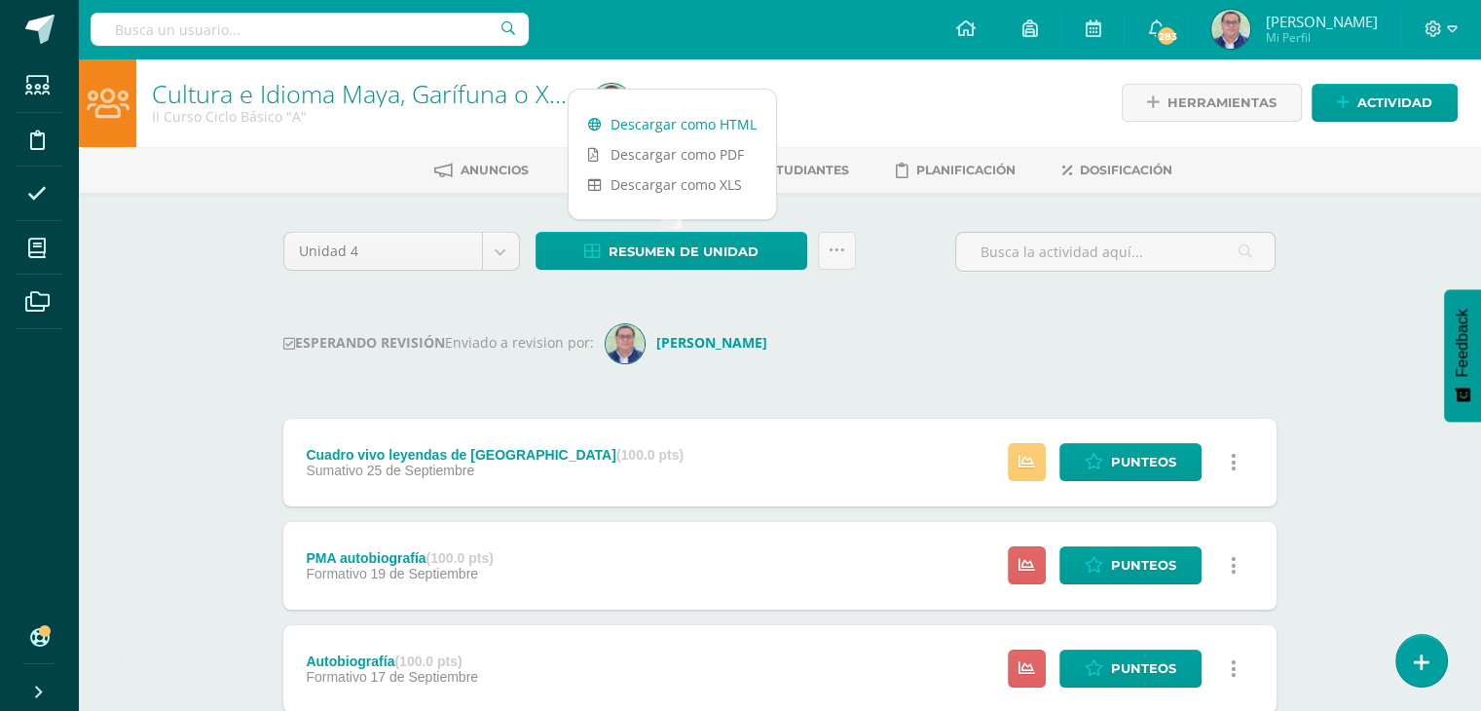
click at [676, 123] on link "Descargar como HTML" at bounding box center [672, 124] width 207 height 30
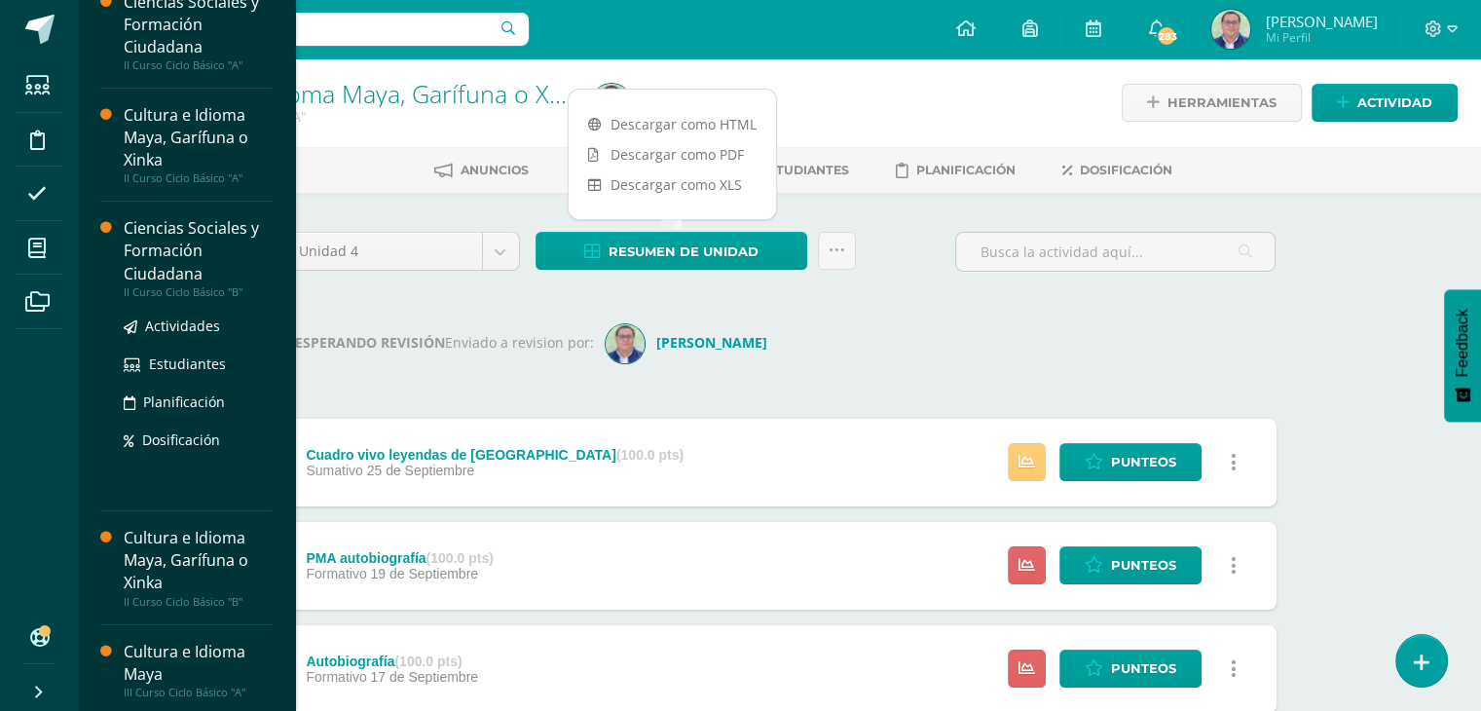
scroll to position [292, 0]
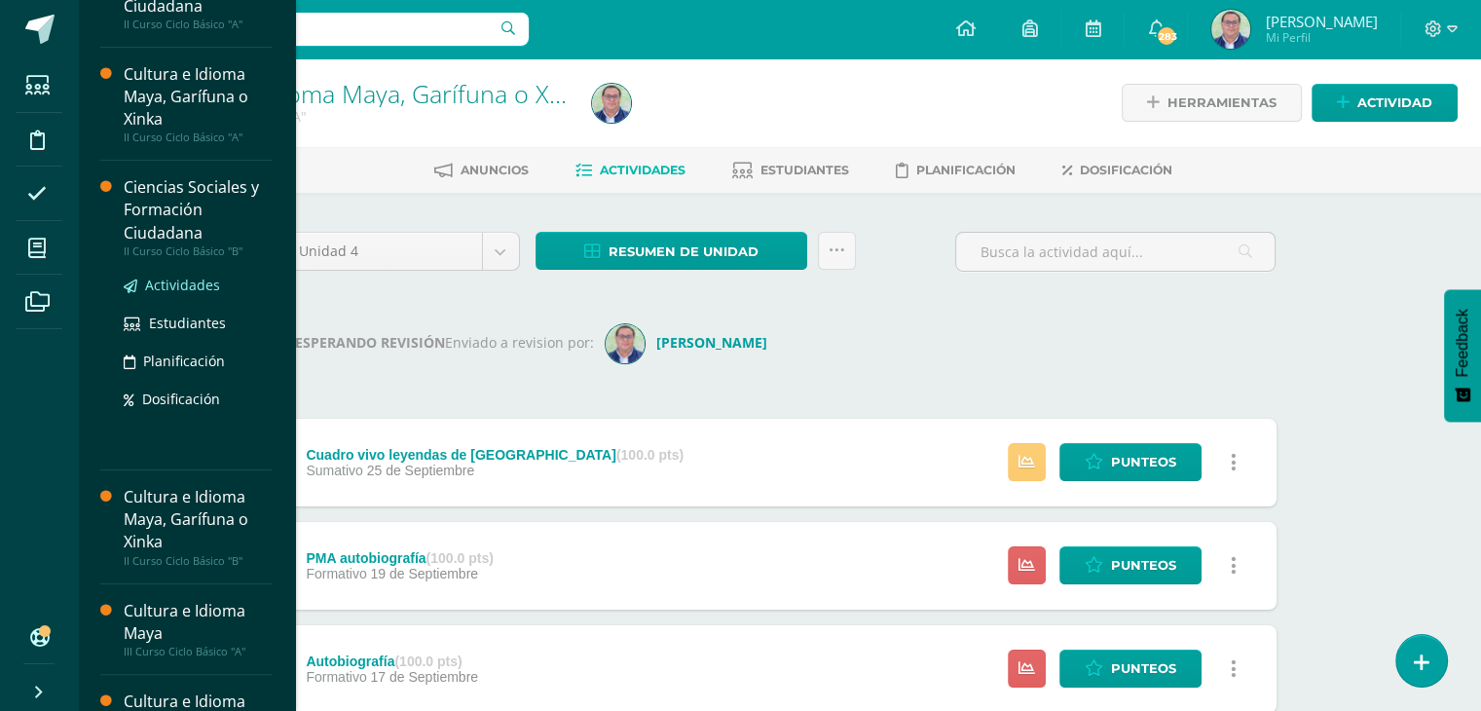
click at [191, 282] on span "Actividades" at bounding box center [182, 285] width 75 height 19
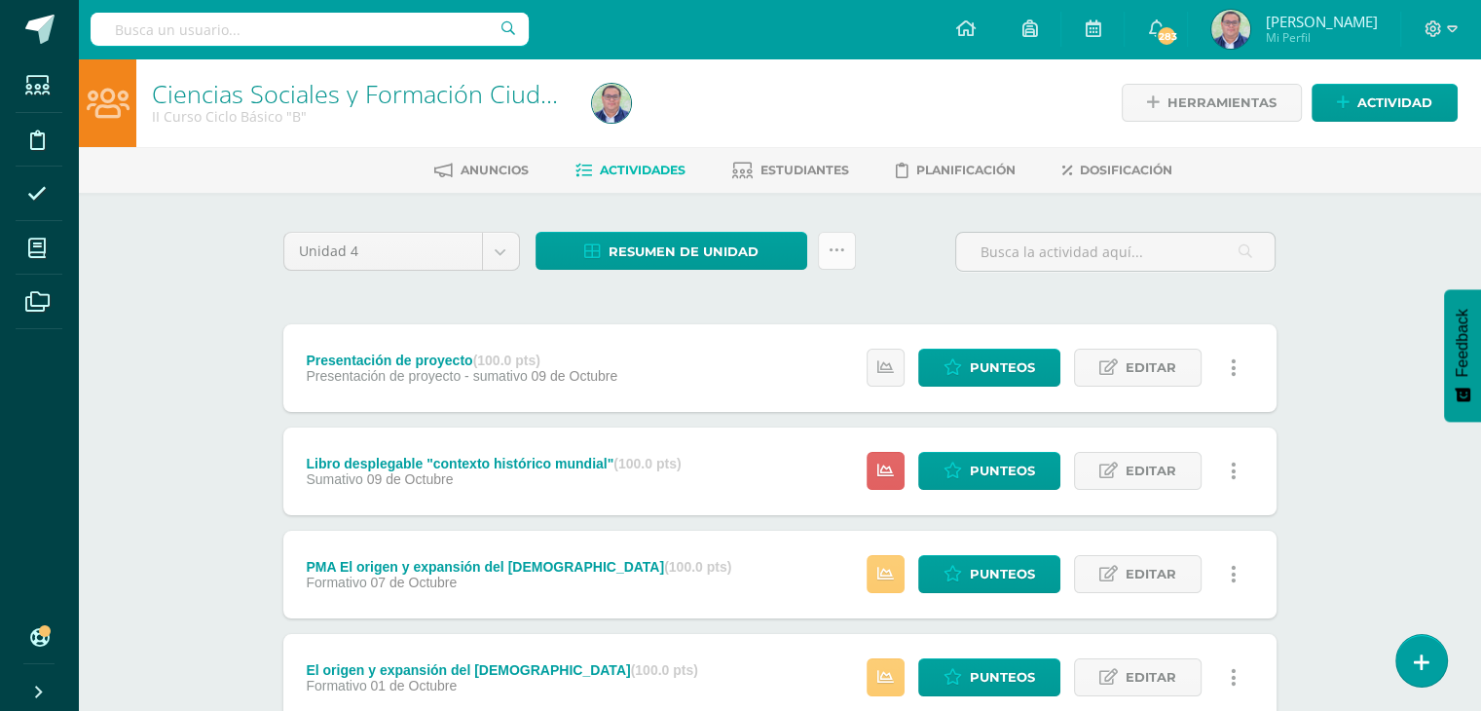
click at [830, 250] on icon at bounding box center [837, 250] width 17 height 17
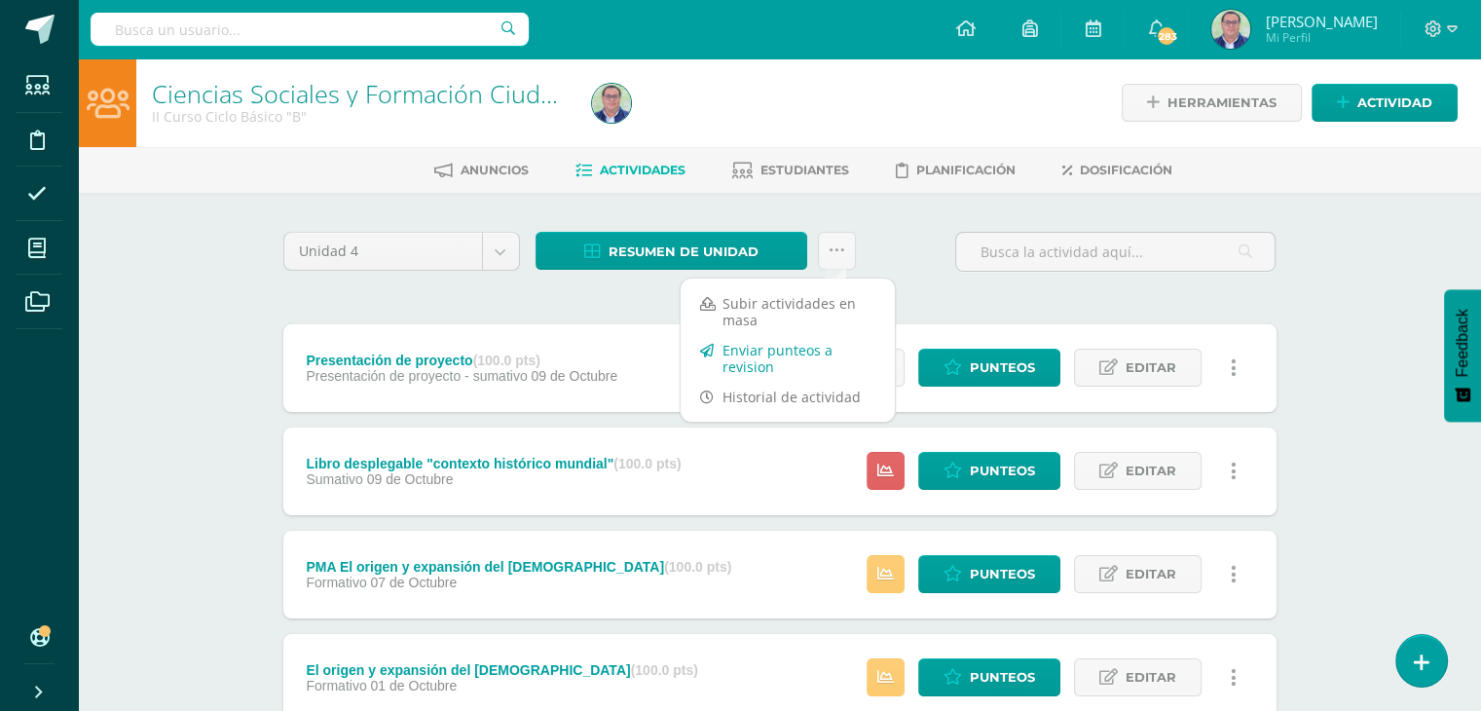
click at [803, 360] on link "Enviar punteos a revision" at bounding box center [788, 358] width 214 height 47
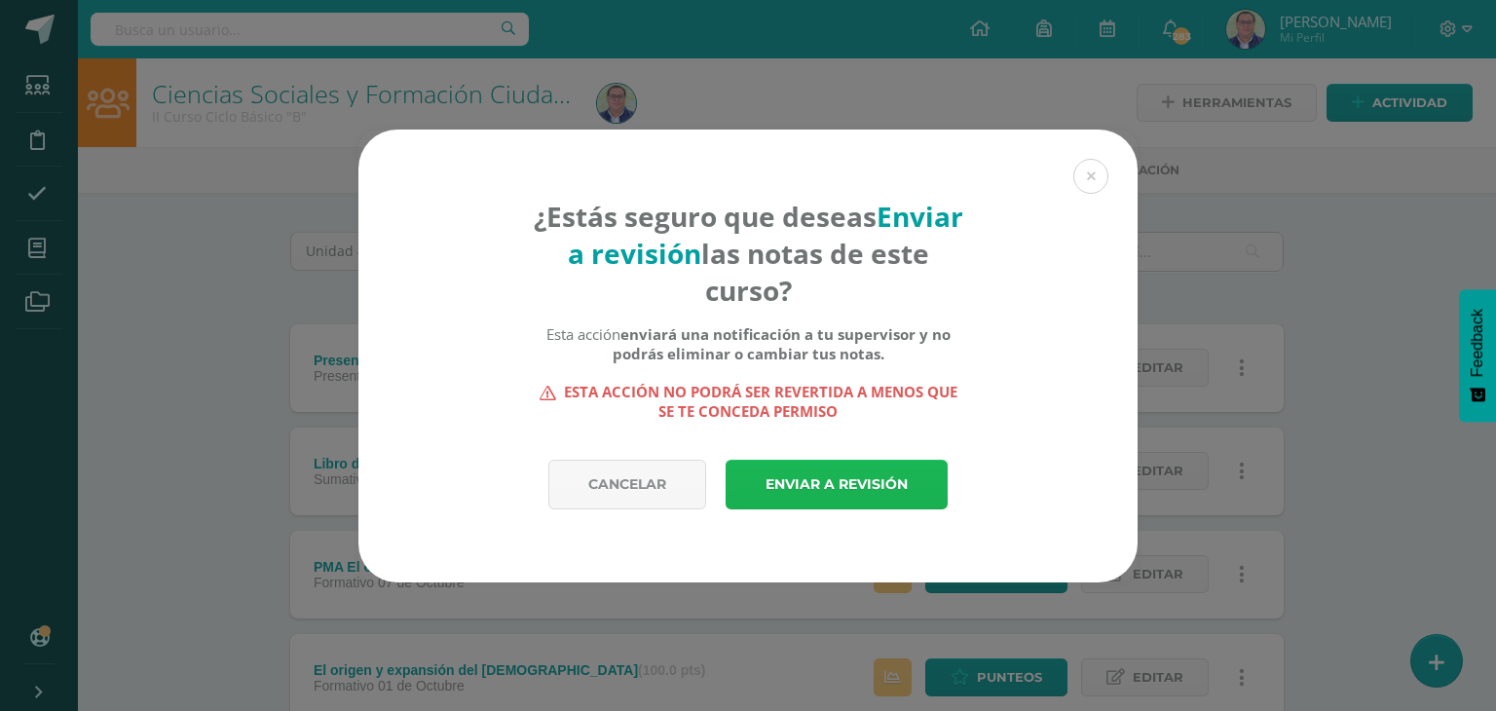
click at [858, 482] on link "Enviar a revisión" at bounding box center [837, 485] width 222 height 50
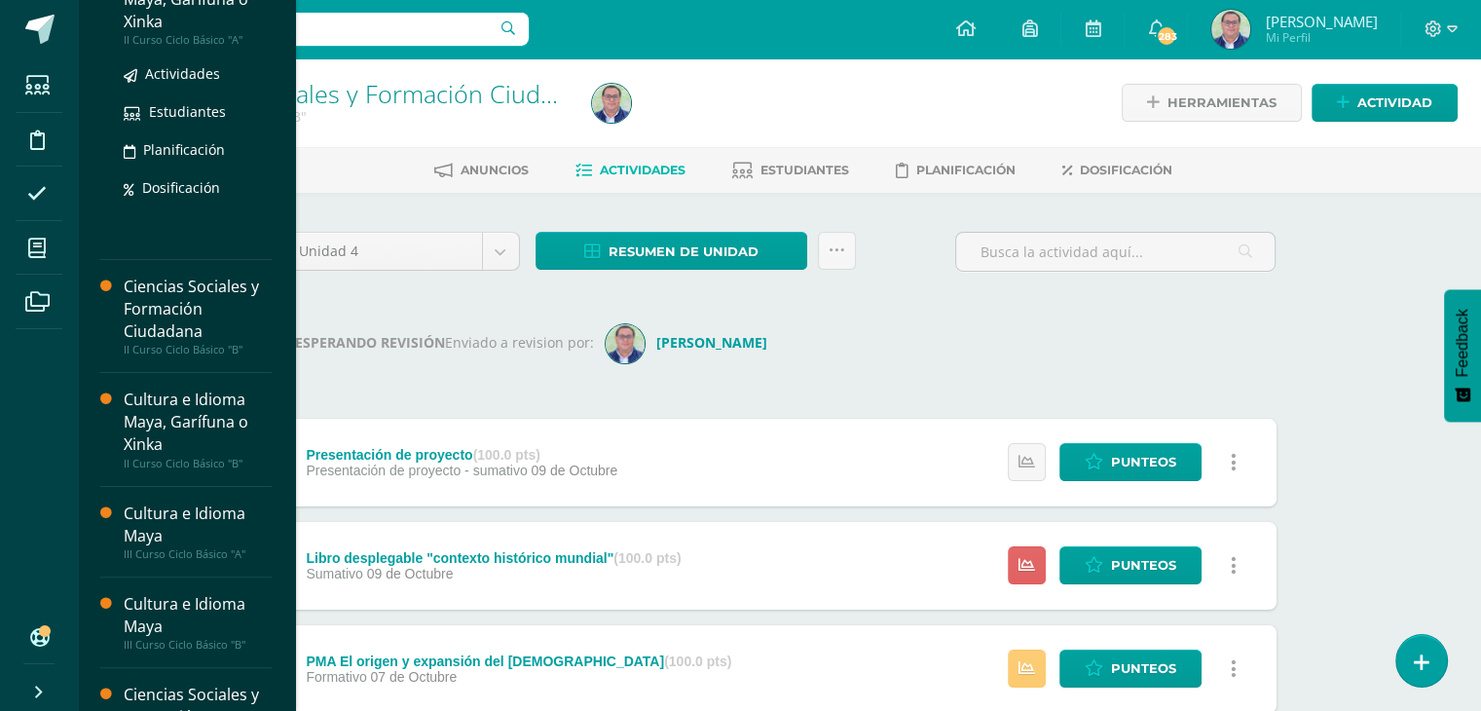
scroll to position [487, 0]
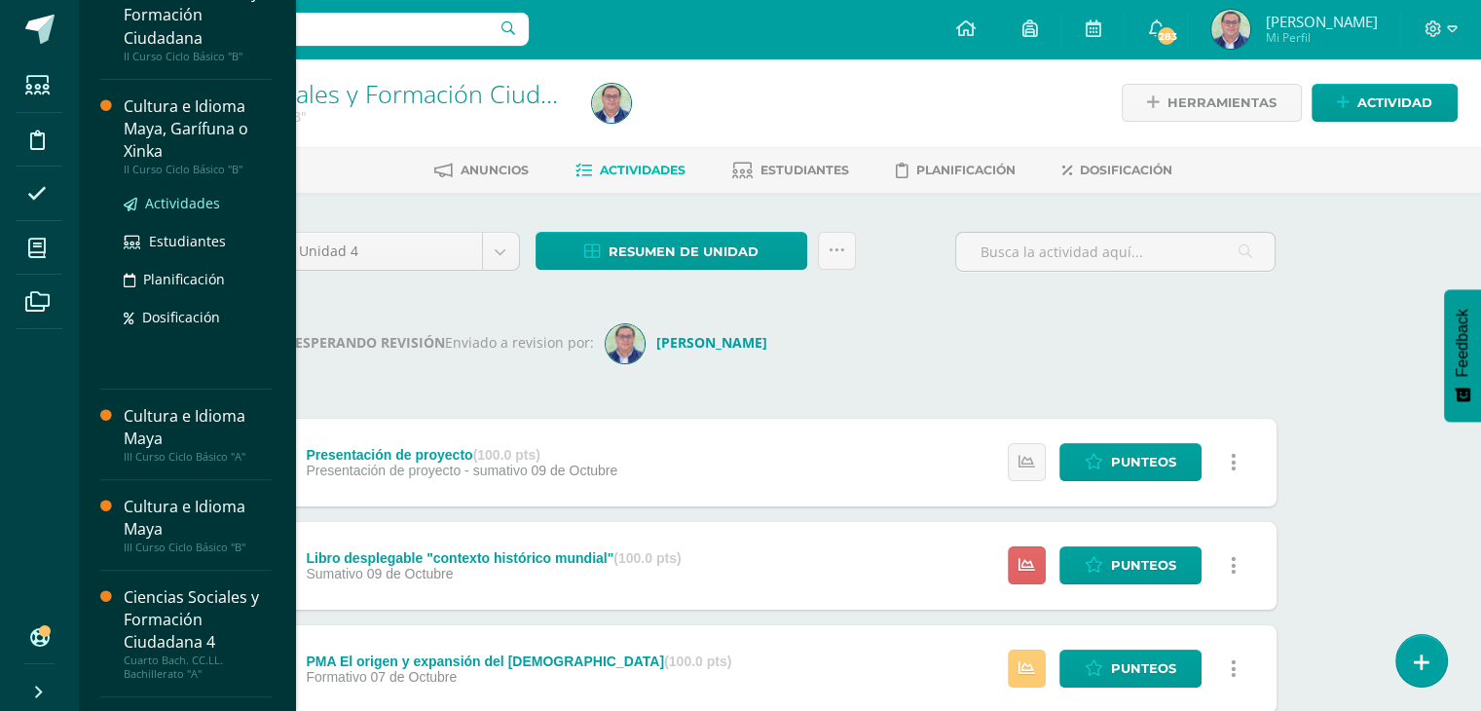
click at [179, 197] on span "Actividades" at bounding box center [182, 203] width 75 height 19
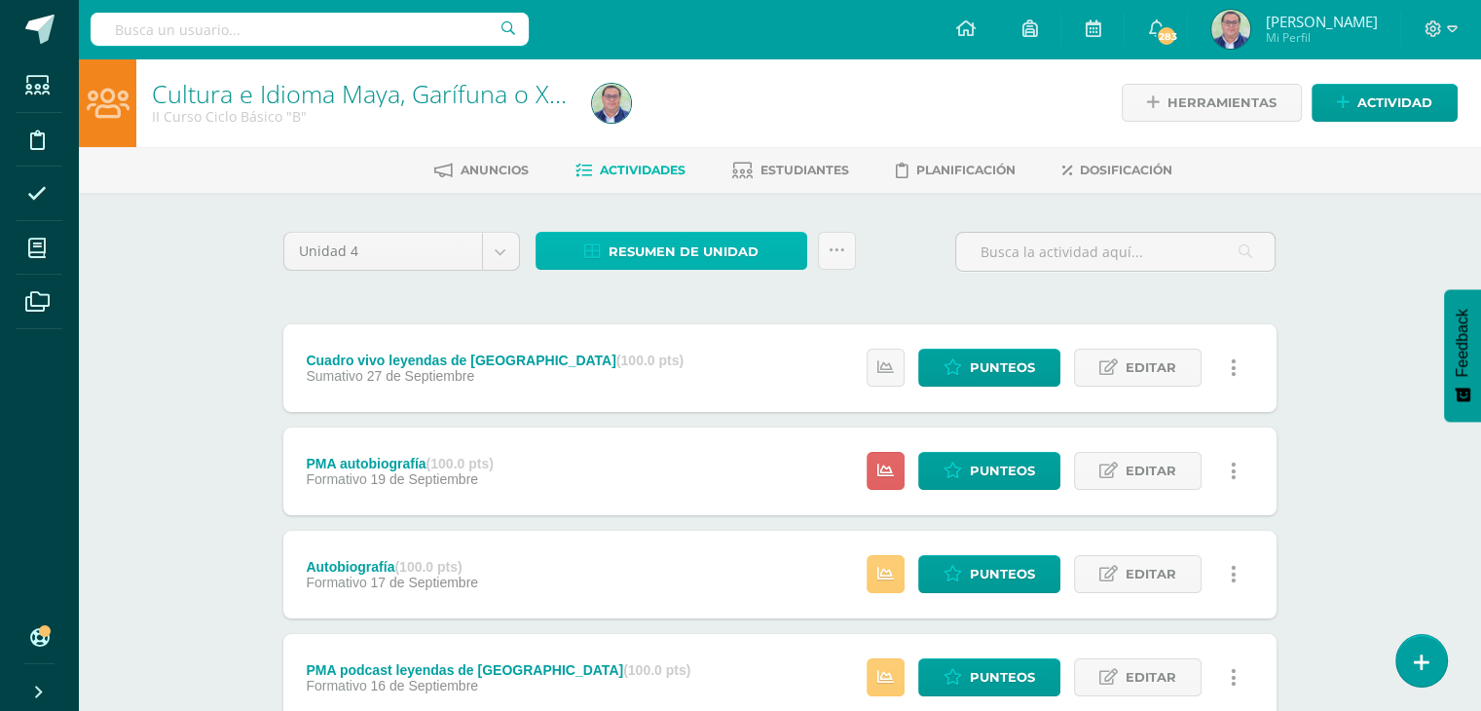
click at [756, 247] on span "Resumen de unidad" at bounding box center [684, 252] width 150 height 36
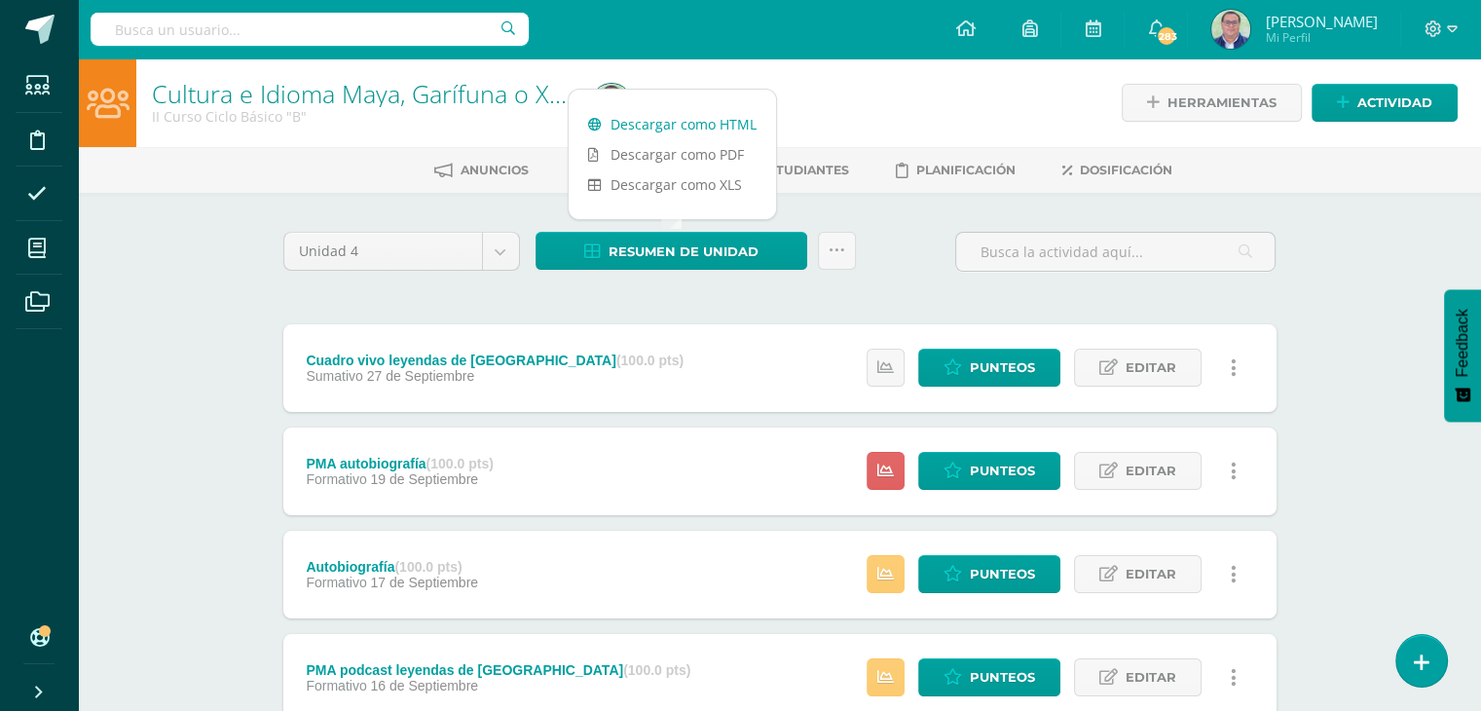
click at [724, 123] on link "Descargar como HTML" at bounding box center [672, 124] width 207 height 30
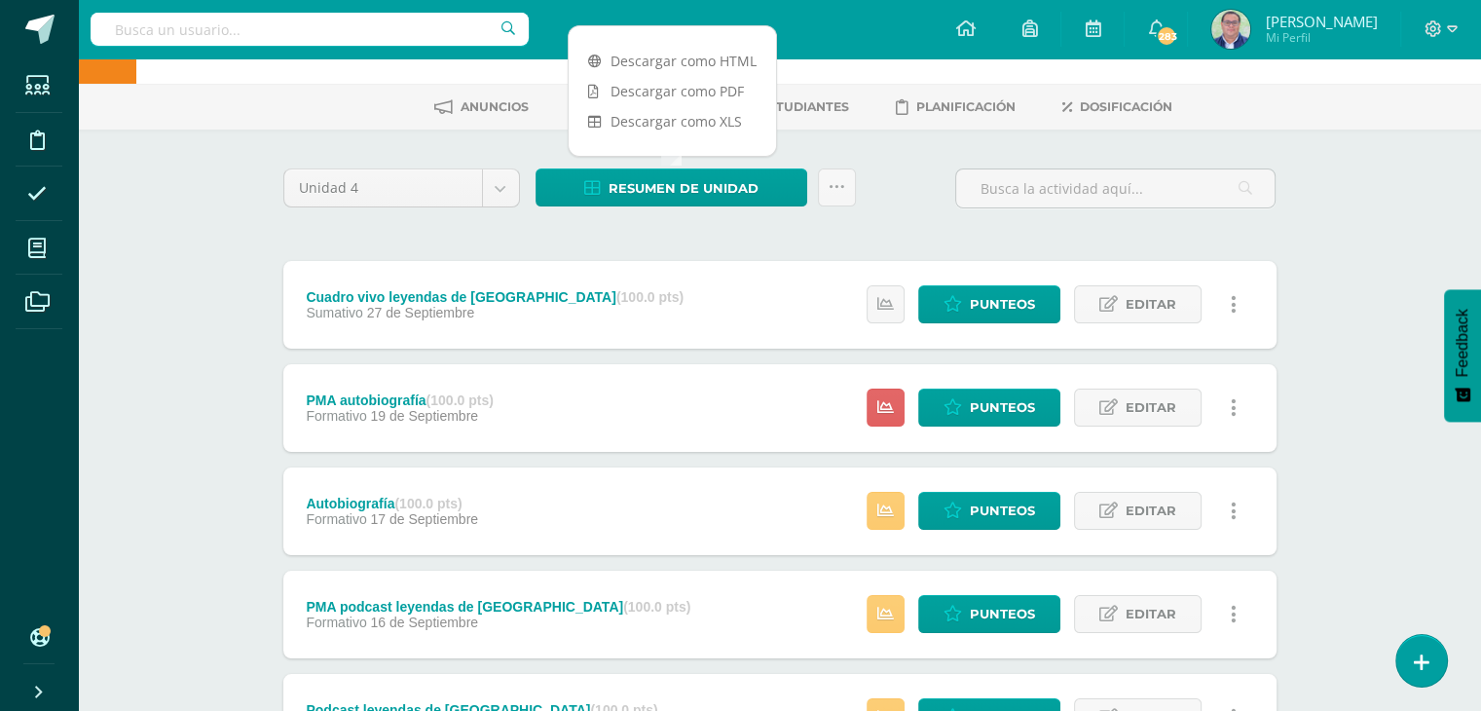
scroll to position [97, 0]
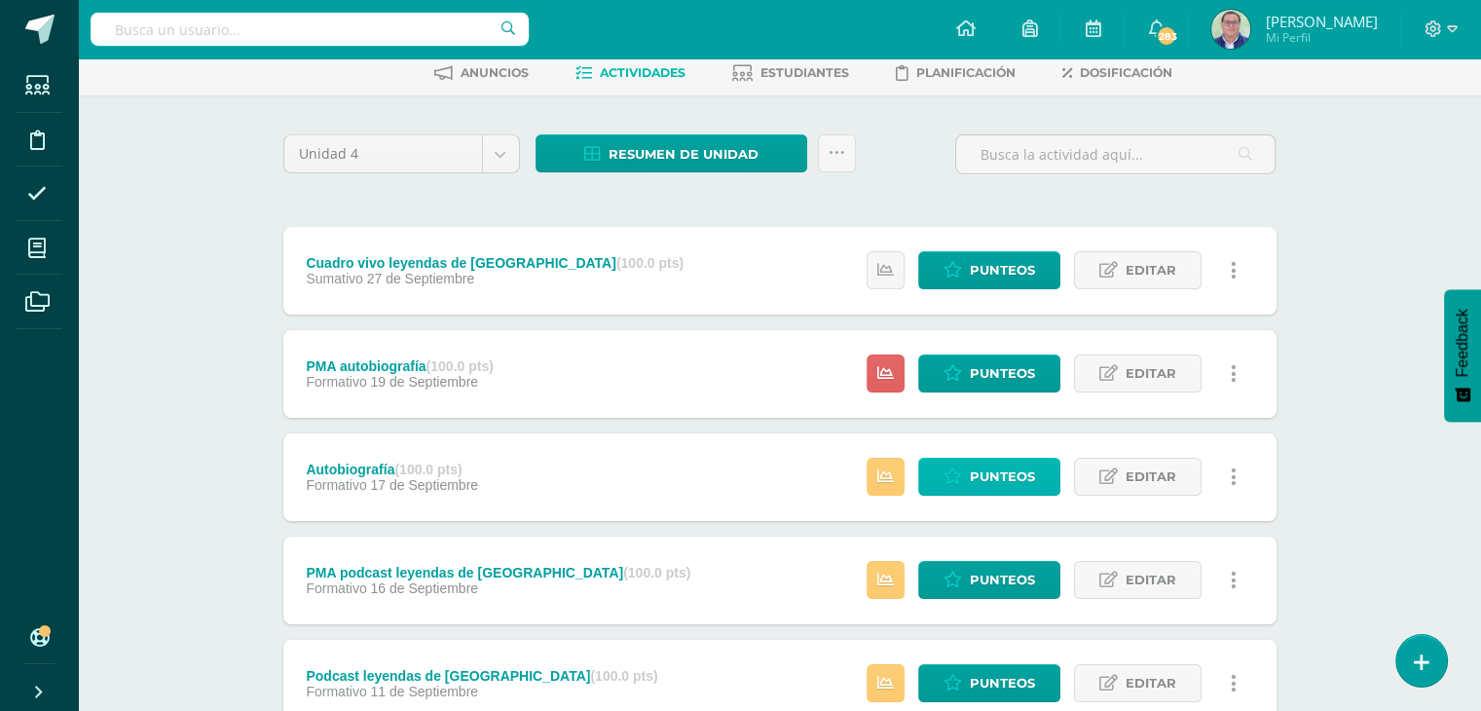
click at [995, 475] on span "Punteos" at bounding box center [1002, 477] width 65 height 36
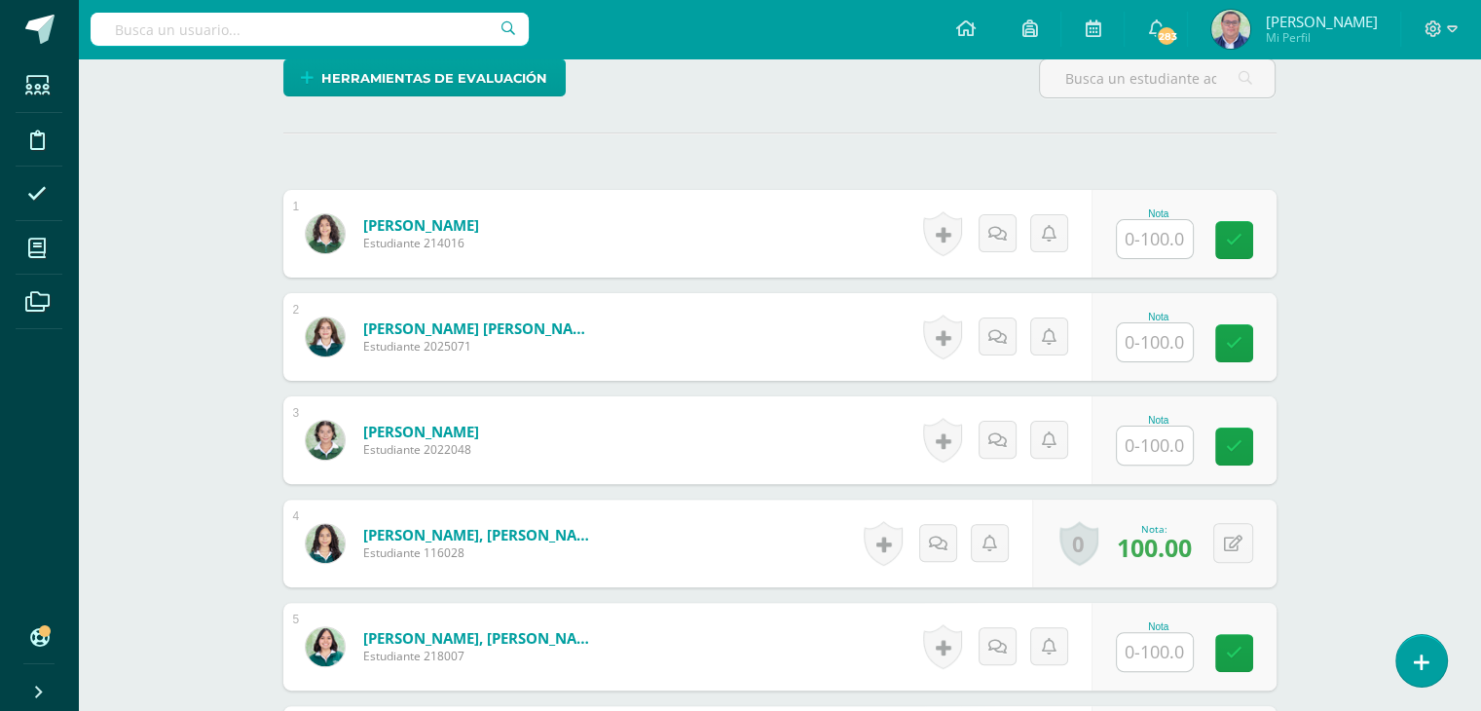
scroll to position [487, 0]
click at [1227, 541] on button at bounding box center [1233, 543] width 40 height 40
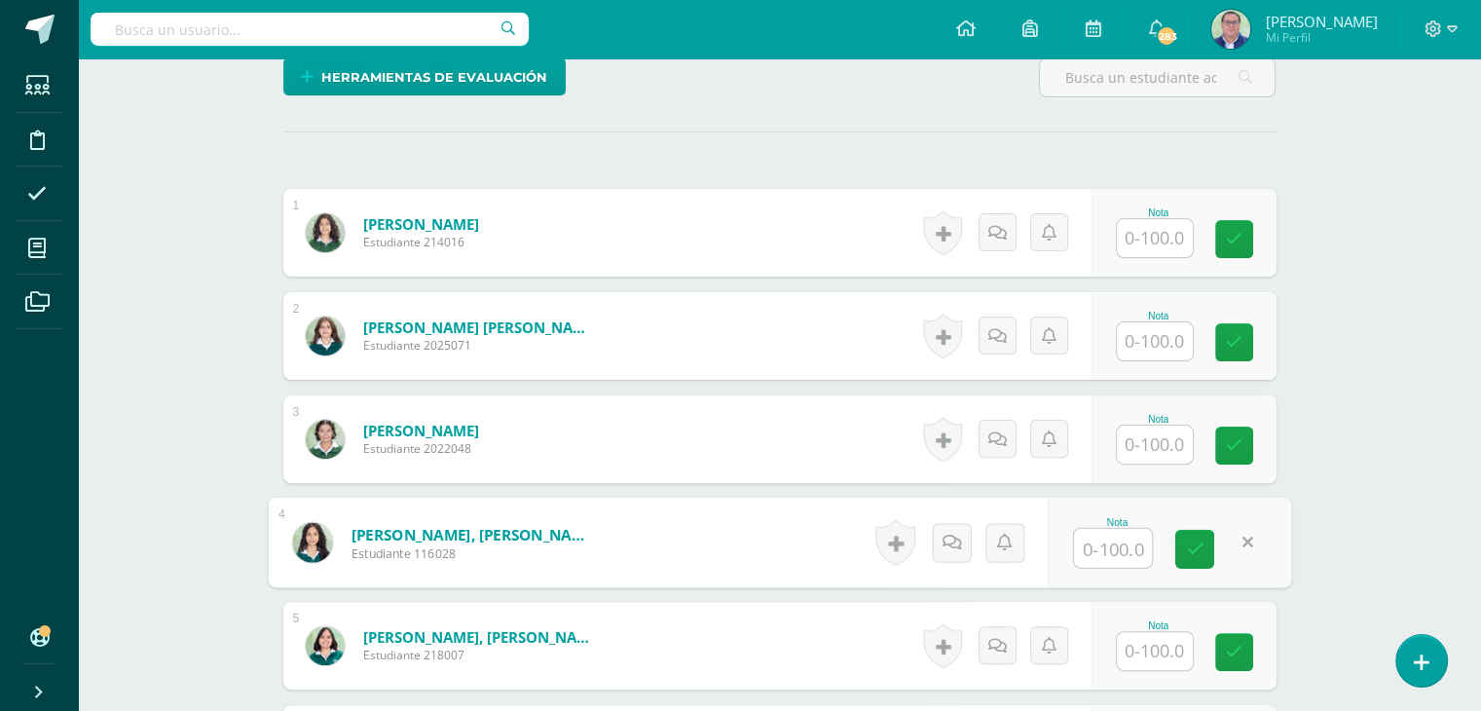
scroll to position [489, 0]
click at [1204, 540] on link at bounding box center [1194, 548] width 39 height 39
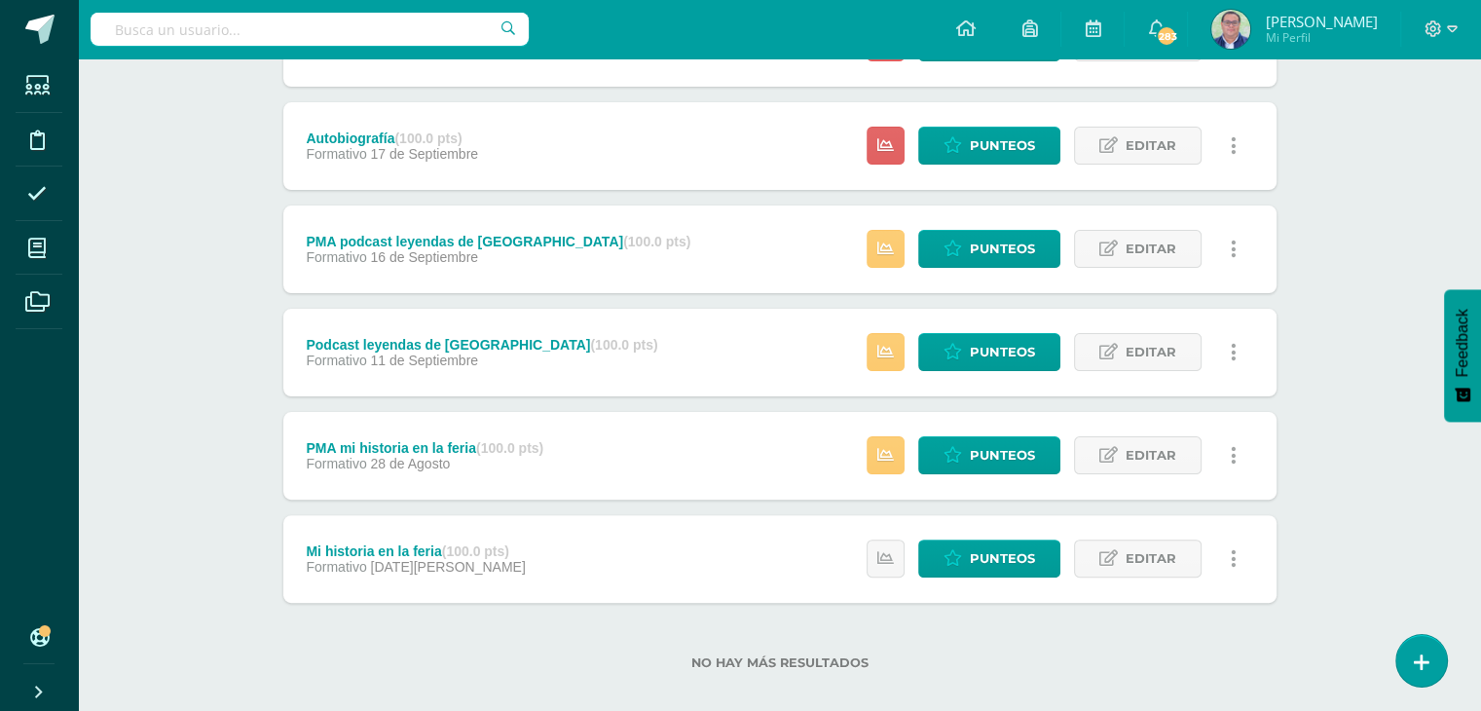
scroll to position [450, 0]
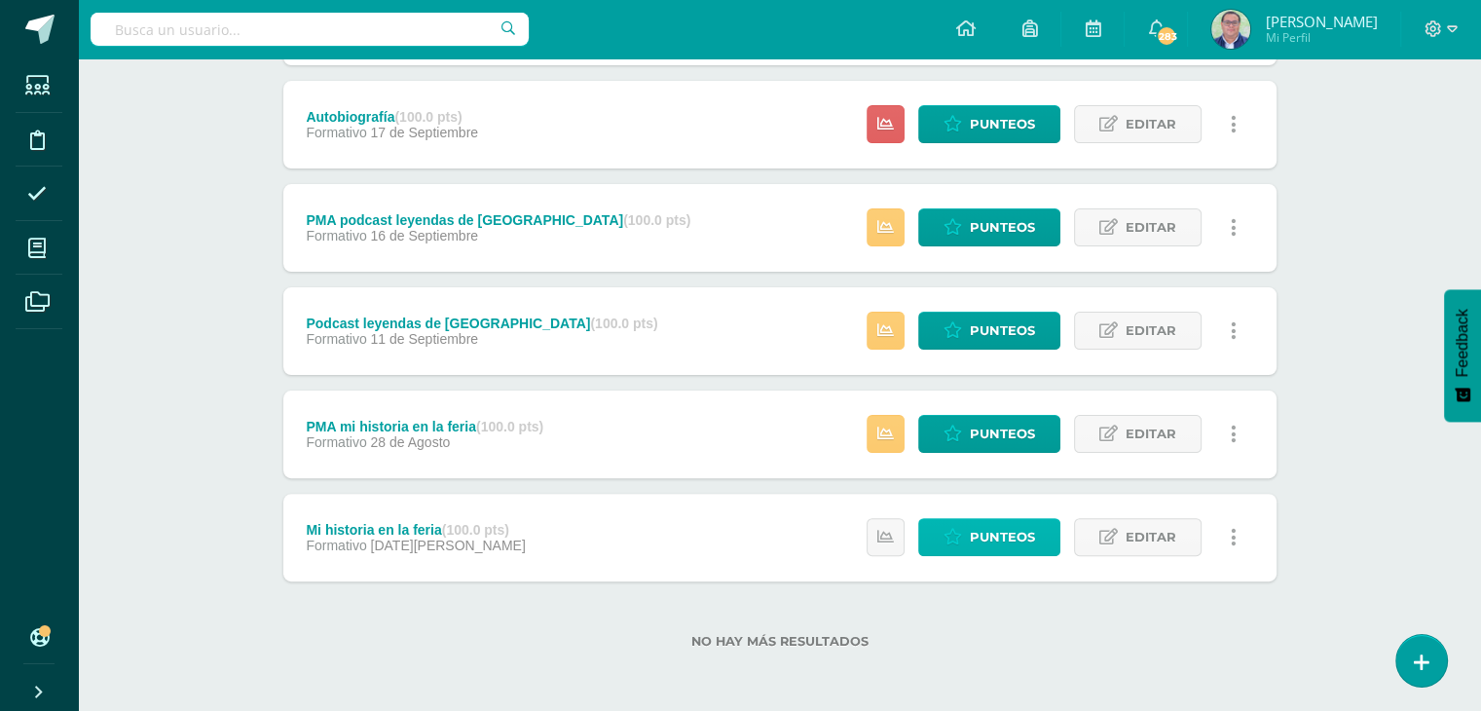
click at [985, 541] on span "Punteos" at bounding box center [1002, 537] width 65 height 36
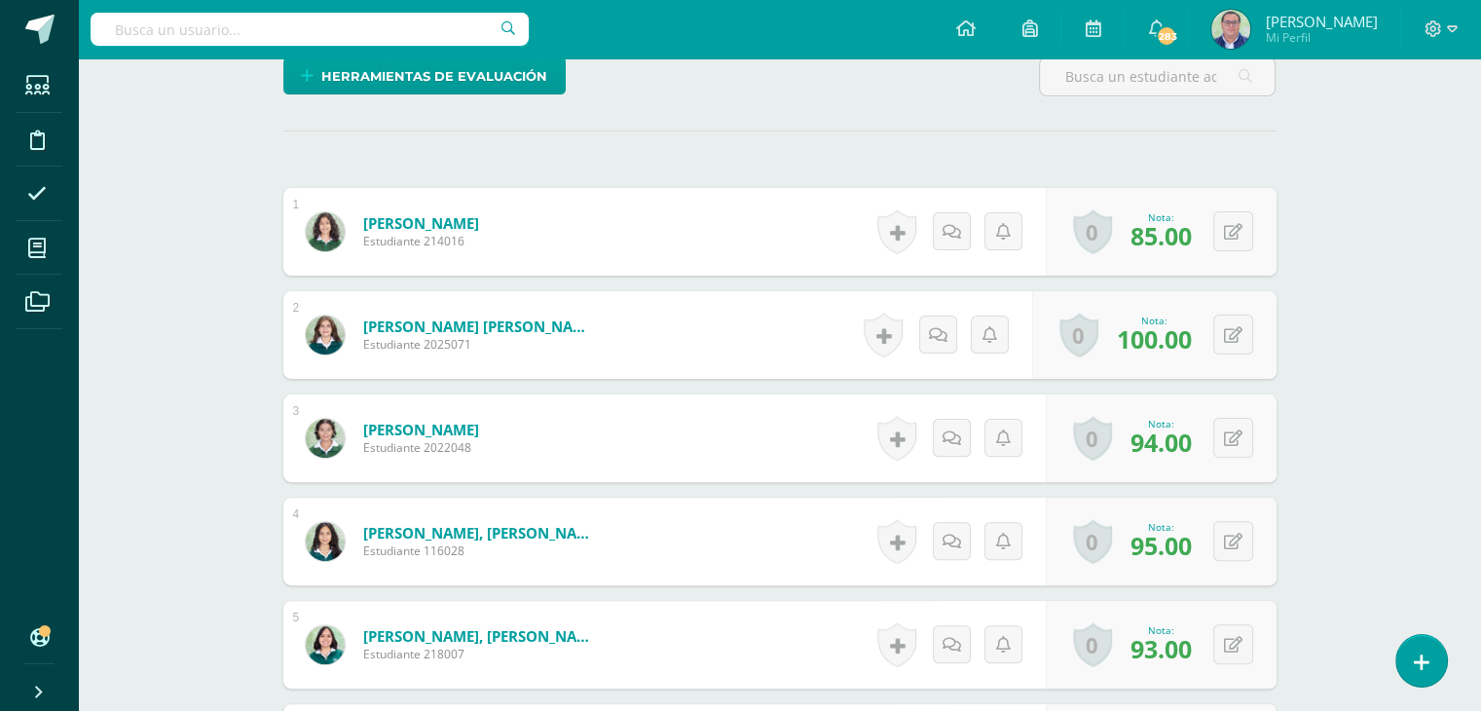
scroll to position [99, 0]
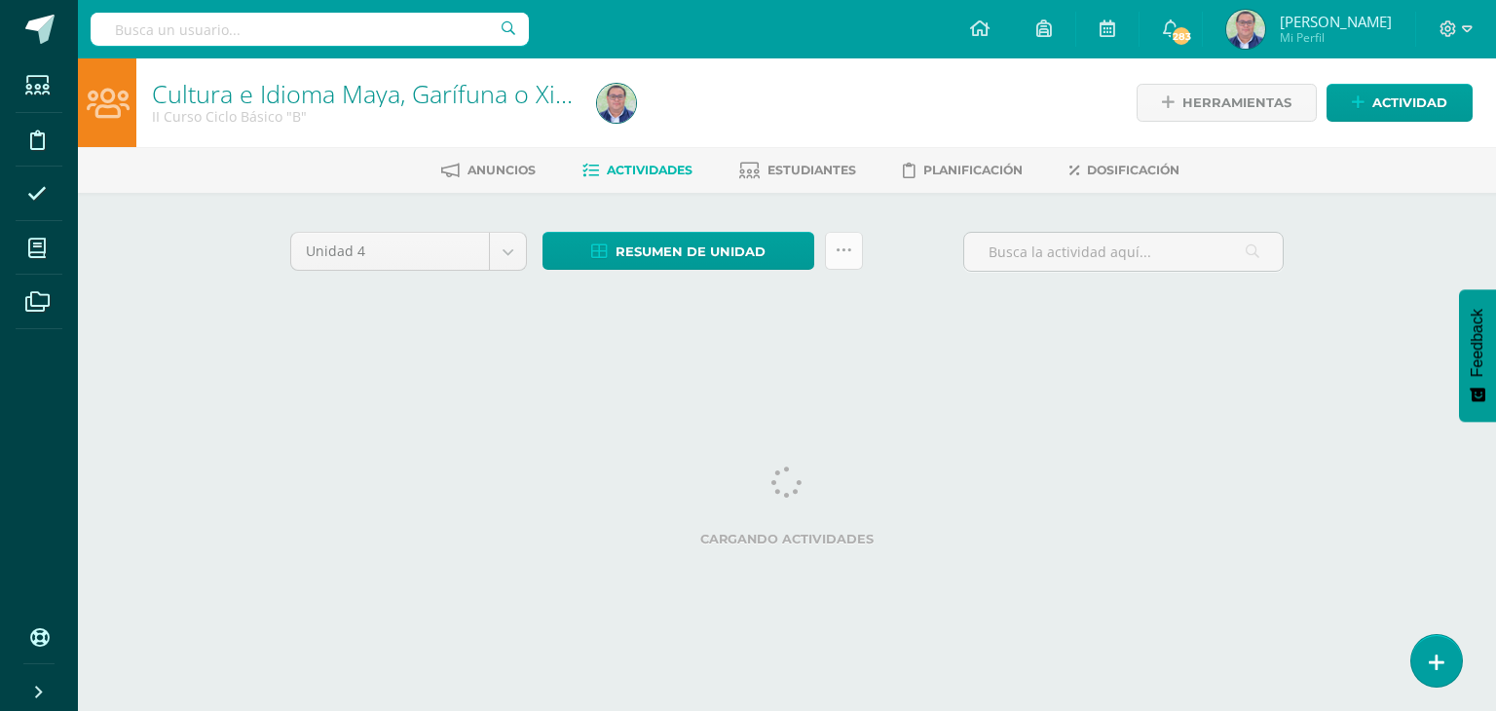
click at [846, 242] on icon at bounding box center [844, 250] width 17 height 17
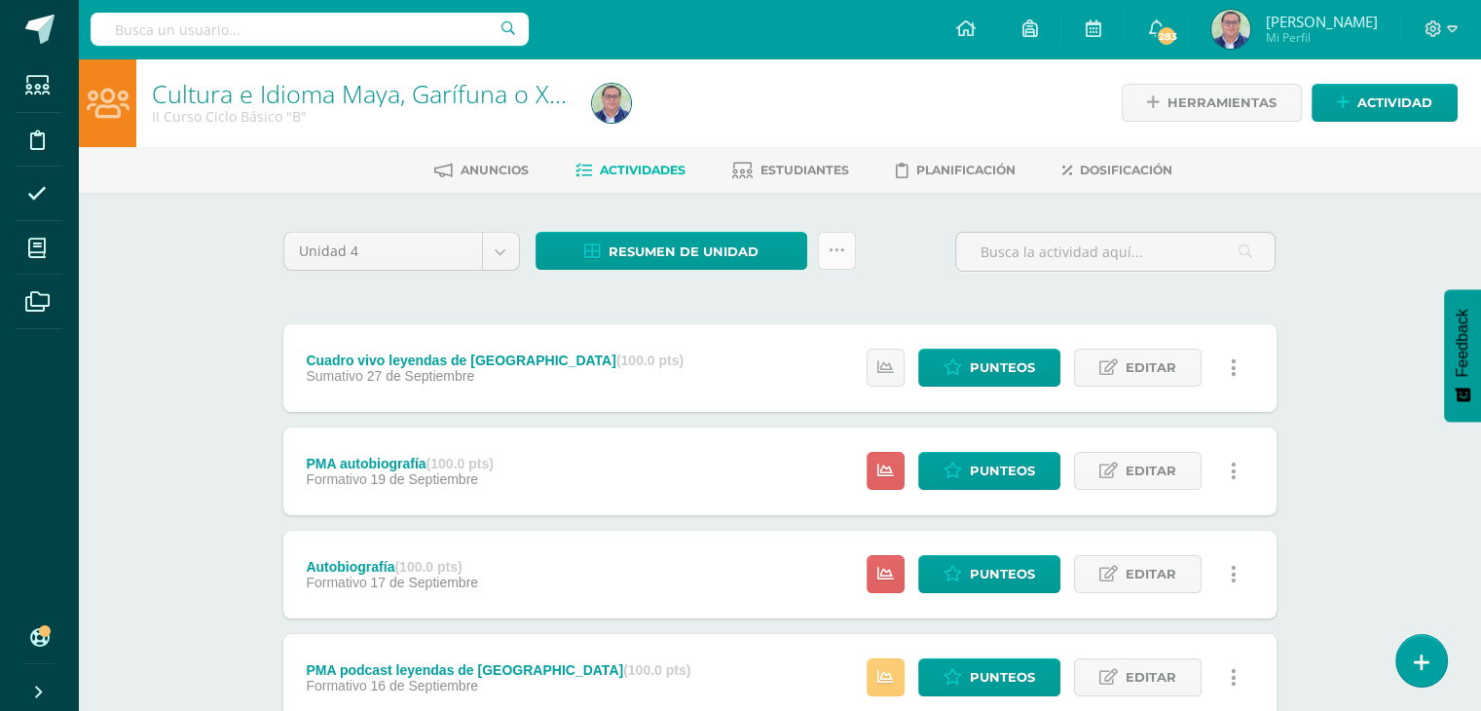
click at [840, 257] on icon at bounding box center [837, 250] width 17 height 17
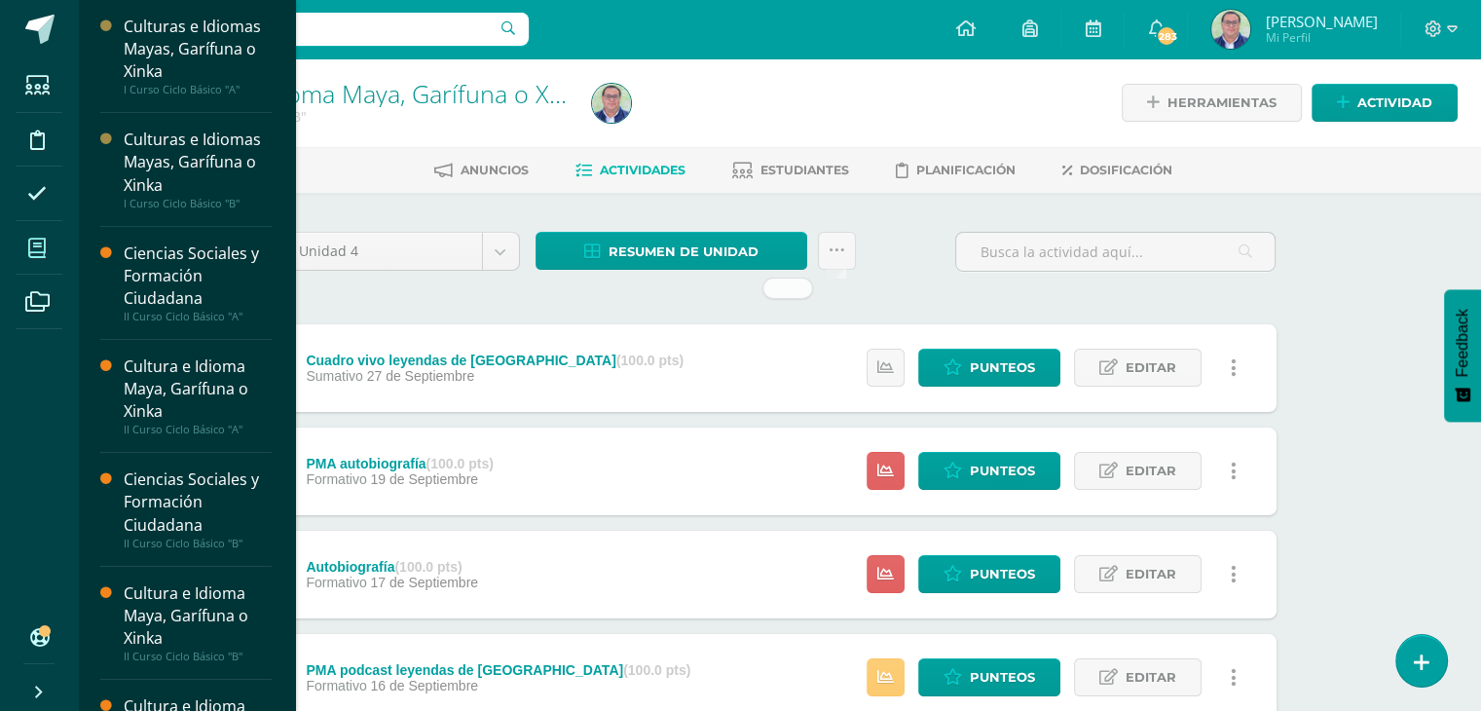
click at [39, 242] on icon at bounding box center [37, 248] width 18 height 19
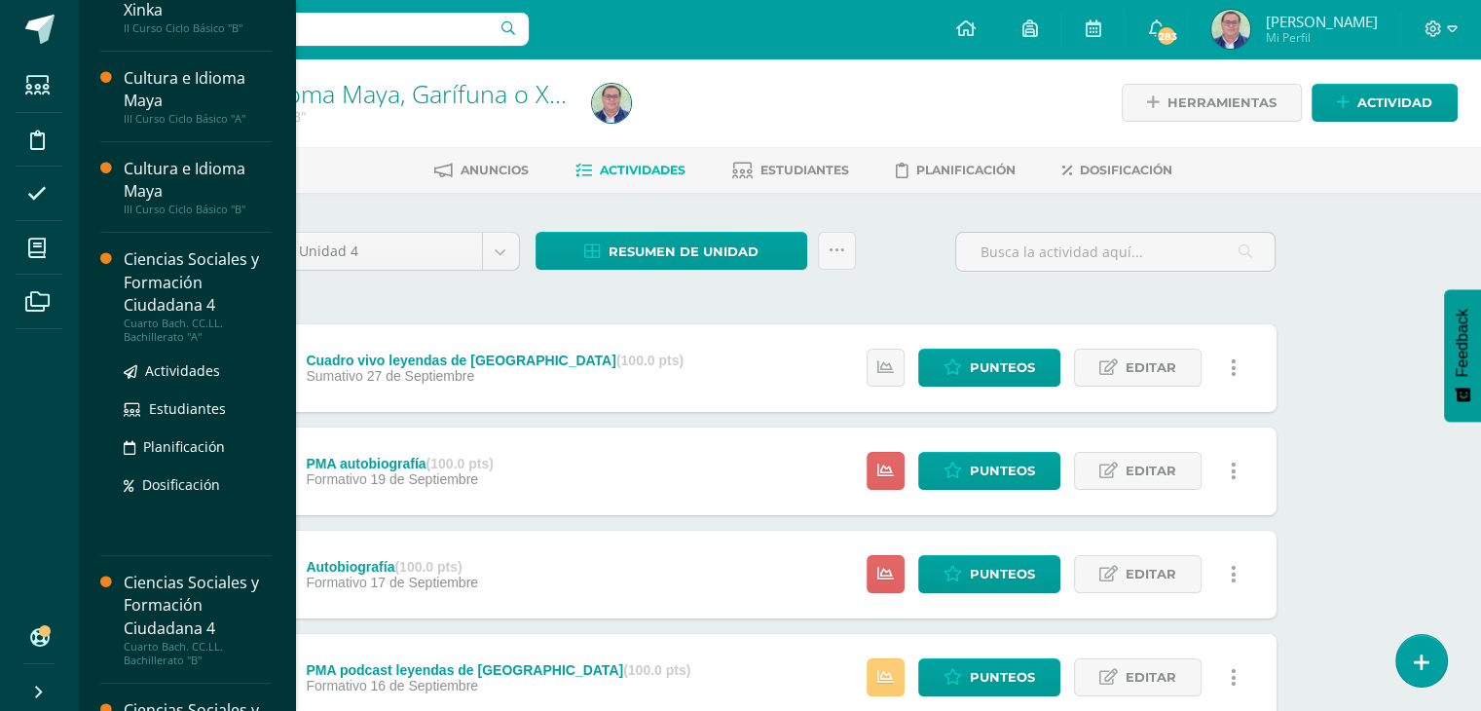
scroll to position [582, 0]
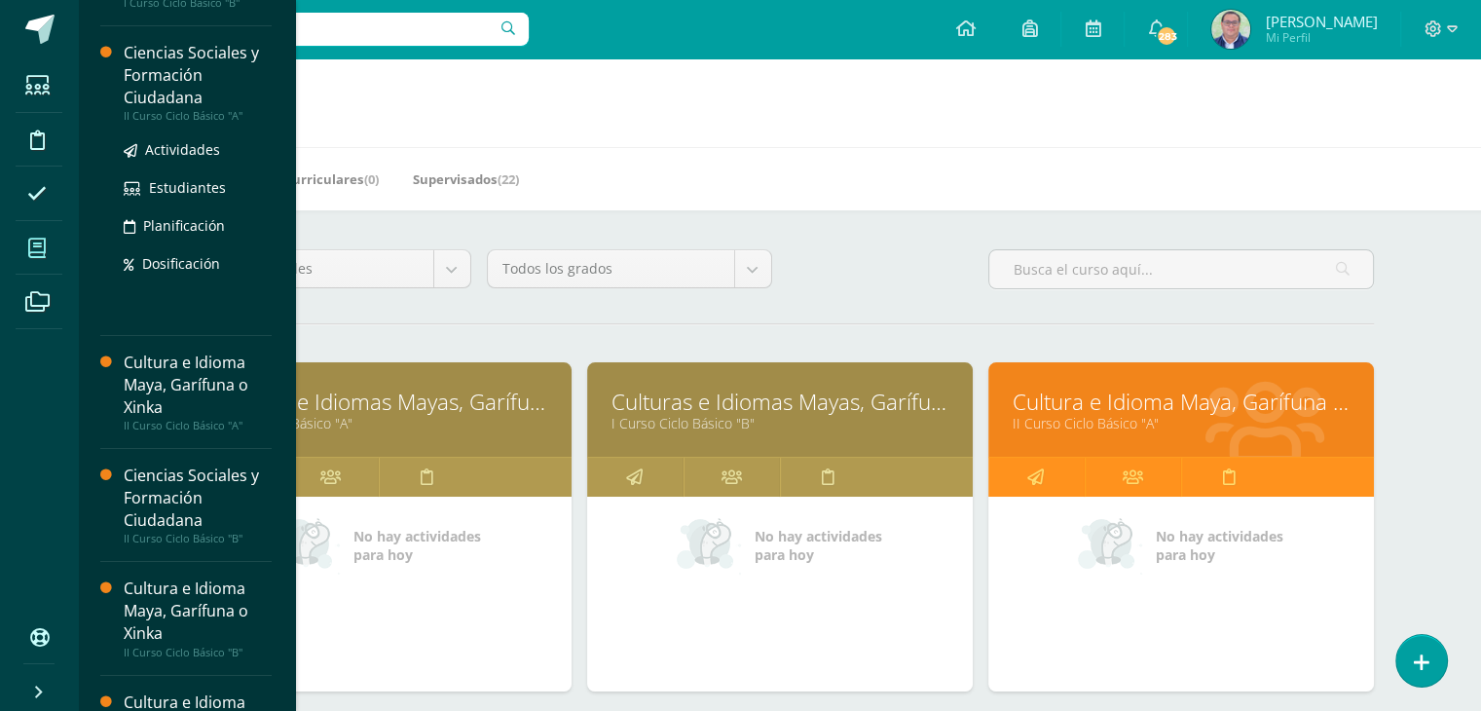
scroll to position [390, 0]
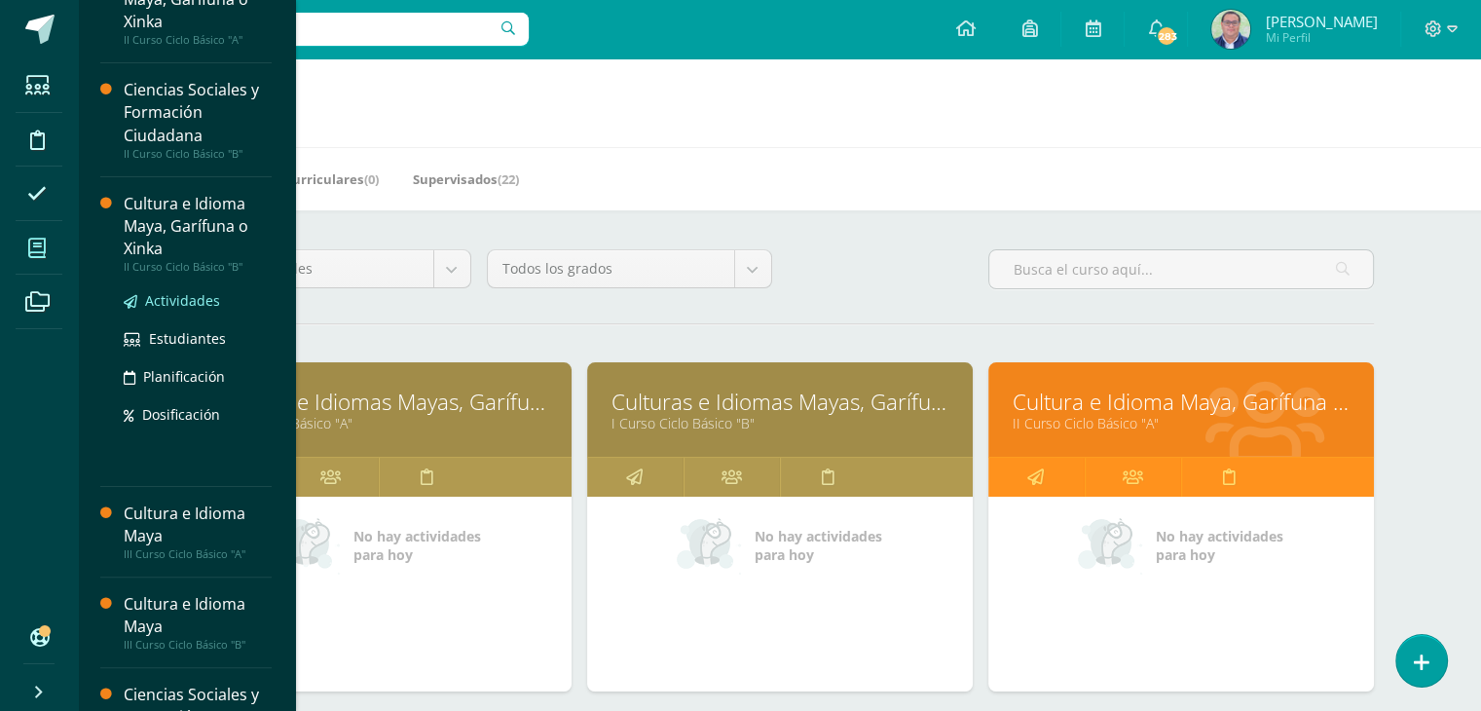
click at [172, 302] on span "Actividades" at bounding box center [182, 300] width 75 height 19
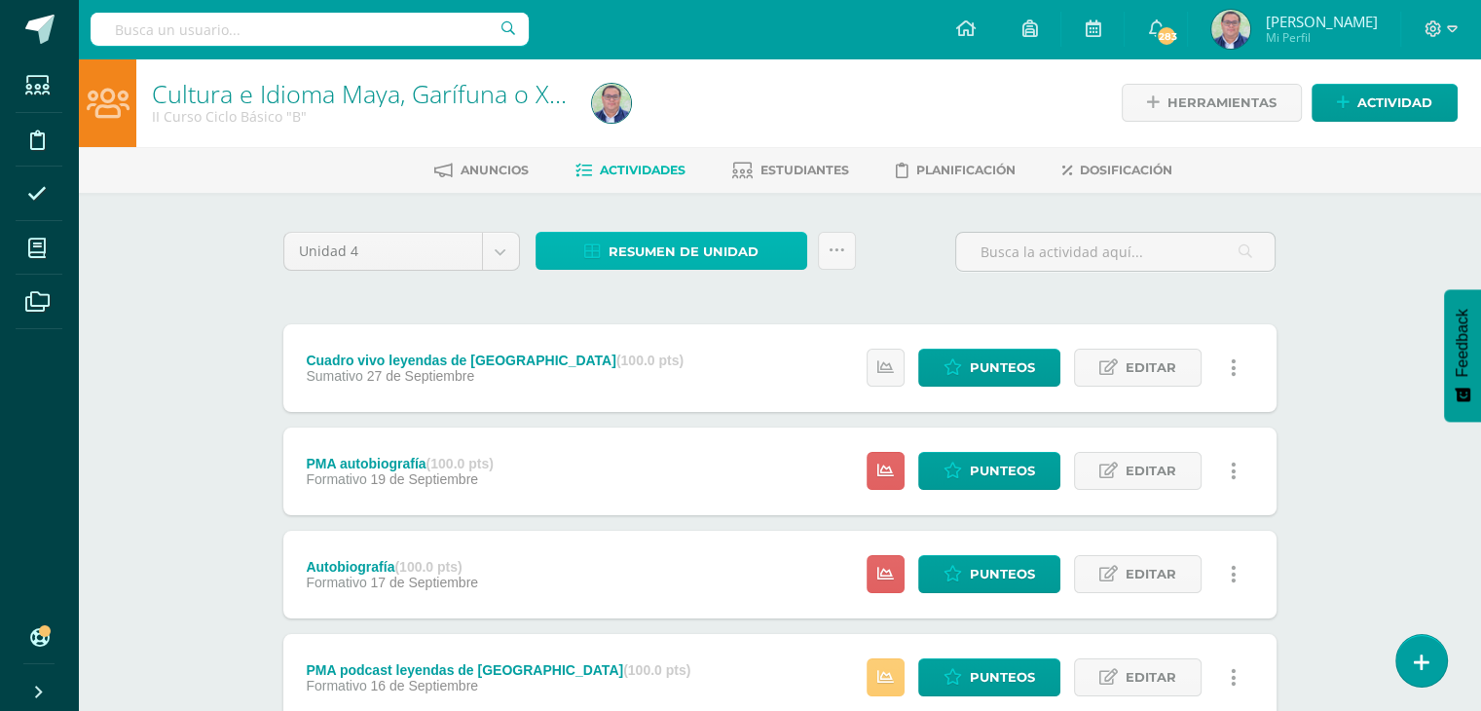
click at [725, 246] on span "Resumen de unidad" at bounding box center [684, 252] width 150 height 36
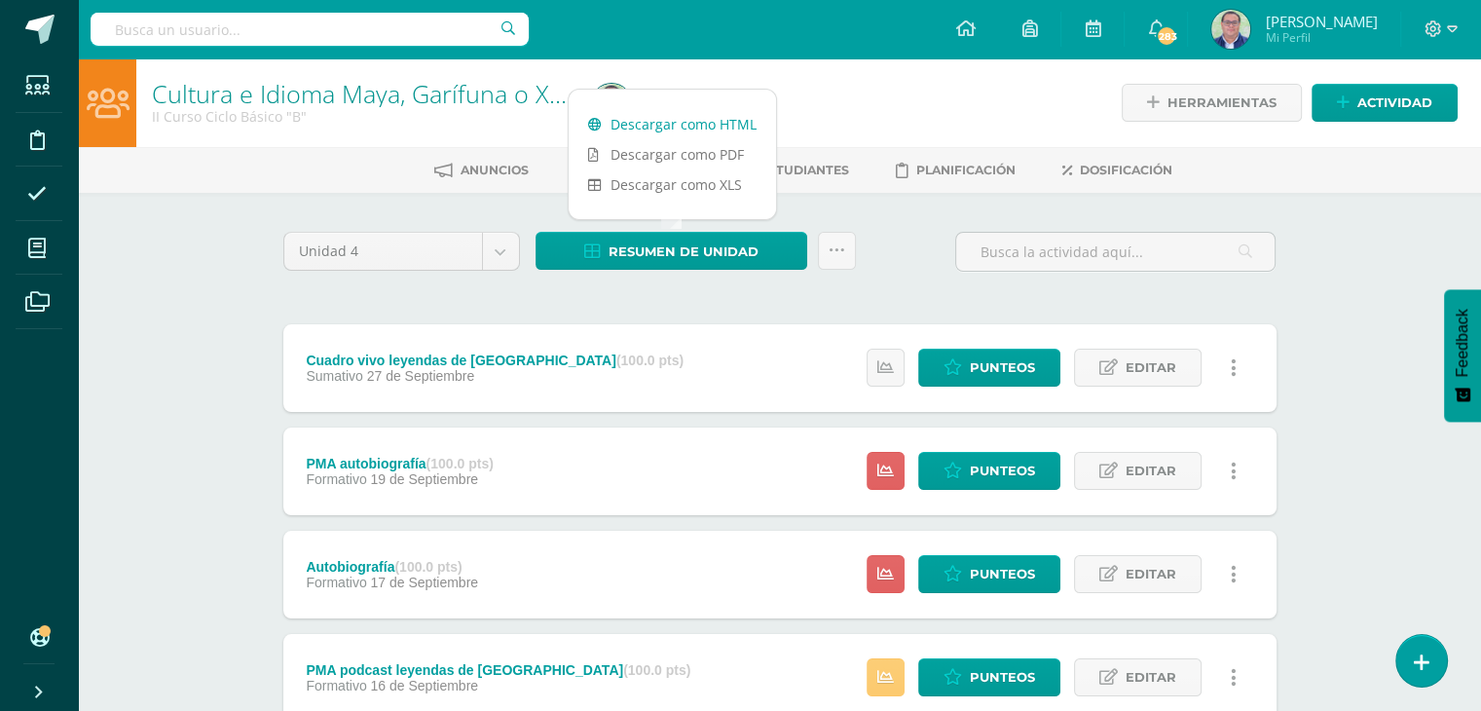
click at [705, 119] on link "Descargar como HTML" at bounding box center [672, 124] width 207 height 30
click at [843, 244] on icon at bounding box center [837, 250] width 17 height 17
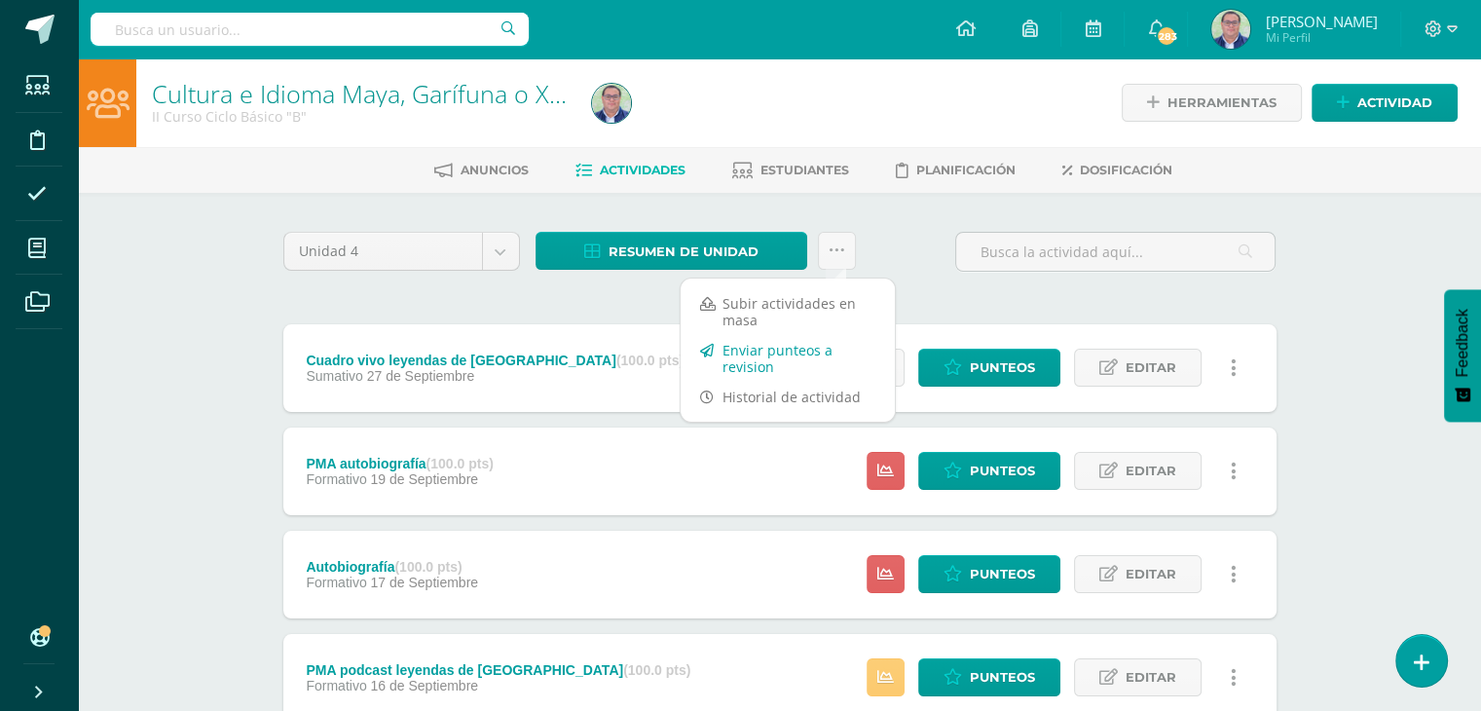
click at [791, 350] on link "Enviar punteos a revision" at bounding box center [788, 358] width 214 height 47
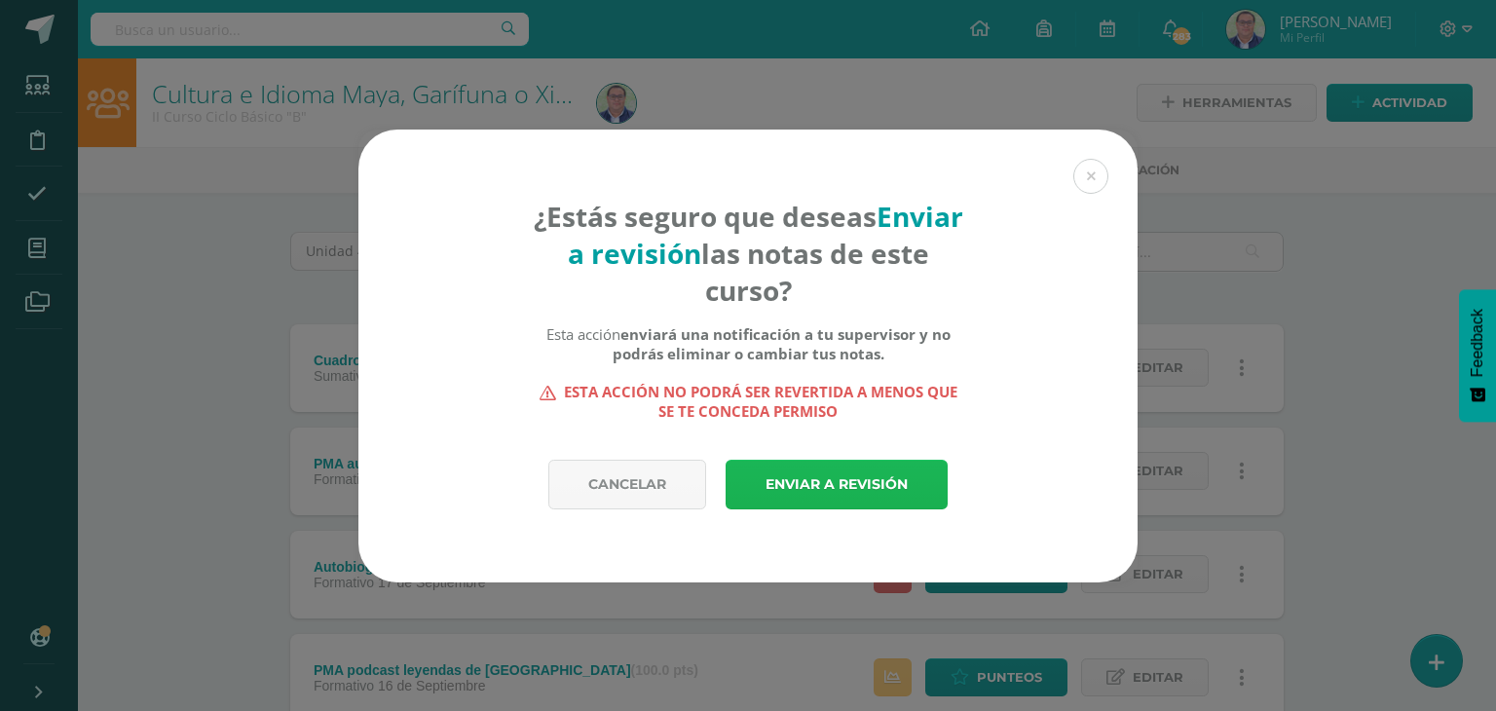
click at [859, 492] on link "Enviar a revisión" at bounding box center [837, 485] width 222 height 50
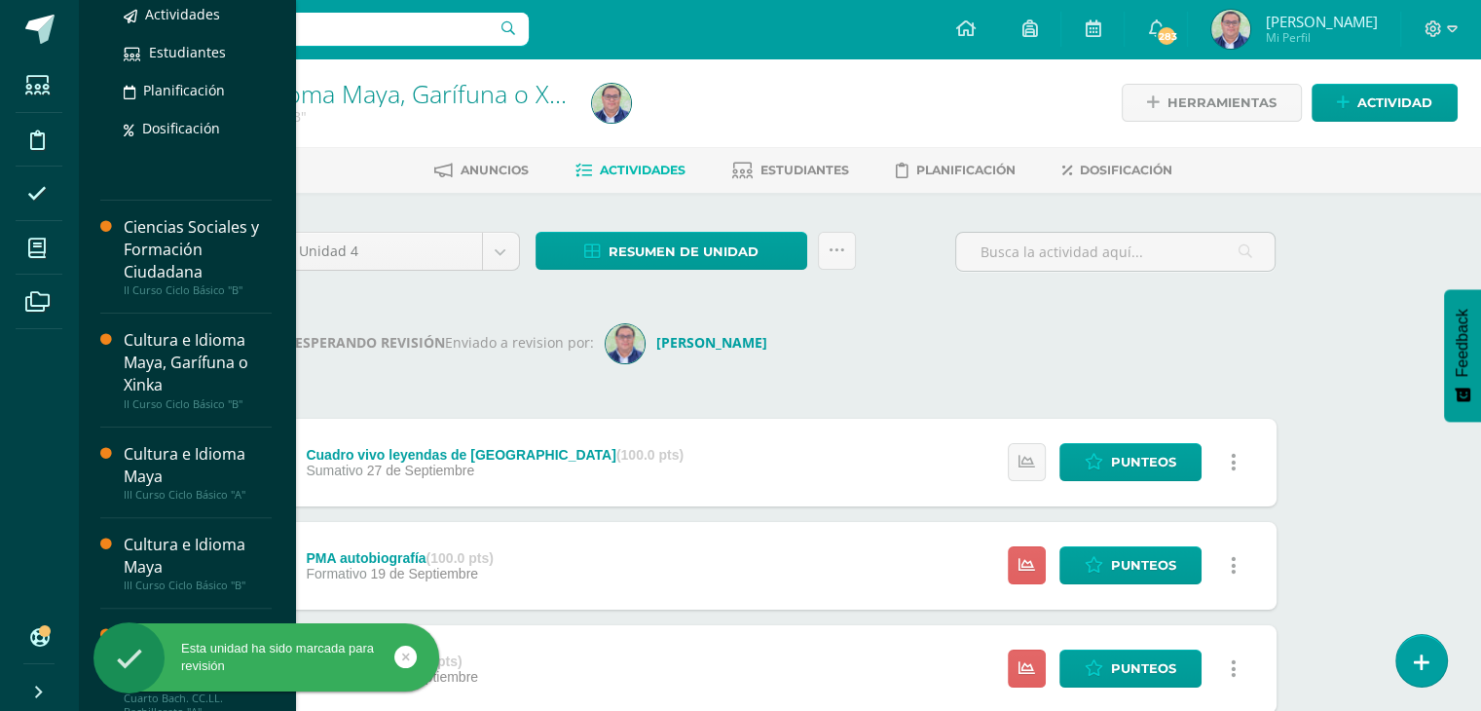
scroll to position [478, 0]
